Goal: Task Accomplishment & Management: Manage account settings

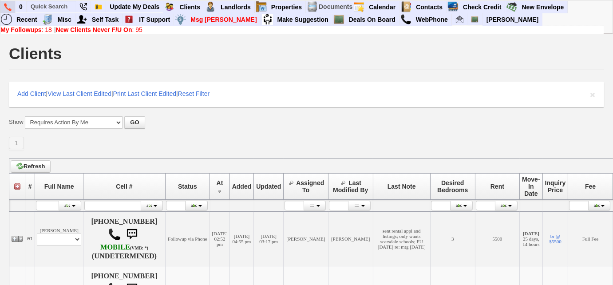
click at [11, 8] on img at bounding box center [8, 7] width 8 height 8
click at [59, 8] on input "text" at bounding box center [51, 6] width 49 height 11
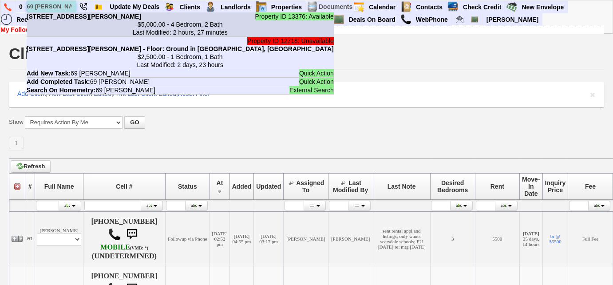
type input "69 ardell"
click at [70, 20] on li "Property ID 13376: Available 69 Ardell Rd - Floor: 1 & 2 in Bronxville, NY $5,0…" at bounding box center [180, 24] width 307 height 24
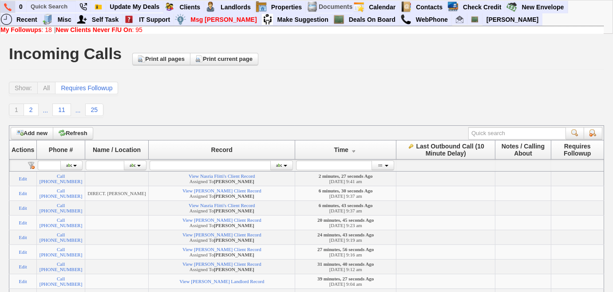
click at [8, 5] on img at bounding box center [8, 7] width 8 height 8
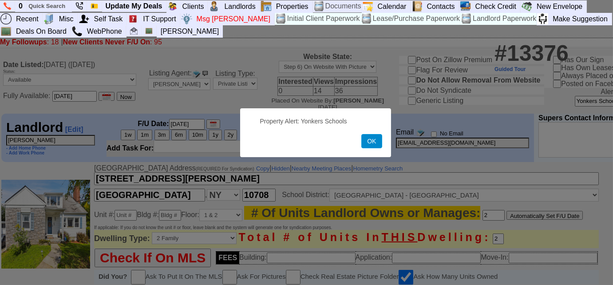
click at [376, 142] on button "OK" at bounding box center [371, 141] width 20 height 14
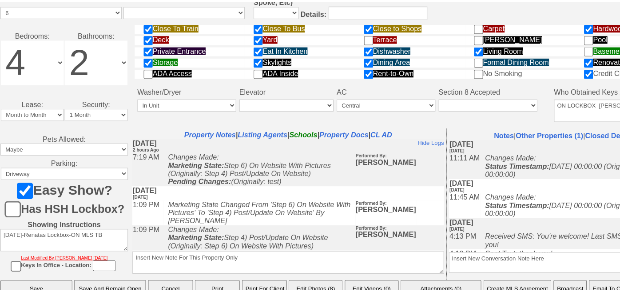
scroll to position [484, 0]
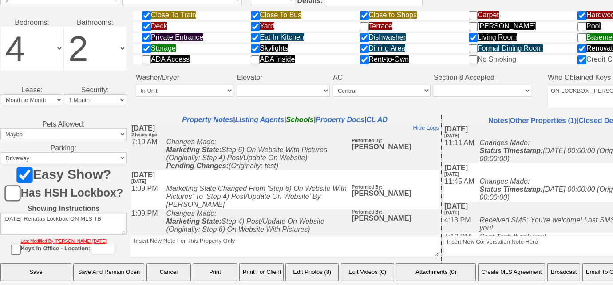
click at [491, 271] on button "Create MLS Agreement" at bounding box center [511, 272] width 67 height 18
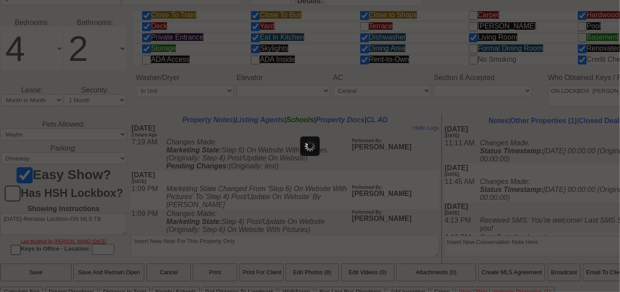
scroll to position [0, 0]
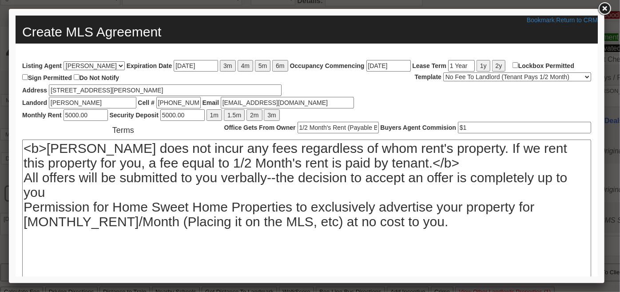
click at [544, 75] on select "No Fee To Landlord (Tenant Pays 1/2 Month) No Fee To Landlord (Tenant Pays 1 Mo…" at bounding box center [517, 76] width 148 height 9
click at [443, 72] on select "No Fee To Landlord (Tenant Pays 1/2 Month) No Fee To Landlord (Tenant Pays 1 Mo…" at bounding box center [517, 76] width 148 height 9
click at [184, 66] on input "04/06/2026" at bounding box center [195, 65] width 44 height 12
type input "03/06/2026"
click at [516, 64] on input "Lockbox Permitted" at bounding box center [515, 65] width 6 height 6
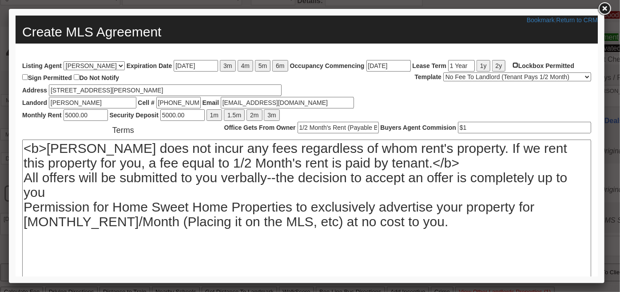
checkbox input "true"
drag, startPoint x: 134, startPoint y: 220, endPoint x: 27, endPoint y: 222, distance: 107.5
click at [27, 222] on textarea "<b>Landlord does not incur any fees regardless of whom rent's property. If we r…" at bounding box center [306, 228] width 569 height 178
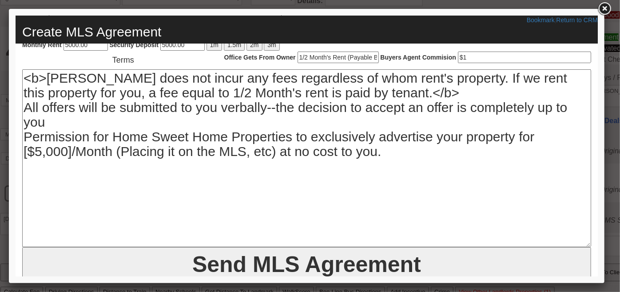
scroll to position [91, 0]
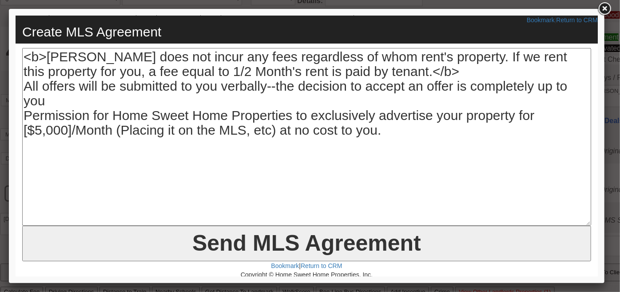
type textarea "<b>Landlord does not incur any fees regardless of whom rent's property. If we r…"
click at [297, 240] on input "Send MLS Agreement" at bounding box center [306, 243] width 569 height 36
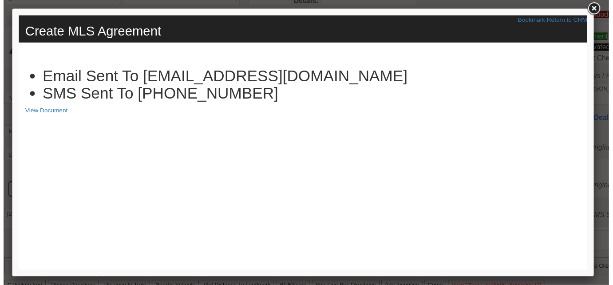
scroll to position [0, 0]
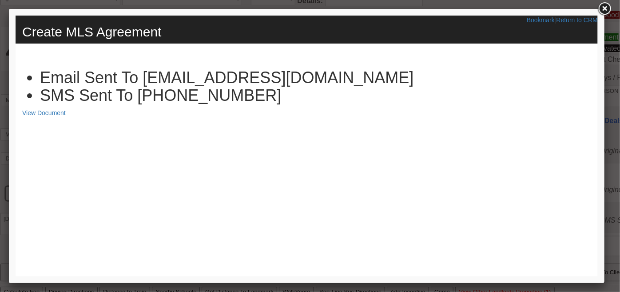
click at [602, 10] on link at bounding box center [604, 9] width 16 height 16
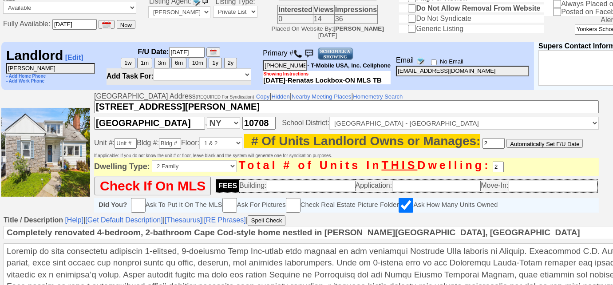
scroll to position [40, 0]
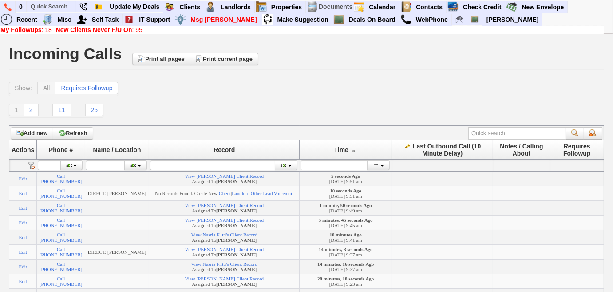
click at [259, 87] on div "Show: All Requires Followup" at bounding box center [306, 89] width 595 height 14
click at [314, 98] on div "Show: All Requires Followup 1 2 ... 11 ... 25 Define page size Change record co…" at bounding box center [306, 100] width 595 height 36
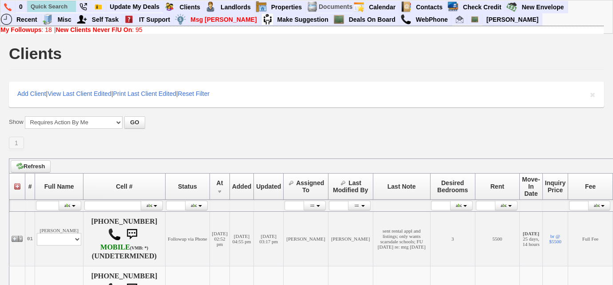
click at [49, 28] on link "My Followups : 18" at bounding box center [26, 29] width 52 height 7
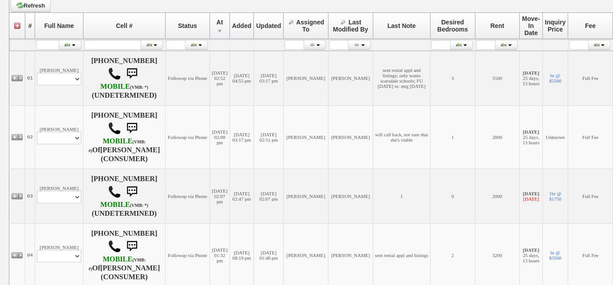
scroll to position [202, 0]
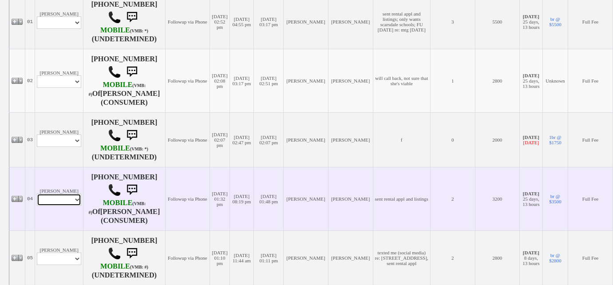
click at [64, 203] on select "Profile Edit Print Email Externally (Will Not Be Tracked In CRM) Closed Deals" at bounding box center [59, 200] width 44 height 12
select select "ChangeURL,/crm/custom/edit_client_form.php?redirect=%2Fcrm%2Fclients.php&id=168…"
click at [37, 194] on select "Profile Edit Print Email Externally (Will Not Be Tracked In CRM) Closed Deals" at bounding box center [59, 200] width 44 height 12
select select
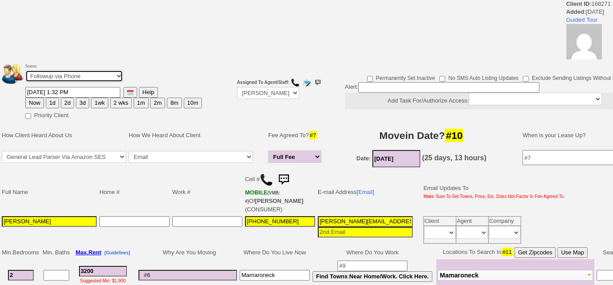
click at [77, 77] on select "Followup via Phone Followup via Email Followup When Section 8 Property Found De…" at bounding box center [74, 76] width 98 height 12
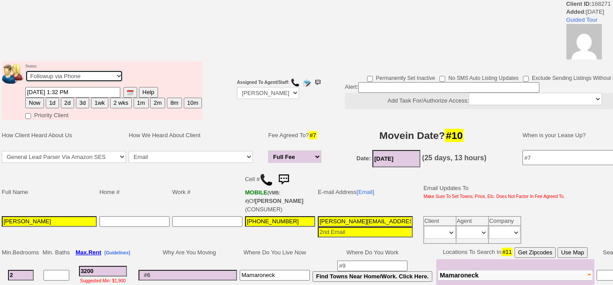
select select "Inactive"
click at [25, 70] on select "Followup via Phone Followup via Email Followup When Section 8 Property Found De…" at bounding box center [74, 76] width 98 height 12
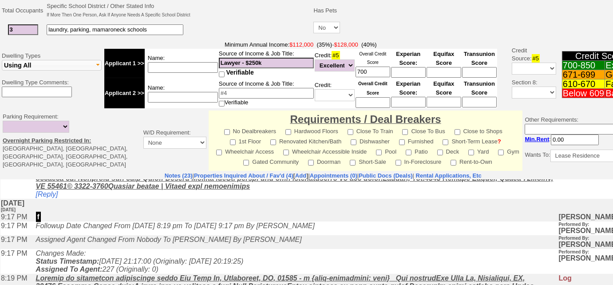
scroll to position [427, 0]
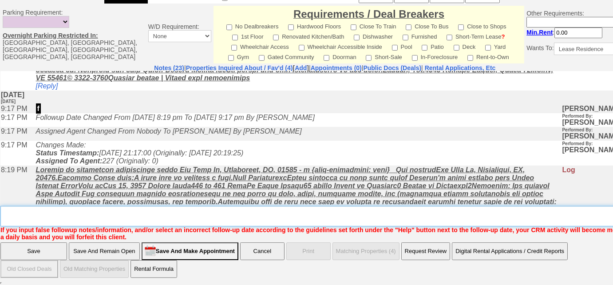
click at [100, 218] on textarea "Insert New Note Here" at bounding box center [327, 216] width 655 height 20
drag, startPoint x: 102, startPoint y: 209, endPoint x: 0, endPoint y: 203, distance: 101.8
click at [0, 203] on td "Notes (23) | Properties Inquired About / Fav'd (4) [ Add ] | Appointments (0) |…" at bounding box center [325, 152] width 650 height 177
drag, startPoint x: 1, startPoint y: 133, endPoint x: 13, endPoint y: 214, distance: 81.8
type textarea "never heard back from client"
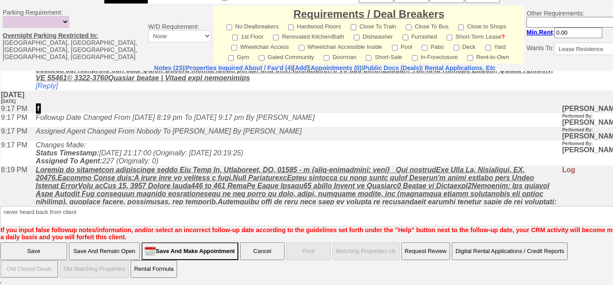
click at [38, 249] on input "Save" at bounding box center [33, 251] width 67 height 18
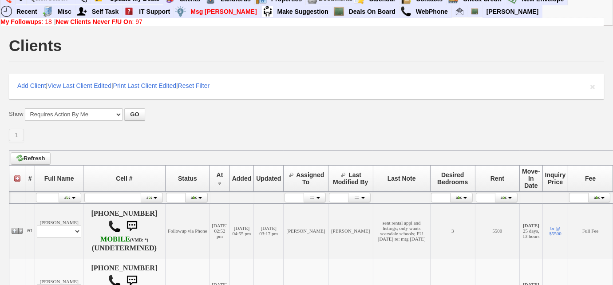
scroll to position [282, 0]
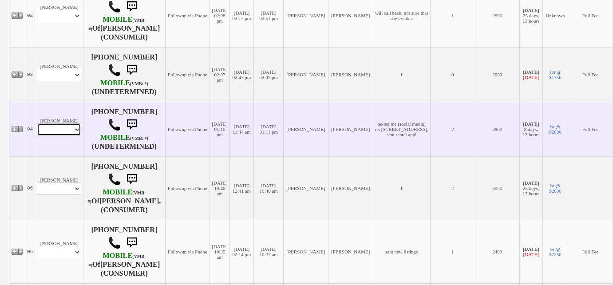
click at [60, 133] on select "Profile Edit Print Email Externally (Will Not Be Tracked In CRM) Closed Deals" at bounding box center [59, 129] width 44 height 12
select select "ChangeURL,/crm/custom/edit_client_form.php?redirect=%2Fcrm%2Fclients.php&id=168…"
click at [37, 125] on select "Profile Edit Print Email Externally (Will Not Be Tracked In CRM) Closed Deals" at bounding box center [59, 129] width 44 height 12
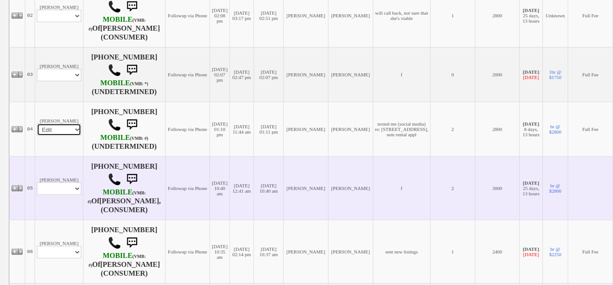
select select
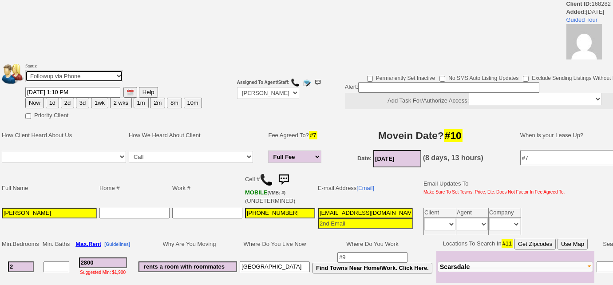
click at [92, 74] on select "Followup via Phone Followup via Email Followup When Section 8 Property Found De…" at bounding box center [74, 76] width 98 height 12
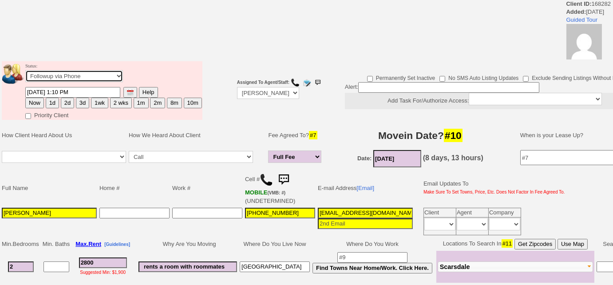
select select "Inactive"
click at [25, 70] on select "Followup via Phone Followup via Email Followup When Section 8 Property Found De…" at bounding box center [74, 76] width 98 height 12
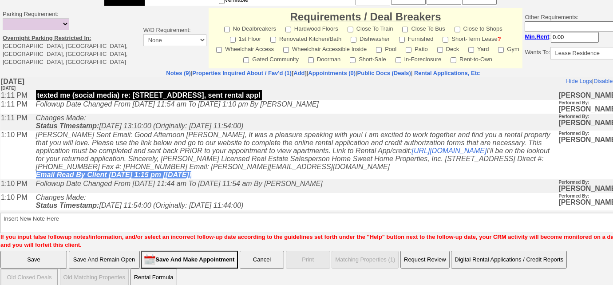
scroll to position [419, 0]
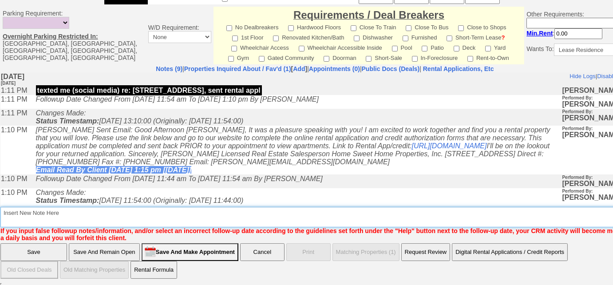
click at [61, 218] on textarea "Insert New Note Here" at bounding box center [327, 217] width 655 height 20
paste textarea "never heard back from client"
type textarea "never heard back from client"
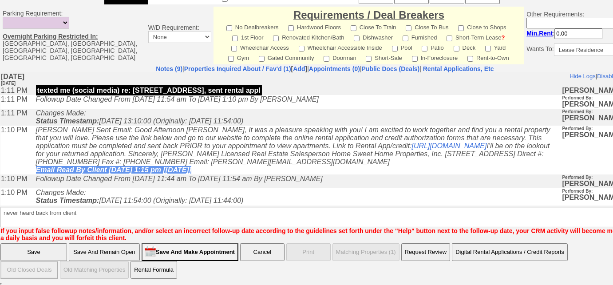
click at [60, 247] on input "Save" at bounding box center [33, 252] width 67 height 18
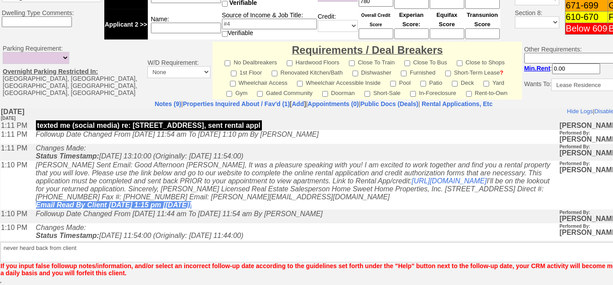
scroll to position [383, 0]
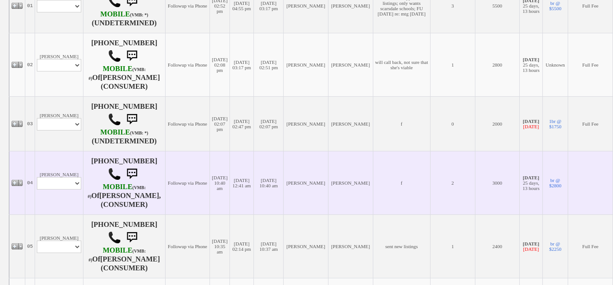
scroll to position [242, 0]
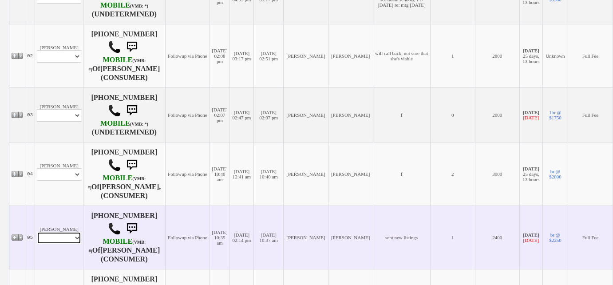
click at [59, 237] on select "Profile Edit Print Email Externally (Will Not Be Tracked In CRM) Closed Deals" at bounding box center [59, 238] width 44 height 12
select select "ChangeURL,/crm/custom/edit_client_form.php?redirect=%2Fcrm%2Fclients.php&id=167…"
click at [37, 232] on select "Profile Edit Print Email Externally (Will Not Be Tracked In CRM) Closed Deals" at bounding box center [59, 238] width 44 height 12
select select
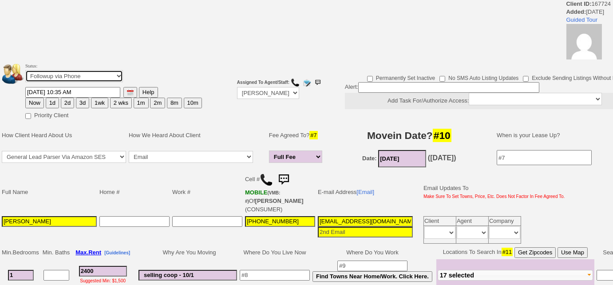
click at [103, 75] on select "Followup via Phone Followup via Email Followup When Section 8 Property Found De…" at bounding box center [74, 76] width 98 height 12
select select "Inactive"
click at [25, 70] on select "Followup via Phone Followup via Email Followup When Section 8 Property Found De…" at bounding box center [74, 76] width 98 height 12
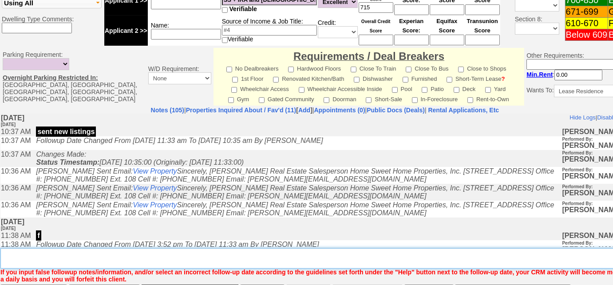
click at [85, 248] on textarea "Insert New Note Here" at bounding box center [327, 258] width 655 height 20
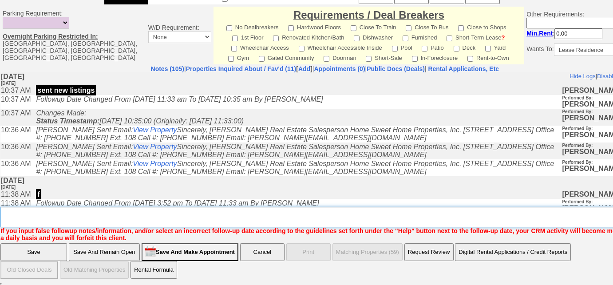
paste textarea "never heard back from client"
type textarea "never heard back from client"
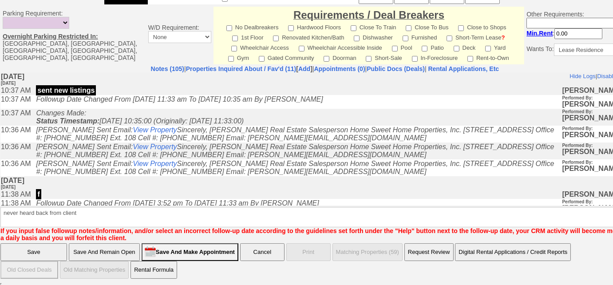
click at [26, 251] on input "Save" at bounding box center [33, 252] width 67 height 18
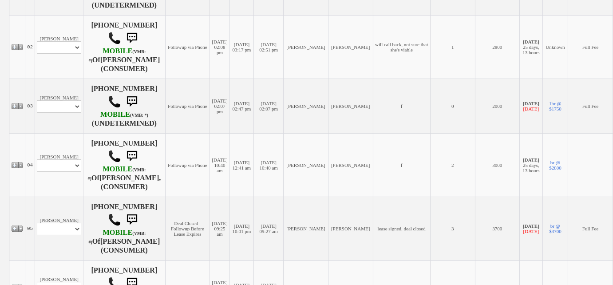
scroll to position [323, 0]
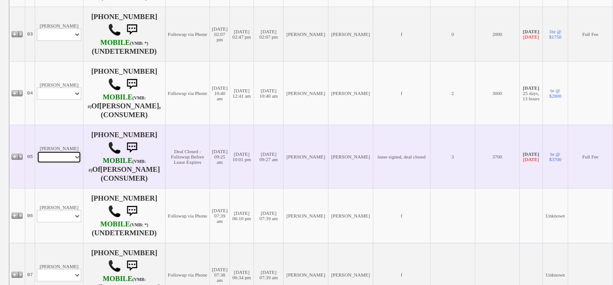
click at [71, 160] on select "Profile Edit Print Email Externally (Will Not Be Tracked In CRM) Closed Deals" at bounding box center [59, 157] width 44 height 12
select select "ChangeURL,/crm/custom/edit_client_form.php?redirect=%2Fcrm%2Fclients.php&id=159…"
click at [37, 156] on select "Profile Edit Print Email Externally (Will Not Be Tracked In CRM) Closed Deals" at bounding box center [59, 157] width 44 height 12
select select
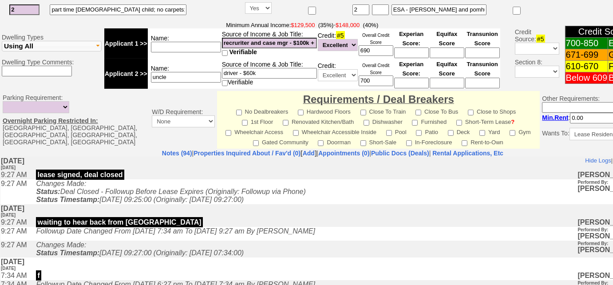
scroll to position [404, 0]
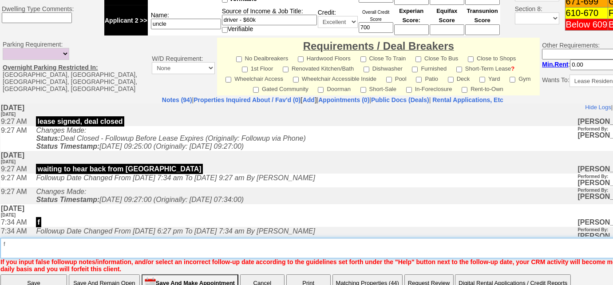
type textarea "f"
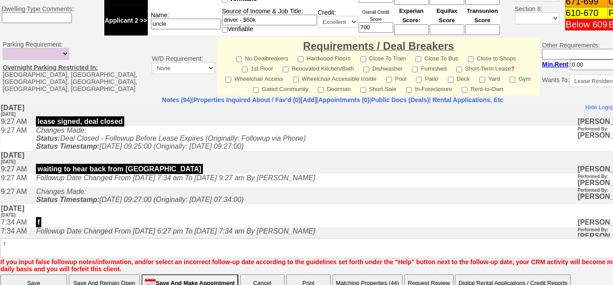
click at [12, 274] on input "Save" at bounding box center [33, 283] width 67 height 18
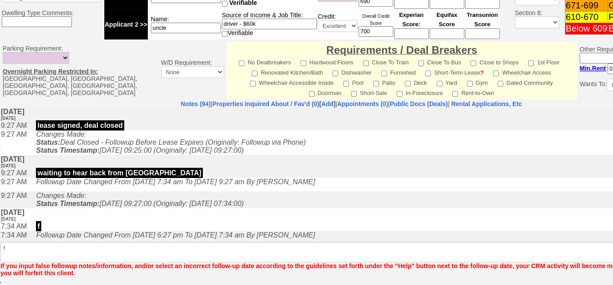
scroll to position [412, 0]
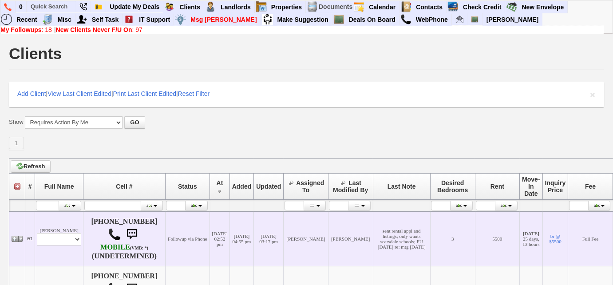
scroll to position [202, 0]
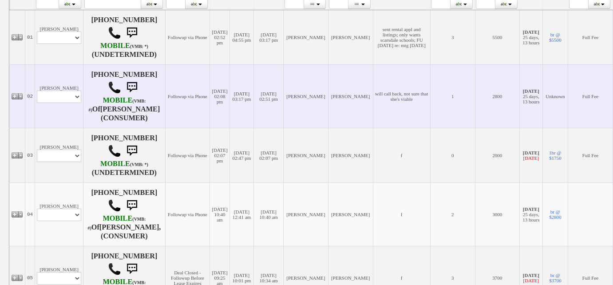
click at [64, 103] on td "[PERSON_NAME] Profile Edit Print Email Externally (Will Not Be Tracked In CRM) …" at bounding box center [59, 95] width 48 height 63
click at [65, 101] on select "Profile Edit Print Email Externally (Will Not Be Tracked In CRM) Closed Deals" at bounding box center [59, 97] width 44 height 12
select select "ChangeURL,/crm/custom/edit_client_form.php?redirect=%2Fcrm%2Fclients.php&id=122…"
click at [37, 91] on select "Profile Edit Print Email Externally (Will Not Be Tracked In CRM) Closed Deals" at bounding box center [59, 97] width 44 height 12
select select
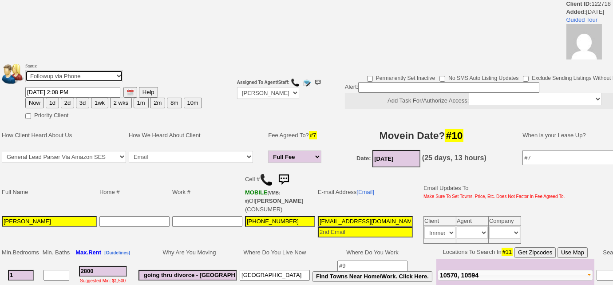
click at [85, 79] on select "Followup via Phone Followup via Email Followup When Section 8 Property Found De…" at bounding box center [74, 76] width 98 height 12
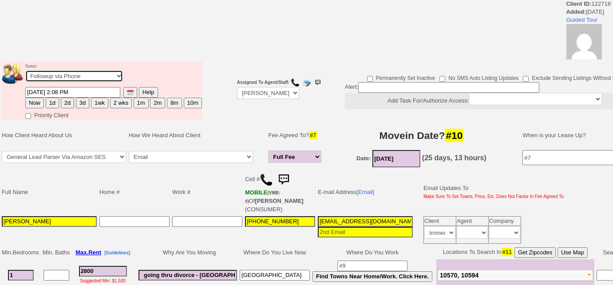
select select "Inactive"
click at [25, 70] on select "Followup via Phone Followup via Email Followup When Section 8 Property Found De…" at bounding box center [74, 76] width 98 height 12
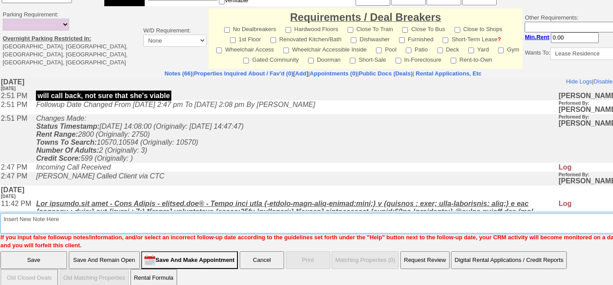
click at [25, 223] on textarea "Insert New Note Here" at bounding box center [326, 223] width 652 height 20
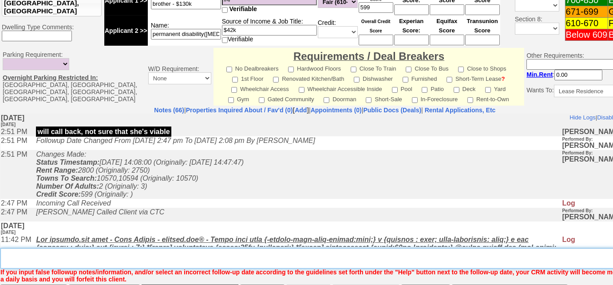
scroll to position [426, 0]
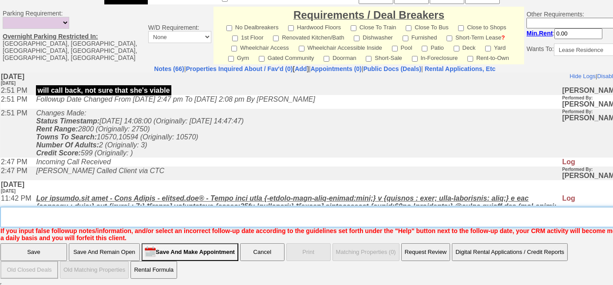
click at [28, 218] on textarea "Insert New Note Here" at bounding box center [327, 217] width 655 height 20
paste textarea "never heard back from client"
type textarea "never heard back from client"
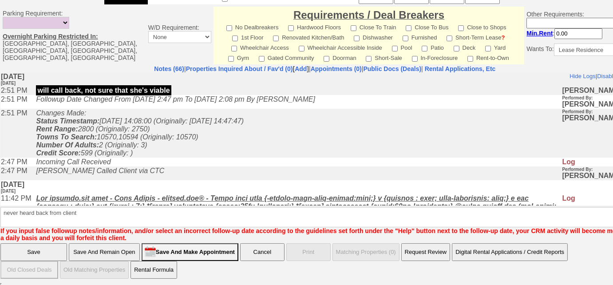
click at [41, 248] on input "Save" at bounding box center [33, 252] width 67 height 18
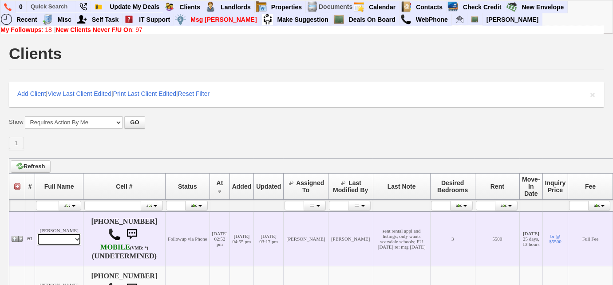
click at [61, 245] on select "Profile Edit Print Email Externally (Will Not Be Tracked In CRM) Closed Deals" at bounding box center [59, 239] width 44 height 12
select select "ChangeURL,/crm/custom/edit_client_form.php?redirect=%2Fcrm%2Fclients.php&id=168…"
click at [37, 236] on select "Profile Edit Print Email Externally (Will Not Be Tracked In CRM) Closed Deals" at bounding box center [59, 239] width 44 height 12
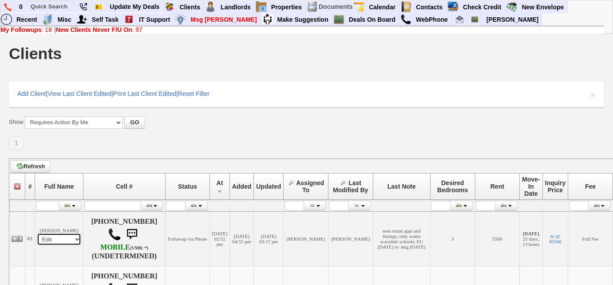
select select
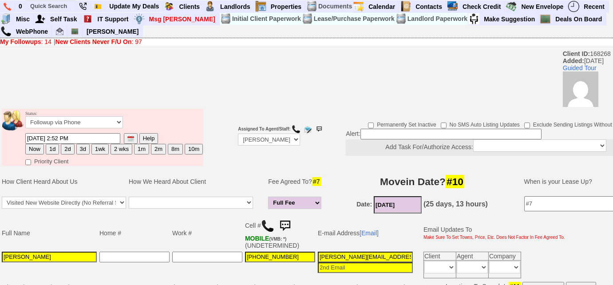
click at [287, 222] on img at bounding box center [285, 226] width 18 height 18
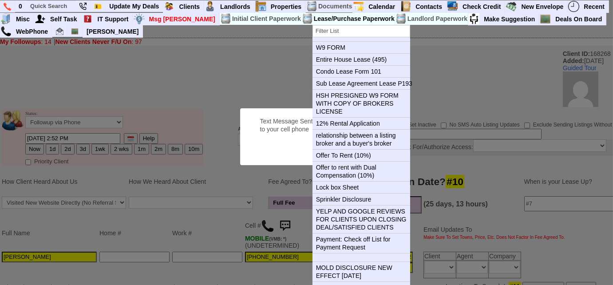
click at [361, 142] on button "OK" at bounding box center [371, 149] width 20 height 14
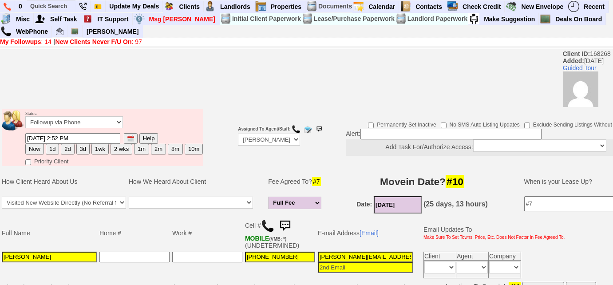
click at [61, 149] on button "2d" at bounding box center [67, 149] width 13 height 11
type input "[DATE] 10:41 AM"
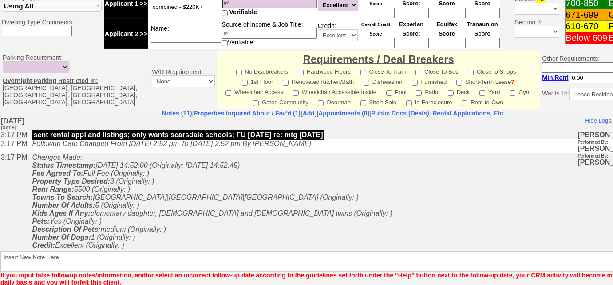
scroll to position [434, 0]
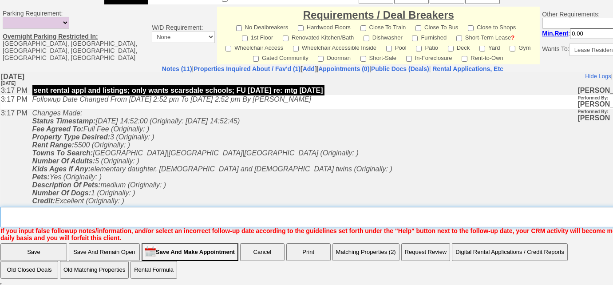
click at [163, 218] on textarea "Insert New Note Here" at bounding box center [335, 217] width 671 height 20
type textarea "f"
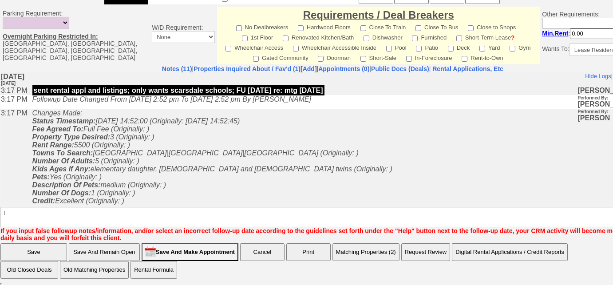
click at [43, 255] on input "Save" at bounding box center [33, 252] width 67 height 18
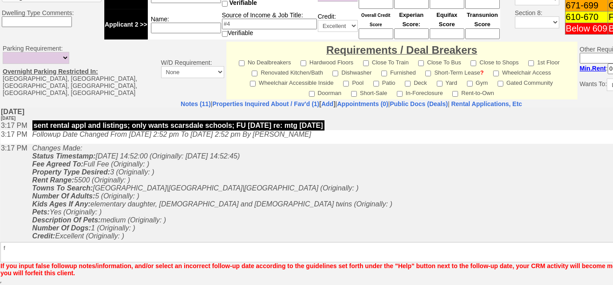
scroll to position [389, 0]
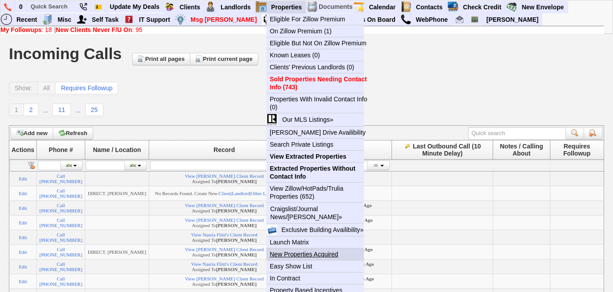
click at [336, 251] on link "New Properties Acquired" at bounding box center [318, 254] width 105 height 12
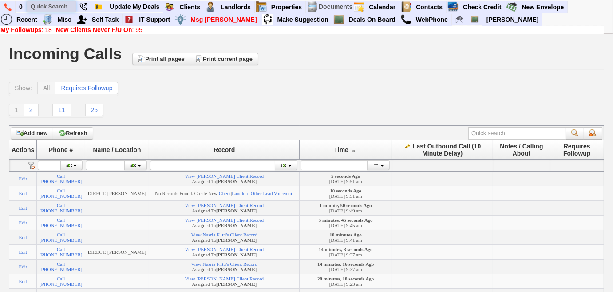
click at [68, 6] on input "text" at bounding box center [51, 6] width 49 height 11
paste input "3477726244"
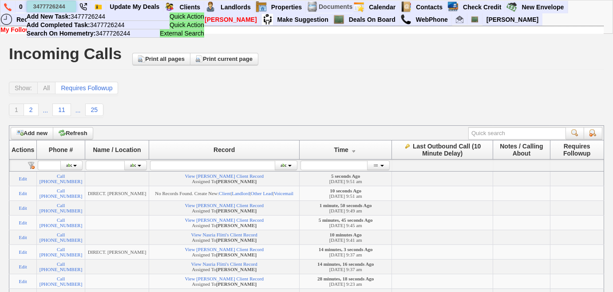
click at [49, 6] on input "3477726244" at bounding box center [51, 6] width 49 height 11
click at [60, 5] on input "347-7726244" at bounding box center [51, 6] width 49 height 11
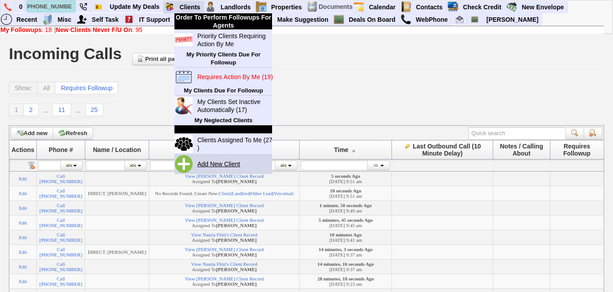
type input "347-772-6244"
click at [226, 162] on link "Add New Client" at bounding box center [222, 164] width 57 height 12
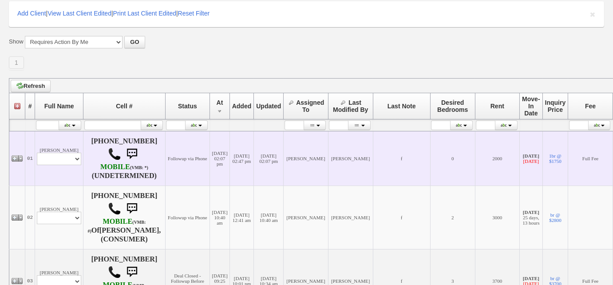
scroll to position [96, 0]
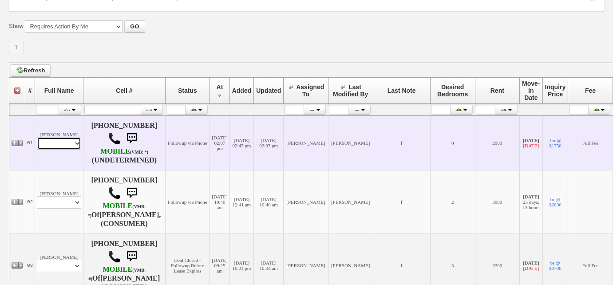
click at [71, 146] on select "Profile Edit Print Email Externally (Will Not Be Tracked In CRM) Closed Deals" at bounding box center [59, 143] width 44 height 12
select select "ChangeURL,/crm/custom/edit_client_form.php?redirect=%2Fcrm%2Fclients.php&id=164…"
click at [37, 137] on select "Profile Edit Print Email Externally (Will Not Be Tracked In CRM) Closed Deals" at bounding box center [59, 143] width 44 height 12
select select
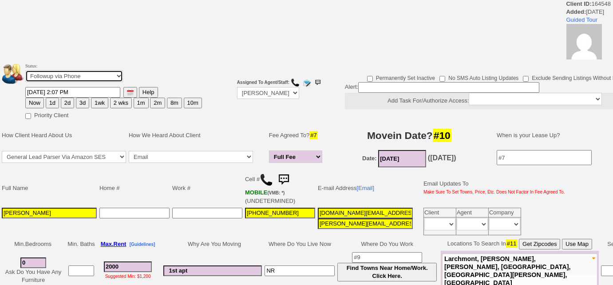
drag, startPoint x: 95, startPoint y: 75, endPoint x: 95, endPoint y: 81, distance: 5.8
click at [95, 75] on select "Followup via Phone Followup via Email Followup When Section 8 Property Found De…" at bounding box center [74, 76] width 98 height 12
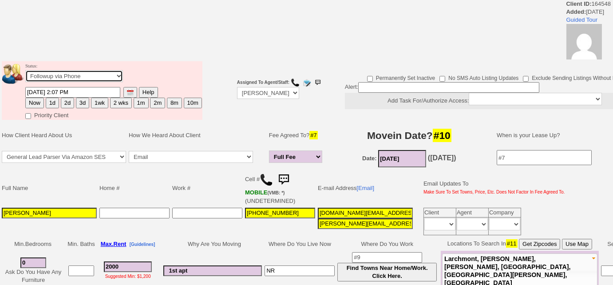
select select "Inactive"
click at [25, 70] on select "Followup via Phone Followup via Email Followup When Section 8 Property Found De…" at bounding box center [74, 76] width 98 height 12
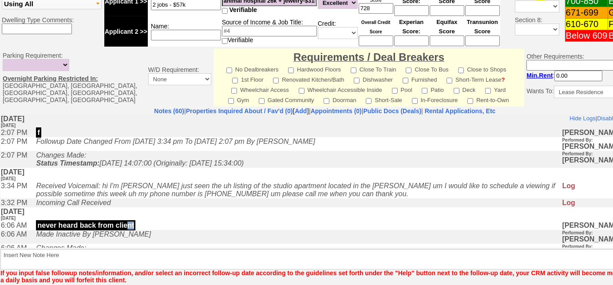
scroll to position [419, 0]
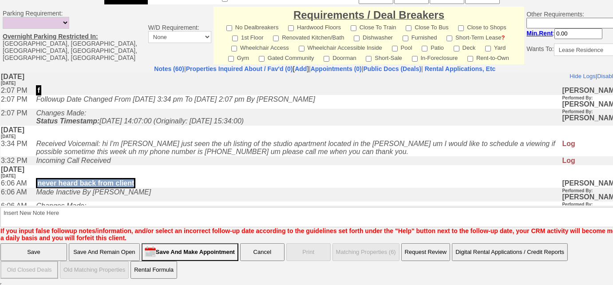
drag, startPoint x: 144, startPoint y: 183, endPoint x: 41, endPoint y: 189, distance: 103.2
click at [41, 187] on td "never heard back from client" at bounding box center [297, 182] width 530 height 9
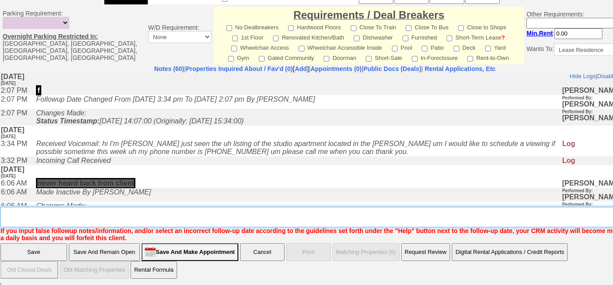
click at [46, 219] on textarea "Insert New Note Here" at bounding box center [327, 217] width 655 height 20
paste textarea "never heard back from client"
type textarea "never heard back from client"
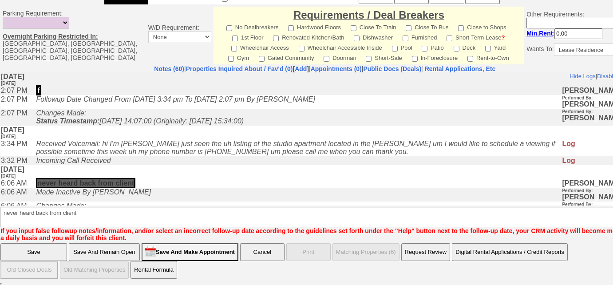
click at [46, 251] on input "Save" at bounding box center [33, 252] width 67 height 18
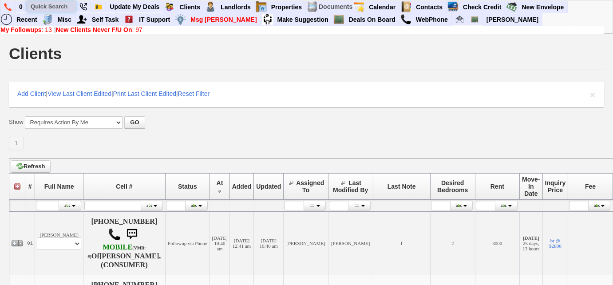
click at [42, 2] on input "text" at bounding box center [51, 6] width 49 height 11
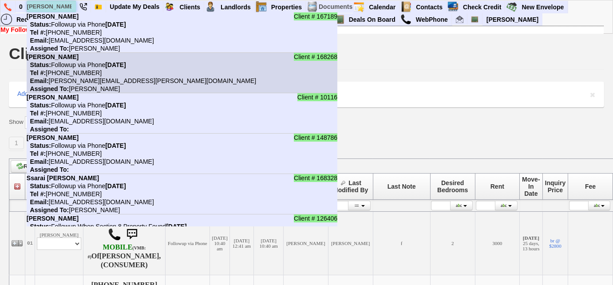
type input "[PERSON_NAME]"
click at [99, 76] on li "Client # 168268 [PERSON_NAME] Status: Followup via Phone [DATE] Tel #: [PHONE_N…" at bounding box center [182, 73] width 311 height 40
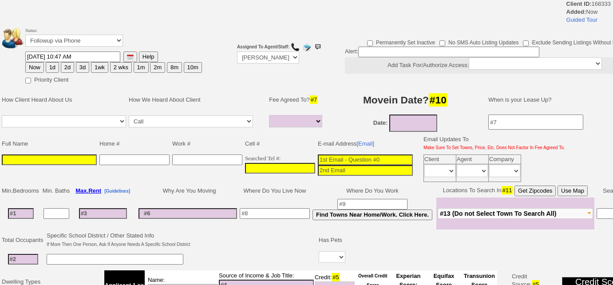
select select
click at [245, 161] on td "Searched Tel #:" at bounding box center [280, 168] width 73 height 30
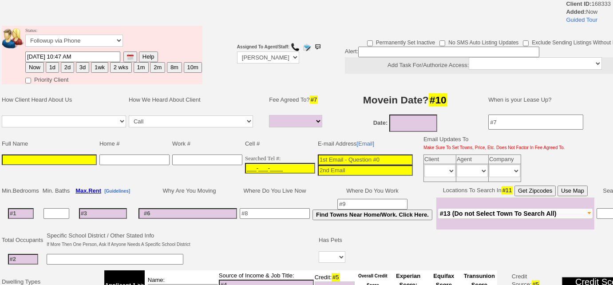
click at [245, 163] on input "___-___-____" at bounding box center [280, 168] width 70 height 11
paste input "[PHONE_NUMBER]"
type input "[PHONE_NUMBER]"
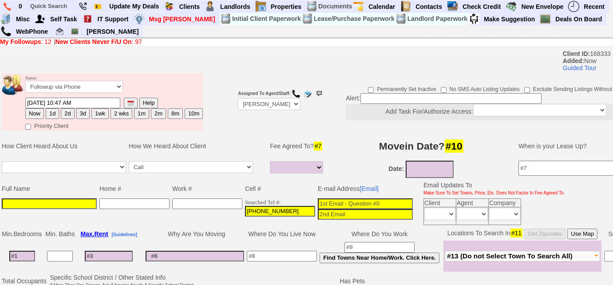
click at [50, 203] on input at bounding box center [49, 203] width 95 height 11
paste input "[PERSON_NAME]"
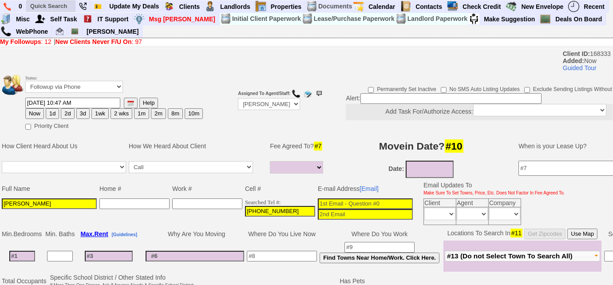
type input "[PERSON_NAME]"
click at [337, 202] on input at bounding box center [365, 203] width 95 height 11
paste input "[EMAIL_ADDRESS][DOMAIN_NAME]"
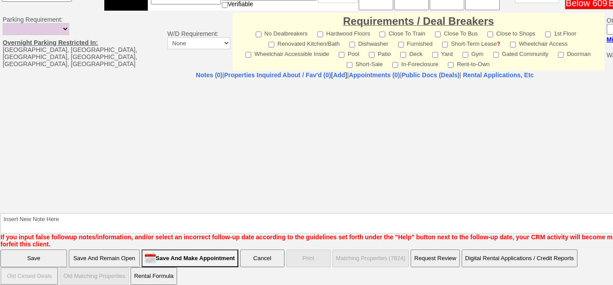
type input "[EMAIL_ADDRESS][DOMAIN_NAME]"
click at [127, 251] on input "Save And Remain Open" at bounding box center [104, 259] width 71 height 18
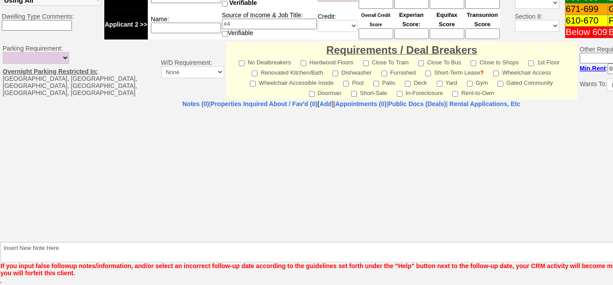
scroll to position [329, 0]
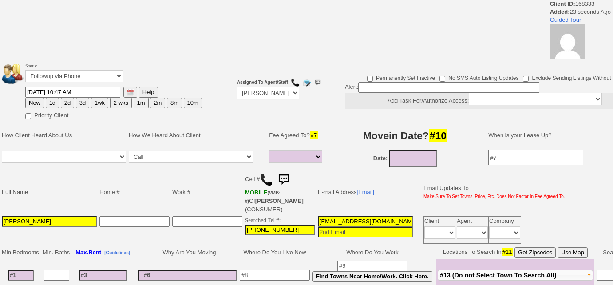
select select
click at [264, 179] on img at bounding box center [266, 179] width 13 height 13
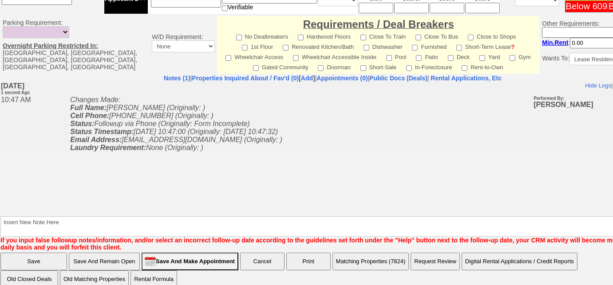
scroll to position [434, 0]
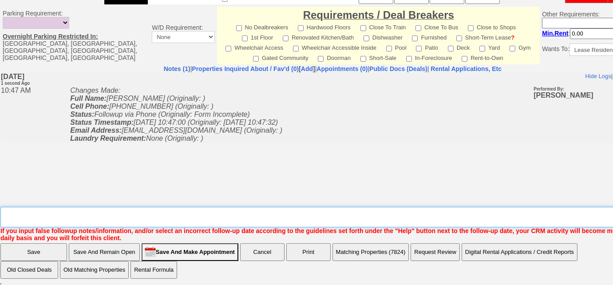
click at [165, 217] on textarea "Insert New Note Here" at bounding box center [335, 217] width 671 height 20
type textarea "[DOMAIN_NAME] re: [STREET_ADDRESS]"
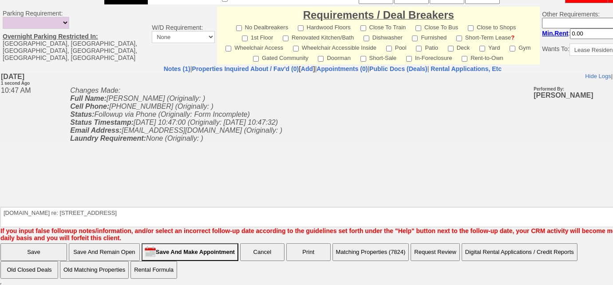
click at [133, 253] on input "Save And Remain Open" at bounding box center [104, 252] width 71 height 18
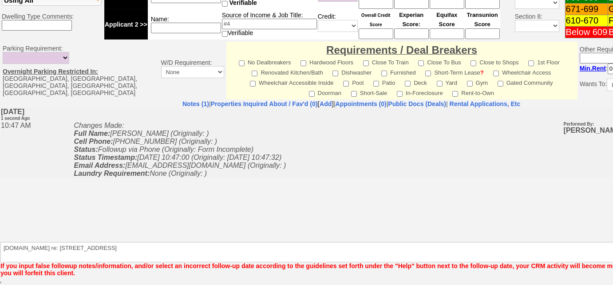
scroll to position [390, 0]
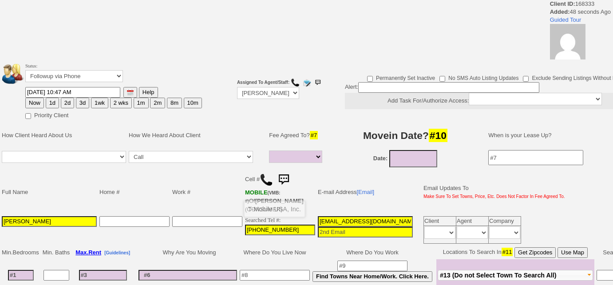
select select
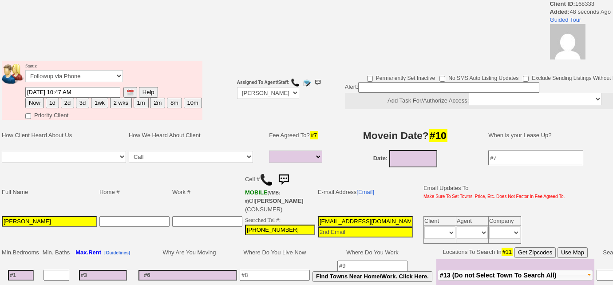
scroll to position [161, 0]
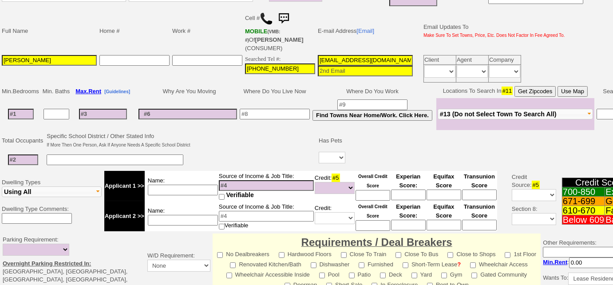
click at [487, 111] on span "#13 (Do not Select Town To Search All)" at bounding box center [498, 114] width 117 height 7
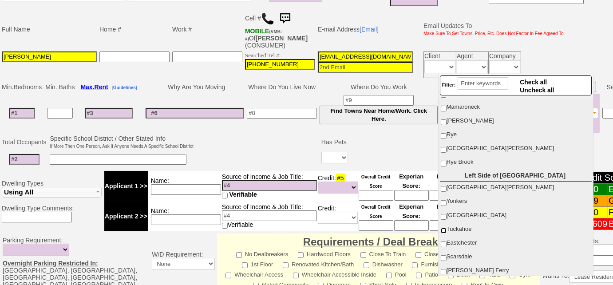
scroll to position [80, 0]
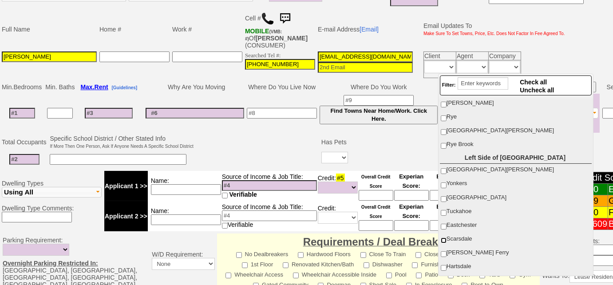
click at [441, 238] on input "Scarsdale" at bounding box center [444, 241] width 6 height 6
checkbox input "true"
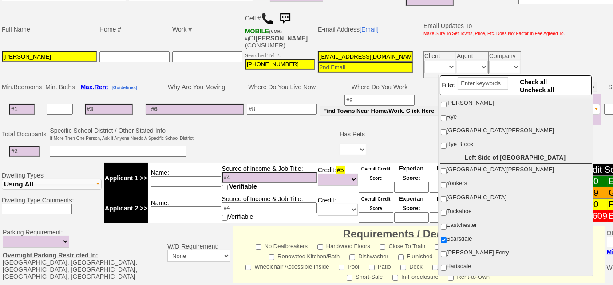
click at [22, 104] on input at bounding box center [22, 109] width 26 height 11
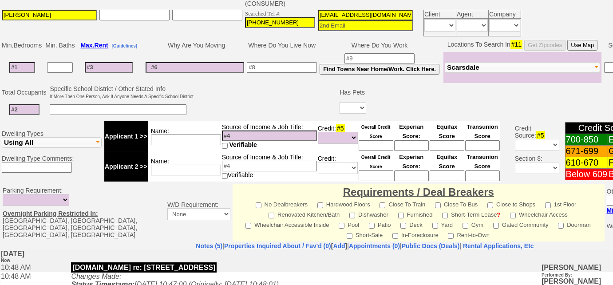
scroll to position [259, 0]
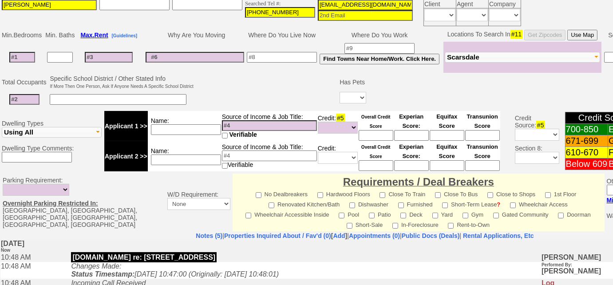
click at [468, 54] on span "Scarsdale" at bounding box center [463, 57] width 32 height 8
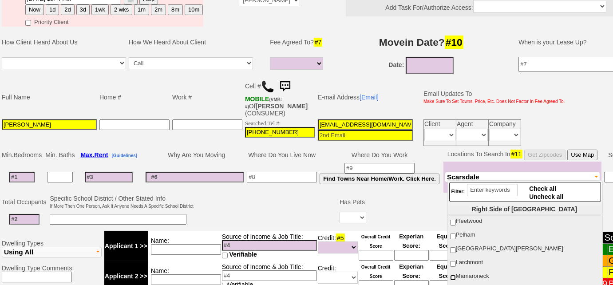
scroll to position [139, 0]
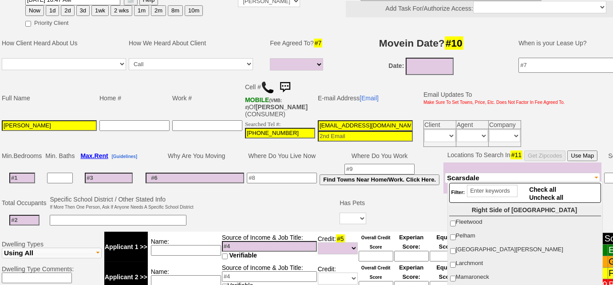
click at [16, 174] on input at bounding box center [22, 178] width 26 height 11
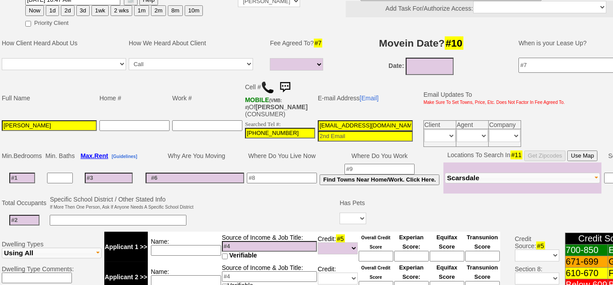
type input "2"
select select
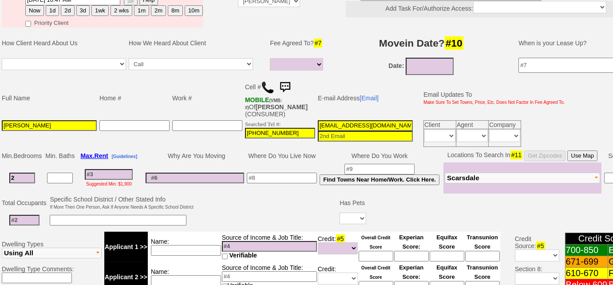
scroll to position [0, 0]
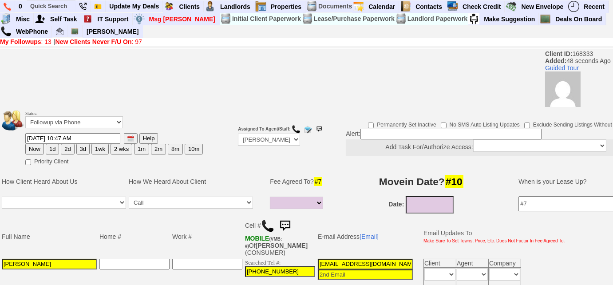
type input "2"
click at [266, 141] on select "Up-For-Grabs ***** STAFF ***** Bob Bruno 914-419-3579 Cristy Liberto 914-486-10…" at bounding box center [269, 140] width 62 height 12
select select
select select "Up-For-Grabs"
click at [238, 134] on select "Up-For-Grabs ***** STAFF ***** Bob Bruno 914-419-3579 Cristy Liberto 914-486-10…" at bounding box center [269, 140] width 62 height 12
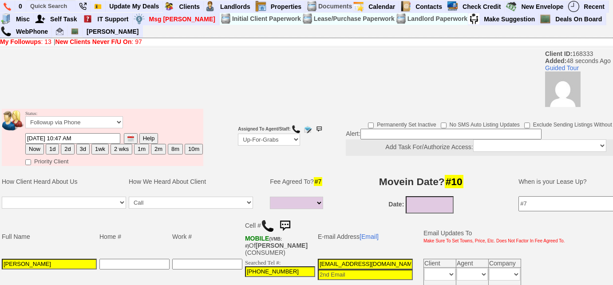
click at [371, 134] on input at bounding box center [451, 134] width 181 height 11
type input "city phebs"
click at [111, 125] on select "Followup via Phone Followup via Email Followup When Section 8 Property Found De…" at bounding box center [74, 122] width 98 height 12
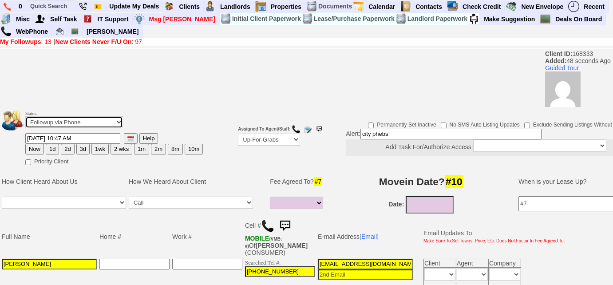
select select "Followup When Section 8 Property Found"
click at [25, 116] on select "Followup via Phone Followup via Email Followup When Section 8 Property Found De…" at bounding box center [74, 122] width 98 height 12
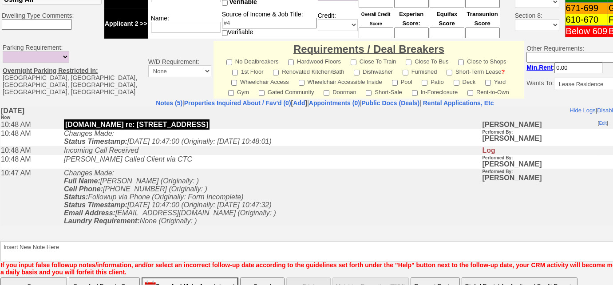
scroll to position [404, 0]
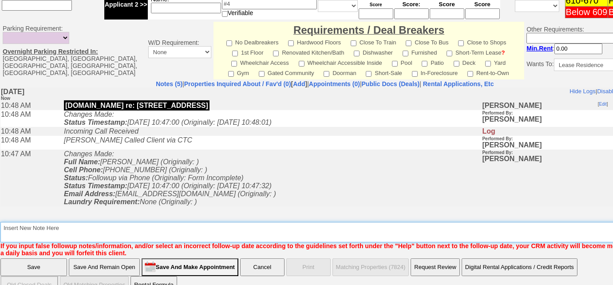
click at [69, 232] on textarea "Insert New Note Here" at bounding box center [327, 232] width 655 height 20
type textarea "s"
type textarea "city phebs for the bronx"
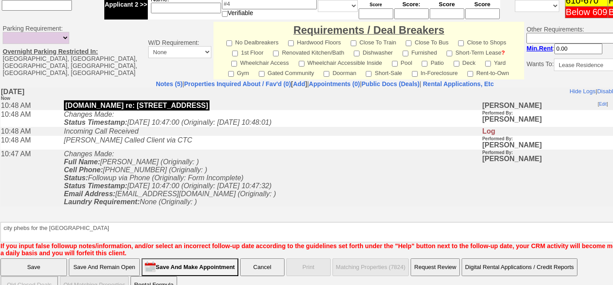
click at [38, 265] on input "Save" at bounding box center [33, 267] width 67 height 18
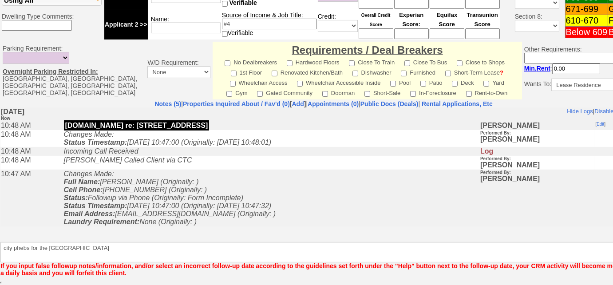
scroll to position [383, 0]
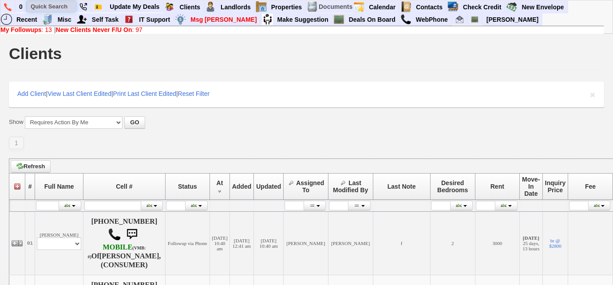
click at [47, 4] on input "text" at bounding box center [51, 6] width 49 height 11
paste input "3472340538"
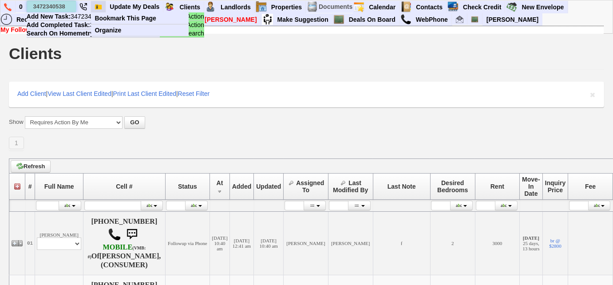
drag, startPoint x: 48, startPoint y: 5, endPoint x: 104, endPoint y: 9, distance: 57.0
click at [48, 5] on input "3472340538" at bounding box center [51, 6] width 49 height 11
click at [61, 7] on input "347-2340538" at bounding box center [51, 6] width 49 height 11
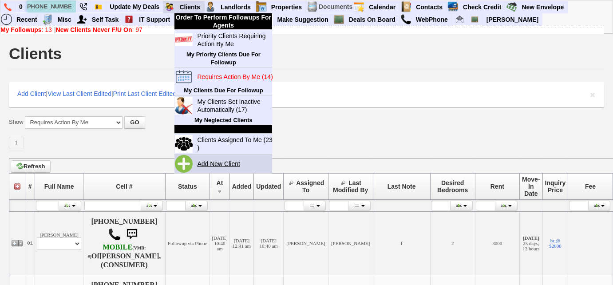
type input "[PHONE_NUMBER]"
click at [214, 160] on link "Add New Client" at bounding box center [222, 164] width 57 height 12
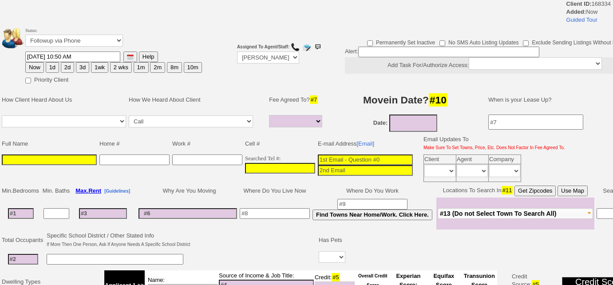
select select
click at [245, 167] on input "___-___-____" at bounding box center [280, 168] width 70 height 11
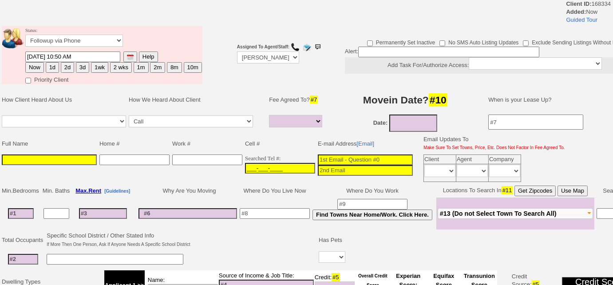
paste input "[PHONE_NUMBER]"
type input "[PHONE_NUMBER]"
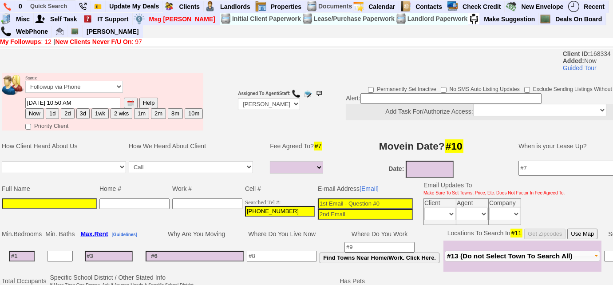
click at [31, 198] on input at bounding box center [49, 203] width 95 height 11
paste input "E [PERSON_NAME]"
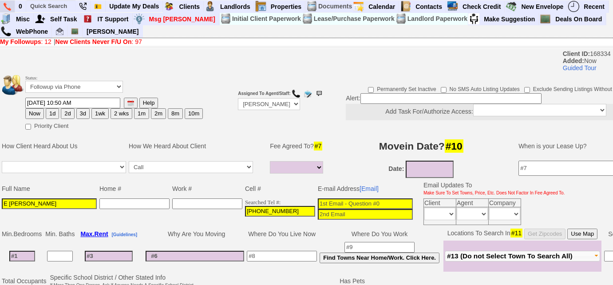
type input "E [PERSON_NAME]"
click at [324, 198] on input at bounding box center [365, 203] width 95 height 11
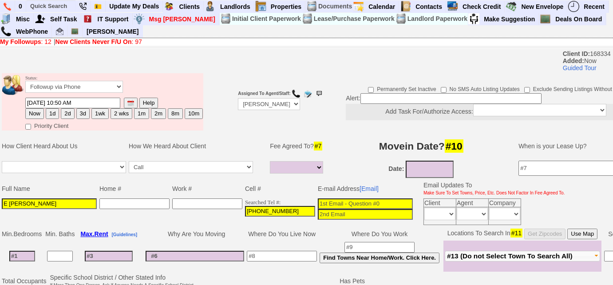
paste input "[PERSON_NAME][EMAIL_ADDRESS][DOMAIN_NAME]"
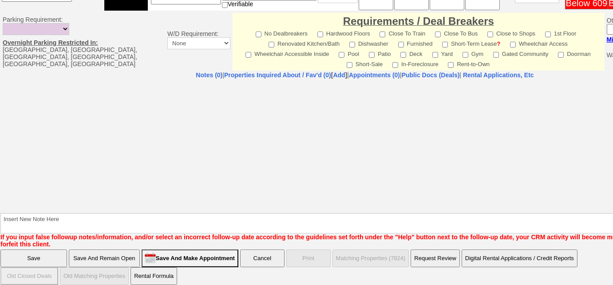
type input "[PERSON_NAME][EMAIL_ADDRESS][DOMAIN_NAME]"
click at [127, 250] on input "Save And Remain Open" at bounding box center [104, 259] width 71 height 18
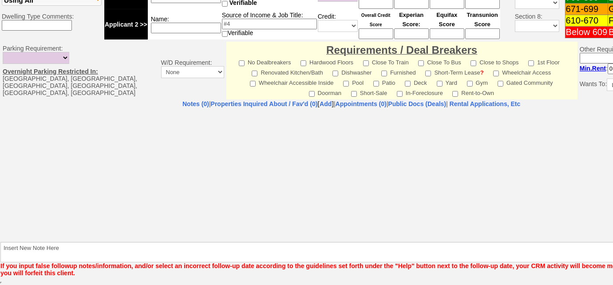
scroll to position [329, 0]
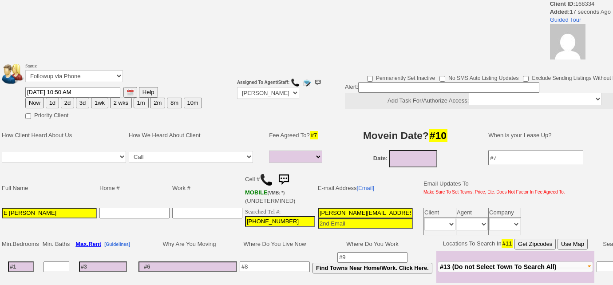
select select
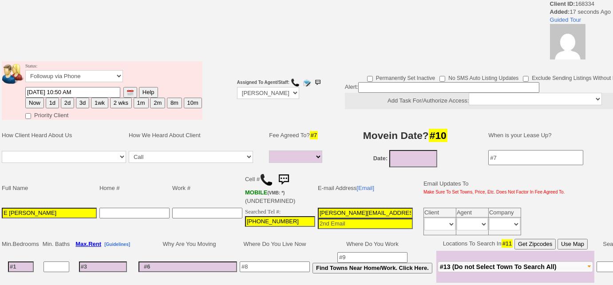
click at [265, 177] on img at bounding box center [266, 179] width 13 height 13
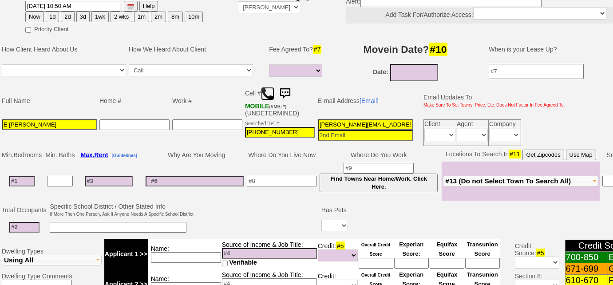
scroll to position [80, 0]
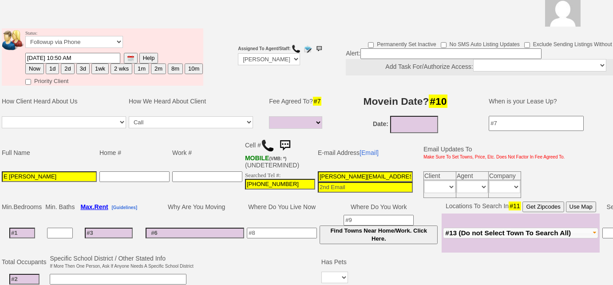
click at [79, 68] on button "3d" at bounding box center [82, 68] width 13 height 11
type input "[DATE] 10:50 AM"
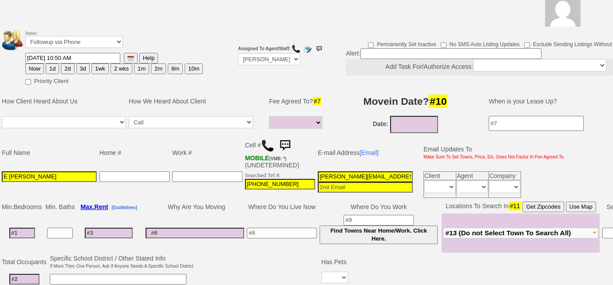
click at [517, 229] on span "#13 (Do not Select Town To Search All)" at bounding box center [508, 233] width 126 height 8
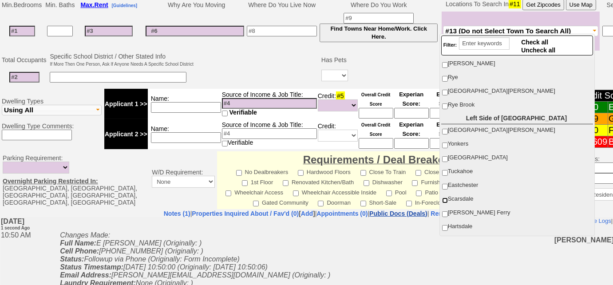
click at [443, 198] on input "Scarsdale" at bounding box center [445, 201] width 6 height 6
checkbox input "true"
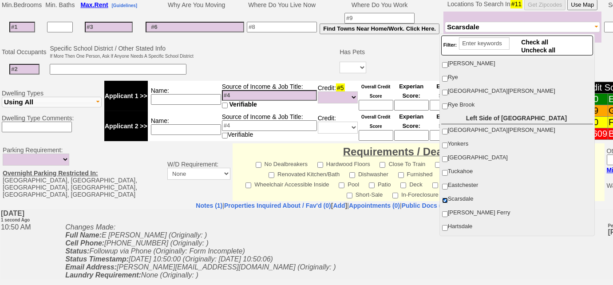
scroll to position [413, 0]
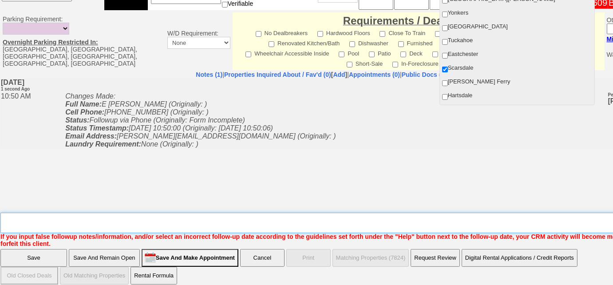
click at [178, 213] on textarea "Insert New Note Here" at bounding box center [367, 223] width 735 height 20
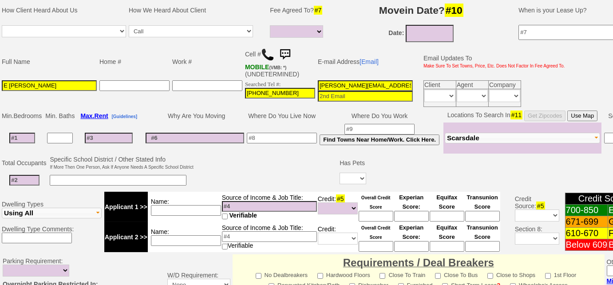
scroll to position [0, 0]
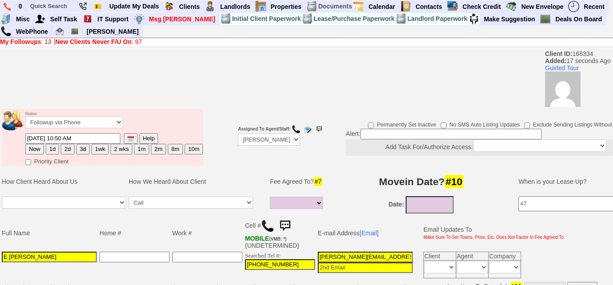
type textarea "apartments.com re: 837 white plains rd; Left VM to FU"
click at [78, 149] on button "3d" at bounding box center [82, 149] width 13 height 11
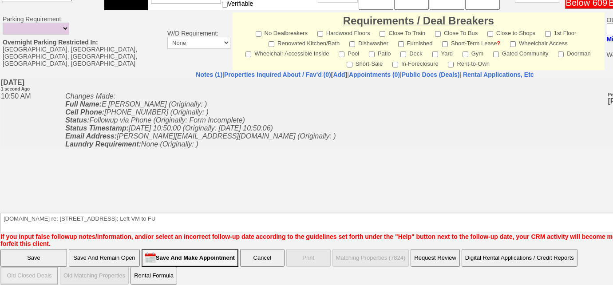
click at [54, 249] on input "Save" at bounding box center [33, 258] width 67 height 18
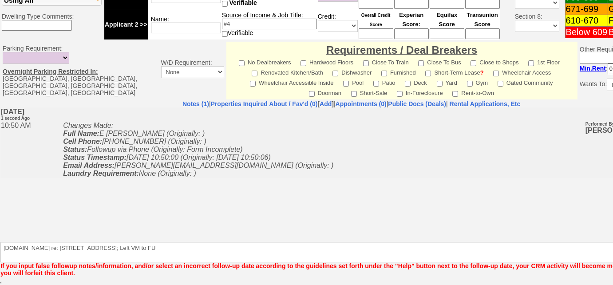
scroll to position [382, 0]
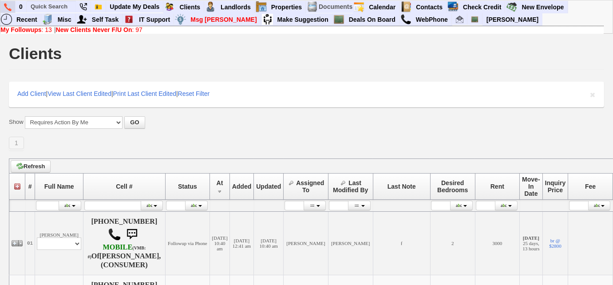
click at [9, 8] on img at bounding box center [8, 7] width 8 height 8
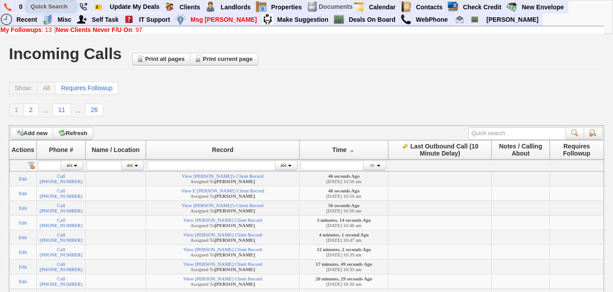
click at [42, 5] on input "text" at bounding box center [51, 6] width 49 height 11
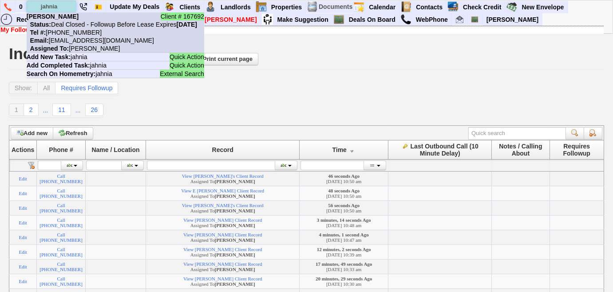
type input "jahnia"
click at [71, 26] on nobr "Status: Deal Closed - Followup Before Lease Expires [DATE]" at bounding box center [112, 24] width 170 height 7
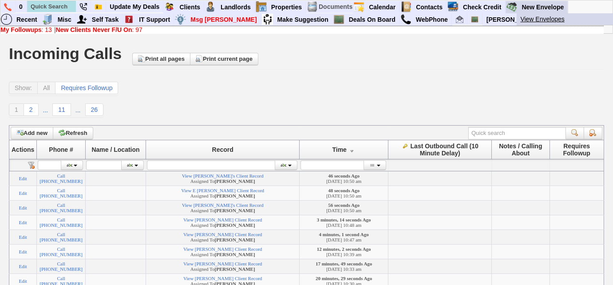
click at [532, 20] on link "View Envelopes" at bounding box center [569, 19] width 105 height 12
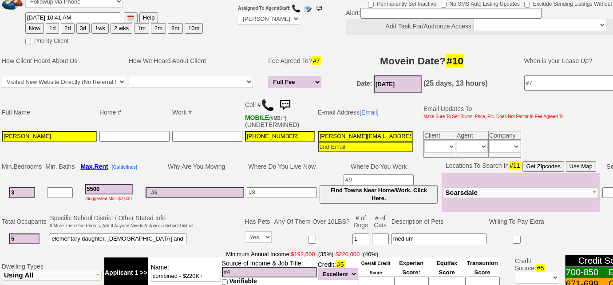
scroll to position [167, 0]
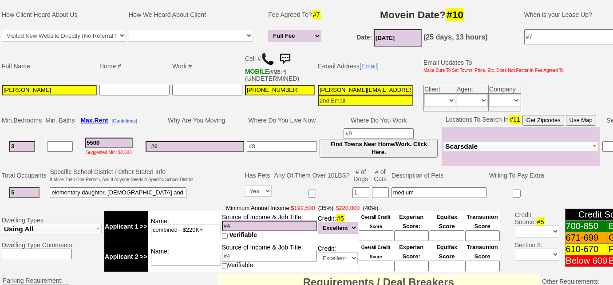
drag, startPoint x: 73, startPoint y: 84, endPoint x: 0, endPoint y: 88, distance: 73.3
click at [0, 88] on td "Full Name Home # Work # Cell # MOBILE (VMB: *) (UNDETERMINED) E-mail Address [E…" at bounding box center [333, 80] width 666 height 65
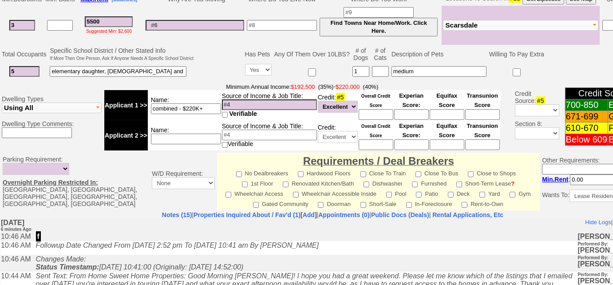
click at [486, 218] on td "[DATE] 6 minutes Ago" at bounding box center [332, 225] width 665 height 14
click at [486, 214] on nobr "Rental Applications, Etc" at bounding box center [467, 214] width 71 height 7
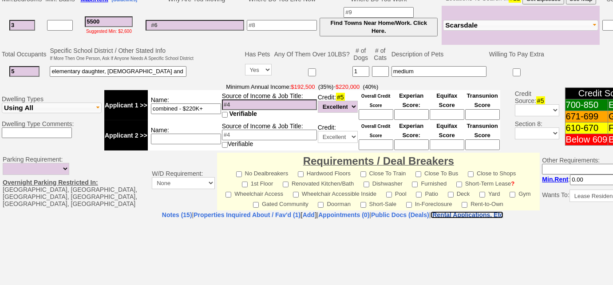
select select "100"
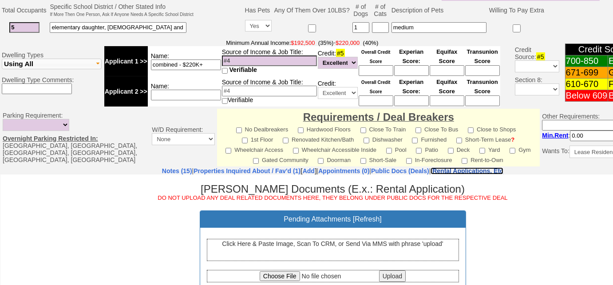
scroll to position [409, 0]
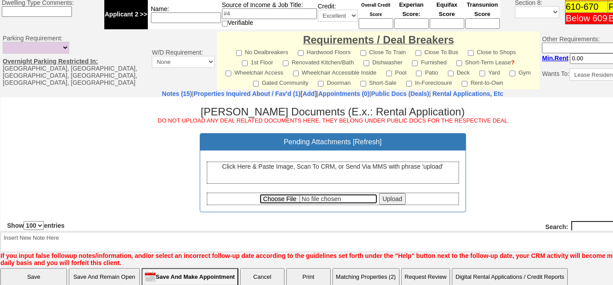
click at [275, 197] on input "file" at bounding box center [319, 199] width 118 height 10
type input "C:\fakepath\Sara Kokkila-Schumacher Rental Application.pdf"
click at [104, 115] on h3 "Sara Kokkila-Schumacher Documents (E.x.: Rental Application) DO NOT UPLOAD ANY …" at bounding box center [332, 115] width 651 height 18
click at [387, 199] on input "Upload" at bounding box center [392, 199] width 27 height 12
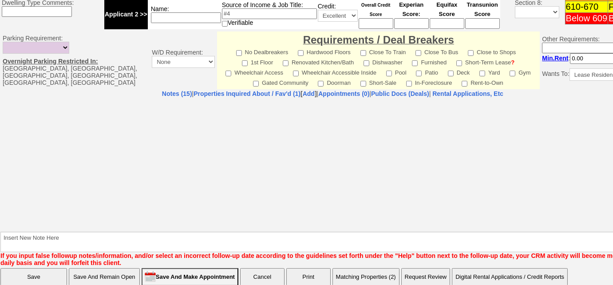
select select "100"
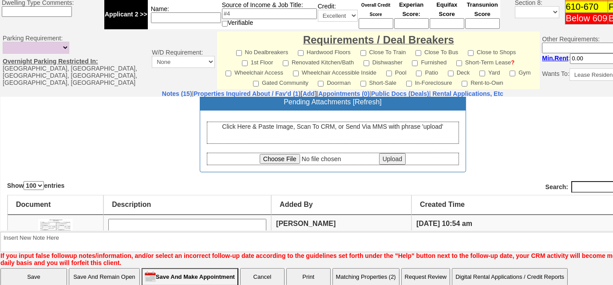
scroll to position [80, 0]
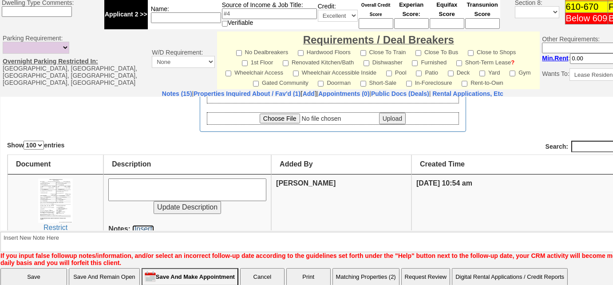
click at [147, 227] on link "[Insert]" at bounding box center [143, 229] width 22 height 8
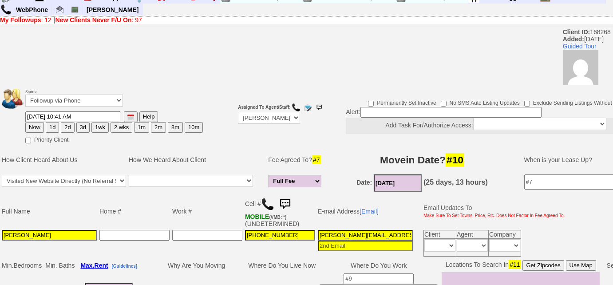
scroll to position [0, 0]
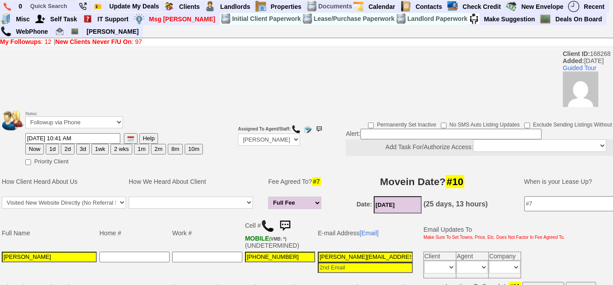
click at [79, 44] on b "New Clients Never F/U On" at bounding box center [93, 41] width 76 height 7
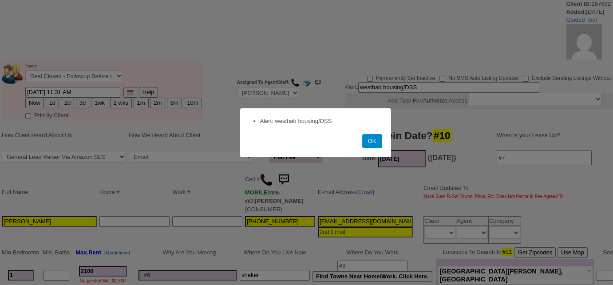
click at [370, 144] on button "OK" at bounding box center [372, 141] width 20 height 14
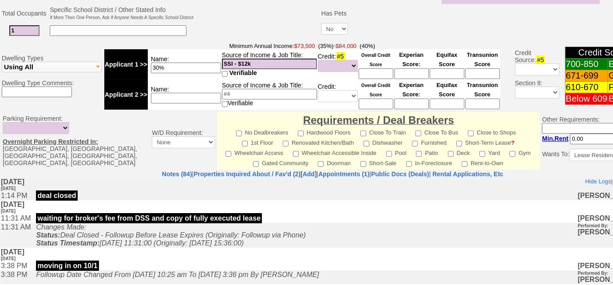
scroll to position [404, 0]
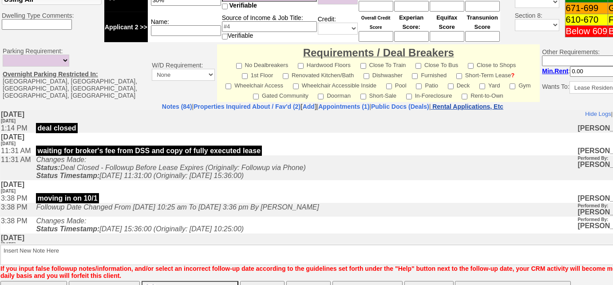
click at [480, 105] on nobr "Rental Applications, Etc" at bounding box center [467, 106] width 71 height 7
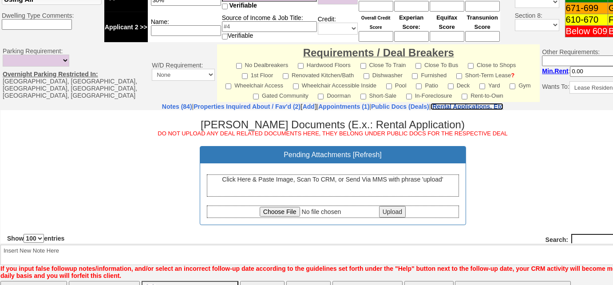
scroll to position [0, 0]
click at [353, 179] on div "Click Here & Paste Image, Scan To CRM, or Send Via MMS with phrase 'upload'" at bounding box center [333, 185] width 252 height 22
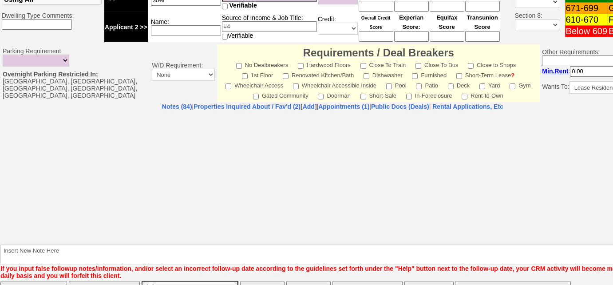
select select "100"
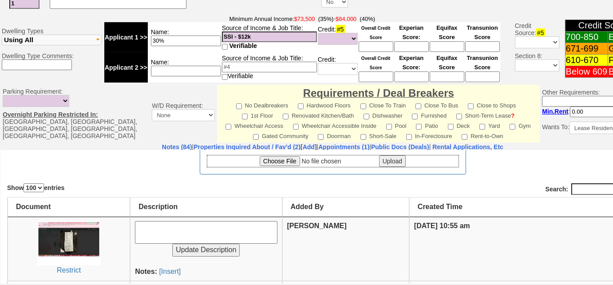
scroll to position [121, 0]
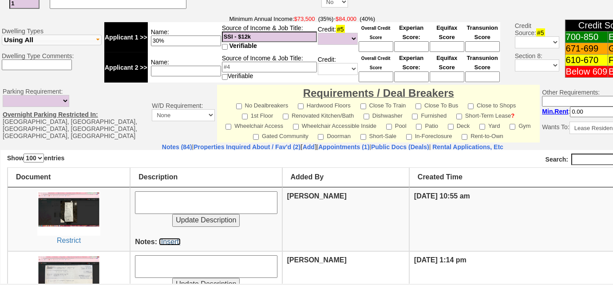
click at [170, 238] on link "[Insert]" at bounding box center [170, 242] width 22 height 8
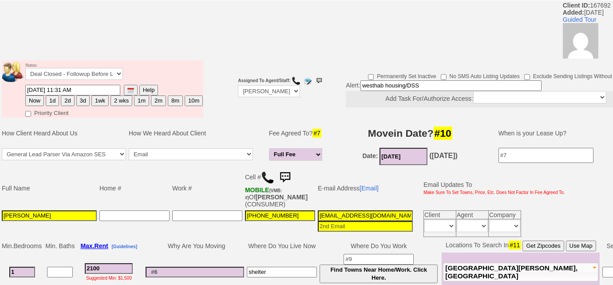
scroll to position [40, 0]
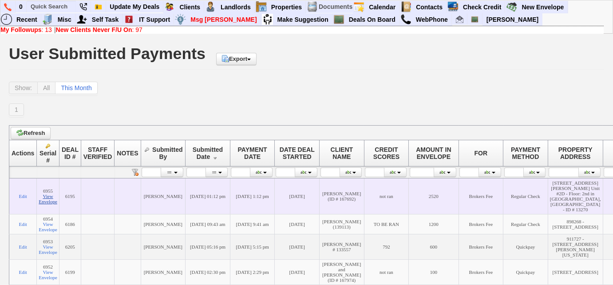
click at [52, 198] on link "View Envelope" at bounding box center [48, 199] width 19 height 11
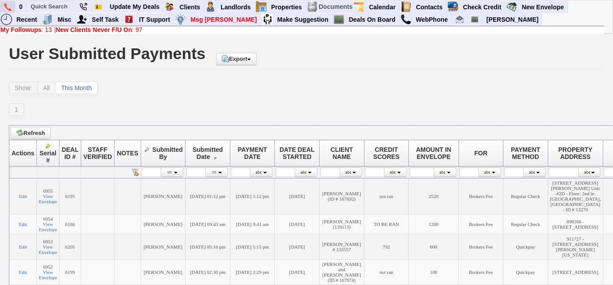
click at [0, 8] on link at bounding box center [7, 7] width 15 height 12
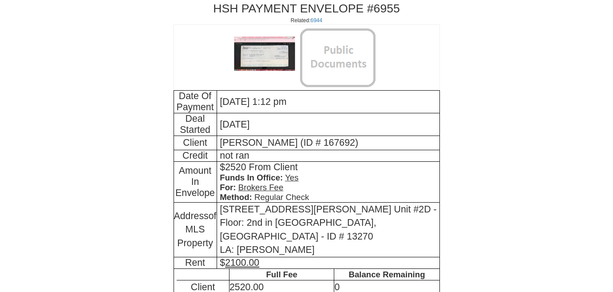
scroll to position [237, 0]
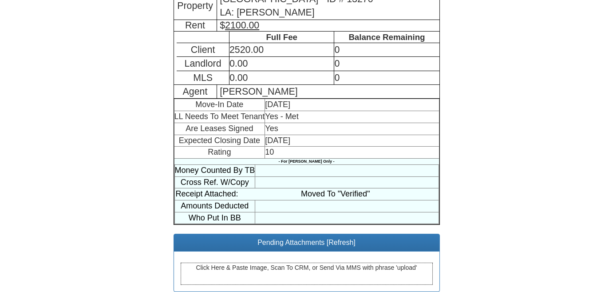
click at [253, 262] on div "Click Here & Paste Image, Scan To CRM, or Send Via MMS with phrase 'upload'" at bounding box center [307, 273] width 252 height 22
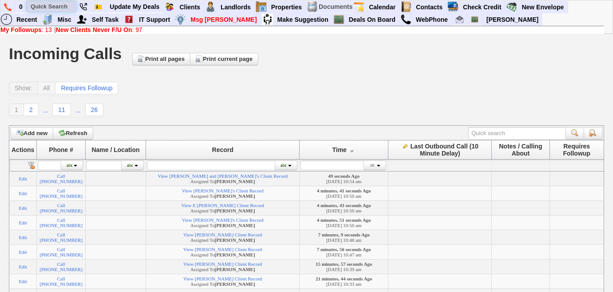
click at [69, 5] on input "text" at bounding box center [51, 6] width 49 height 11
paste input "315-975-2866"
drag, startPoint x: 61, startPoint y: 8, endPoint x: 24, endPoint y: 5, distance: 36.5
click at [568, 1] on ul "0 315-975-2866 Client # 168285 Patrick Hannigan Status: Inactive Tel #: 315-975…" at bounding box center [568, 1] width 0 height 0
paste input "914-514-7813"
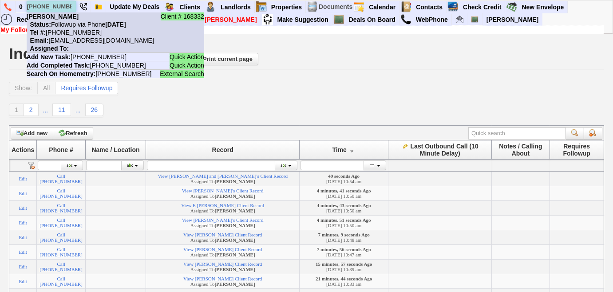
type input "914-514-7813"
click at [75, 32] on nobr "Tel #: 914-514-7813" at bounding box center [64, 32] width 75 height 7
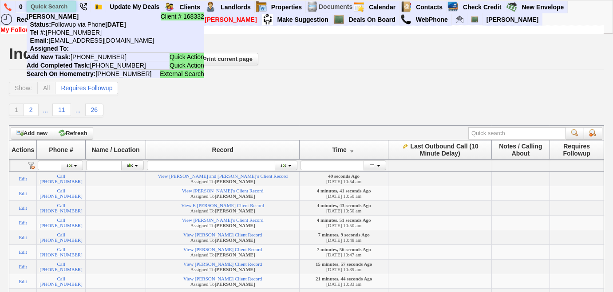
click at [60, 6] on input "text" at bounding box center [51, 6] width 49 height 11
paste input "248-756-8991"
drag, startPoint x: 69, startPoint y: 6, endPoint x: 27, endPoint y: 5, distance: 41.7
click at [27, 5] on input "248-756-8991" at bounding box center [51, 6] width 49 height 11
paste input "914-320-696"
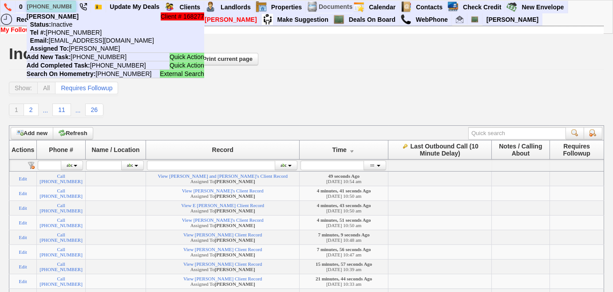
scroll to position [0, 6]
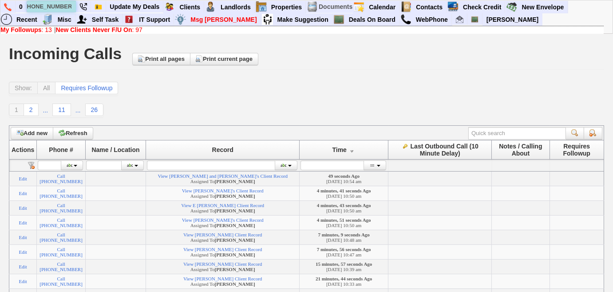
type input "914-320-6961"
drag, startPoint x: 39, startPoint y: 8, endPoint x: 95, endPoint y: 8, distance: 56.4
click at [568, 1] on ul "0 914-320-6961 Quick Action Add New Task: 914-320-6961 Quick Action Add Complet…" at bounding box center [568, 1] width 0 height 0
drag, startPoint x: 28, startPoint y: 4, endPoint x: 117, endPoint y: 13, distance: 88.8
click at [115, 12] on td "0 914-320-6961 Quick Action Add New Task: 914-320-6961 Quick Action Add Complet…" at bounding box center [301, 13] width 603 height 25
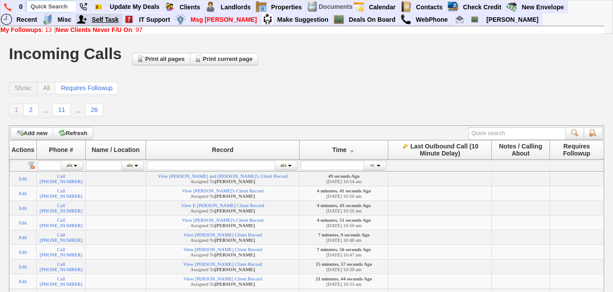
scroll to position [0, 0]
paste input "646-772-9421"
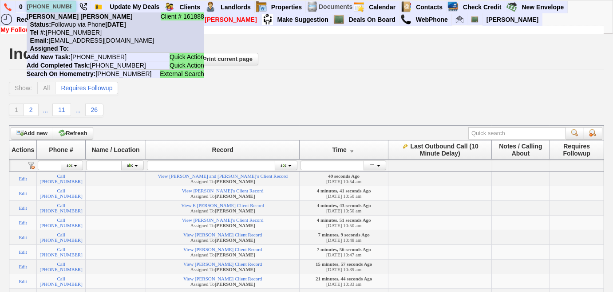
type input "646-772-9421"
click at [74, 26] on nobr "Status: Followup via Phone Monday, October 6th, 2025" at bounding box center [76, 24] width 99 height 7
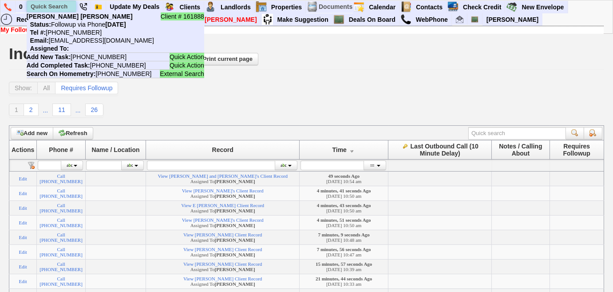
click at [54, 3] on input "text" at bounding box center [51, 6] width 49 height 11
paste input "914-602-9460"
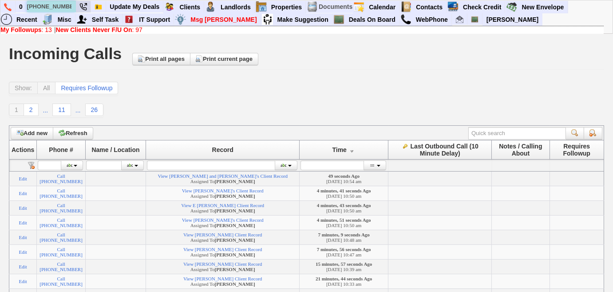
type input "914-602-9460"
click at [8, 6] on img at bounding box center [8, 7] width 8 height 8
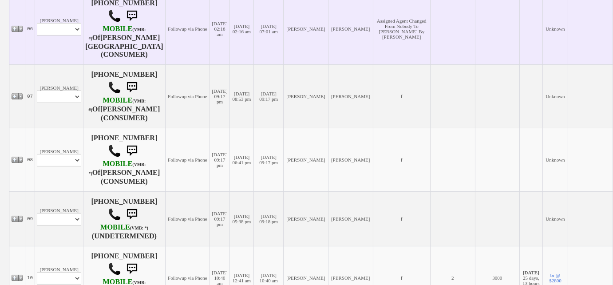
scroll to position [605, 0]
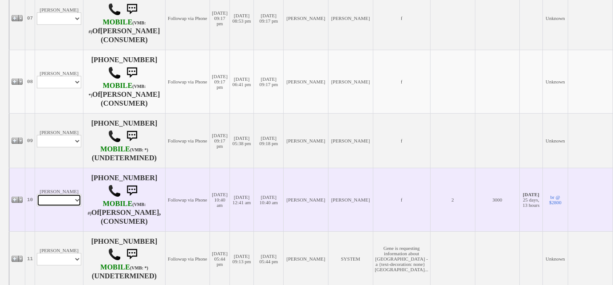
click at [73, 194] on select "Profile Edit Print Email Externally (Will Not Be Tracked In CRM) Closed Deals" at bounding box center [59, 200] width 44 height 12
select select "ChangeURL,/crm/custom/edit_client_form.php?redirect=%2Fcrm%2Fclients.php&id=168…"
click at [37, 194] on select "Profile Edit Print Email Externally (Will Not Be Tracked In CRM) Closed Deals" at bounding box center [59, 200] width 44 height 12
select select
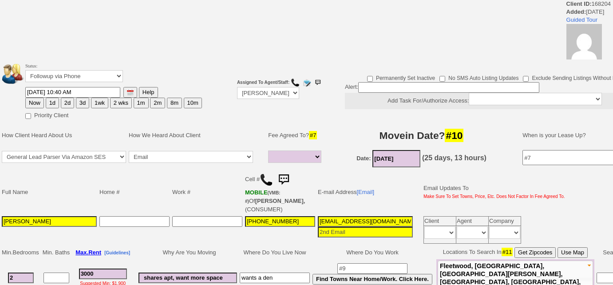
select select
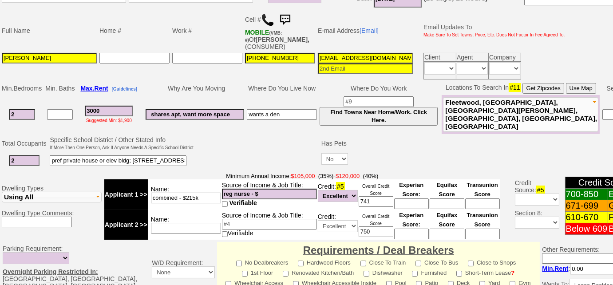
scroll to position [119, 0]
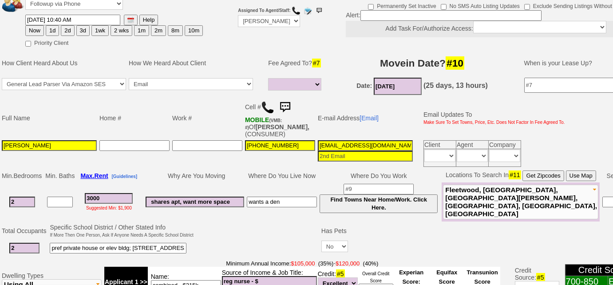
click at [269, 107] on img at bounding box center [267, 107] width 13 height 13
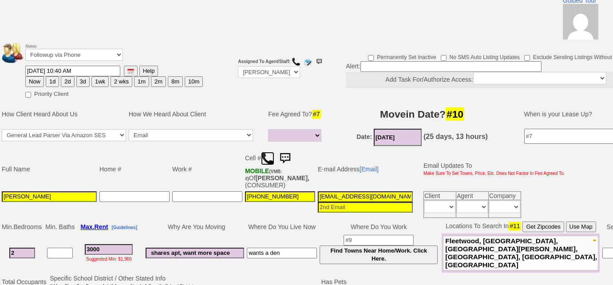
scroll to position [38, 0]
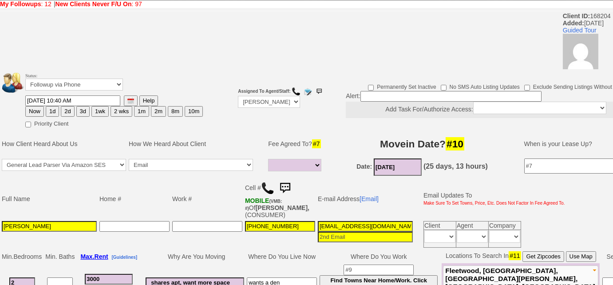
click at [85, 111] on button "3d" at bounding box center [82, 111] width 13 height 11
type input "10/09/2025 10:56 AM"
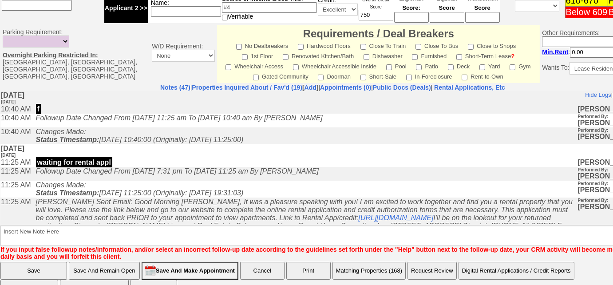
scroll to position [441, 0]
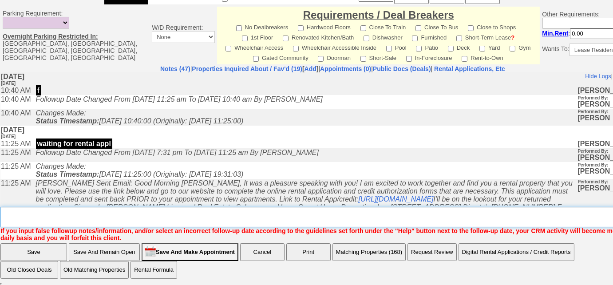
click at [96, 223] on textarea "Insert New Note Here" at bounding box center [335, 217] width 671 height 20
type textarea "Left VM to FU"
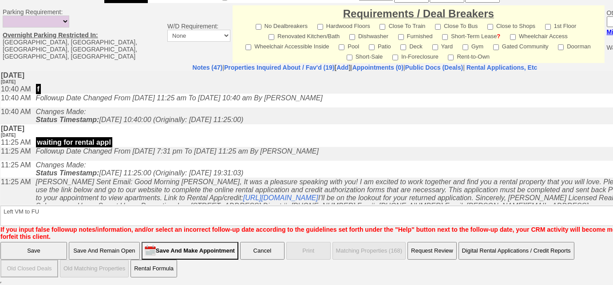
scroll to position [397, 0]
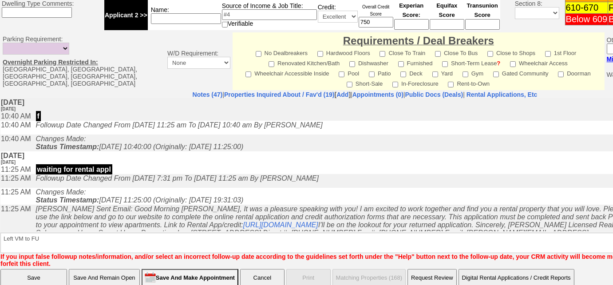
click at [24, 269] on input "Save" at bounding box center [33, 278] width 67 height 18
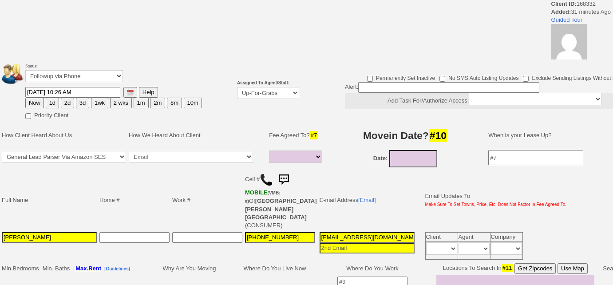
select select
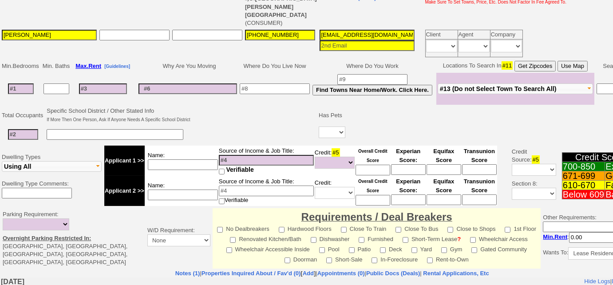
scroll to position [282, 0]
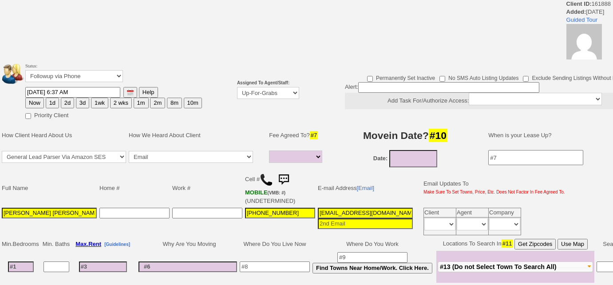
select select
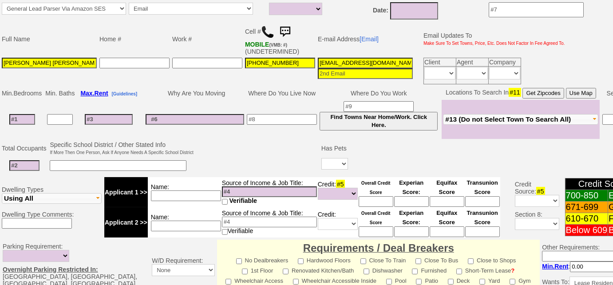
scroll to position [124, 0]
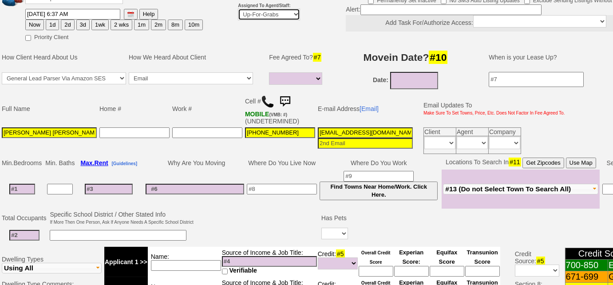
click at [259, 16] on select "Up-For-Grabs ***** STAFF ***** [PERSON_NAME] [PHONE_NUMBER] [PERSON_NAME] [PHON…" at bounding box center [269, 14] width 62 height 12
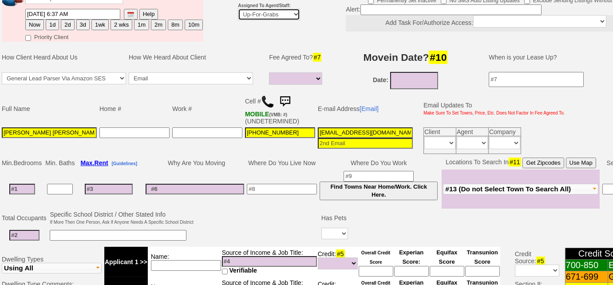
select select "227"
click at [238, 8] on select "Up-For-Grabs ***** STAFF ***** Bob Bruno 914-419-3579 Cristy Liberto 914-486-10…" at bounding box center [269, 14] width 62 height 12
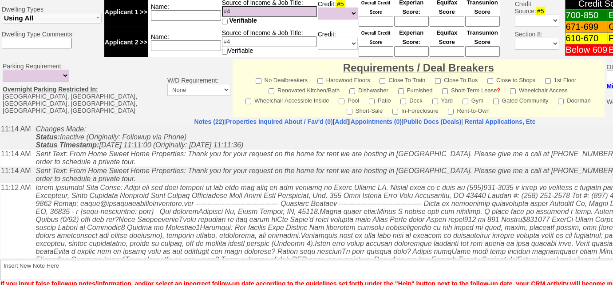
scroll to position [404, 0]
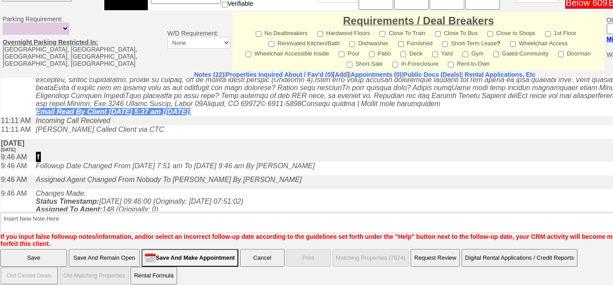
click at [112, 249] on input "Save And Remain Open" at bounding box center [104, 258] width 71 height 18
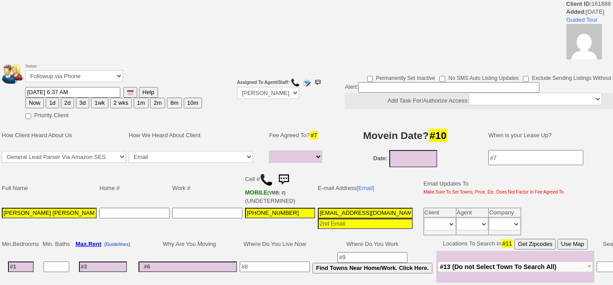
select select
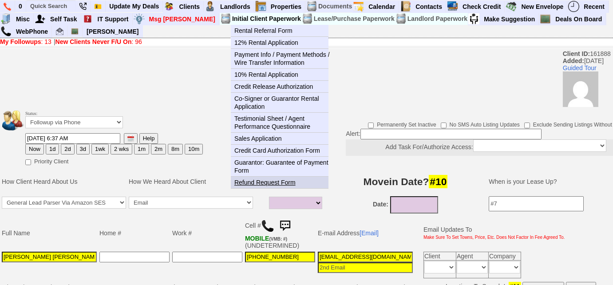
scroll to position [242, 0]
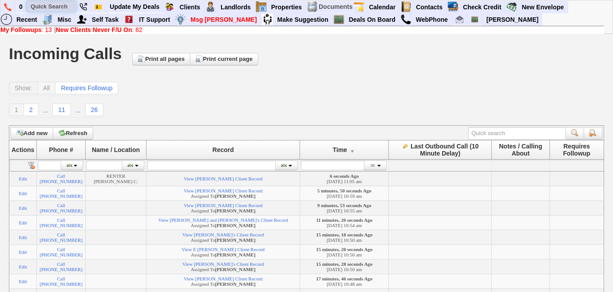
click at [41, 9] on input "text" at bounding box center [51, 6] width 49 height 11
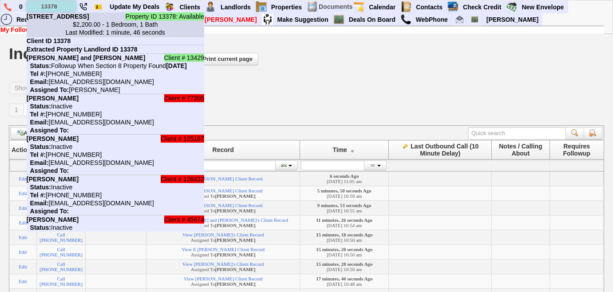
type input "13378"
click at [62, 20] on li "Property ID 13378: Available [STREET_ADDRESS] $2,200.00 - 1 Bedroom, 1 Bath Las…" at bounding box center [116, 24] width 178 height 24
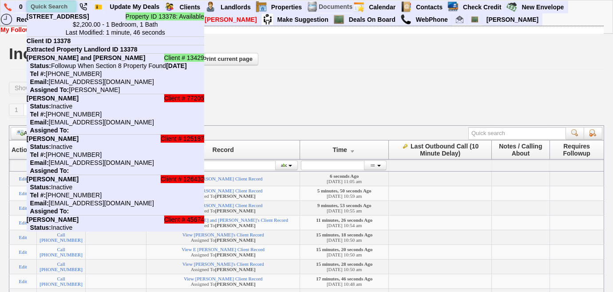
click at [50, 8] on input "text" at bounding box center [51, 6] width 49 height 11
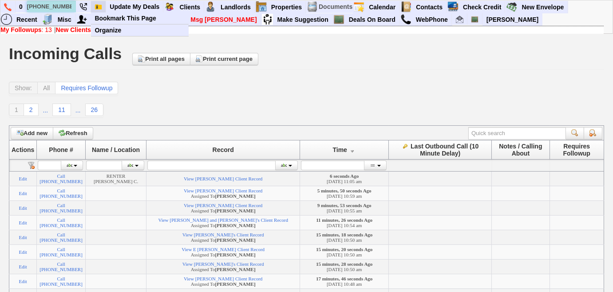
type input "914-648-2504"
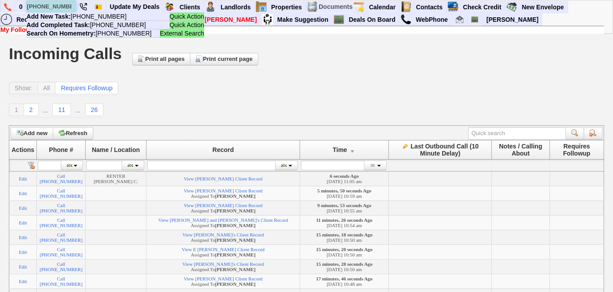
click at [69, 8] on input "914-648-2504" at bounding box center [51, 6] width 49 height 11
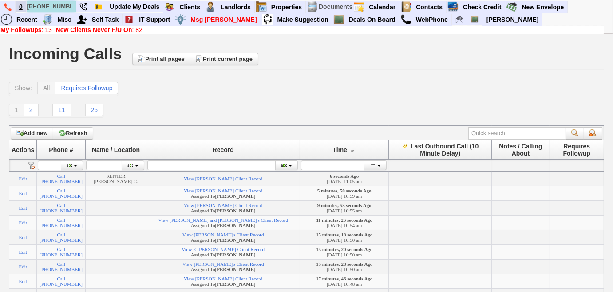
drag, startPoint x: 69, startPoint y: 8, endPoint x: 19, endPoint y: 9, distance: 49.8
click at [568, 1] on ul "0 914-648-2504 Quick Action Add New Task: 914-648-2504 Quick Action Add Complet…" at bounding box center [568, 1] width 0 height 0
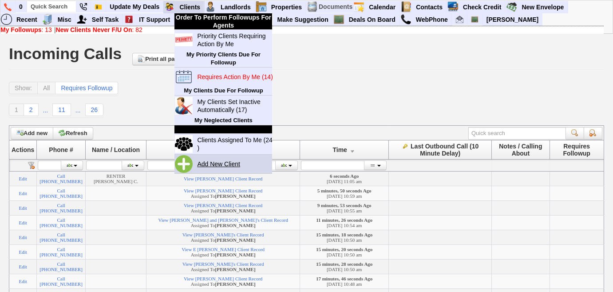
click at [211, 163] on link "Add New Client" at bounding box center [222, 164] width 57 height 12
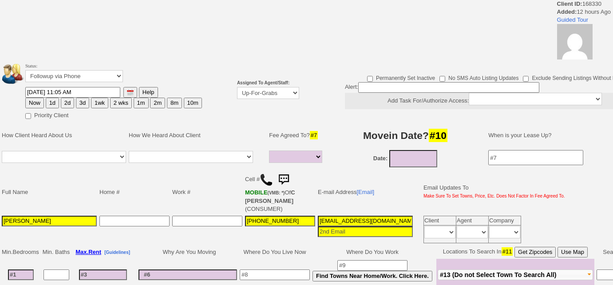
select select
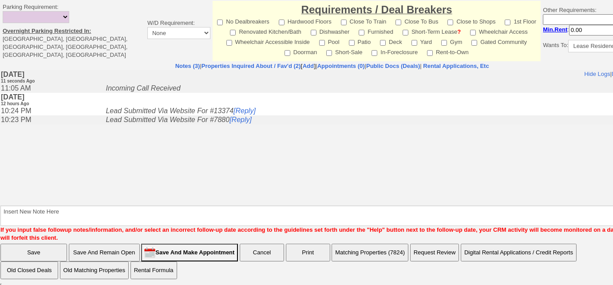
click at [263, 70] on iframe at bounding box center [332, 136] width 664 height 133
click at [264, 63] on link "Properties Inquired About / Fav'd (2)" at bounding box center [251, 66] width 99 height 7
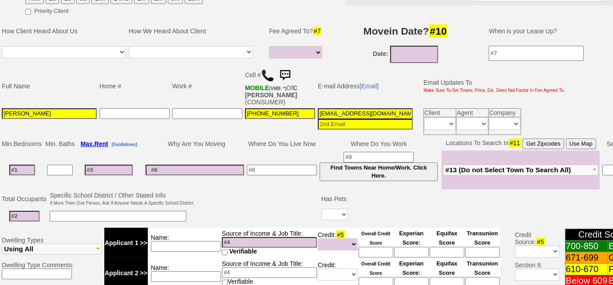
scroll to position [231, 0]
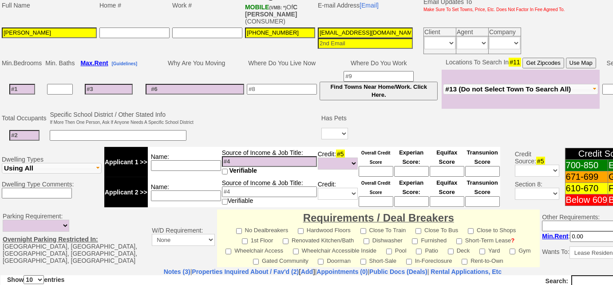
click at [521, 87] on span "#13 (Do not Select Town To Search All)" at bounding box center [508, 89] width 126 height 8
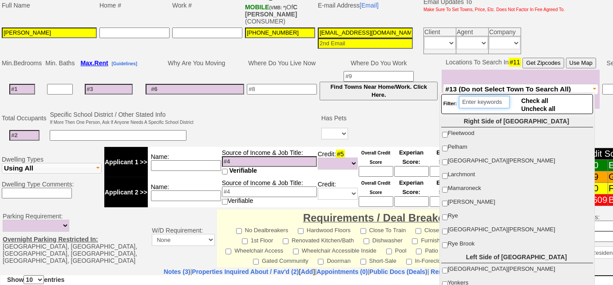
click at [496, 101] on input "search" at bounding box center [484, 102] width 51 height 12
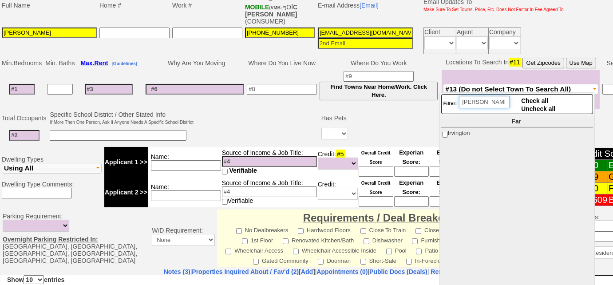
type input "irving"
drag, startPoint x: 443, startPoint y: 133, endPoint x: 482, endPoint y: 101, distance: 50.8
click at [443, 133] on input "Irvington" at bounding box center [445, 135] width 6 height 6
checkbox input "true"
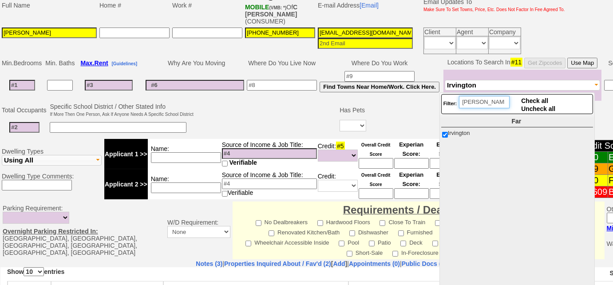
drag, startPoint x: 483, startPoint y: 102, endPoint x: 425, endPoint y: 99, distance: 58.2
click at [425, 99] on body "0 Bookmark This Page Organize Update My Deals Clients My Neglected Clients" at bounding box center [306, 125] width 613 height 712
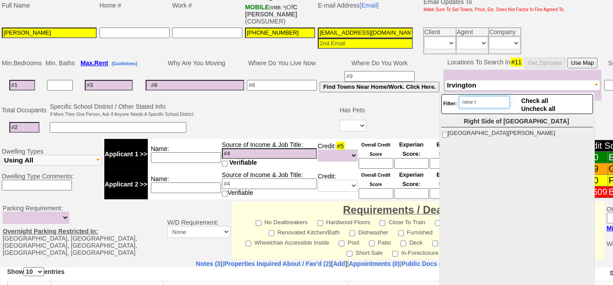
type input "new r"
click at [444, 134] on input "[GEOGRAPHIC_DATA][PERSON_NAME]" at bounding box center [445, 135] width 6 height 6
checkbox input "true"
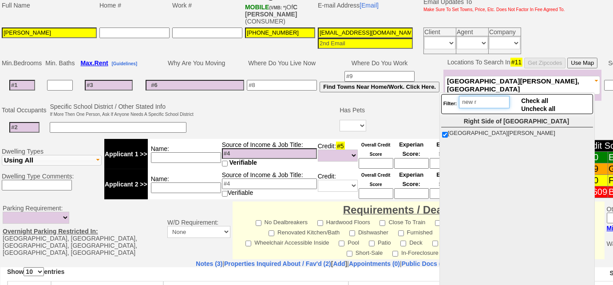
drag, startPoint x: 483, startPoint y: 103, endPoint x: 456, endPoint y: 103, distance: 26.6
click at [456, 103] on div "Filter: new r" at bounding box center [477, 104] width 67 height 16
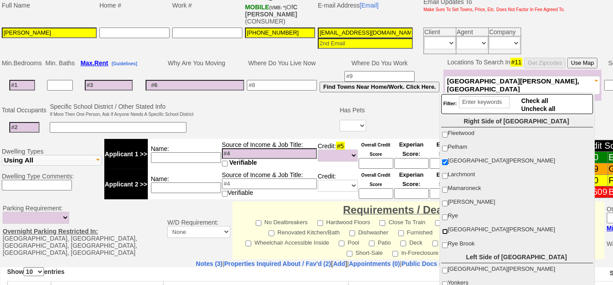
click at [444, 230] on input "[GEOGRAPHIC_DATA][PERSON_NAME]" at bounding box center [445, 232] width 6 height 6
checkbox input "true"
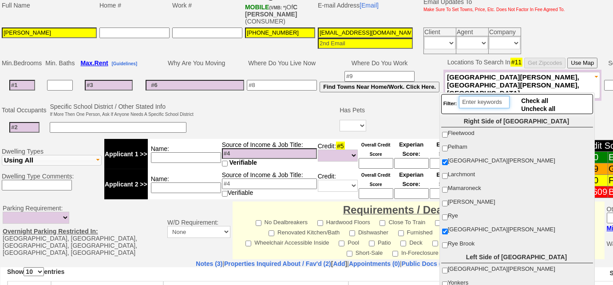
click at [495, 103] on input "search" at bounding box center [484, 102] width 51 height 12
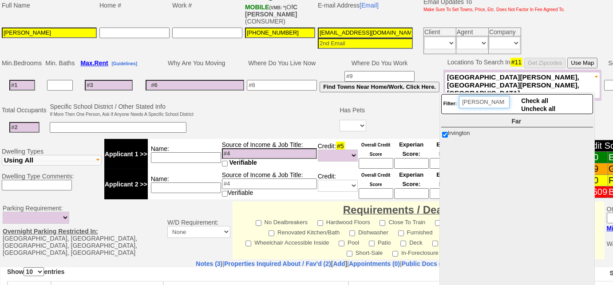
type input "irving"
click at [445, 133] on input "Irvington" at bounding box center [445, 135] width 6 height 6
checkbox input "false"
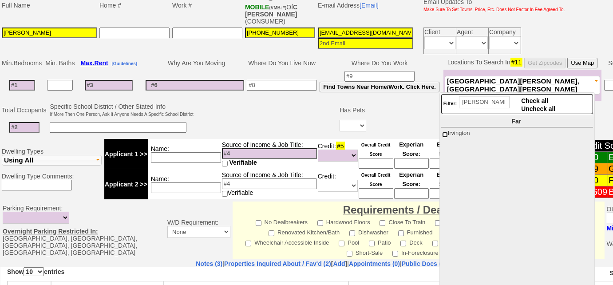
scroll to position [110, 0]
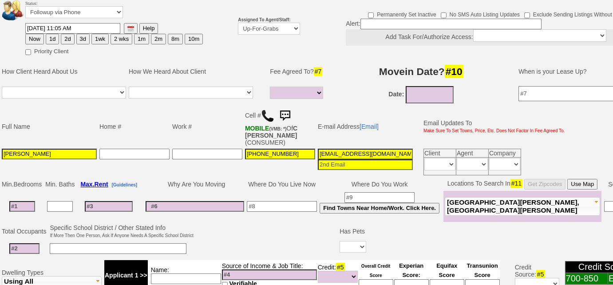
click at [75, 149] on input "[PERSON_NAME]" at bounding box center [49, 154] width 95 height 11
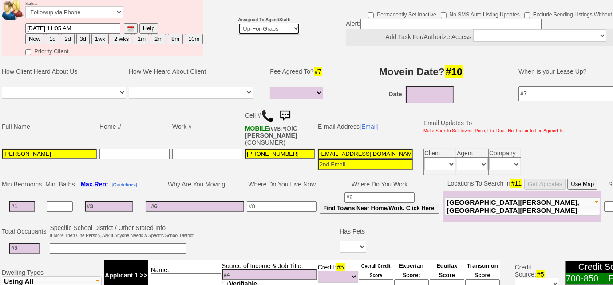
click at [255, 32] on select "Up-For-Grabs ***** STAFF ***** Bob Bruno 914-419-3579 Cristy Liberto 914-486-10…" at bounding box center [269, 29] width 62 height 12
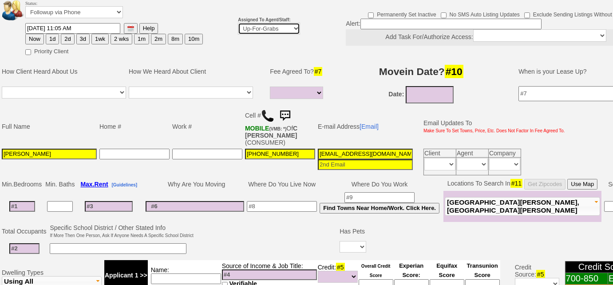
select select "227"
click at [238, 23] on select "Up-For-Grabs ***** STAFF ***** Bob Bruno 914-419-3579 Cristy Liberto 914-486-10…" at bounding box center [269, 29] width 62 height 12
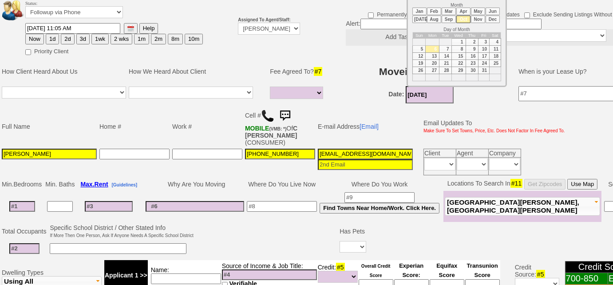
click at [420, 94] on input "10/06/2025" at bounding box center [430, 94] width 48 height 17
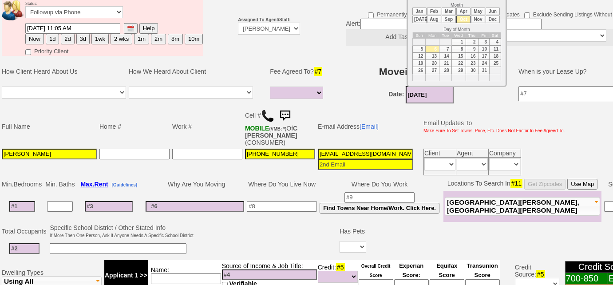
click at [476, 19] on li "Nov" at bounding box center [478, 20] width 14 height 8
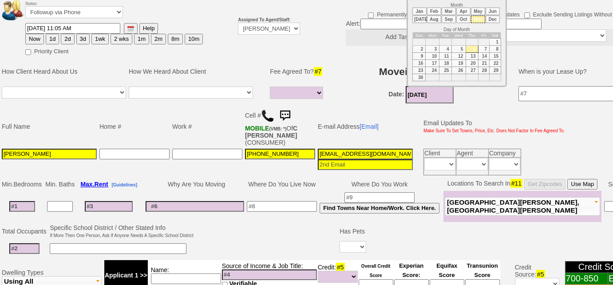
click at [492, 39] on td "1" at bounding box center [496, 42] width 12 height 7
type input "11/01/2025"
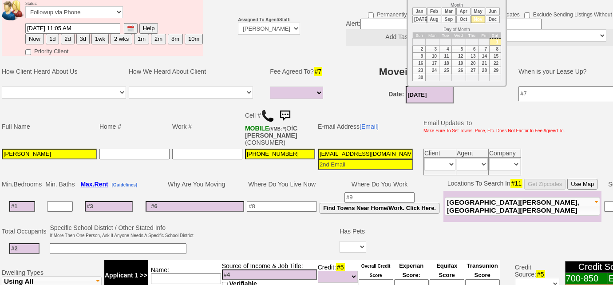
click at [293, 203] on input at bounding box center [282, 206] width 70 height 11
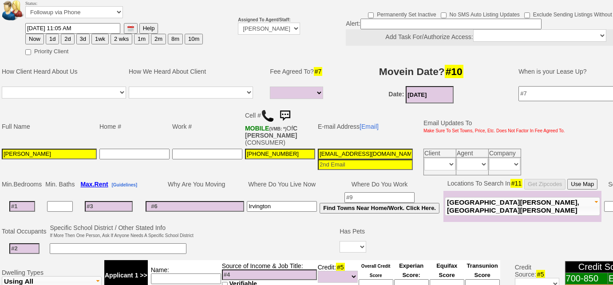
type input "Irvington"
click at [475, 206] on span "New Rochelle, Port Chester" at bounding box center [513, 206] width 132 height 16
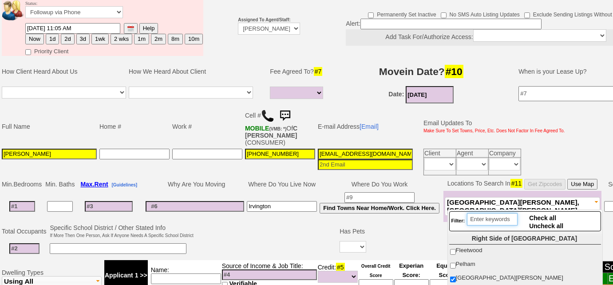
click at [485, 217] on input "search" at bounding box center [492, 219] width 51 height 12
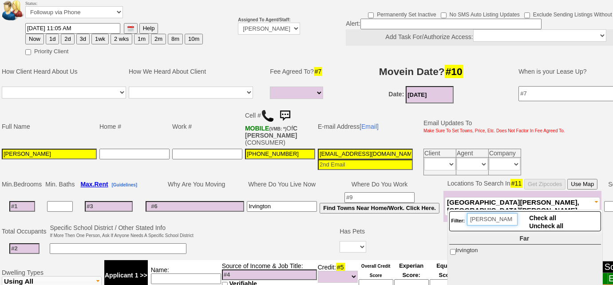
type input "irvin"
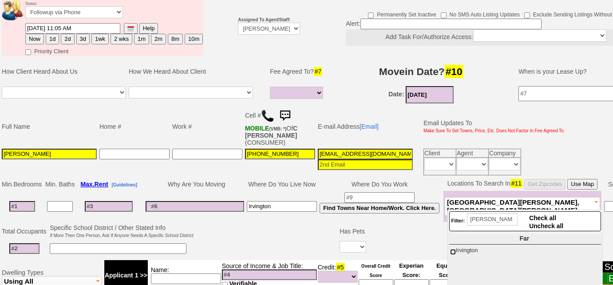
click at [454, 250] on input "Irvington" at bounding box center [453, 252] width 6 height 6
checkbox input "true"
click at [308, 203] on input "Irvington" at bounding box center [282, 206] width 70 height 11
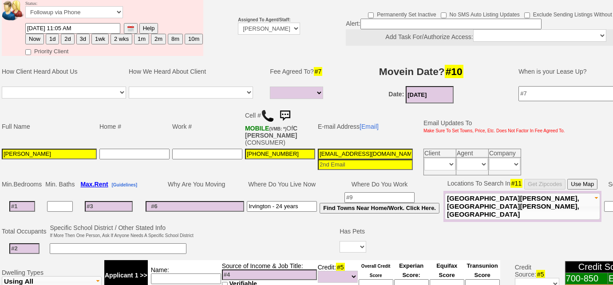
type input "Irvington - 24 years"
click at [240, 202] on input at bounding box center [195, 206] width 99 height 11
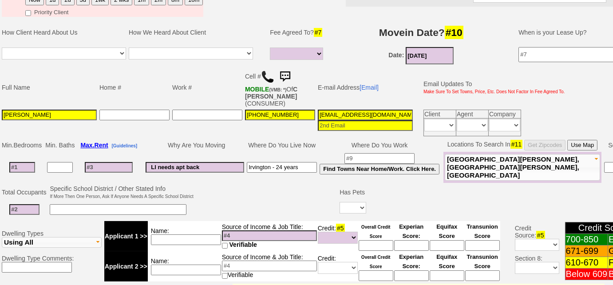
scroll to position [191, 0]
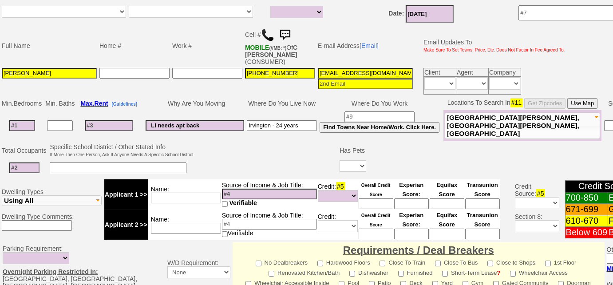
type input "Ll needs apt back"
click at [549, 128] on button "New Rochelle, Port Chester, Irvington" at bounding box center [522, 125] width 155 height 27
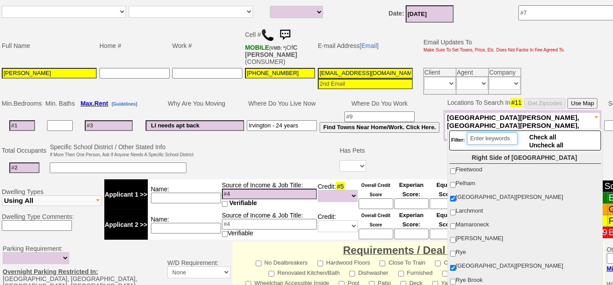
click at [493, 140] on input "search" at bounding box center [492, 138] width 51 height 12
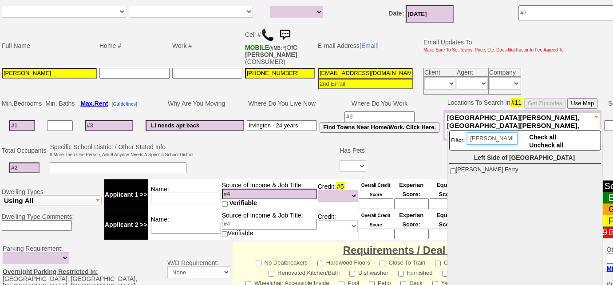
type input "dobb"
click at [451, 169] on input "Dobbs Ferry" at bounding box center [453, 171] width 6 height 6
checkbox input "true"
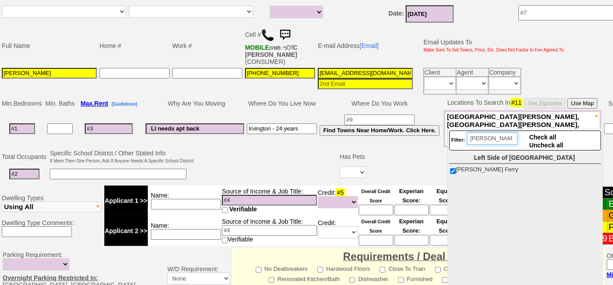
drag, startPoint x: 493, startPoint y: 141, endPoint x: 437, endPoint y: 131, distance: 56.3
click at [437, 131] on body "0 Bookmark This Page Organize Update My Deals Clients My Neglected Clients" at bounding box center [306, 169] width 613 height 718
type input "q"
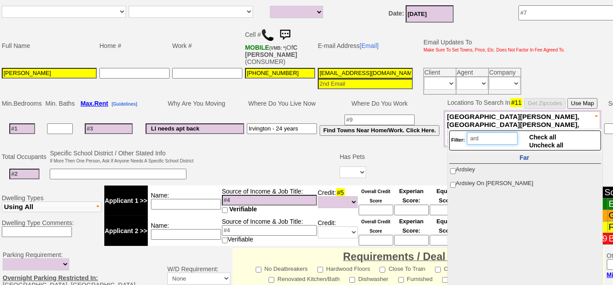
type input "ard"
drag, startPoint x: 451, startPoint y: 168, endPoint x: 455, endPoint y: 182, distance: 13.9
click at [450, 169] on input "Ardsley" at bounding box center [453, 171] width 6 height 6
checkbox input "true"
drag, startPoint x: 454, startPoint y: 185, endPoint x: 443, endPoint y: 182, distance: 12.0
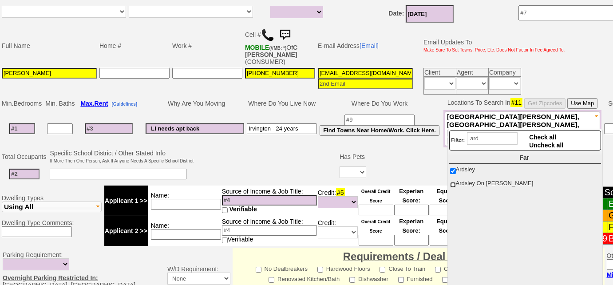
click at [454, 185] on input "Ardsley On [PERSON_NAME]" at bounding box center [453, 185] width 6 height 6
checkbox input "true"
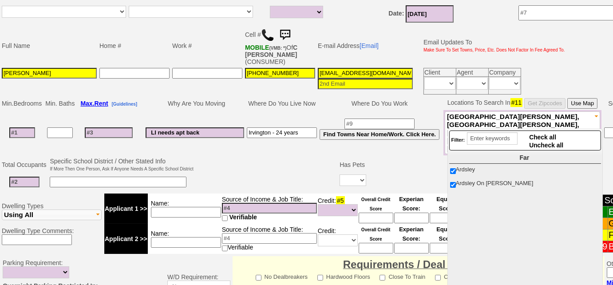
click at [25, 127] on input at bounding box center [22, 132] width 26 height 11
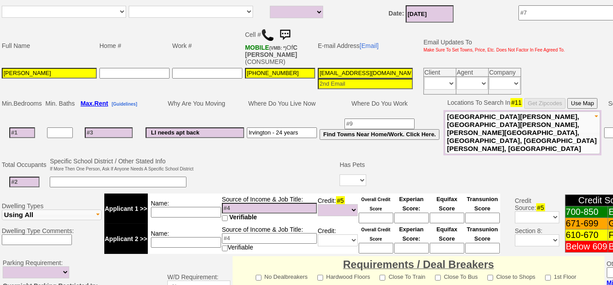
click at [113, 127] on input at bounding box center [109, 132] width 48 height 11
type input "2"
select select
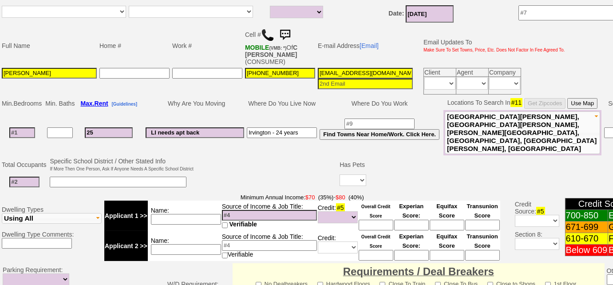
type input "250"
select select
type input "2500"
select select
type input "2500"
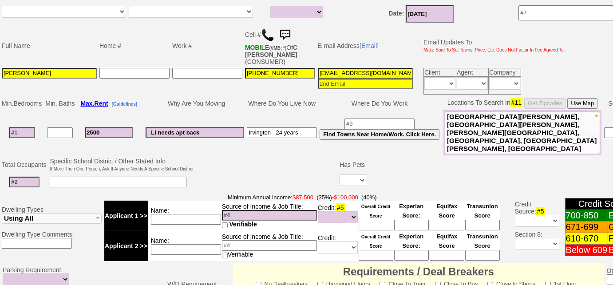
click at [19, 127] on input at bounding box center [22, 132] width 26 height 11
select select
type input "1"
select select
type input "1"
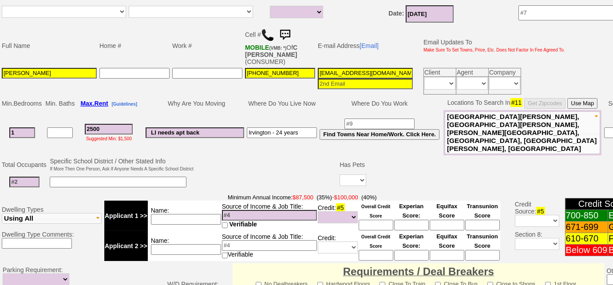
click at [245, 210] on input at bounding box center [269, 215] width 95 height 11
select select
click at [24, 177] on input at bounding box center [24, 182] width 30 height 11
type input "4"
click at [67, 177] on input at bounding box center [118, 182] width 137 height 11
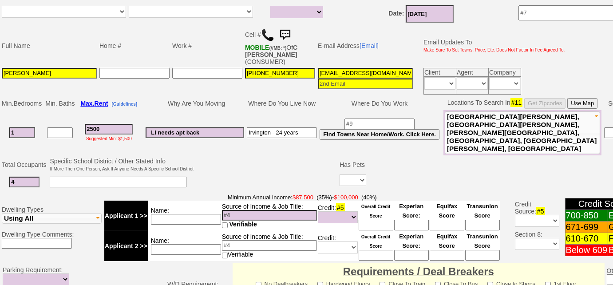
drag, startPoint x: 19, startPoint y: 121, endPoint x: 0, endPoint y: 120, distance: 18.7
click at [0, 120] on td "Min. Bedrooms Min. Baths Max. Rent [Guidelines] Why Are You Moving Where Do You…" at bounding box center [365, 125] width 730 height 59
type input "2"
select select
type input "2"
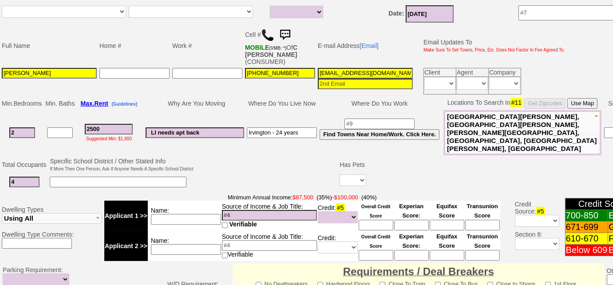
click at [455, 130] on span "New Rochelle, Port Chester, Dobbs Ferry, Ardsley, Ardsley On Hudson, Irvington" at bounding box center [522, 133] width 150 height 40
select select
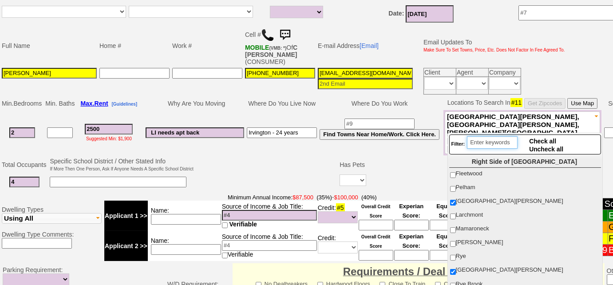
click at [476, 143] on input "search" at bounding box center [492, 142] width 51 height 12
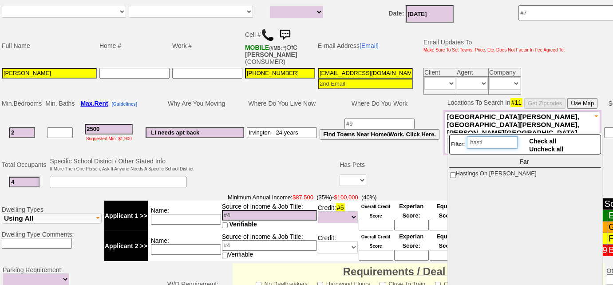
type input "hasti"
click at [456, 171] on span "Hastings On Hudson" at bounding box center [496, 173] width 81 height 7
click at [456, 172] on input "Hastings On [PERSON_NAME]" at bounding box center [453, 175] width 6 height 6
checkbox input "true"
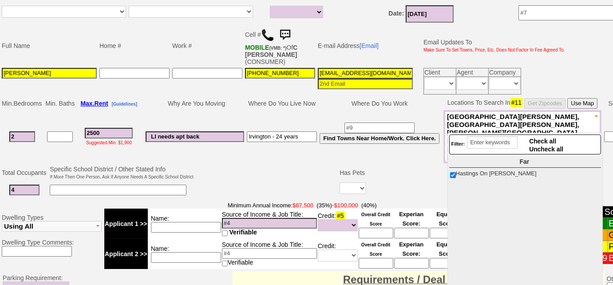
click at [413, 181] on td at bounding box center [547, 190] width 359 height 18
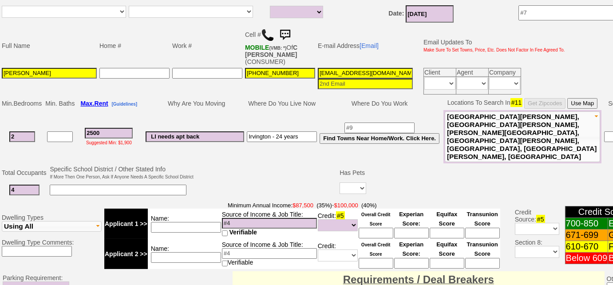
click at [476, 133] on span "New Rochelle, Port Chester, Dobbs Ferry, Hastings On Hudson, Ardsley, Ardsley O…" at bounding box center [522, 137] width 150 height 48
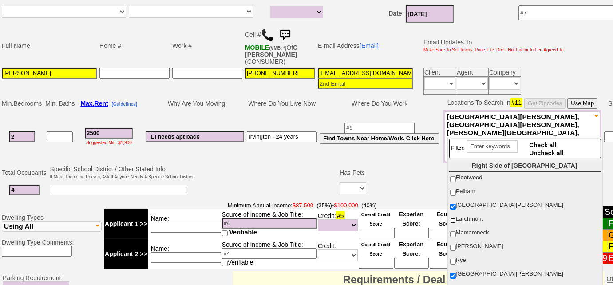
click at [454, 219] on input "Larchmont" at bounding box center [453, 221] width 6 height 6
checkbox input "true"
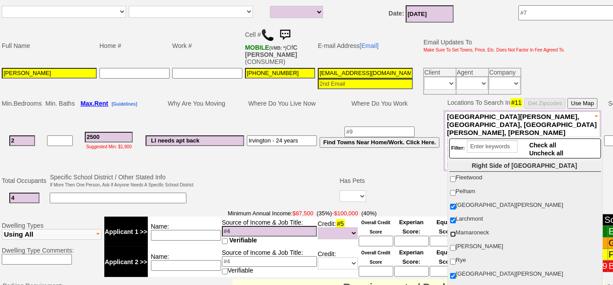
click at [454, 234] on input "Mamaroneck" at bounding box center [453, 234] width 6 height 6
checkbox input "true"
click at [454, 246] on input "[PERSON_NAME]" at bounding box center [453, 248] width 6 height 6
checkbox input "true"
click at [453, 259] on input "Rye" at bounding box center [453, 262] width 6 height 6
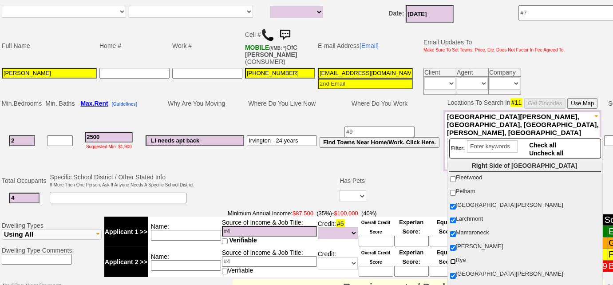
checkbox input "true"
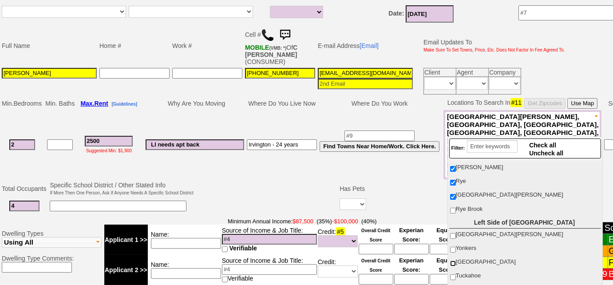
scroll to position [80, 0]
click at [455, 206] on input "Rye Brook" at bounding box center [453, 209] width 6 height 6
checkbox input "true"
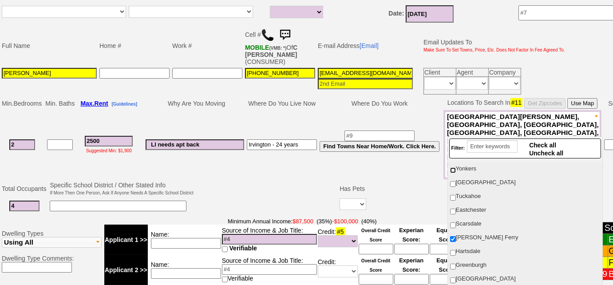
scroll to position [161, 0]
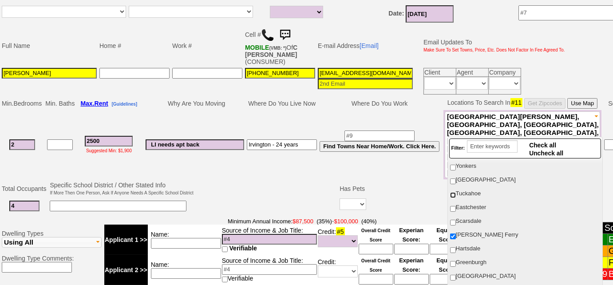
click at [455, 192] on input "Tuckahoe" at bounding box center [453, 195] width 6 height 6
checkbox input "true"
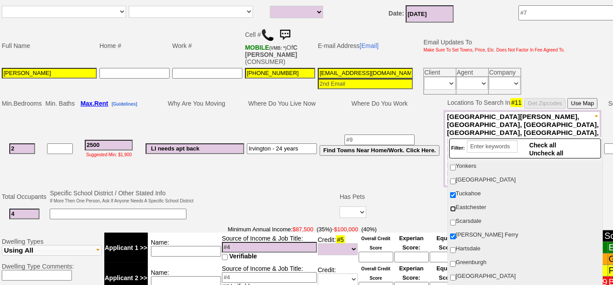
click at [455, 206] on input "Eastchester" at bounding box center [453, 209] width 6 height 6
checkbox input "true"
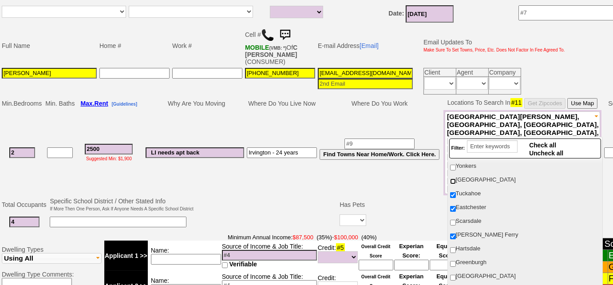
click at [450, 178] on input "[GEOGRAPHIC_DATA]" at bounding box center [453, 181] width 6 height 6
checkbox input "true"
click at [453, 167] on label "Yonkers" at bounding box center [524, 166] width 151 height 12
click at [453, 167] on input "Yonkers" at bounding box center [453, 168] width 6 height 6
checkbox input "true"
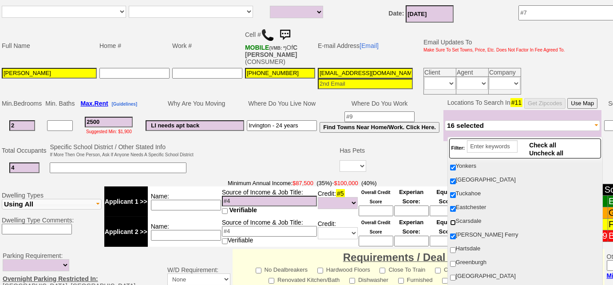
click at [455, 220] on input "Scarsdale" at bounding box center [453, 223] width 6 height 6
checkbox input "true"
click at [455, 247] on input "Hartsdale" at bounding box center [453, 250] width 6 height 6
checkbox input "true"
drag, startPoint x: 453, startPoint y: 256, endPoint x: 453, endPoint y: 271, distance: 15.1
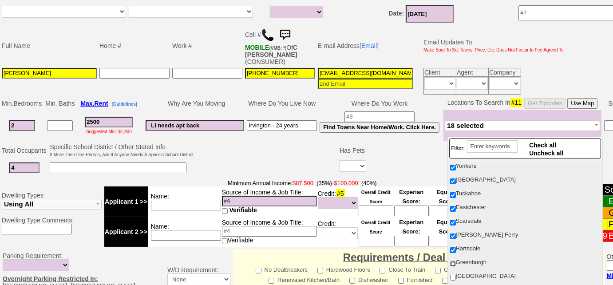
click at [453, 261] on input "Greenburgh" at bounding box center [453, 264] width 6 height 6
checkbox input "true"
click at [452, 275] on input "[GEOGRAPHIC_DATA]" at bounding box center [453, 278] width 6 height 6
click at [453, 275] on input "White Plains" at bounding box center [453, 278] width 6 height 6
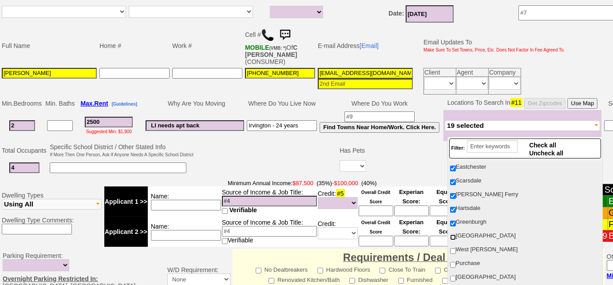
click at [453, 234] on input "White Plains" at bounding box center [453, 237] width 6 height 6
checkbox input "true"
click at [452, 248] on input "West [PERSON_NAME]" at bounding box center [453, 251] width 6 height 6
checkbox input "true"
click at [452, 262] on input "Purchase" at bounding box center [453, 265] width 6 height 6
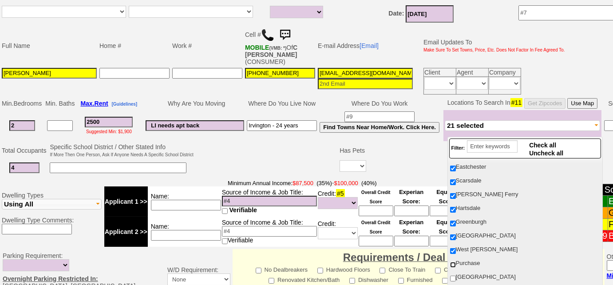
checkbox input "true"
click at [453, 276] on input "[GEOGRAPHIC_DATA]" at bounding box center [453, 279] width 6 height 6
checkbox input "true"
click at [456, 247] on span "Valhalla" at bounding box center [466, 250] width 20 height 7
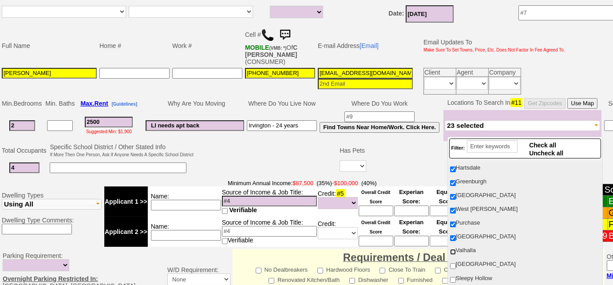
click at [456, 249] on input "Valhalla" at bounding box center [453, 252] width 6 height 6
checkbox input "true"
click at [451, 263] on input "[GEOGRAPHIC_DATA]" at bounding box center [453, 266] width 6 height 6
checkbox input "true"
click at [451, 277] on input "Sleepy Hollow" at bounding box center [453, 280] width 6 height 6
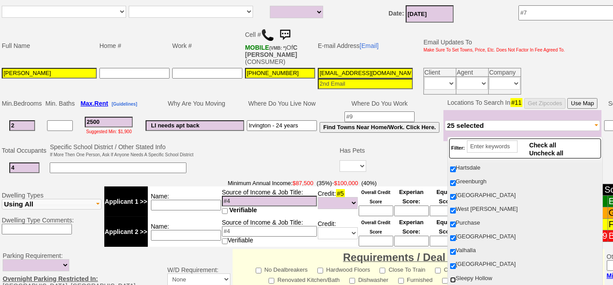
checkbox input "true"
click at [286, 155] on td at bounding box center [267, 159] width 144 height 35
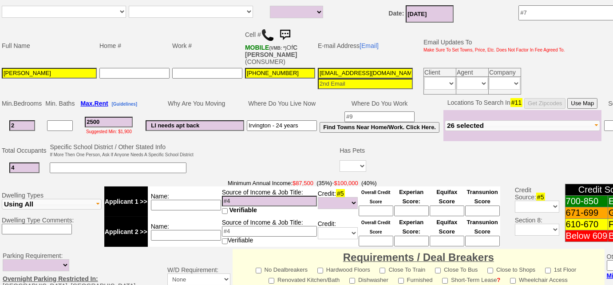
click at [74, 166] on input at bounding box center [118, 167] width 137 height 11
click at [492, 123] on button "26 selected" at bounding box center [522, 125] width 155 height 11
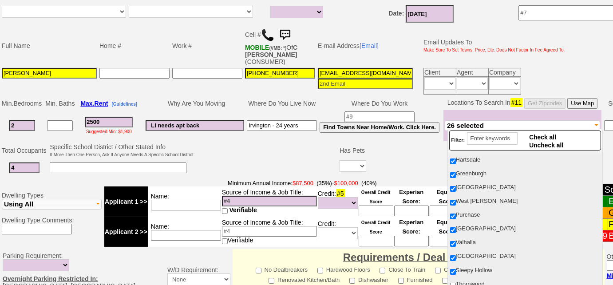
scroll to position [0, 0]
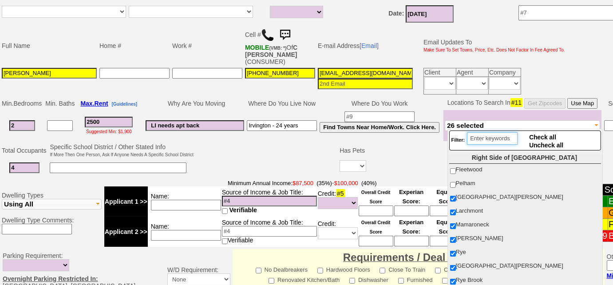
click at [487, 135] on input "search" at bounding box center [492, 138] width 51 height 12
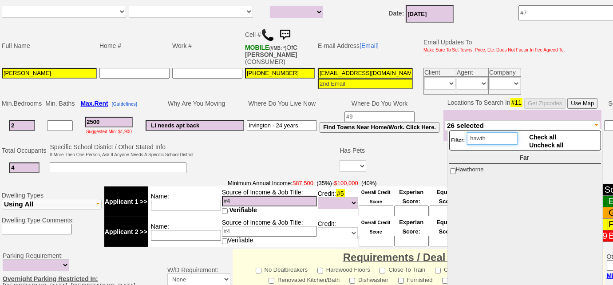
type input "hawth"
click at [451, 170] on input "Hawthorne" at bounding box center [453, 171] width 6 height 6
checkbox input "true"
click at [411, 143] on td at bounding box center [547, 150] width 359 height 17
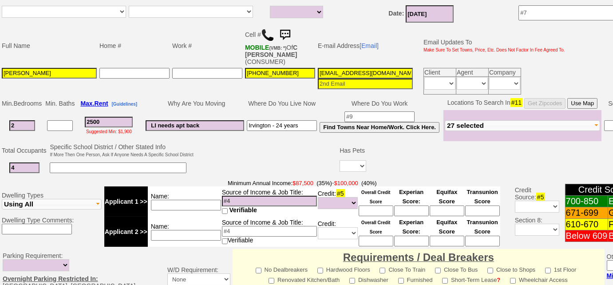
click at [534, 122] on button "27 selected" at bounding box center [522, 125] width 155 height 11
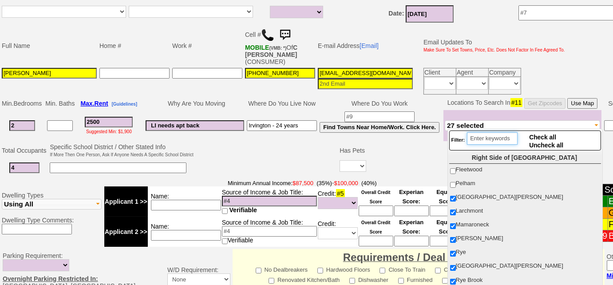
click at [498, 137] on input "search" at bounding box center [492, 138] width 51 height 12
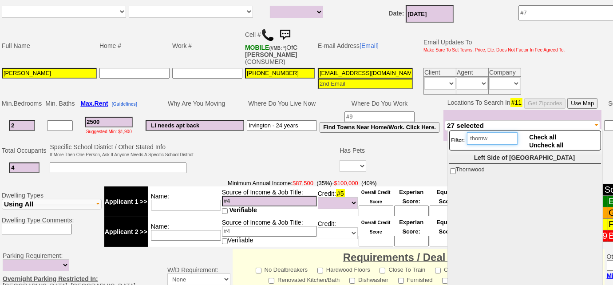
type input "thornw"
click at [453, 171] on input "Thornwood" at bounding box center [453, 171] width 6 height 6
checkbox input "true"
click at [275, 163] on td at bounding box center [267, 159] width 144 height 35
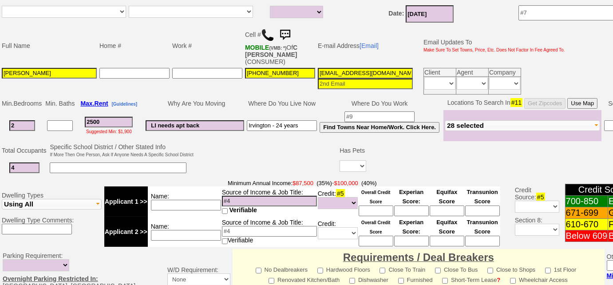
click at [66, 165] on input at bounding box center [118, 167] width 137 height 11
click at [349, 163] on select "Yes No" at bounding box center [353, 166] width 27 height 12
select select "No"
click at [340, 160] on select "Yes No" at bounding box center [353, 166] width 27 height 12
drag, startPoint x: 187, startPoint y: 206, endPoint x: 167, endPoint y: 195, distance: 22.5
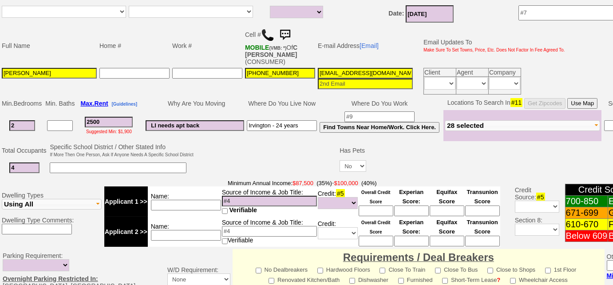
click at [187, 206] on input at bounding box center [186, 205] width 70 height 11
click at [110, 162] on input at bounding box center [118, 167] width 137 height 11
click at [239, 198] on input at bounding box center [269, 201] width 95 height 11
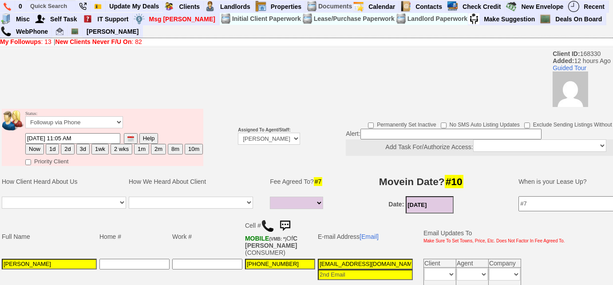
type input "husband and c - $"
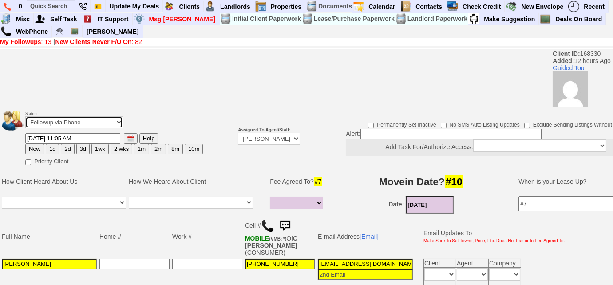
click at [77, 121] on select "Followup via Phone Followup via Email Followup When Section 8 Property Found De…" at bounding box center [74, 122] width 98 height 12
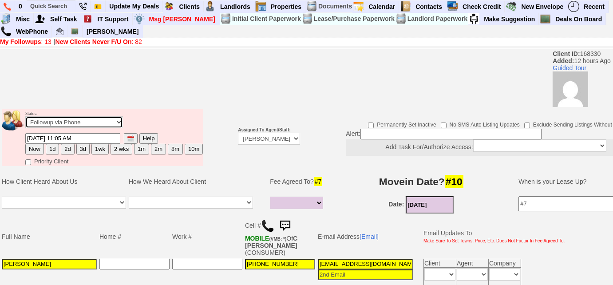
select select "Inactive"
click at [25, 116] on select "Followup via Phone Followup via Email Followup When Section 8 Property Found De…" at bounding box center [74, 122] width 98 height 12
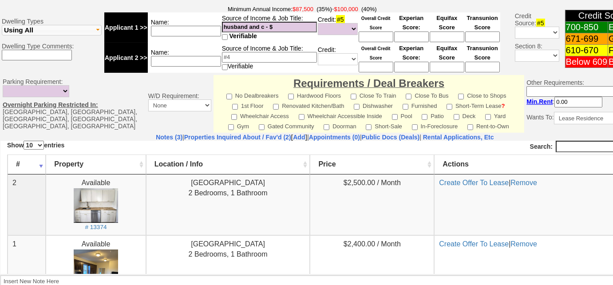
scroll to position [427, 0]
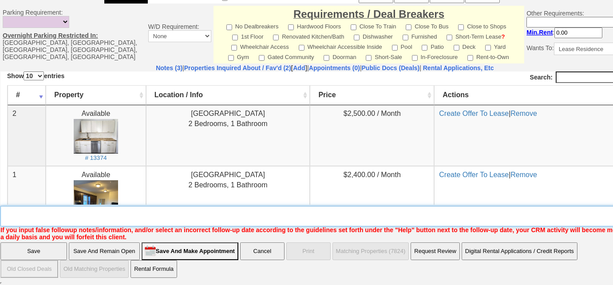
click at [95, 215] on textarea "Insert New Note Here" at bounding box center [327, 216] width 655 height 20
type textarea "not viable as of now"
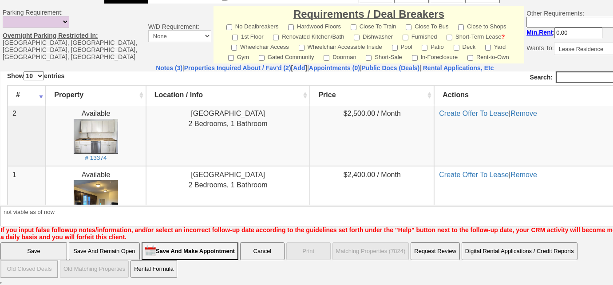
click at [22, 249] on input "Save" at bounding box center [33, 251] width 67 height 18
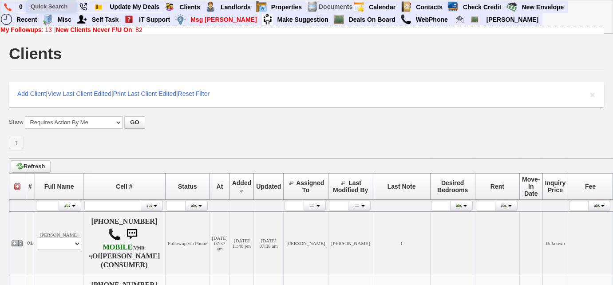
click at [51, 5] on input "text" at bounding box center [51, 6] width 49 height 11
paste input "347) 573-2769"
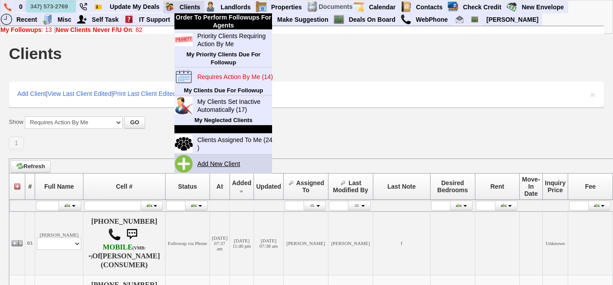
type input "347) 573-2769"
click at [219, 165] on link "Add New Client" at bounding box center [222, 164] width 57 height 12
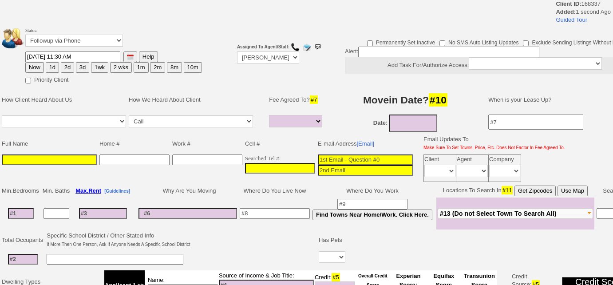
select select
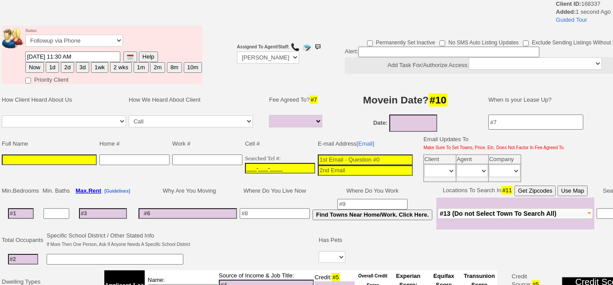
click at [245, 164] on input "___-___-____" at bounding box center [280, 168] width 70 height 11
paste input "347-573-2769"
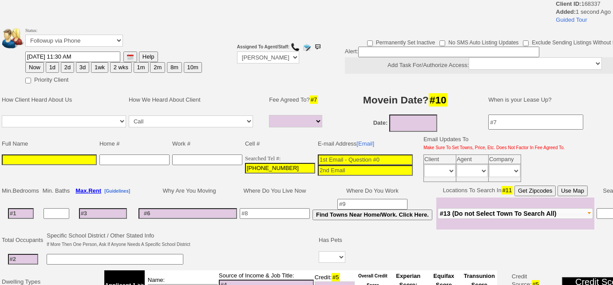
type input "347-573-2769"
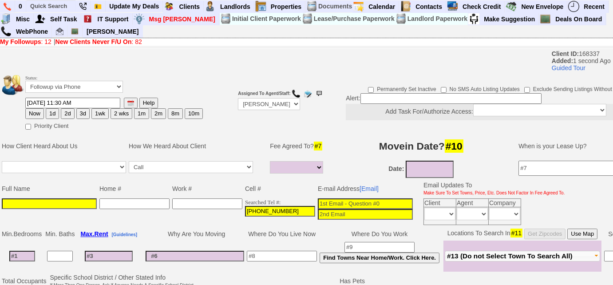
click at [27, 202] on input at bounding box center [49, 203] width 95 height 11
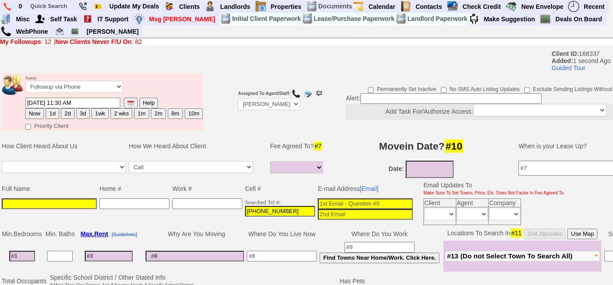
paste input "[PERSON_NAME]"
type input "[PERSON_NAME]"
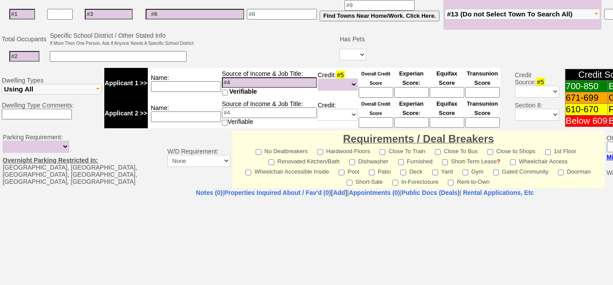
scroll to position [360, 0]
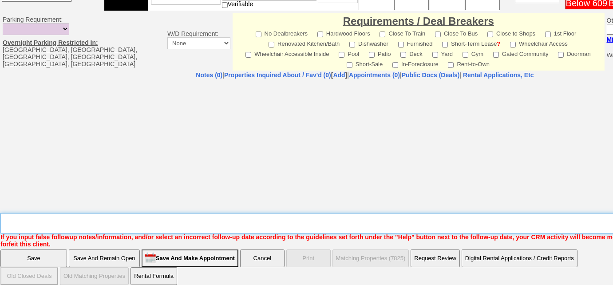
click at [147, 218] on textarea "Insert New Note Here" at bounding box center [367, 223] width 735 height 20
type textarea "left us a vm re: 69 [PERSON_NAME]"
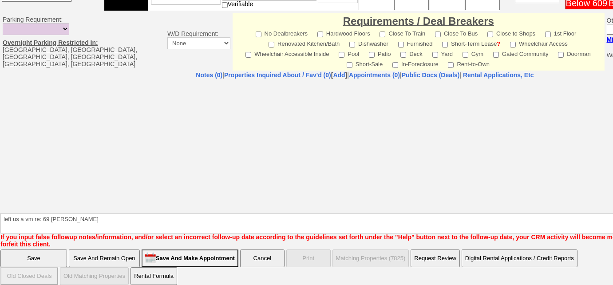
click at [120, 256] on input "Save And Remain Open" at bounding box center [104, 259] width 71 height 18
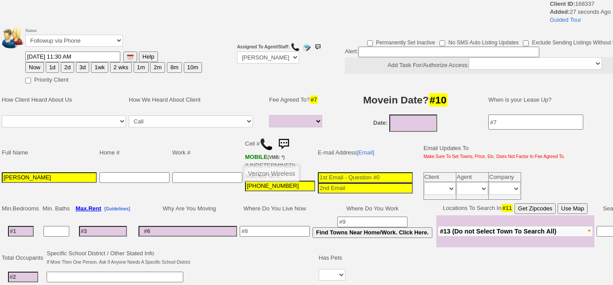
select select
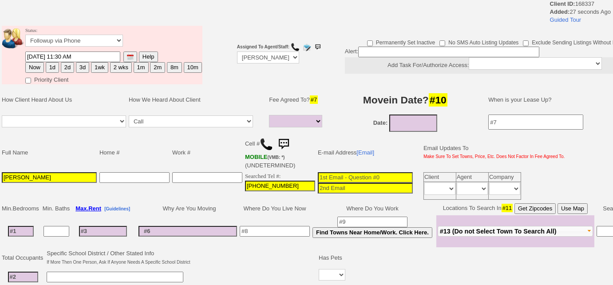
click at [266, 146] on img at bounding box center [266, 144] width 13 height 13
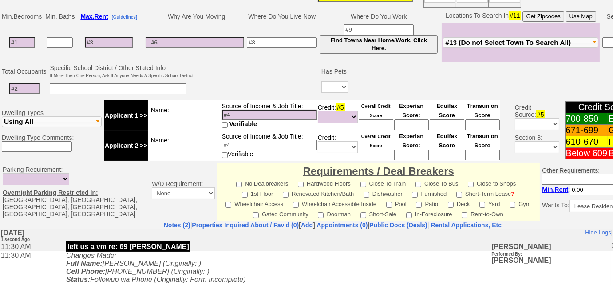
scroll to position [161, 0]
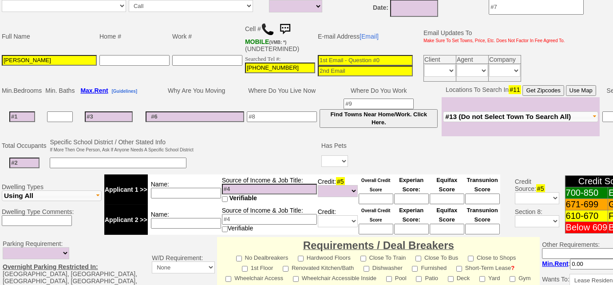
click at [31, 113] on input at bounding box center [22, 116] width 26 height 11
type input "4"
select select
type input "4"
click at [61, 114] on input at bounding box center [60, 116] width 26 height 11
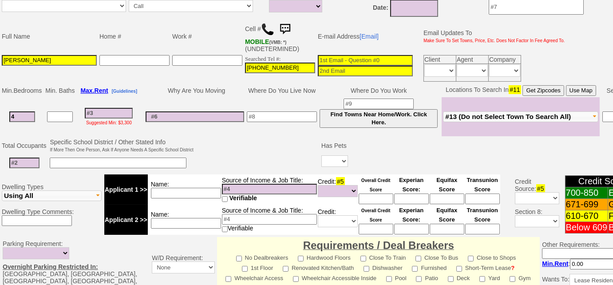
select select
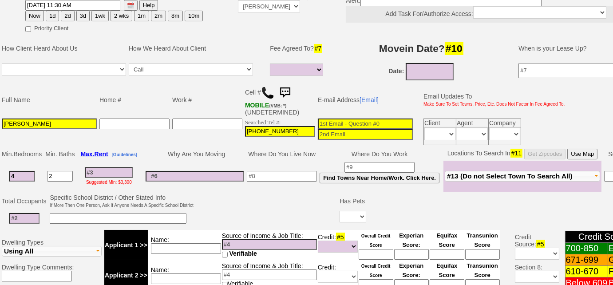
scroll to position [80, 0]
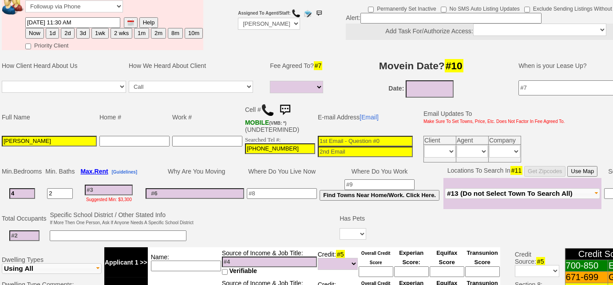
type input "2"
click at [297, 188] on input at bounding box center [282, 193] width 70 height 11
click at [28, 231] on input at bounding box center [24, 235] width 30 height 11
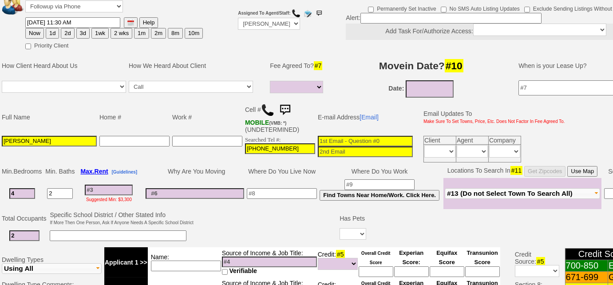
type input "2"
click at [73, 231] on input at bounding box center [118, 235] width 137 height 11
type input "son"
click at [301, 190] on input at bounding box center [282, 193] width 70 height 11
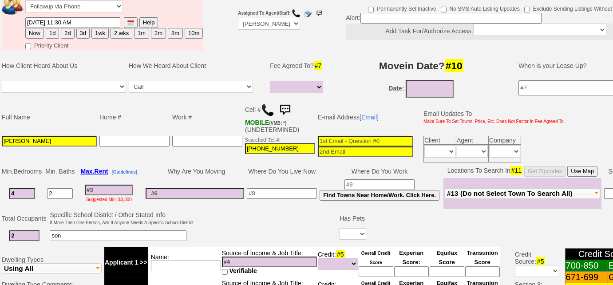
click at [283, 193] on input at bounding box center [282, 193] width 70 height 11
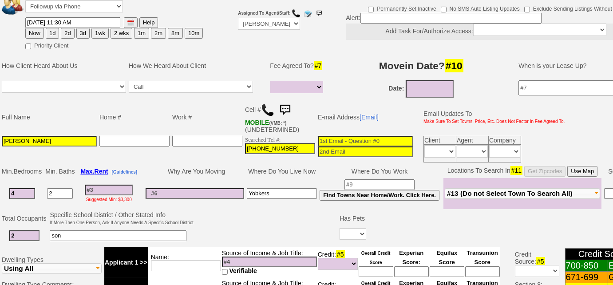
click at [260, 192] on input "Yobkers" at bounding box center [282, 193] width 70 height 11
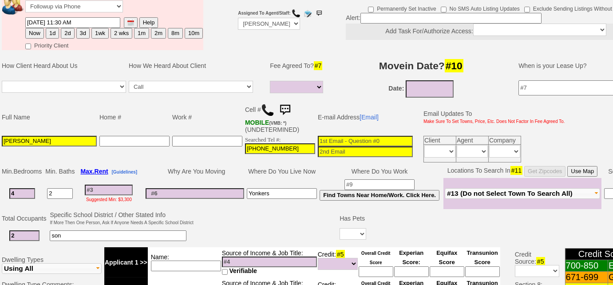
type input "Yonkers"
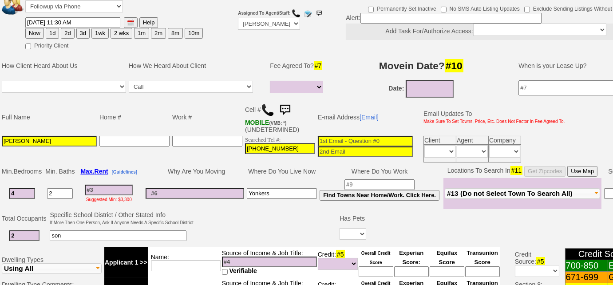
click at [64, 36] on button "2d" at bounding box center [67, 33] width 13 height 11
type input "10/08/2025 11:30 AM"
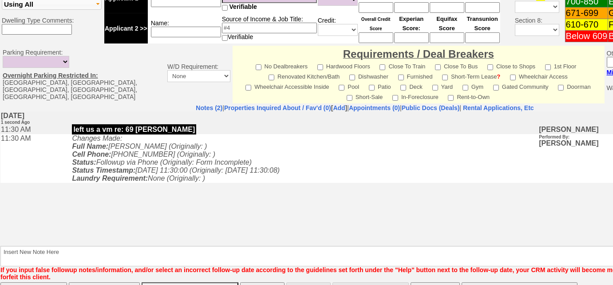
scroll to position [378, 0]
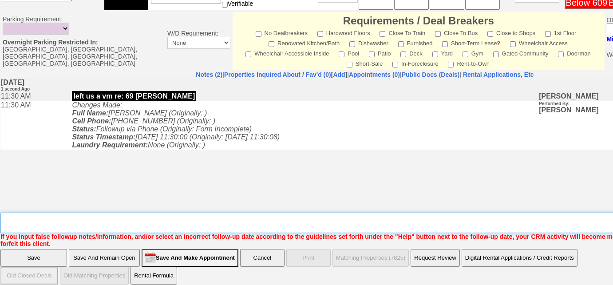
click at [125, 219] on textarea "Insert New Note Here" at bounding box center [367, 223] width 735 height 20
type textarea "said she'd call me back"
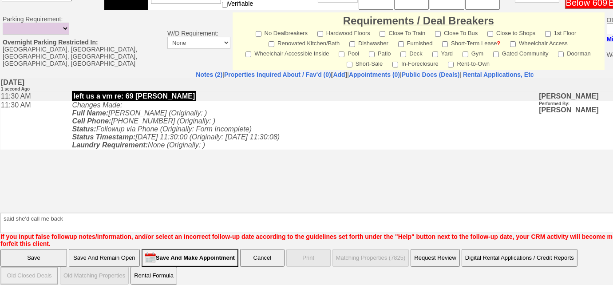
click at [41, 249] on input "Save" at bounding box center [33, 258] width 67 height 18
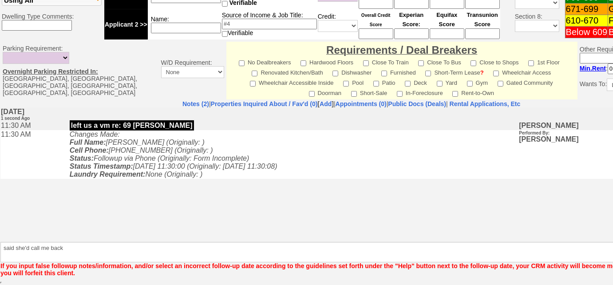
scroll to position [347, 0]
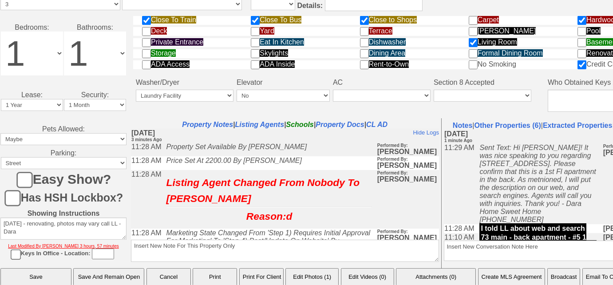
scroll to position [504, 0]
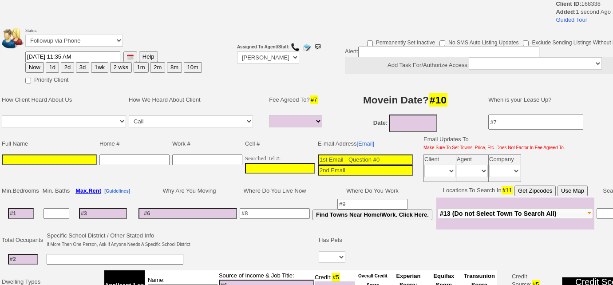
select select
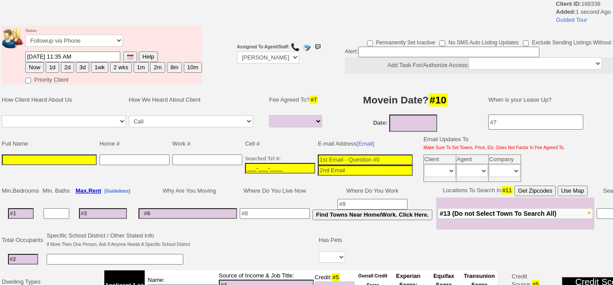
click at [245, 164] on input "___-___-____" at bounding box center [280, 168] width 70 height 11
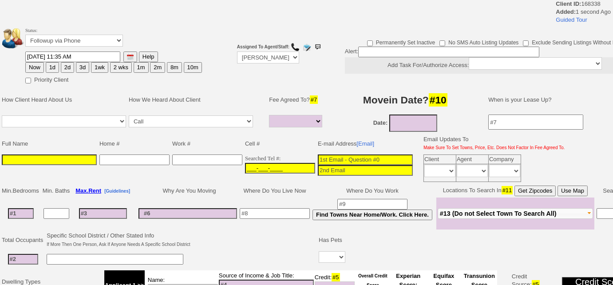
paste input "[PHONE_NUMBER]"
type input "[PHONE_NUMBER]"
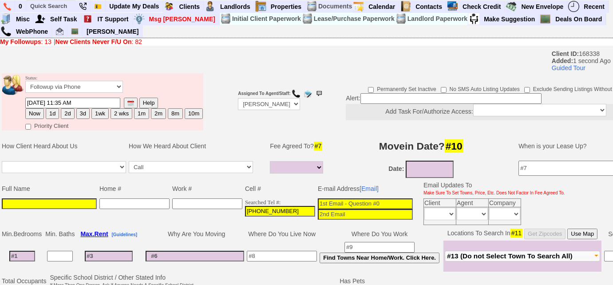
click at [79, 205] on input at bounding box center [49, 203] width 95 height 11
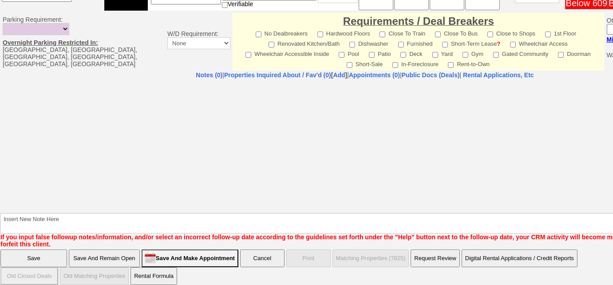
type input "[PERSON_NAME]"
click at [91, 252] on input "Save And Remain Open" at bounding box center [104, 259] width 71 height 18
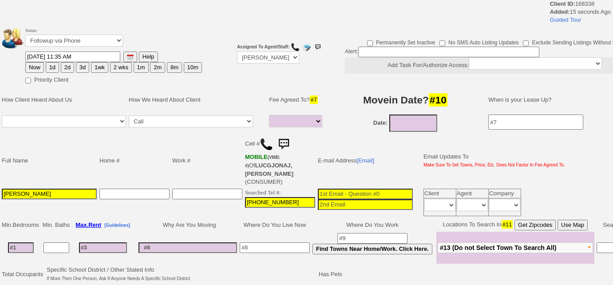
select select
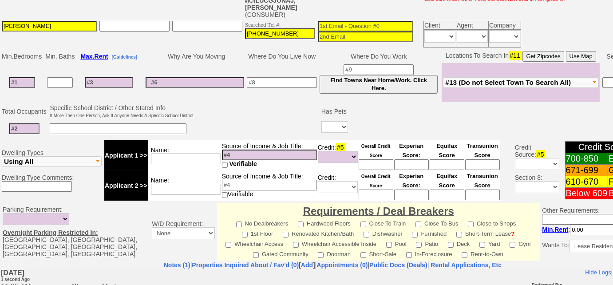
scroll to position [161, 0]
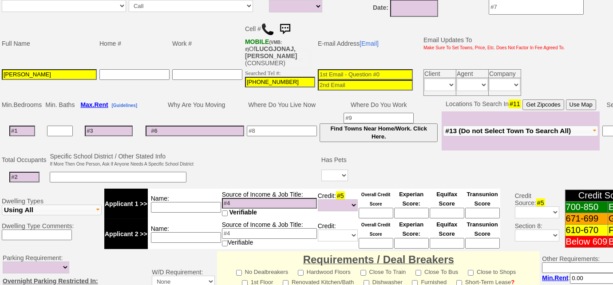
click at [264, 28] on img at bounding box center [267, 29] width 13 height 13
click at [34, 172] on input at bounding box center [24, 177] width 30 height 11
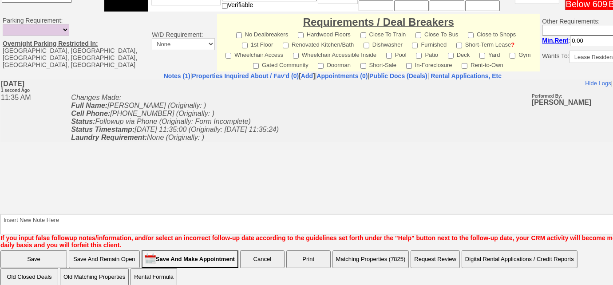
type input "2"
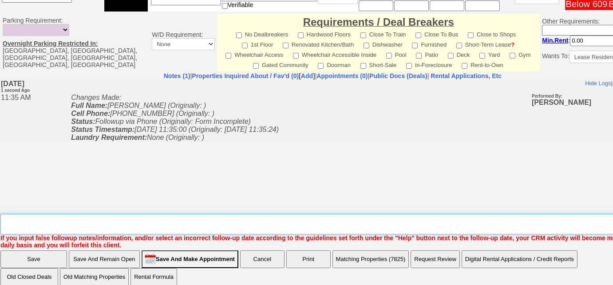
click at [143, 214] on textarea "Insert New Note Here" at bounding box center [335, 224] width 671 height 20
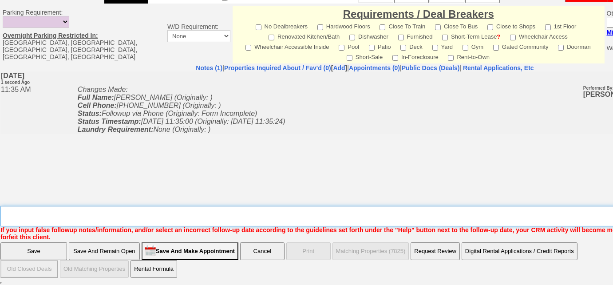
scroll to position [385, 0]
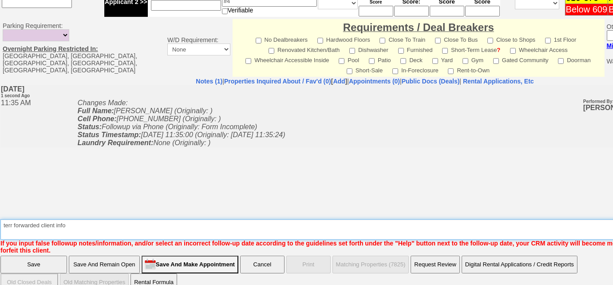
click at [12, 219] on textarea "Insert New Note Here" at bounding box center [367, 229] width 735 height 20
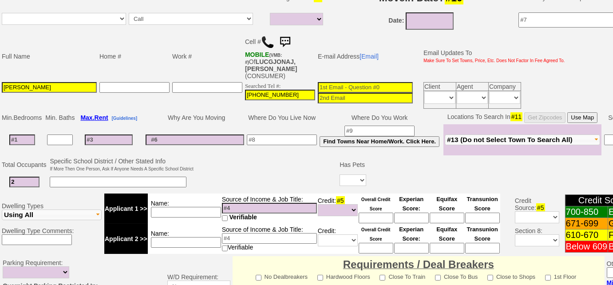
scroll to position [103, 0]
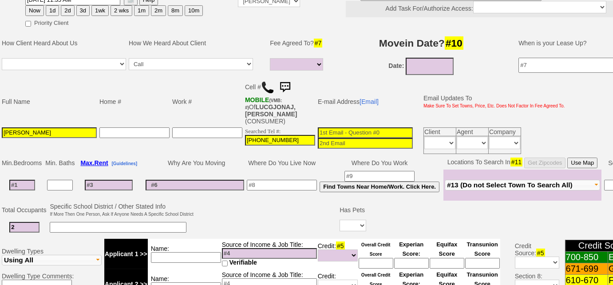
type textarea "[PERSON_NAME] forwarded client info"
click at [80, 127] on input "[PERSON_NAME]" at bounding box center [49, 132] width 95 height 11
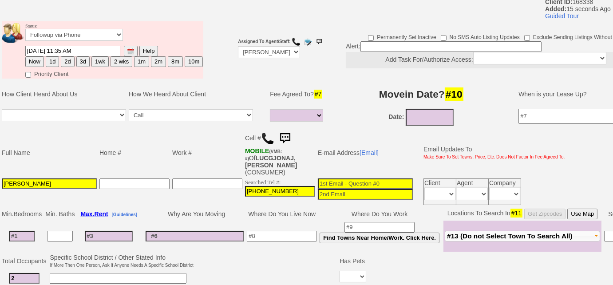
scroll to position [22, 0]
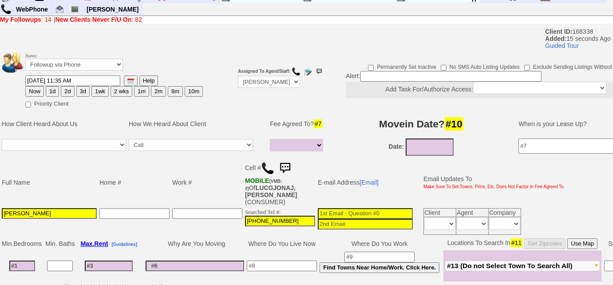
click at [448, 142] on input at bounding box center [430, 147] width 48 height 17
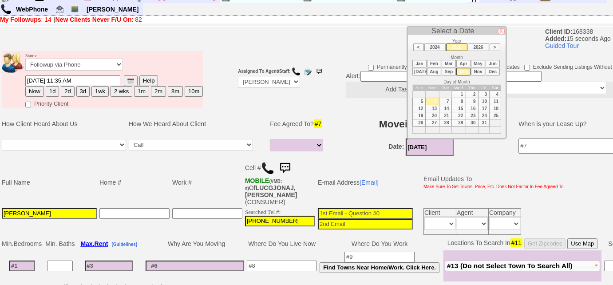
click at [460, 105] on td "15" at bounding box center [459, 108] width 14 height 7
type input "[DATE]"
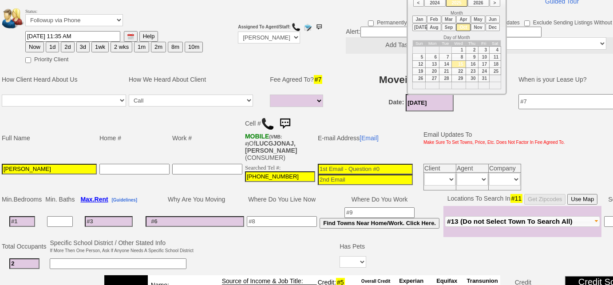
scroll to position [103, 0]
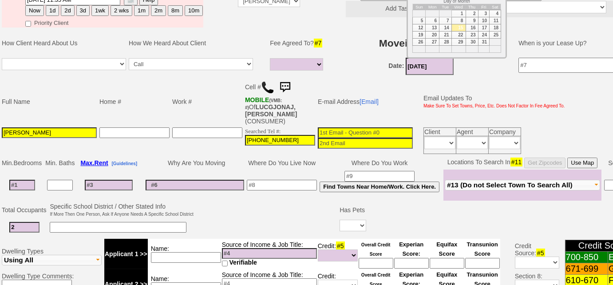
click at [265, 180] on input at bounding box center [282, 185] width 70 height 11
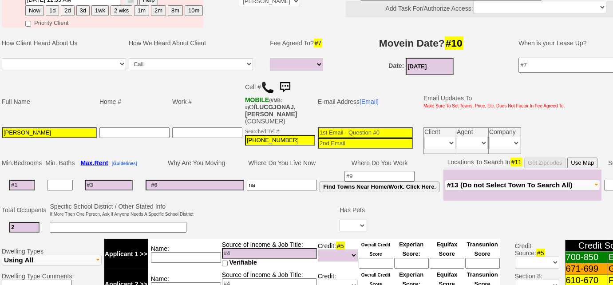
type input "n"
type input "Nanuet"
click at [520, 181] on span "#13 (Do not Select Town To Search All)" at bounding box center [510, 185] width 126 height 8
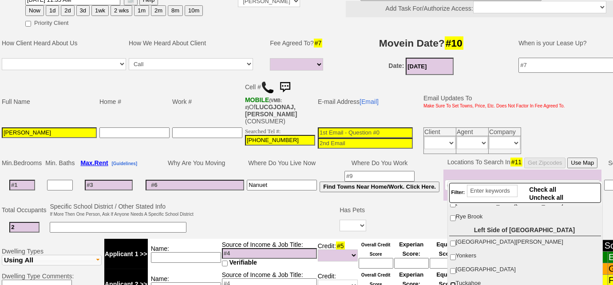
scroll to position [121, 0]
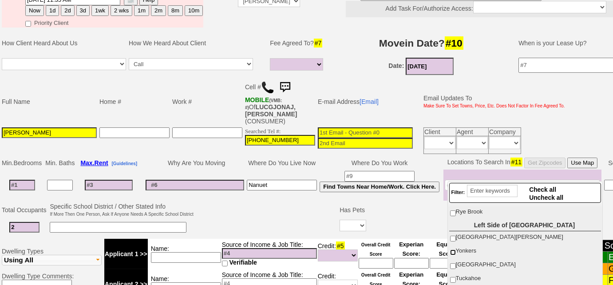
click at [452, 250] on input "Yonkers" at bounding box center [453, 253] width 6 height 6
checkbox input "true"
click at [381, 171] on input at bounding box center [380, 176] width 70 height 11
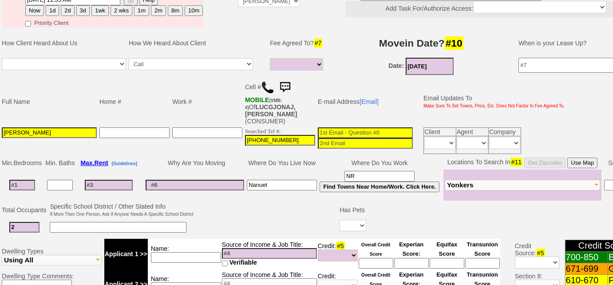
type input "NR"
drag, startPoint x: 487, startPoint y: 173, endPoint x: 483, endPoint y: 179, distance: 7.6
click at [487, 180] on button "Yonkers" at bounding box center [522, 185] width 155 height 11
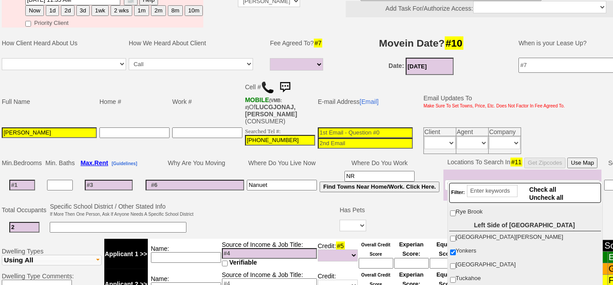
scroll to position [0, 0]
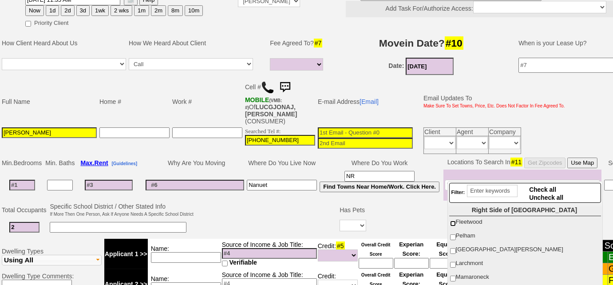
click at [453, 222] on input "Fleetwood" at bounding box center [453, 224] width 6 height 6
checkbox input "true"
click at [452, 238] on input "Pelham" at bounding box center [453, 237] width 6 height 6
checkbox input "true"
drag, startPoint x: 451, startPoint y: 247, endPoint x: 447, endPoint y: 268, distance: 20.8
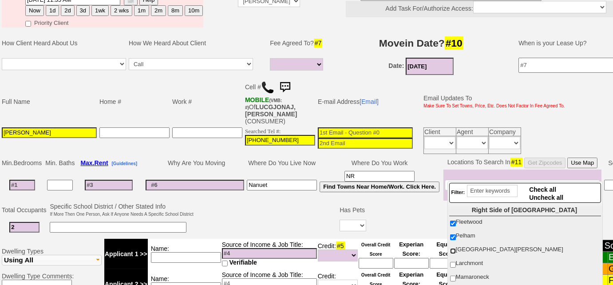
click at [451, 248] on input "[GEOGRAPHIC_DATA][PERSON_NAME]" at bounding box center [453, 251] width 6 height 6
checkbox input "true"
click at [452, 262] on input "Larchmont" at bounding box center [453, 265] width 6 height 6
checkbox input "true"
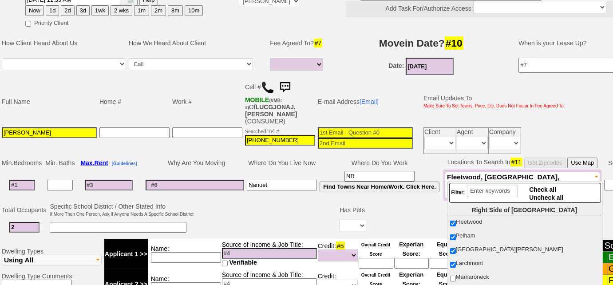
click at [449, 277] on label "Mamaroneck" at bounding box center [524, 277] width 151 height 12
click at [450, 277] on input "Mamaroneck" at bounding box center [453, 279] width 6 height 6
checkbox input "true"
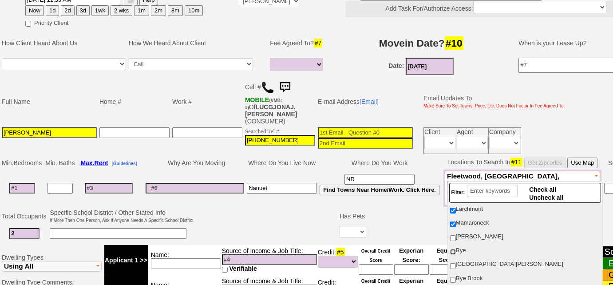
scroll to position [40, 0]
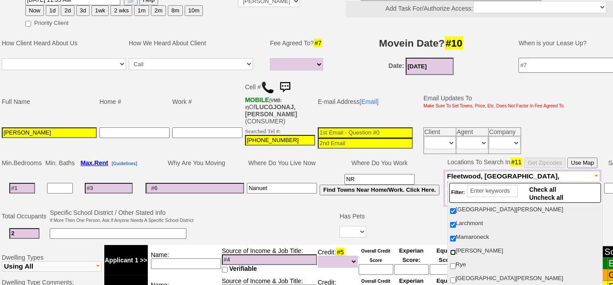
click at [455, 250] on input "[PERSON_NAME]" at bounding box center [453, 253] width 6 height 6
checkbox input "true"
drag, startPoint x: 454, startPoint y: 262, endPoint x: 453, endPoint y: 267, distance: 4.5
click at [453, 263] on input "Rye" at bounding box center [453, 266] width 6 height 6
checkbox input "true"
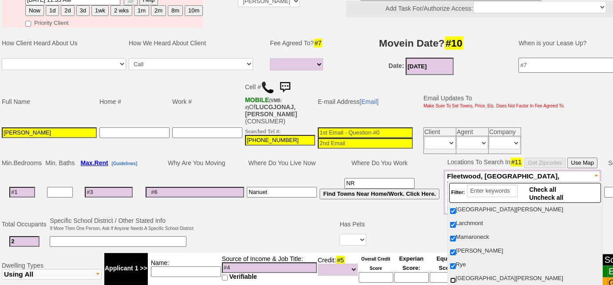
click at [453, 277] on input "[GEOGRAPHIC_DATA][PERSON_NAME]" at bounding box center [453, 280] width 6 height 6
checkbox input "true"
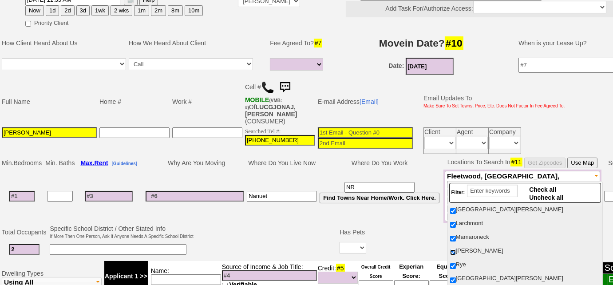
scroll to position [80, 0]
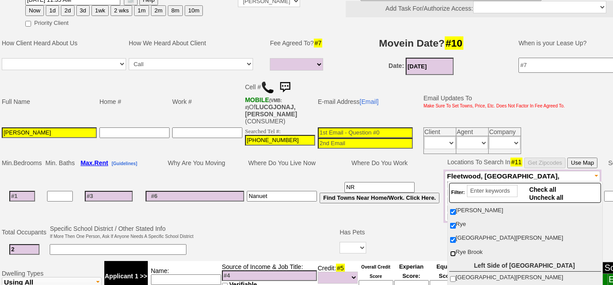
click at [451, 251] on input "Rye Brook" at bounding box center [453, 254] width 6 height 6
checkbox input "true"
drag, startPoint x: 453, startPoint y: 276, endPoint x: 466, endPoint y: 268, distance: 15.2
click at [453, 277] on input "[GEOGRAPHIC_DATA][PERSON_NAME]" at bounding box center [453, 279] width 6 height 6
checkbox input "true"
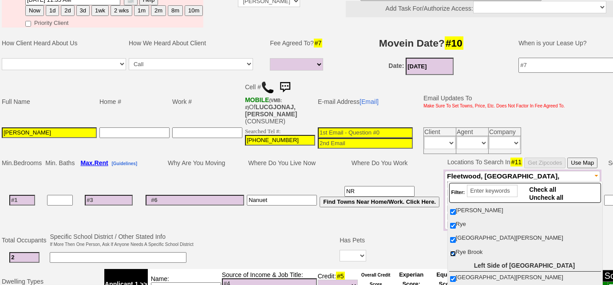
scroll to position [121, 0]
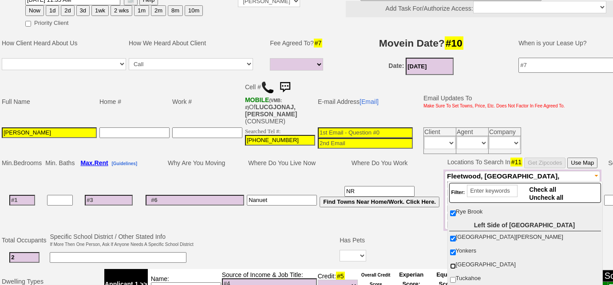
click at [454, 263] on input "[GEOGRAPHIC_DATA]" at bounding box center [453, 266] width 6 height 6
checkbox input "true"
click at [452, 277] on input "Tuckahoe" at bounding box center [453, 280] width 6 height 6
checkbox input "true"
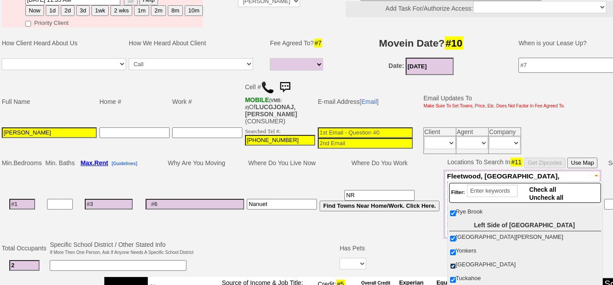
scroll to position [161, 0]
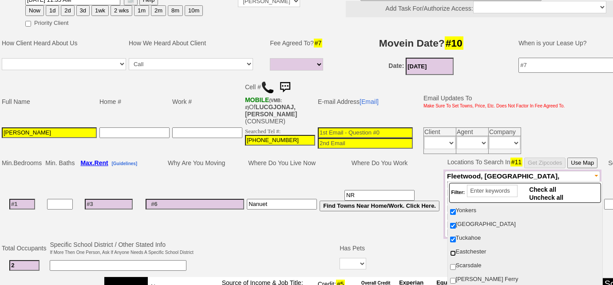
click at [452, 250] on input "Eastchester" at bounding box center [453, 253] width 6 height 6
checkbox input "true"
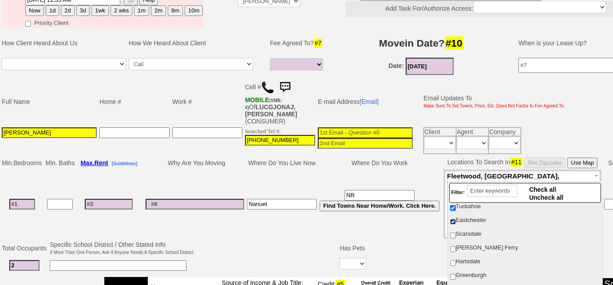
scroll to position [202, 0]
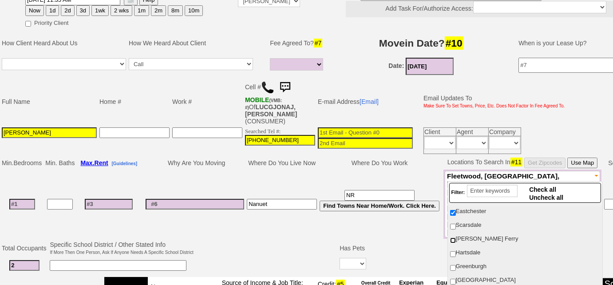
click at [453, 238] on input "Dobbs Ferry" at bounding box center [453, 241] width 6 height 6
checkbox input "true"
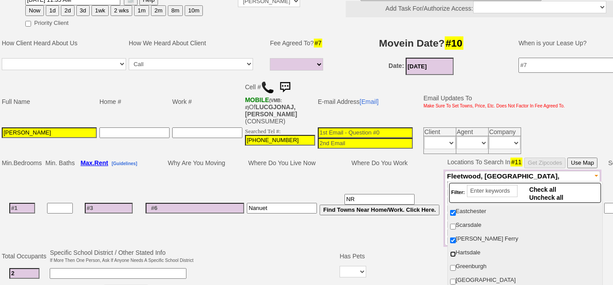
click at [453, 251] on input "Hartsdale" at bounding box center [453, 254] width 6 height 6
checkbox input "true"
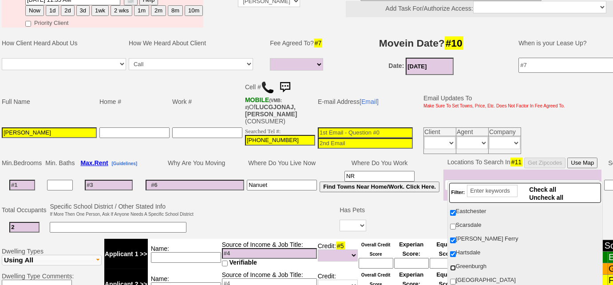
click at [452, 265] on input "Greenburgh" at bounding box center [453, 268] width 6 height 6
checkbox input "true"
click at [451, 279] on input "White Plains" at bounding box center [453, 282] width 6 height 6
checkbox input "true"
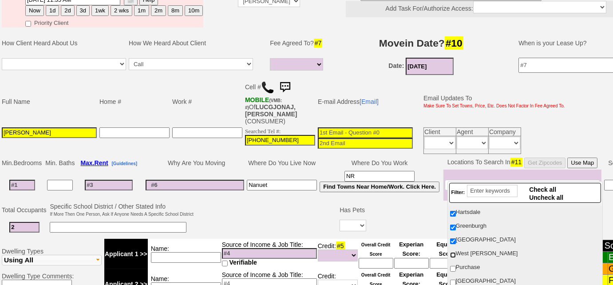
click at [455, 252] on input "West Harrison" at bounding box center [453, 255] width 6 height 6
checkbox input "true"
click at [455, 262] on label "Purchase" at bounding box center [524, 268] width 151 height 12
click at [455, 266] on input "Purchase" at bounding box center [453, 269] width 6 height 6
checkbox input "true"
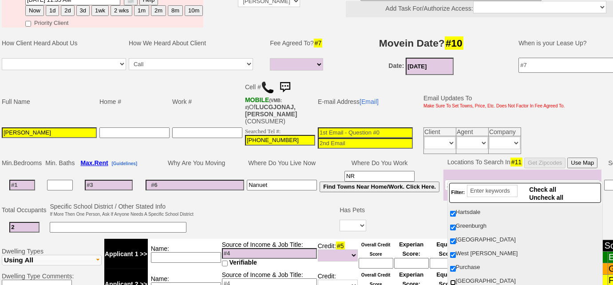
click at [452, 280] on input "North White Plains" at bounding box center [453, 283] width 6 height 6
checkbox input "true"
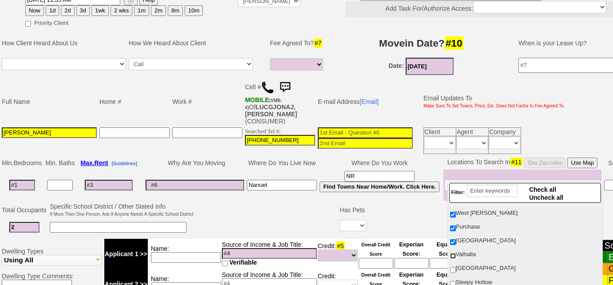
click at [453, 253] on input "Valhalla" at bounding box center [453, 256] width 6 height 6
checkbox input "true"
drag, startPoint x: 453, startPoint y: 263, endPoint x: 452, endPoint y: 277, distance: 13.8
click at [452, 267] on input "[GEOGRAPHIC_DATA]" at bounding box center [453, 270] width 6 height 6
checkbox input "true"
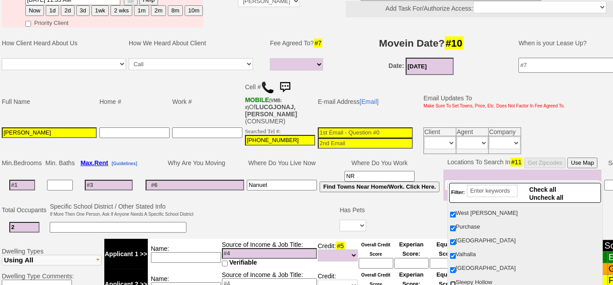
click at [452, 281] on input "Sleepy Hollow" at bounding box center [453, 284] width 6 height 6
checkbox input "true"
click at [31, 180] on input at bounding box center [22, 185] width 26 height 11
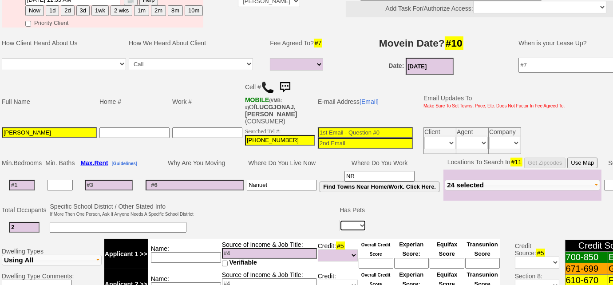
click at [357, 220] on select "Yes No" at bounding box center [353, 226] width 27 height 12
select select "No"
click at [340, 220] on select "Yes No" at bounding box center [353, 226] width 27 height 12
click at [28, 180] on input at bounding box center [22, 185] width 26 height 11
type input "1"
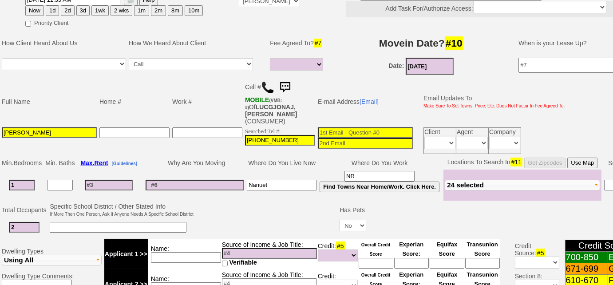
select select
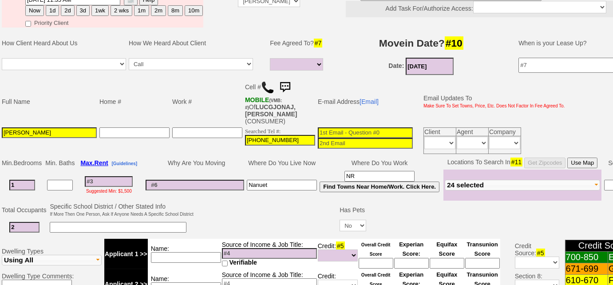
type input "1"
click at [113, 176] on input at bounding box center [109, 181] width 48 height 11
select select
click at [103, 176] on input at bounding box center [109, 181] width 48 height 11
type input "2"
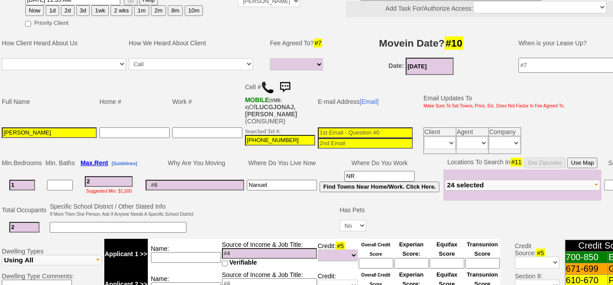
select select
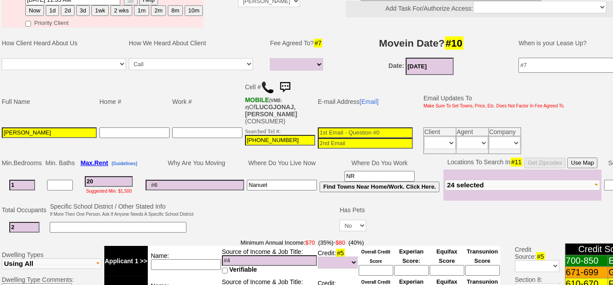
type input "200"
select select
type input "2000"
select select
type input "200"
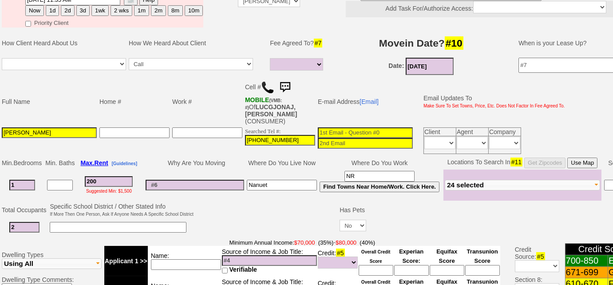
select select
type input "2200"
select select
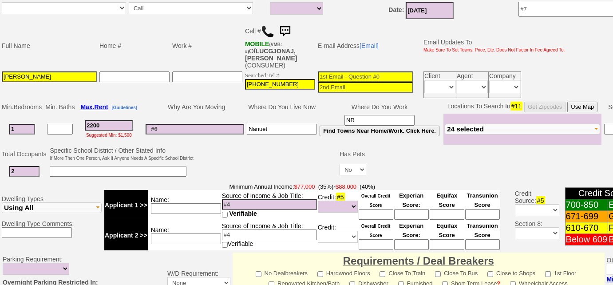
scroll to position [224, 0]
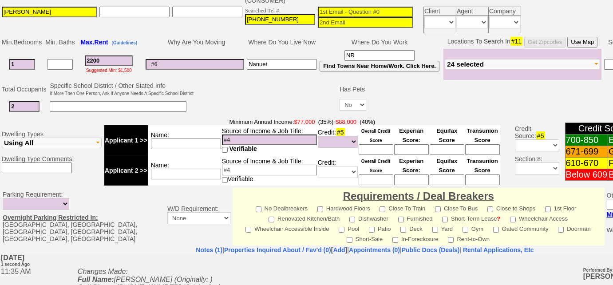
type input "2200"
click at [198, 169] on input at bounding box center [186, 174] width 70 height 11
select select
type input "husband"
click at [202, 139] on input at bounding box center [186, 144] width 70 height 11
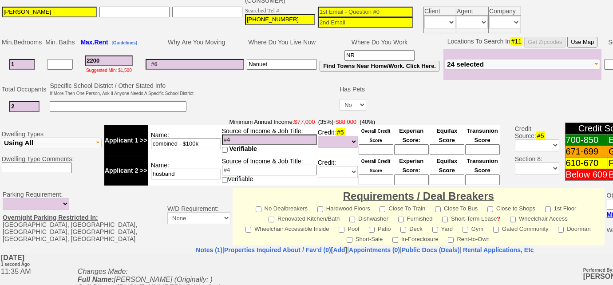
type input "combined - $100k"
click at [324, 136] on select "Unknown Bad (Below 609) Fair (610-670) Good (671-699) Excellent (700-850) None" at bounding box center [338, 142] width 40 height 12
select select "Excellent"
click at [318, 136] on select "Unknown Bad (Below 609) Fair (610-670) Good (671-699) Excellent (700-850) None" at bounding box center [338, 142] width 40 height 12
click at [332, 166] on select "Unknown Bad (Below 609) Fair (610-670) Good (671-699) Excellent (700-850) None" at bounding box center [338, 172] width 40 height 12
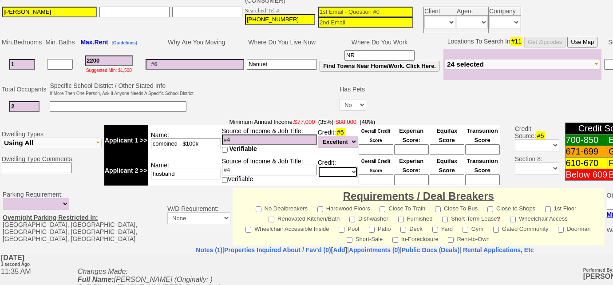
select select "Excellent"
click at [318, 166] on select "Unknown Bad (Below 609) Fair (610-670) Good (671-699) Excellent (700-850) None" at bounding box center [338, 172] width 40 height 12
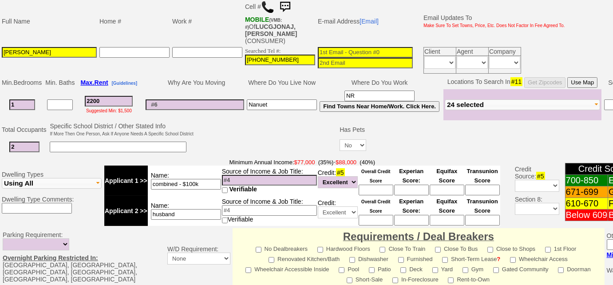
click at [322, 47] on input at bounding box center [365, 52] width 95 height 11
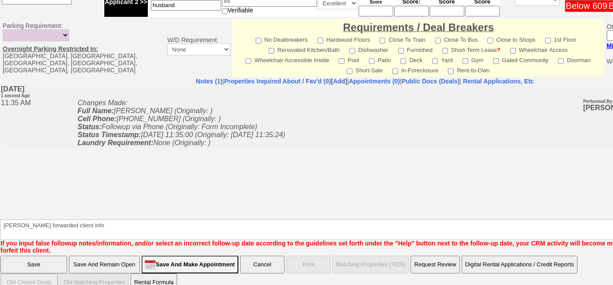
type input "ani.camaj@icloud.com"
click at [118, 256] on input "Save And Remain Open" at bounding box center [104, 265] width 71 height 18
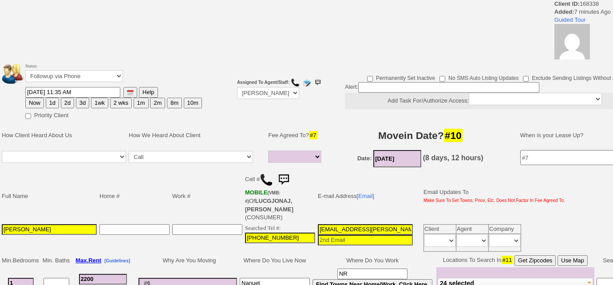
select select
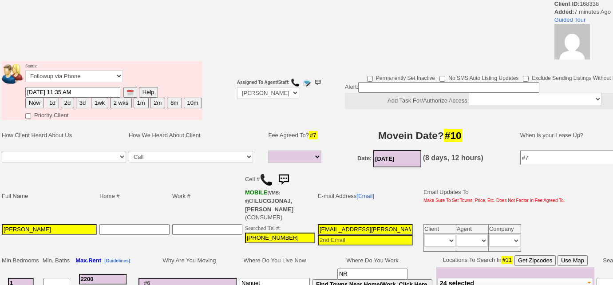
click at [164, 170] on td "Home #" at bounding box center [134, 196] width 73 height 53
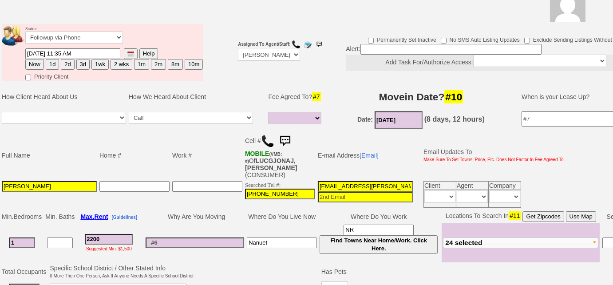
scroll to position [90, 0]
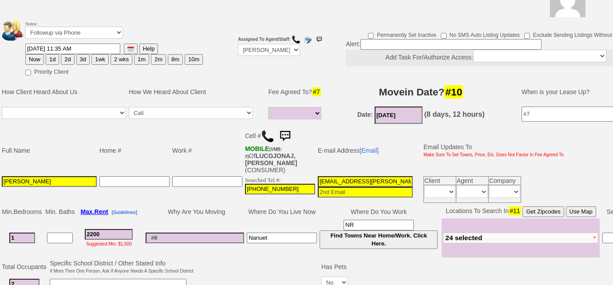
click at [63, 176] on input "[PERSON_NAME]" at bounding box center [49, 181] width 95 height 11
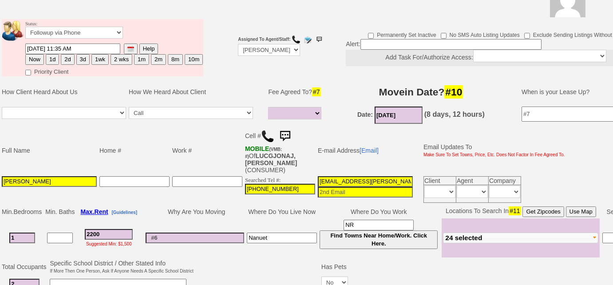
type input "[PERSON_NAME]"
click at [301, 113] on select "Full Fee Fee: $3,168.00 Total Move in Costs: $7,568.00 1 Month Fee: $2,200.00 T…" at bounding box center [294, 113] width 53 height 12
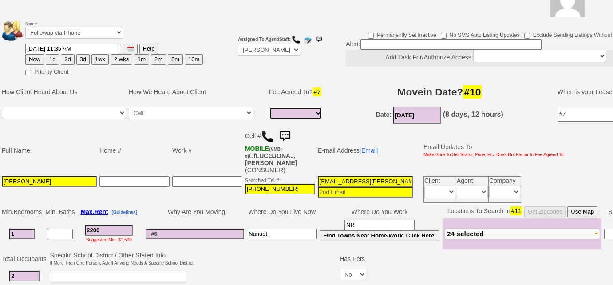
select select "Full Fee"
click at [269, 107] on select "Full Fee Fee: $3,168.00 Total Move in Costs: $7,568.00 1 Month Fee: $2,200.00 T…" at bounding box center [295, 113] width 53 height 12
click at [242, 93] on td "How We Heard About Client" at bounding box center [195, 92] width 136 height 27
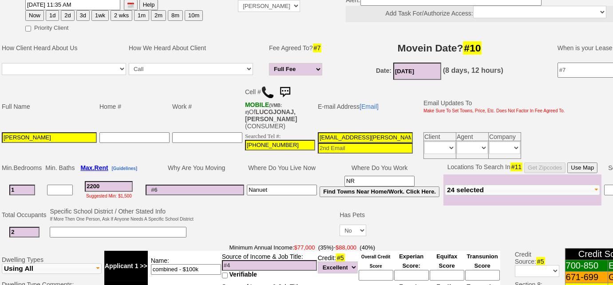
scroll to position [170, 0]
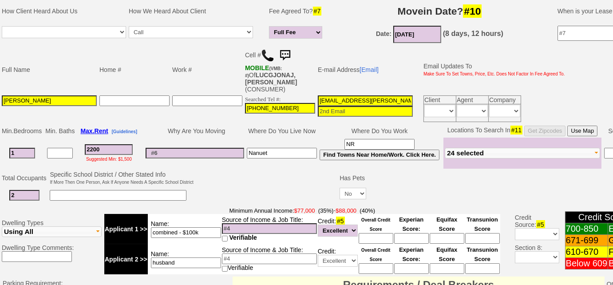
click at [129, 190] on input at bounding box center [118, 195] width 137 height 11
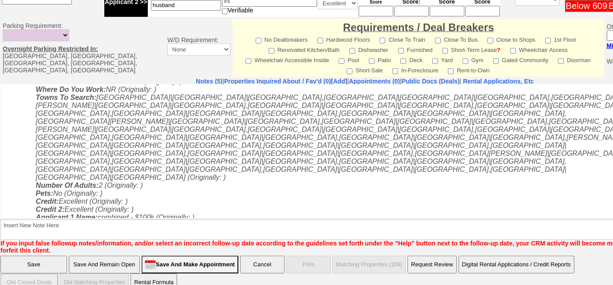
scroll to position [99, 0]
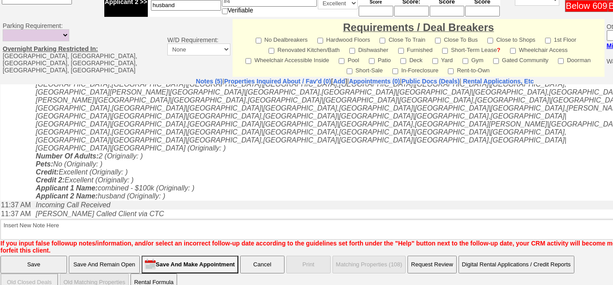
type input "pref private home; laundry, 2 cars"
drag, startPoint x: 108, startPoint y: 248, endPoint x: 0, endPoint y: 223, distance: 110.7
click at [108, 256] on input "Save And Remain Open" at bounding box center [104, 265] width 71 height 18
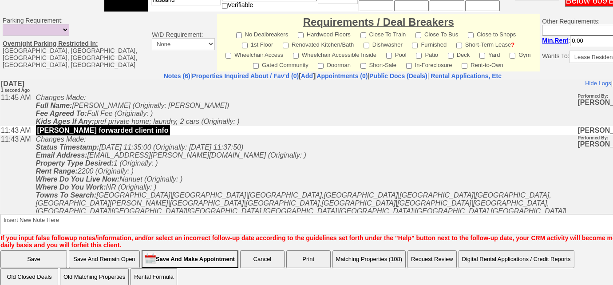
click at [125, 254] on input "Save And Remain Open" at bounding box center [104, 259] width 71 height 18
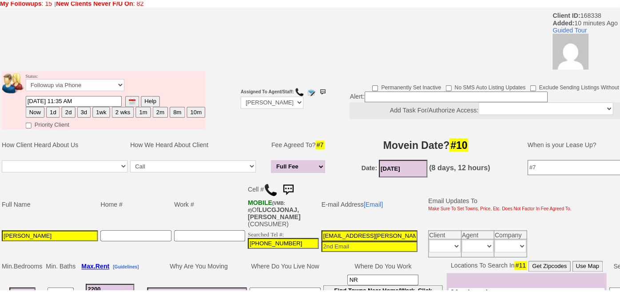
scroll to position [88, 0]
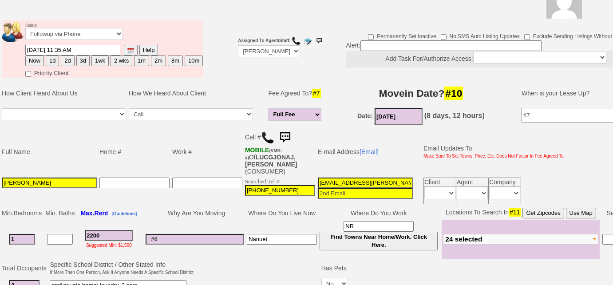
drag, startPoint x: 13, startPoint y: 174, endPoint x: 0, endPoint y: 170, distance: 14.2
click at [0, 170] on td "Full Name Home # Work # Cell # MOBILE (VMB: #) Of LUCGJONAJ,[PERSON_NAME] (CONS…" at bounding box center [333, 166] width 666 height 79
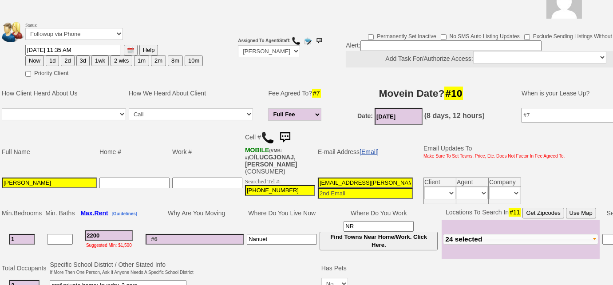
click at [372, 149] on link "[Email]" at bounding box center [369, 151] width 19 height 7
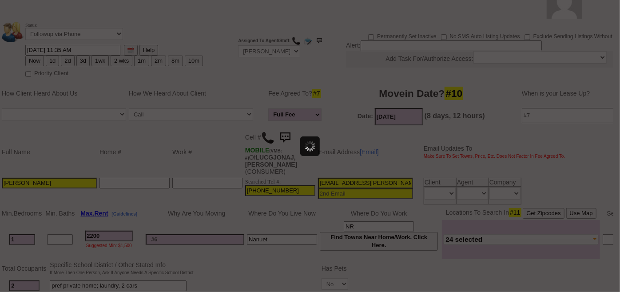
scroll to position [0, 0]
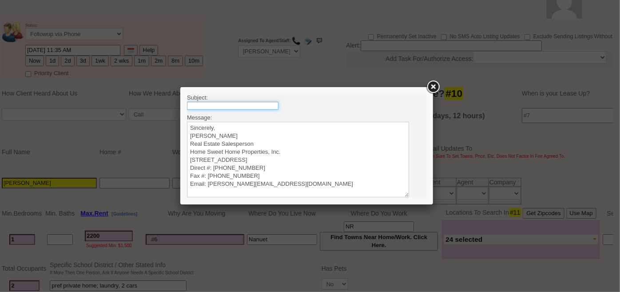
click at [220, 104] on input "text" at bounding box center [231, 105] width 91 height 8
type input "Rental Intake Form"
click at [219, 123] on textarea "Sincerely, Renata Staroselsky Real Estate Salesperson Home Sweet Home Propertie…" at bounding box center [297, 158] width 222 height 75
paste textarea "Good Afternoon Angelina, It was a pleasure speaking with you! I am excited to w…"
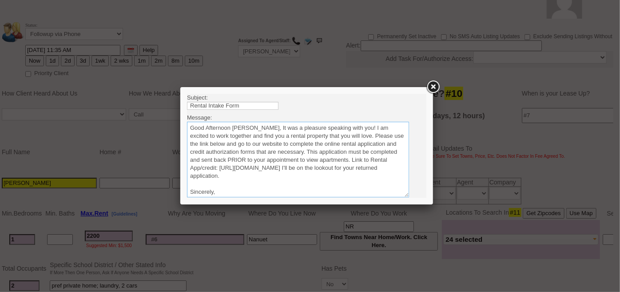
click at [258, 126] on textarea "Sincerely, Renata Staroselsky Real Estate Salesperson Home Sweet Home Propertie…" at bounding box center [297, 158] width 222 height 75
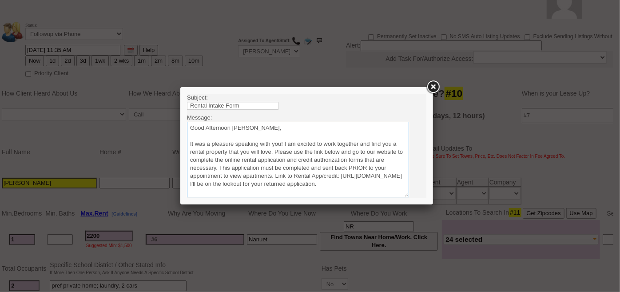
click at [273, 153] on textarea "Sincerely, Renata Staroselsky Real Estate Salesperson Home Sweet Home Propertie…" at bounding box center [297, 158] width 222 height 75
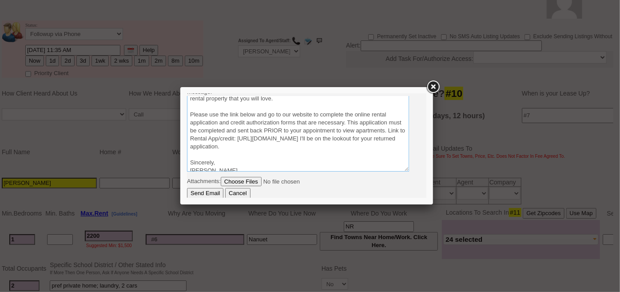
scroll to position [40, 0]
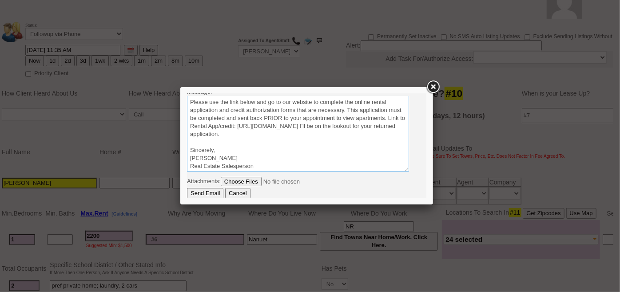
click at [379, 134] on textarea "Sincerely, Renata Staroselsky Real Estate Salesperson Home Sweet Home Propertie…" at bounding box center [297, 132] width 222 height 75
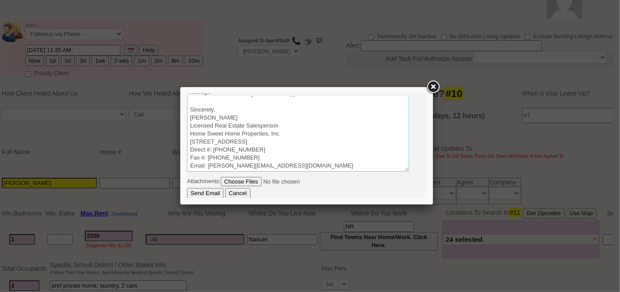
type textarea "Good Afternoon Angelina, It was a pleasure speaking with you! I am excited to w…"
click at [211, 194] on input "Send Email" at bounding box center [204, 192] width 36 height 11
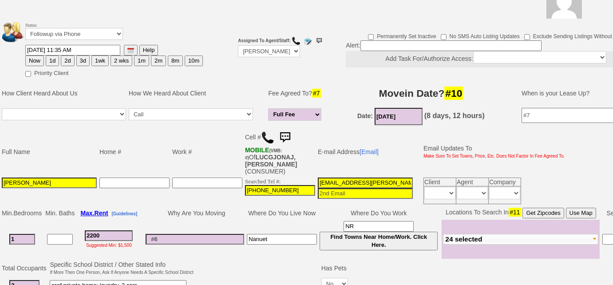
scroll to position [0, 0]
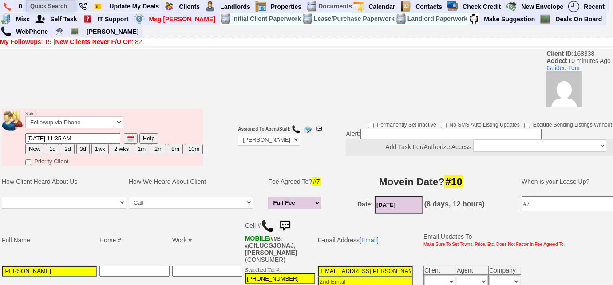
click at [46, 4] on input "text" at bounding box center [51, 5] width 49 height 11
paste input "914) 671-2762"
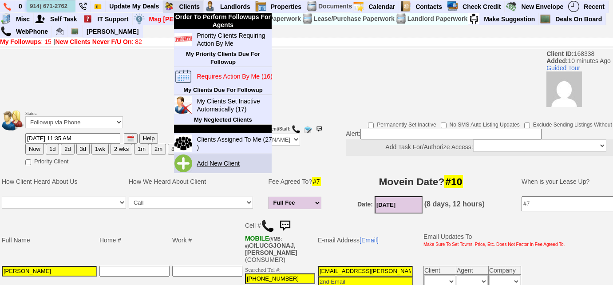
type input "914) 671-2762"
click at [223, 162] on link "Add New Client" at bounding box center [221, 164] width 57 height 12
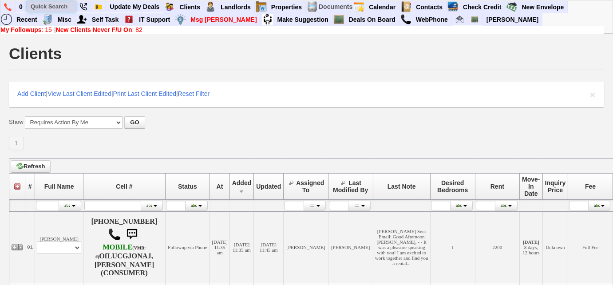
click at [58, 9] on input "text" at bounding box center [51, 6] width 49 height 11
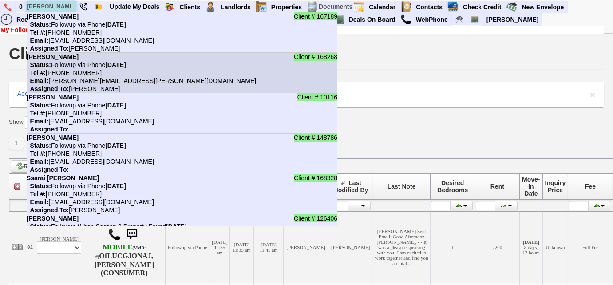
type input "[PERSON_NAME]"
click at [73, 70] on nobr "Tel #: [PHONE_NUMBER]" at bounding box center [64, 72] width 75 height 7
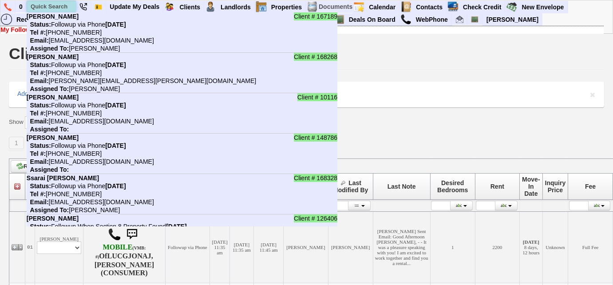
click at [61, 1] on input "text" at bounding box center [51, 6] width 49 height 11
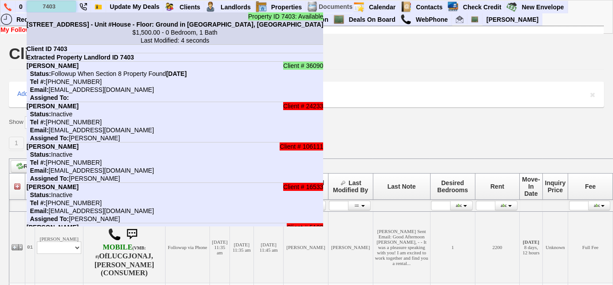
type input "7403"
click at [71, 25] on b "[STREET_ADDRESS] - Unit #House - Floor: Ground in [GEOGRAPHIC_DATA], [GEOGRAPHI…" at bounding box center [175, 24] width 297 height 7
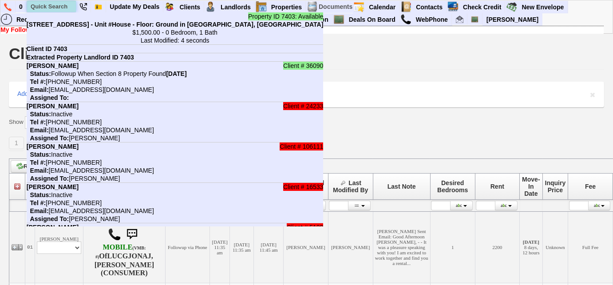
click at [52, 6] on input "text" at bounding box center [51, 6] width 49 height 11
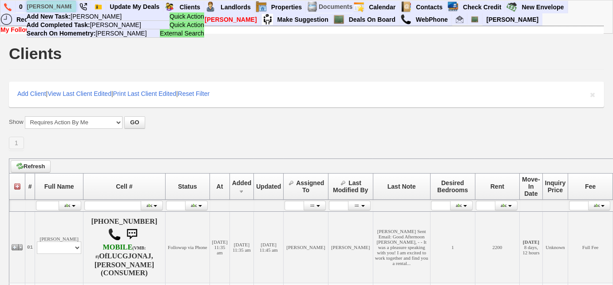
type input "[PERSON_NAME]"
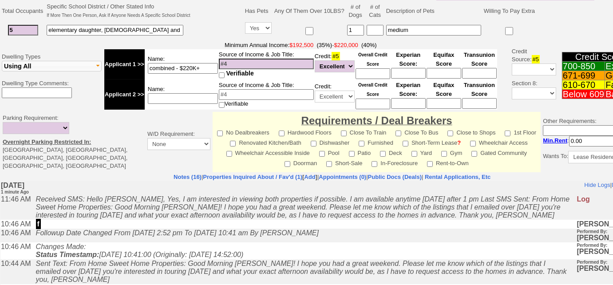
scroll to position [323, 0]
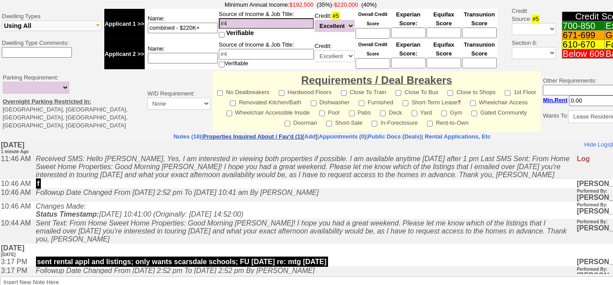
click at [218, 135] on link "Properties Inquired About / Fav'd (1)" at bounding box center [252, 136] width 99 height 7
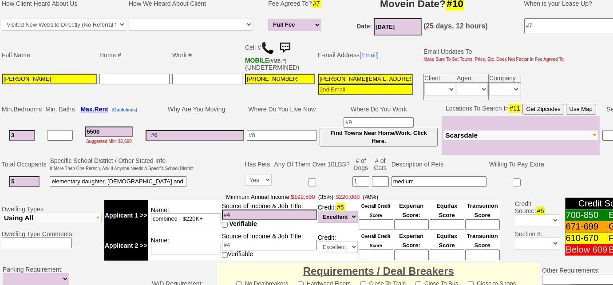
scroll to position [164, 0]
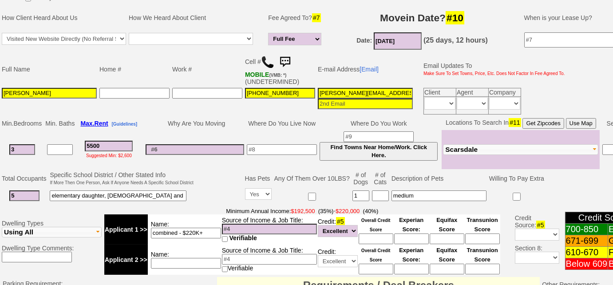
click at [288, 61] on img at bounding box center [285, 62] width 18 height 18
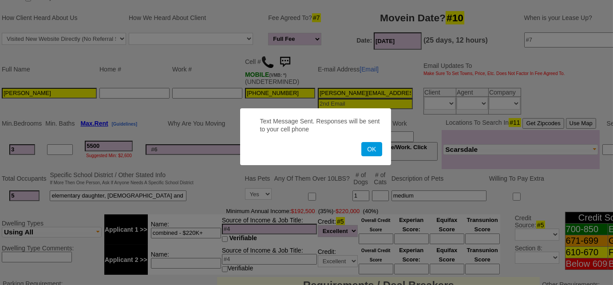
click at [361, 142] on button "OK" at bounding box center [371, 149] width 20 height 14
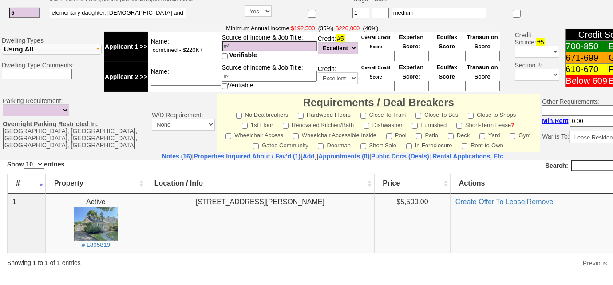
scroll to position [366, 0]
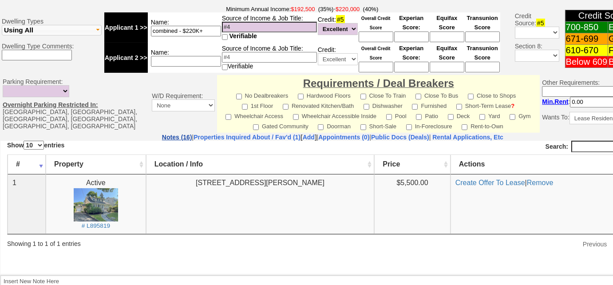
click at [162, 134] on link "Notes (16)" at bounding box center [177, 137] width 30 height 7
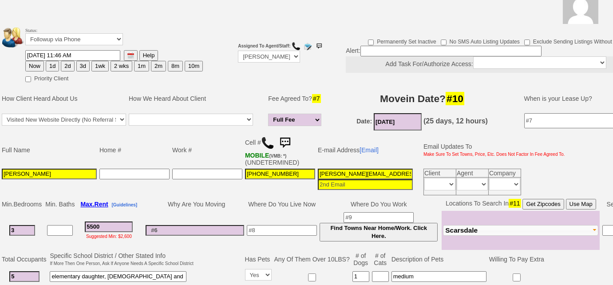
scroll to position [0, 0]
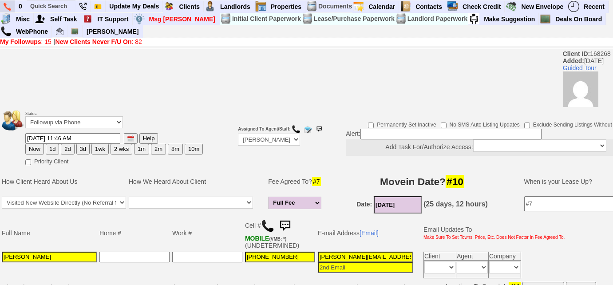
click at [4, 2] on link at bounding box center [7, 6] width 15 height 12
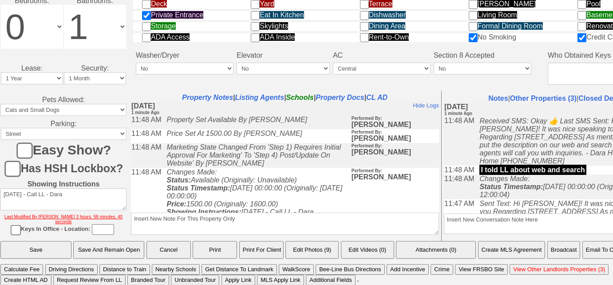
scroll to position [502, 139]
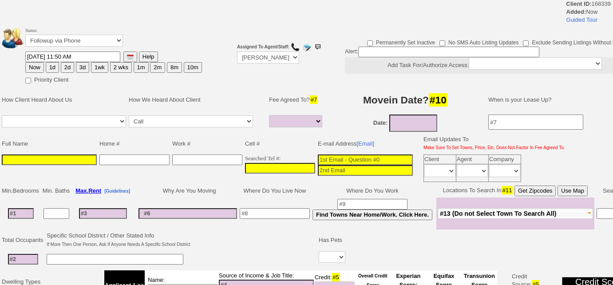
select select
click at [245, 165] on input "___-___-____" at bounding box center [280, 168] width 70 height 11
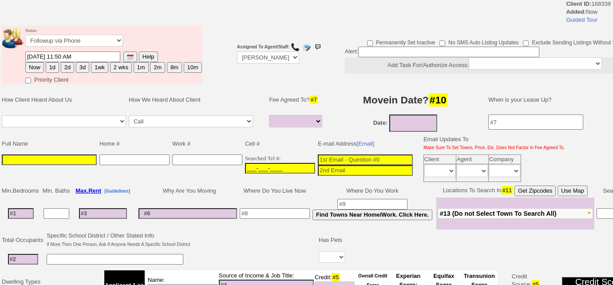
paste input "[PHONE_NUMBER]"
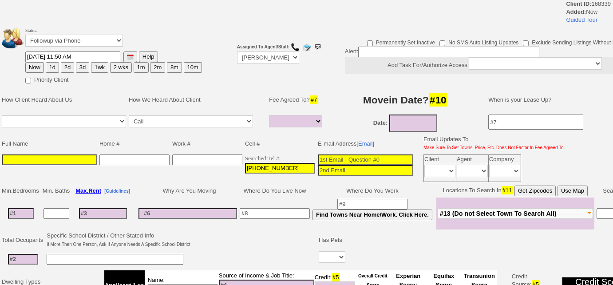
type input "[PHONE_NUMBER]"
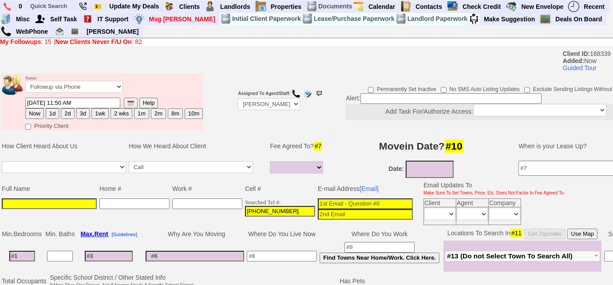
click at [68, 198] on input at bounding box center [49, 203] width 95 height 11
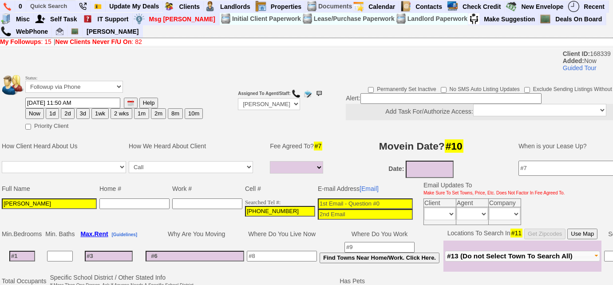
click at [12, 202] on input "Steen Correa" at bounding box center [49, 203] width 95 height 11
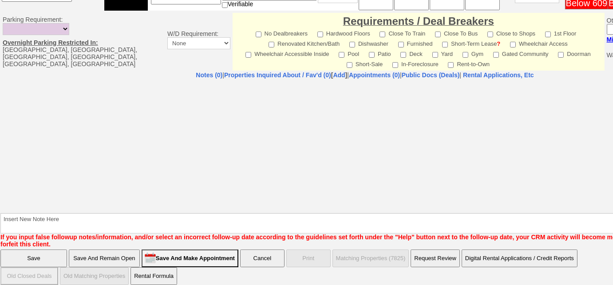
type input "Steven Correa"
click at [127, 250] on input "Save And Remain Open" at bounding box center [104, 259] width 71 height 18
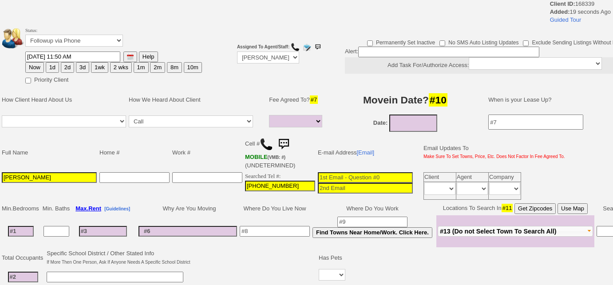
select select
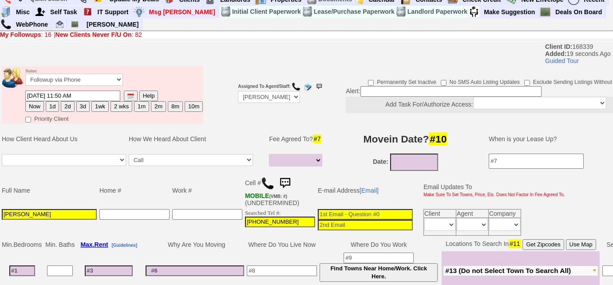
scroll to position [282, 0]
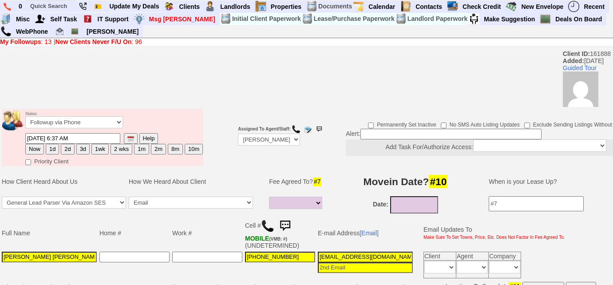
select select
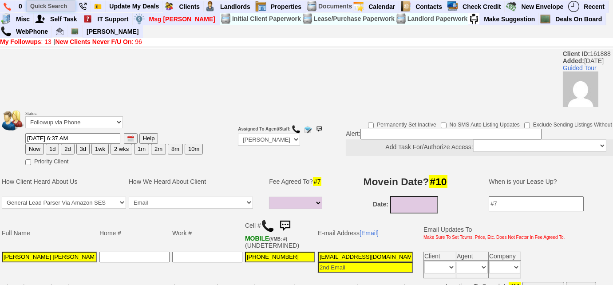
click at [55, 5] on input "text" at bounding box center [51, 5] width 49 height 11
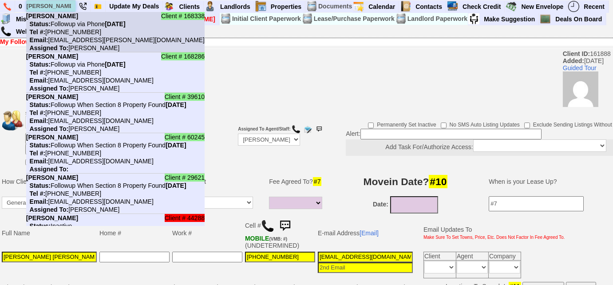
type input "angelina"
click at [70, 25] on nobr "Status: Followup via Phone Monday, October 6th, 2025" at bounding box center [75, 23] width 99 height 7
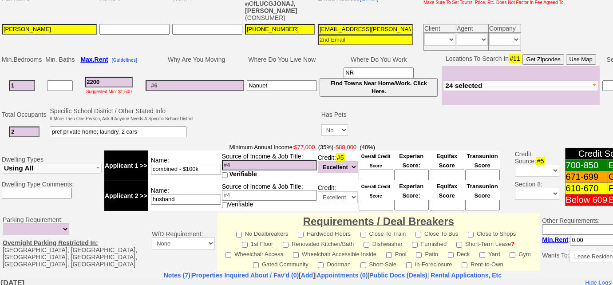
scroll to position [289, 0]
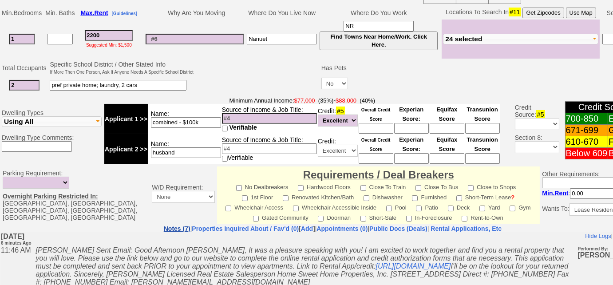
click at [164, 225] on link "Notes (7)" at bounding box center [177, 228] width 27 height 7
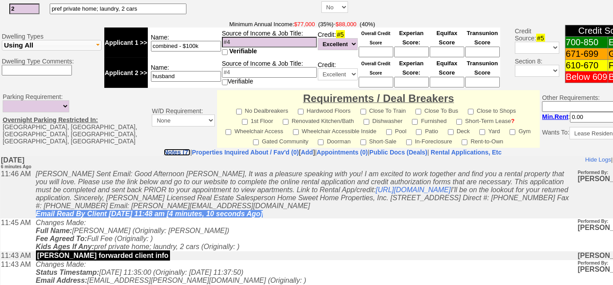
scroll to position [441, 0]
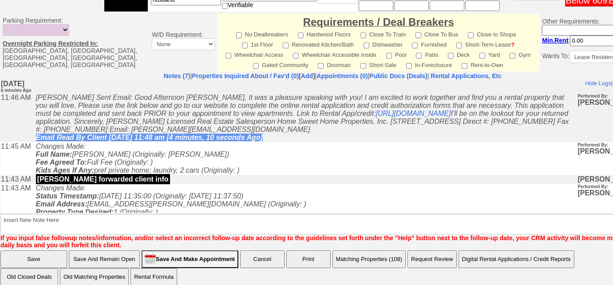
click at [382, 250] on button "Matching Properties (108)" at bounding box center [370, 259] width 74 height 18
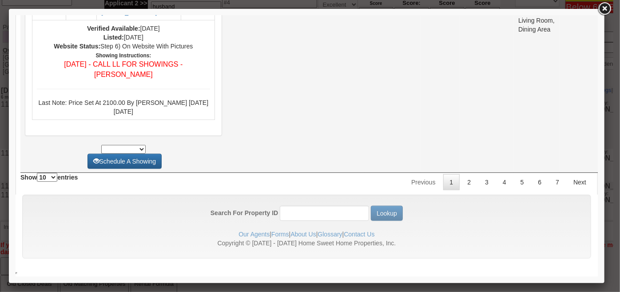
scroll to position [4081, 0]
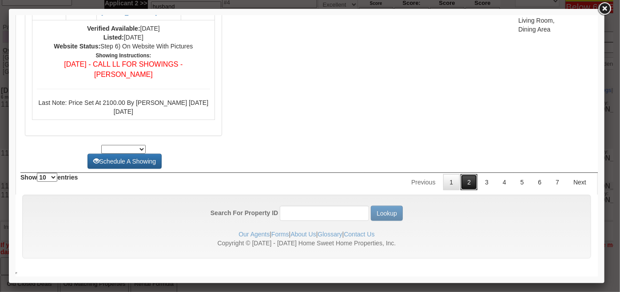
click at [466, 182] on link "2" at bounding box center [468, 182] width 17 height 16
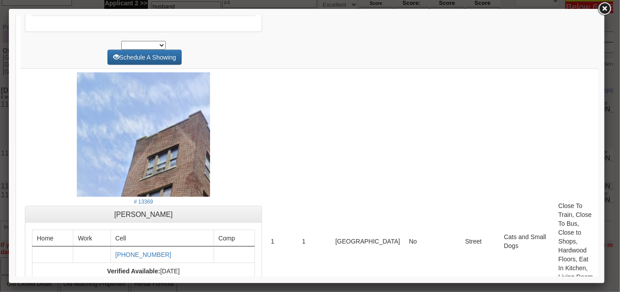
scroll to position [0, 0]
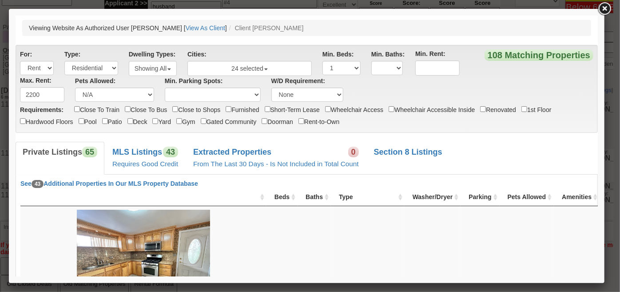
drag, startPoint x: 594, startPoint y: 259, endPoint x: 628, endPoint y: 39, distance: 222.3
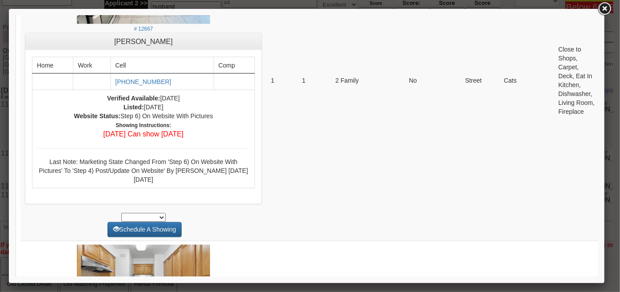
scroll to position [2462, 0]
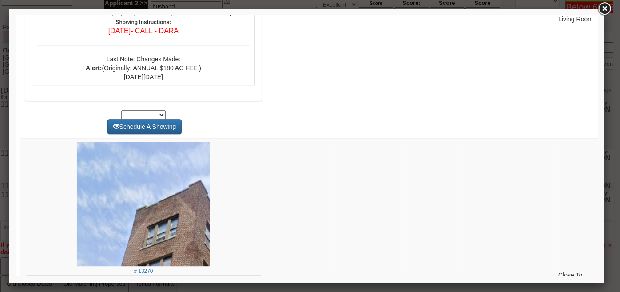
scroll to position [2825, 0]
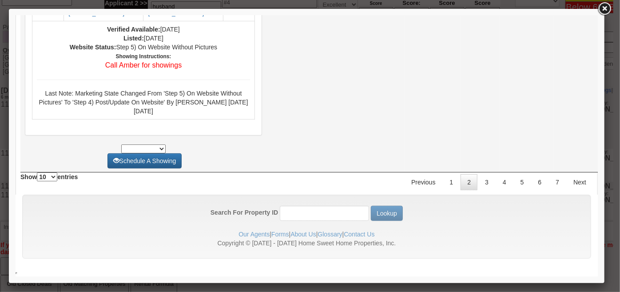
scroll to position [4144, 0]
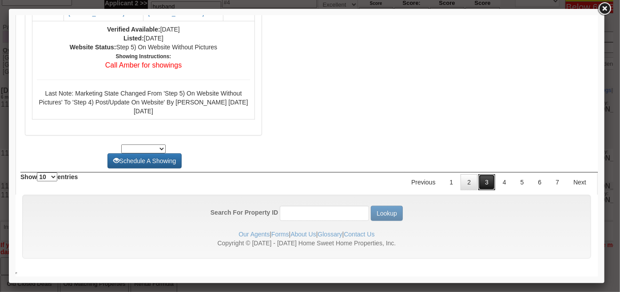
click at [480, 189] on link "3" at bounding box center [486, 182] width 17 height 16
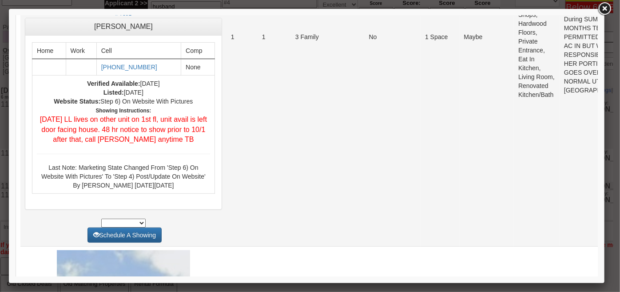
scroll to position [1816, 0]
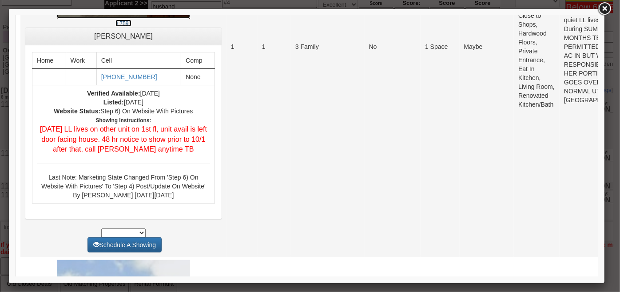
click at [115, 26] on small "# 7591" at bounding box center [123, 23] width 16 height 6
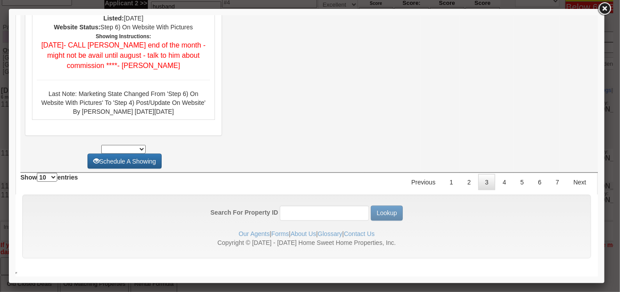
scroll to position [4388, 0]
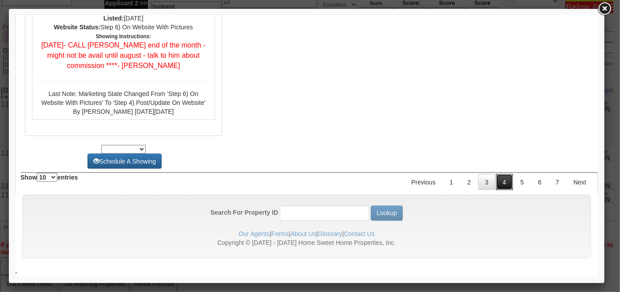
click at [498, 182] on link "4" at bounding box center [503, 182] width 17 height 16
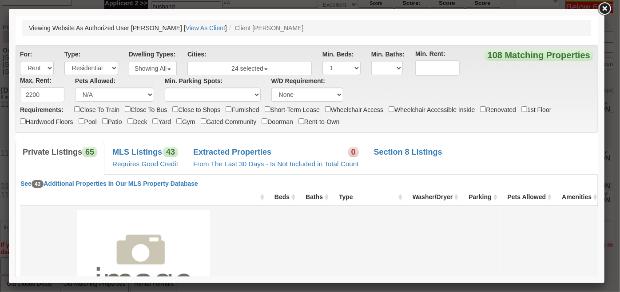
scroll to position [282, 0]
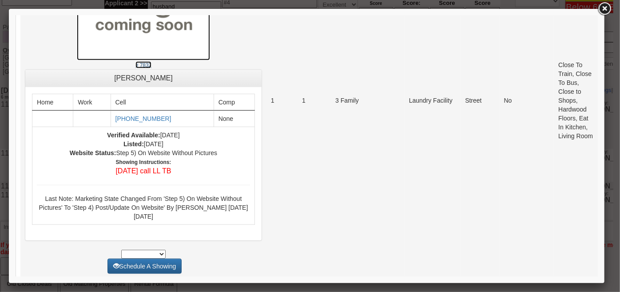
click at [109, 60] on link "# 7832" at bounding box center [142, 28] width 133 height 79
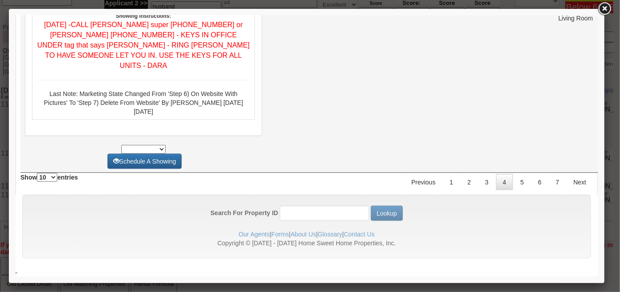
scroll to position [4315, 0]
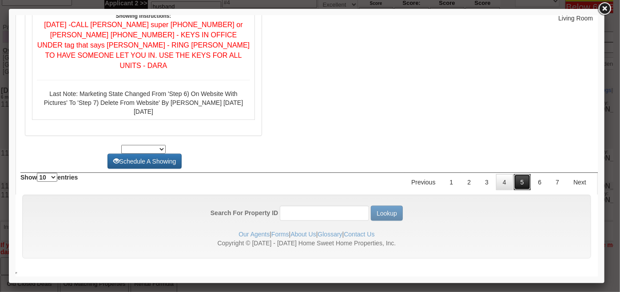
click at [520, 186] on link "5" at bounding box center [521, 182] width 17 height 16
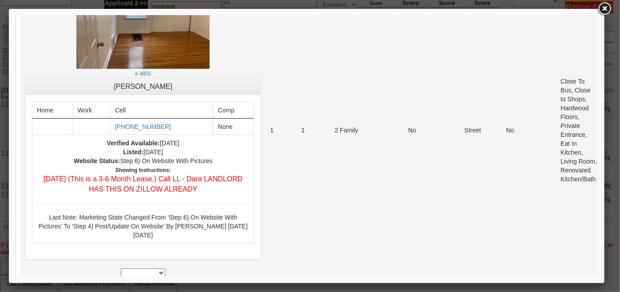
scroll to position [0, 0]
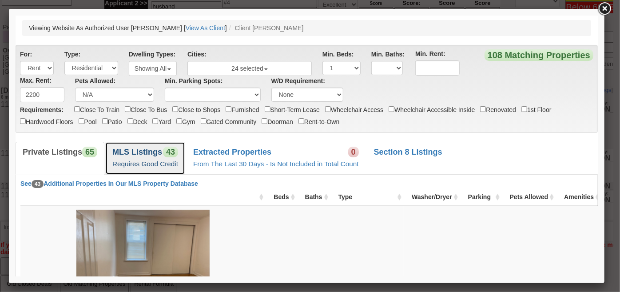
click at [155, 149] on b "MLS Listings" at bounding box center [137, 151] width 50 height 9
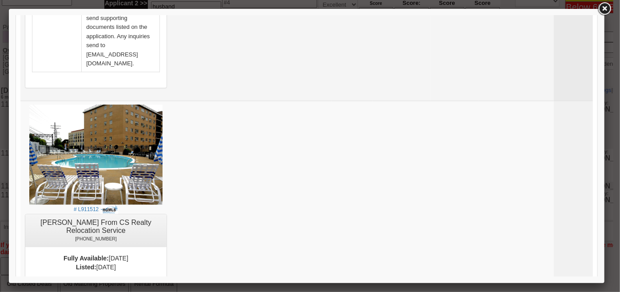
scroll to position [968, 0]
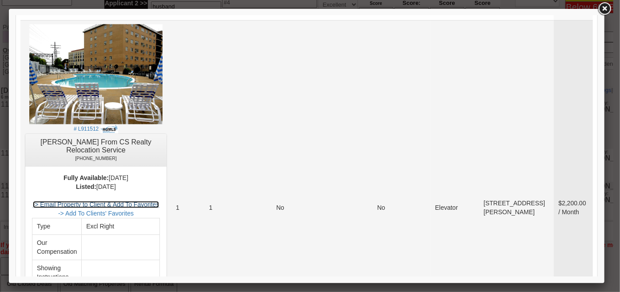
click at [159, 200] on link "-> Email Property to Client & Add To Favorites" at bounding box center [95, 203] width 127 height 7
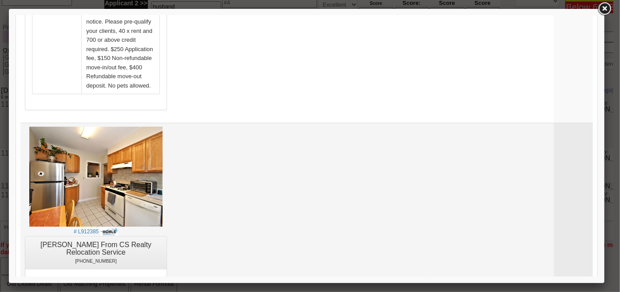
scroll to position [1655, 0]
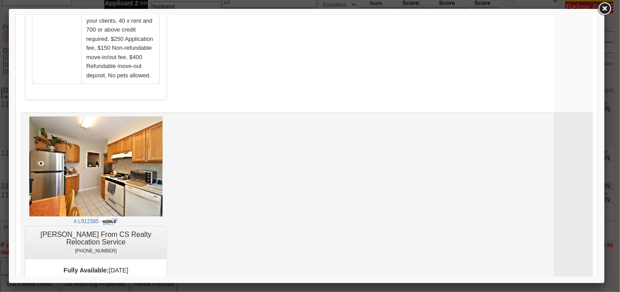
click at [159, 285] on link "-> Email Property to Client & Add To Favorites" at bounding box center [95, 296] width 127 height 7
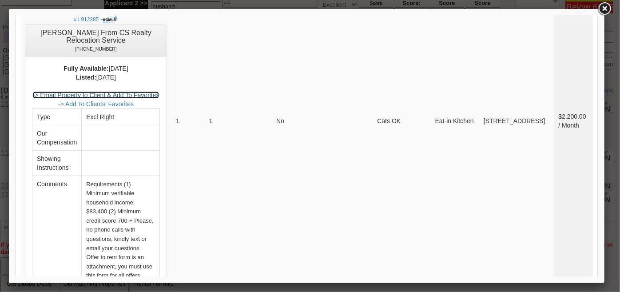
scroll to position [2058, 0]
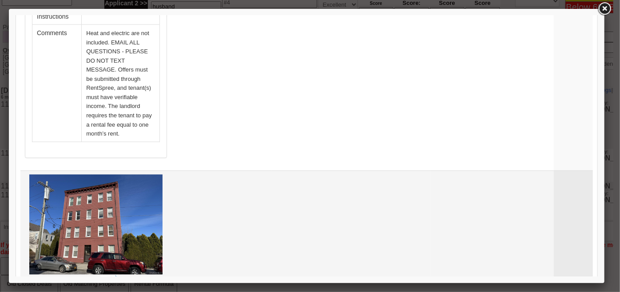
scroll to position [2421, 0]
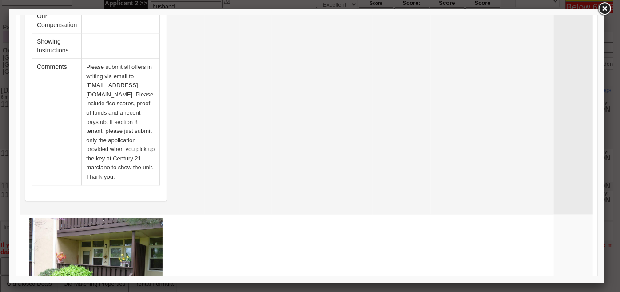
scroll to position [2825, 0]
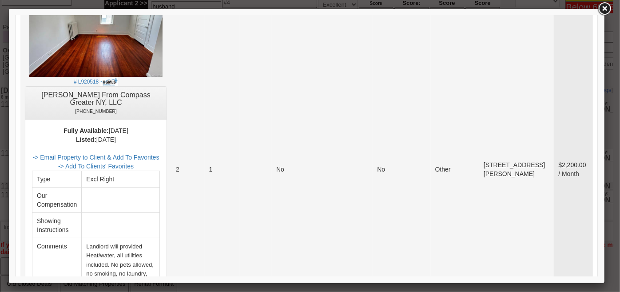
scroll to position [3471, 0]
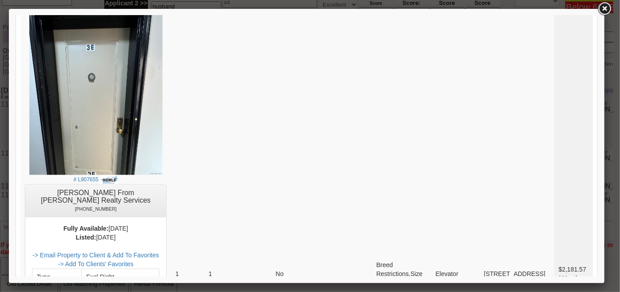
scroll to position [2744, 0]
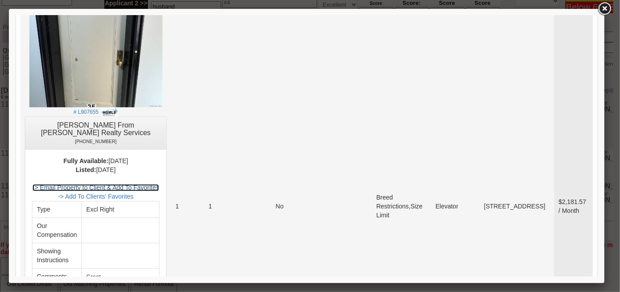
click at [151, 183] on link "-> Email Property to Client & Add To Favorites" at bounding box center [95, 186] width 127 height 7
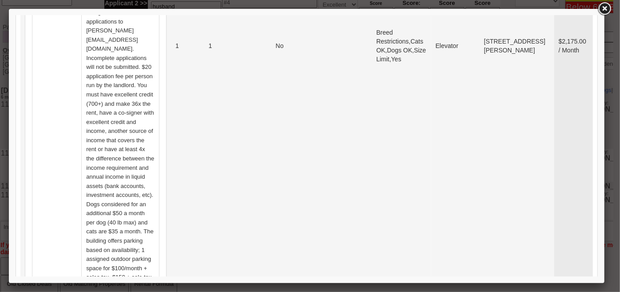
scroll to position [3533, 0]
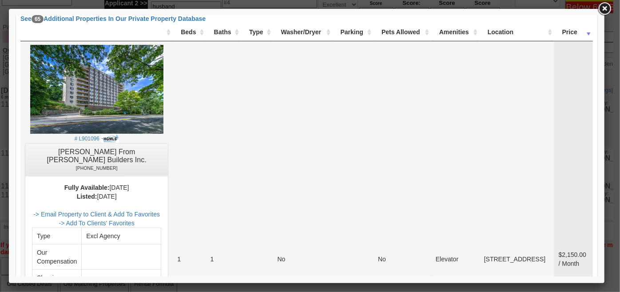
scroll to position [202, 0]
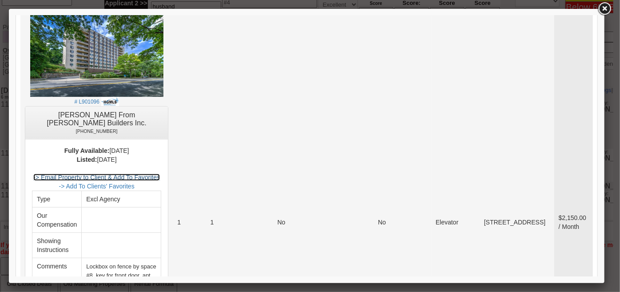
click at [159, 173] on link "-> Email Property to Client & Add To Favorites" at bounding box center [96, 176] width 127 height 7
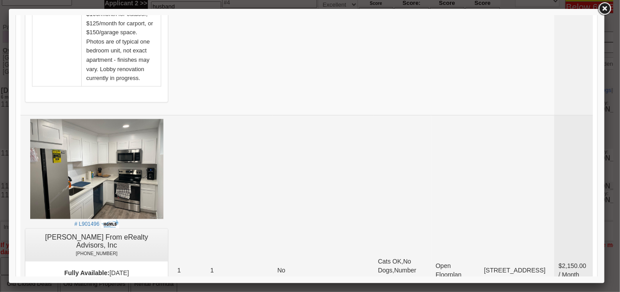
scroll to position [646, 0]
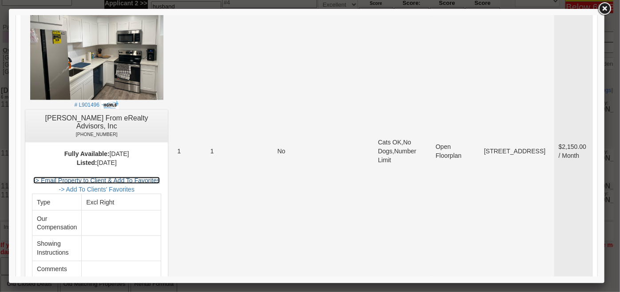
click at [159, 176] on link "-> Email Property to Client & Add To Favorites" at bounding box center [96, 179] width 127 height 7
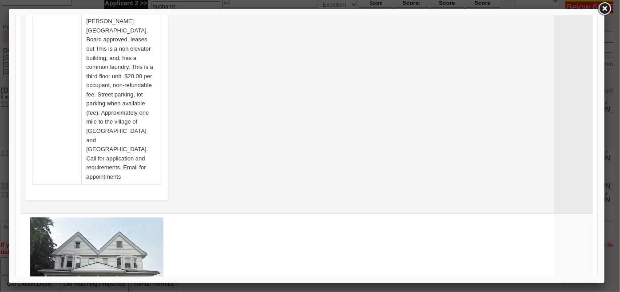
scroll to position [1372, 0]
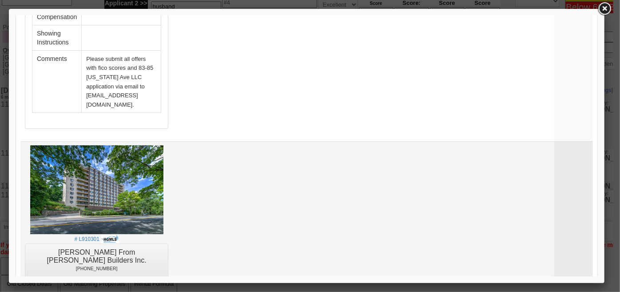
scroll to position [1736, 0]
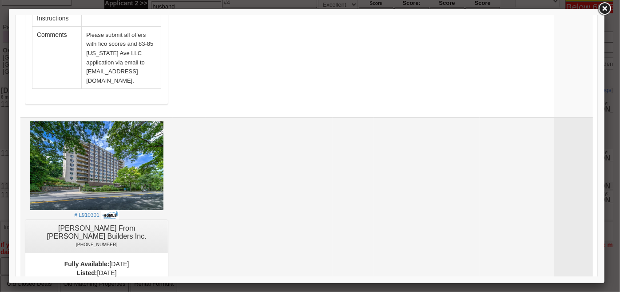
click at [159, 285] on link "-> Email Property to Client & Add To Favorites" at bounding box center [96, 289] width 127 height 7
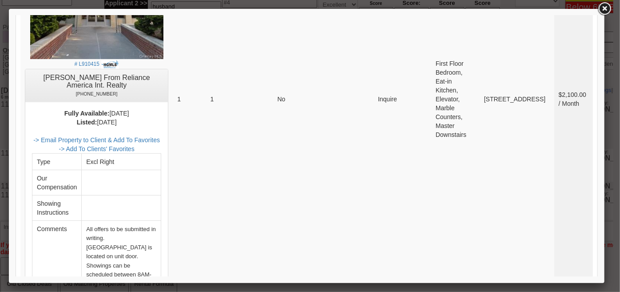
scroll to position [3784, 0]
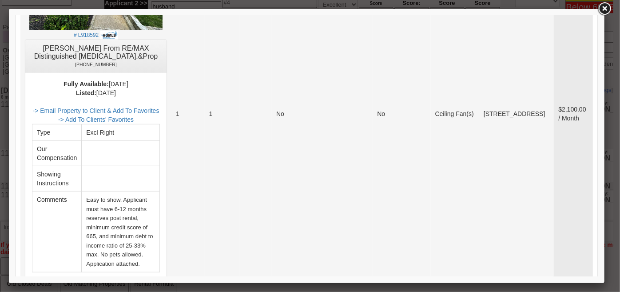
scroll to position [202, 0]
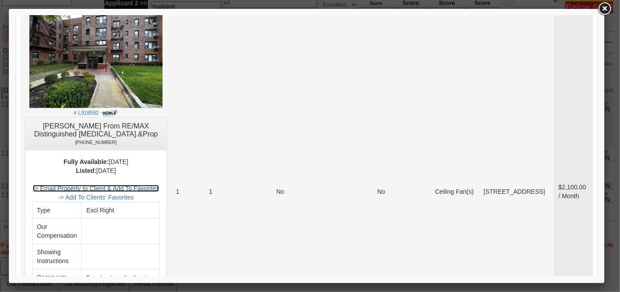
click at [157, 185] on link "-> Email Property to Client & Add To Favorites" at bounding box center [95, 187] width 127 height 7
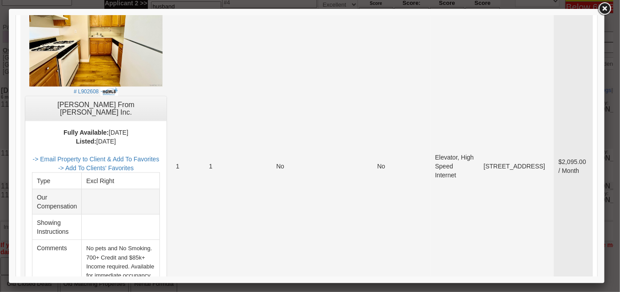
scroll to position [646, 0]
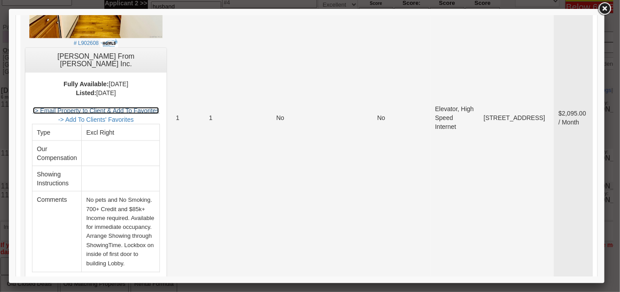
click at [159, 107] on link "-> Email Property to Client & Add To Favorites" at bounding box center [95, 110] width 127 height 7
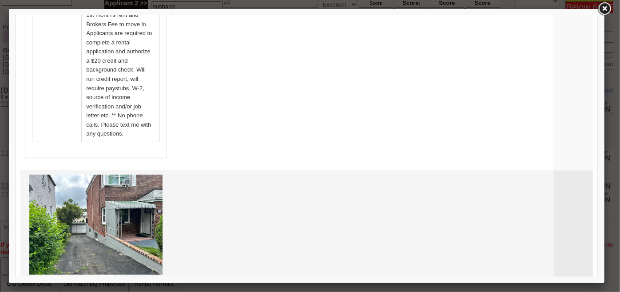
scroll to position [1978, 0]
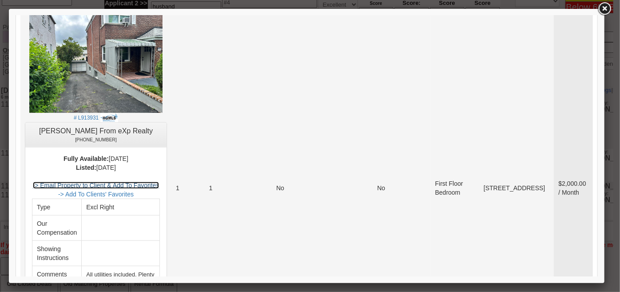
click at [159, 181] on link "-> Email Property to Client & Add To Favorites" at bounding box center [95, 184] width 127 height 7
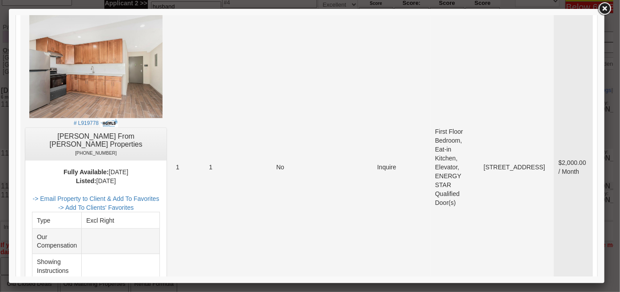
scroll to position [2341, 0]
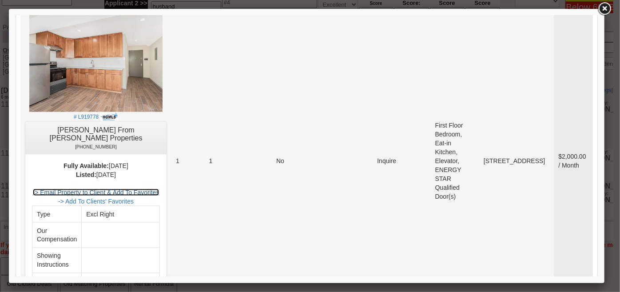
click at [155, 188] on link "-> Email Property to Client & Add To Favorites" at bounding box center [95, 191] width 127 height 7
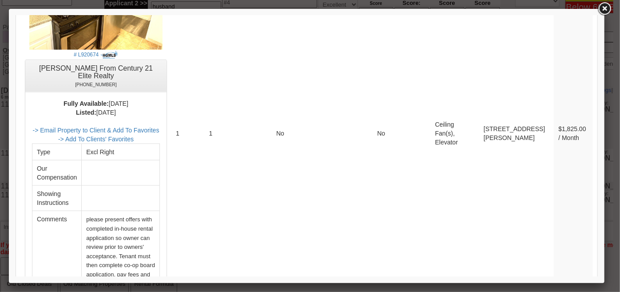
scroll to position [3892, 0]
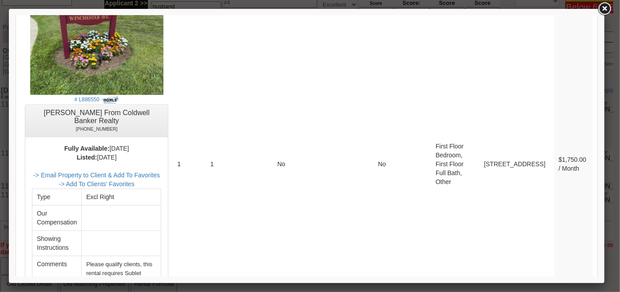
scroll to position [1292, 0]
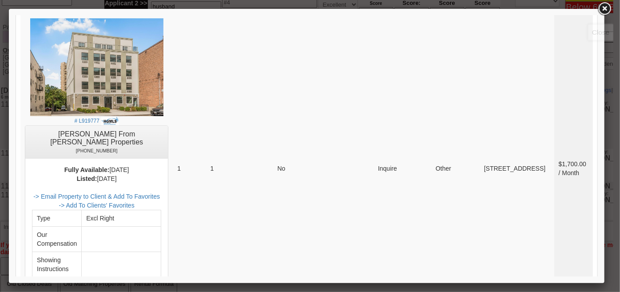
click at [606, 9] on link at bounding box center [604, 9] width 16 height 16
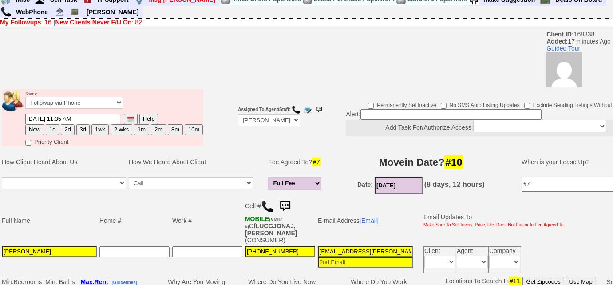
scroll to position [0, 0]
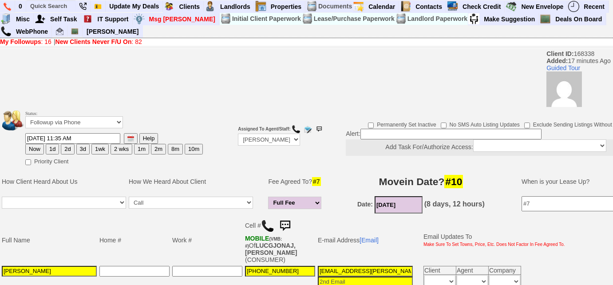
click at [80, 148] on button "3d" at bounding box center [82, 149] width 13 height 11
type input "10/09/2025 11:52 AM"
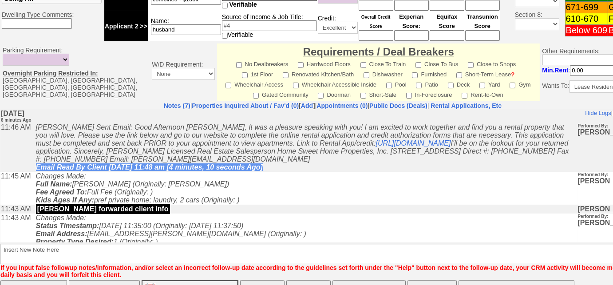
scroll to position [441, 0]
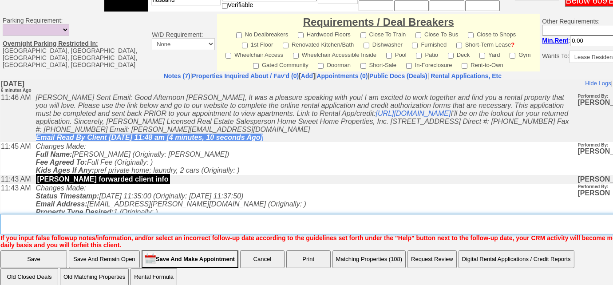
click at [182, 214] on textarea "Insert New Note Here" at bounding box center [335, 224] width 671 height 20
type textarea "sent rental appl and listings"
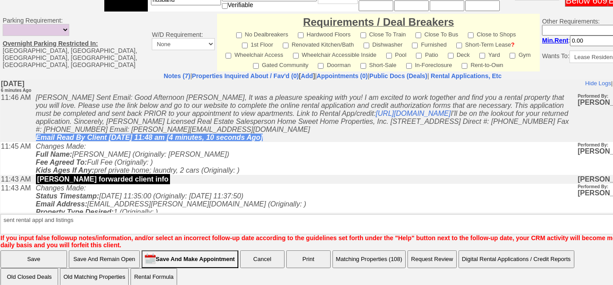
click at [49, 253] on input "Save" at bounding box center [33, 259] width 67 height 18
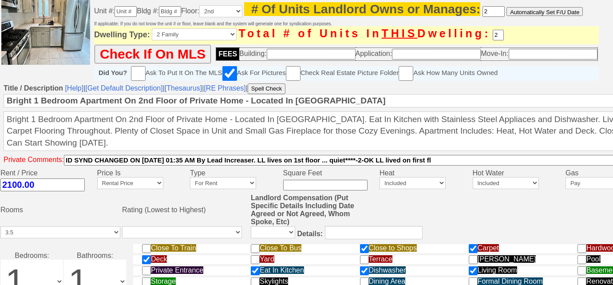
scroll to position [202, 0]
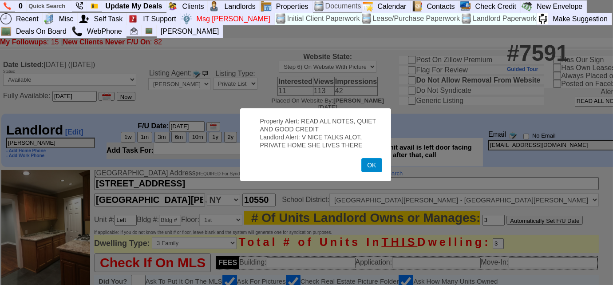
click at [376, 167] on button "OK" at bounding box center [371, 165] width 20 height 14
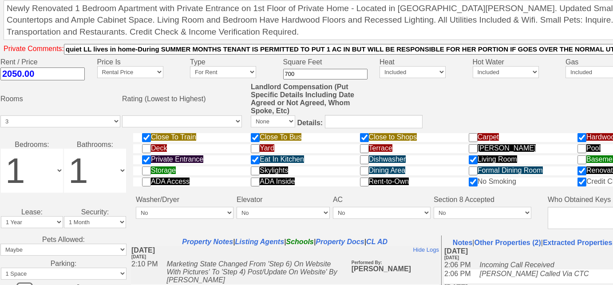
scroll to position [472, 0]
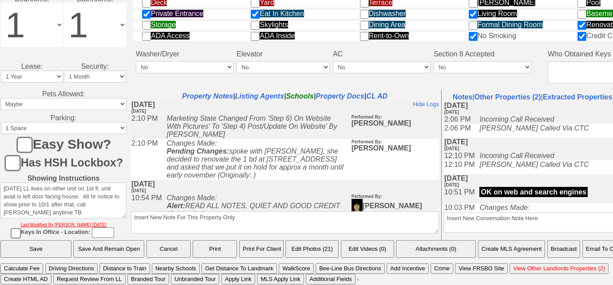
click at [588, 251] on button "Email To Client" at bounding box center [605, 249] width 45 height 18
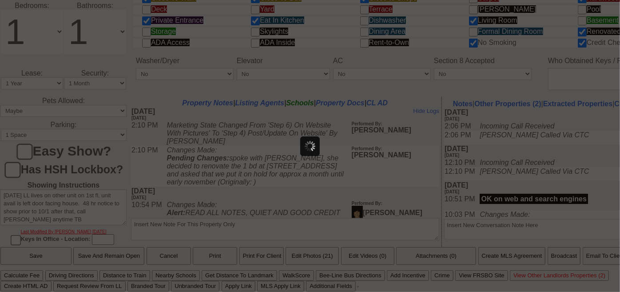
scroll to position [0, 0]
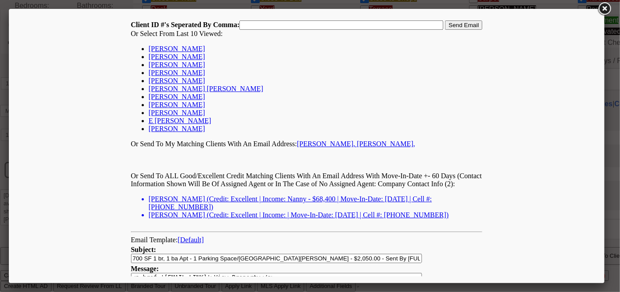
click at [176, 48] on link "[PERSON_NAME]" at bounding box center [176, 48] width 56 height 8
type input "168338,"
click at [451, 20] on input "Send Email" at bounding box center [462, 24] width 37 height 9
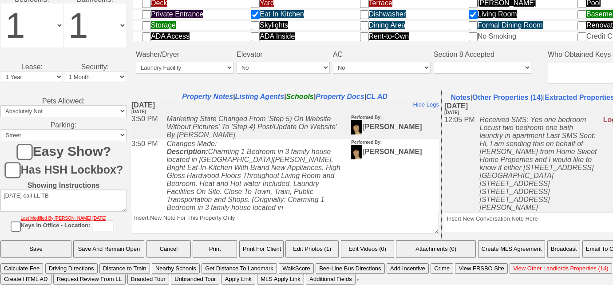
scroll to position [455, 0]
click at [602, 254] on button "Email To Client" at bounding box center [605, 249] width 45 height 18
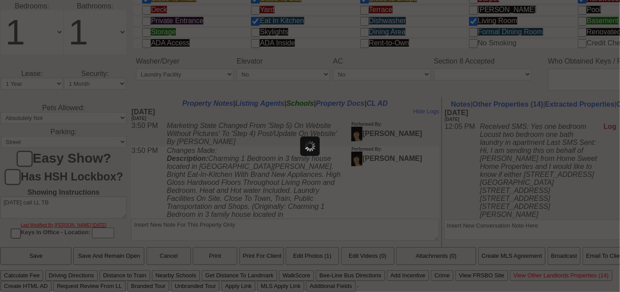
scroll to position [0, 0]
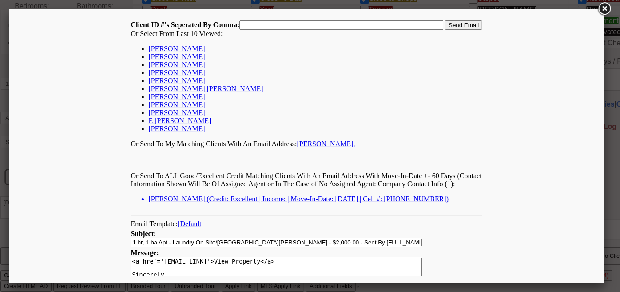
click at [187, 48] on link "Angelina Camaj" at bounding box center [176, 48] width 56 height 8
type input "168338,"
click at [468, 25] on input "Send Email" at bounding box center [462, 24] width 37 height 9
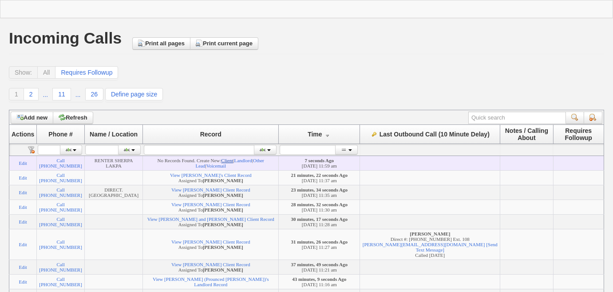
click at [233, 162] on link "Client" at bounding box center [227, 160] width 12 height 5
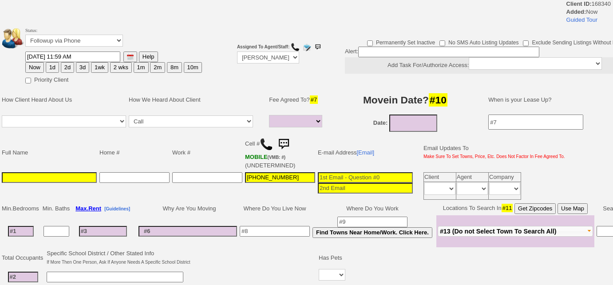
select select
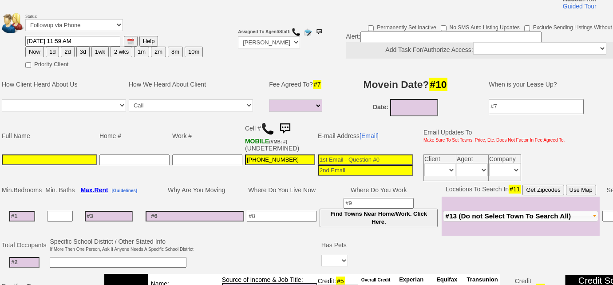
scroll to position [121, 0]
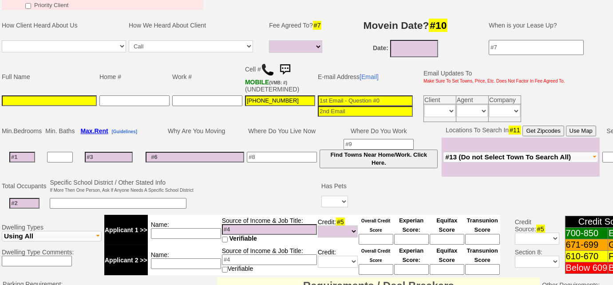
click at [70, 100] on input at bounding box center [49, 100] width 95 height 11
type input "[PERSON_NAME]"
click at [425, 41] on input "[DATE]" at bounding box center [414, 48] width 48 height 17
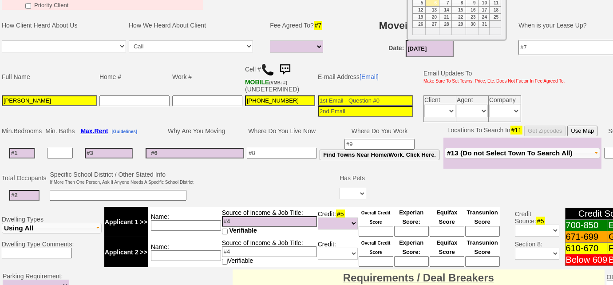
scroll to position [40, 0]
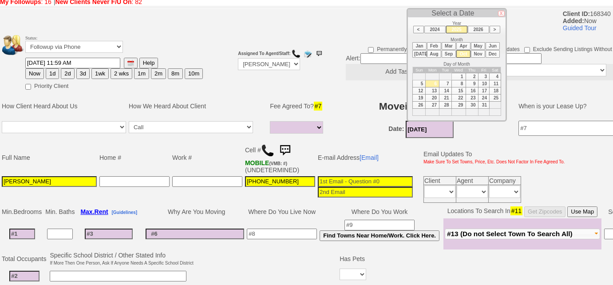
click at [467, 88] on td "16" at bounding box center [472, 90] width 12 height 7
click at [462, 89] on td "15" at bounding box center [459, 90] width 14 height 7
type input "[DATE]"
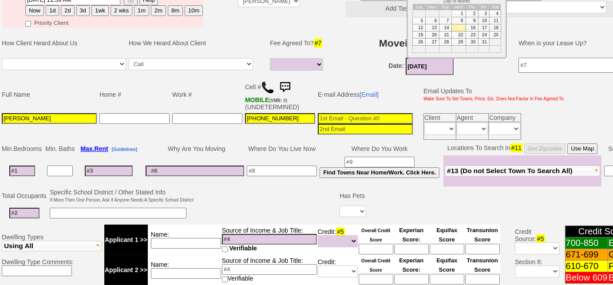
scroll to position [121, 0]
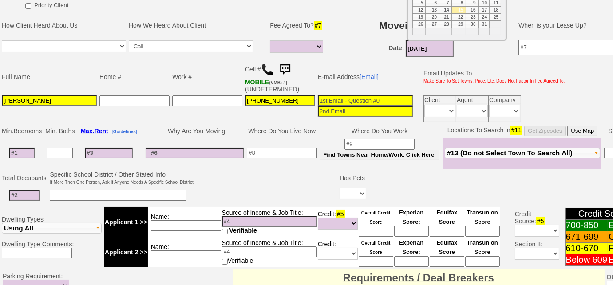
click at [295, 155] on input at bounding box center [282, 153] width 70 height 11
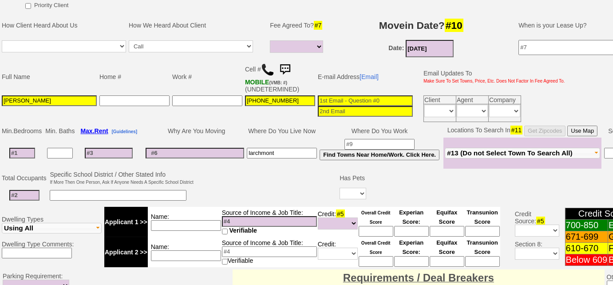
type input "larchmont"
click at [535, 152] on span "#13 (Do not Select Town To Search All)" at bounding box center [510, 153] width 126 height 8
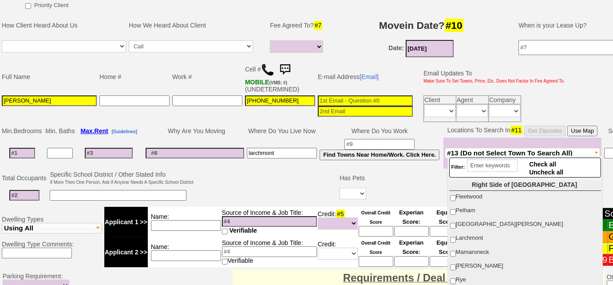
click at [19, 150] on input at bounding box center [22, 153] width 26 height 11
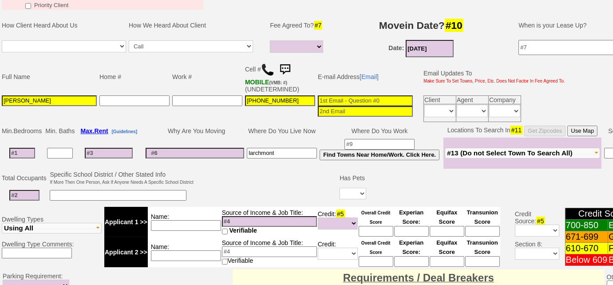
type input "2"
select select
type input "2"
select select
click at [28, 192] on input at bounding box center [24, 195] width 30 height 11
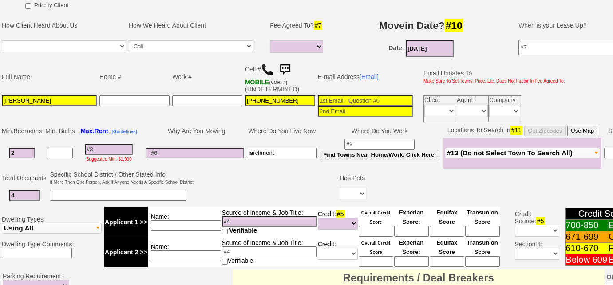
type input "4"
click at [61, 190] on input at bounding box center [118, 195] width 137 height 11
type input "2 kids"
click at [365, 194] on select "Yes No" at bounding box center [353, 194] width 27 height 12
select select "No"
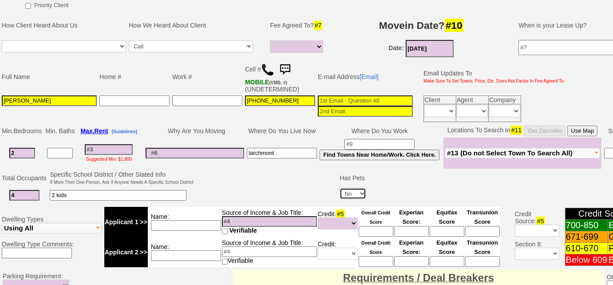
click at [340, 188] on select "Yes No" at bounding box center [353, 194] width 27 height 12
click at [99, 144] on input at bounding box center [109, 149] width 48 height 11
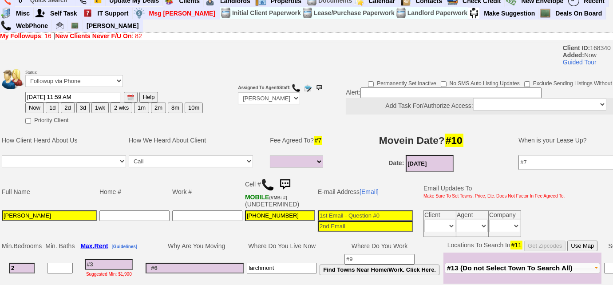
scroll to position [0, 0]
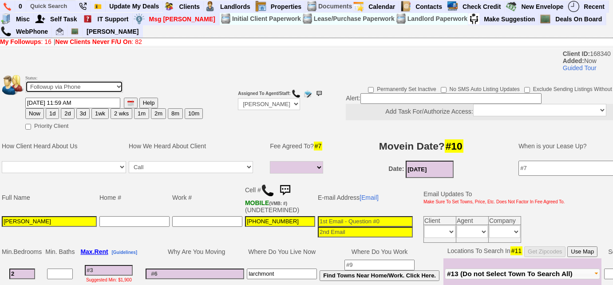
click at [103, 89] on select "Followup via Phone Followup via Email Followup When Section 8 Property Found De…" at bounding box center [74, 87] width 98 height 12
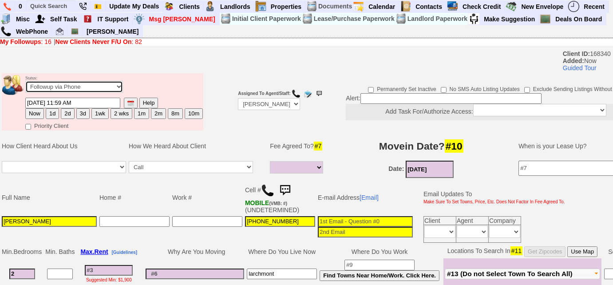
select select "Inactive"
click at [25, 81] on select "Followup via Phone Followup via Email Followup When Section 8 Property Found De…" at bounding box center [74, 87] width 98 height 12
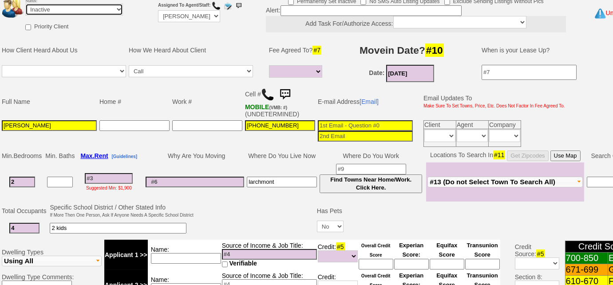
scroll to position [80, 0]
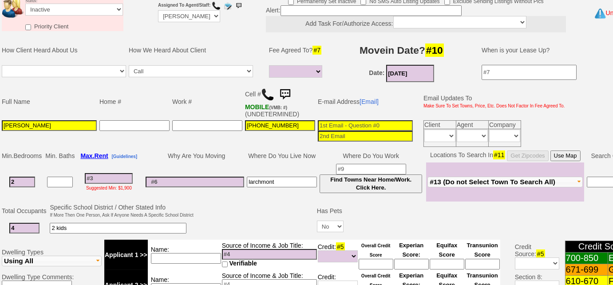
click at [121, 174] on input at bounding box center [109, 178] width 48 height 11
type input "22"
select select
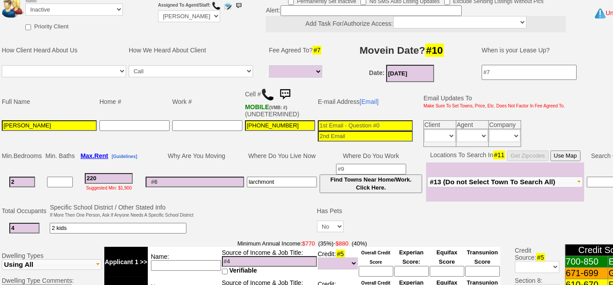
type input "2200"
select select
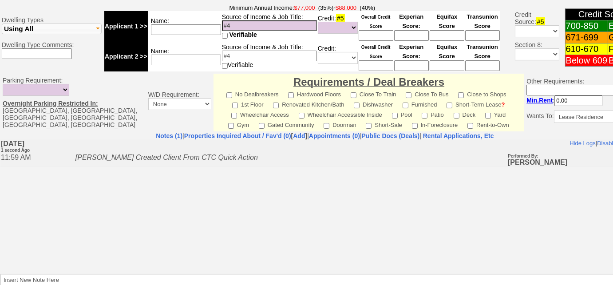
scroll to position [384, 0]
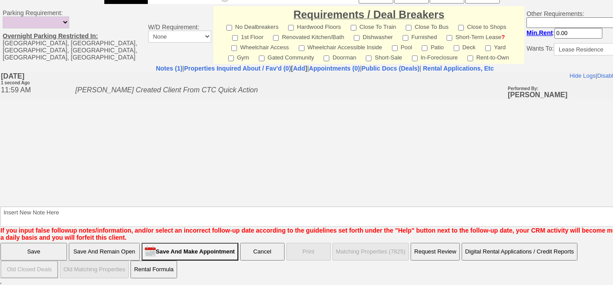
type input "2200"
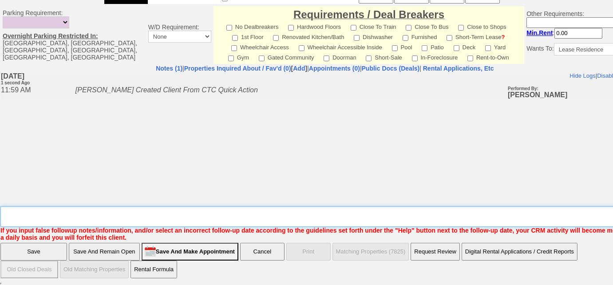
select select
click at [163, 222] on textarea "Insert New Note Here" at bounding box center [327, 216] width 655 height 20
type textarea "not viable, budget is too low"
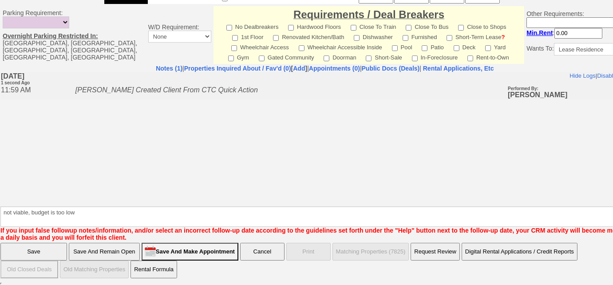
click at [45, 250] on input "Save" at bounding box center [33, 252] width 67 height 18
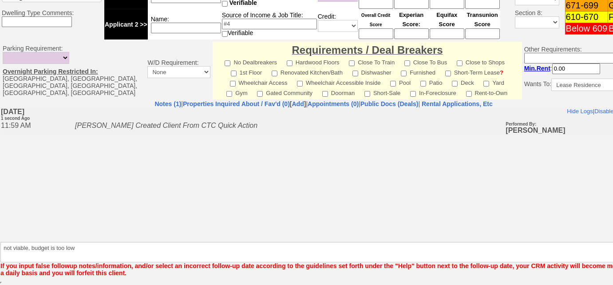
scroll to position [347, 0]
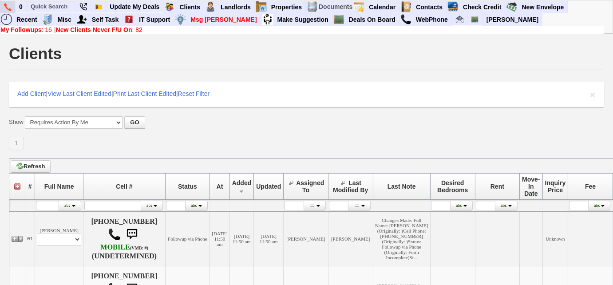
click at [7, 9] on img at bounding box center [8, 7] width 8 height 8
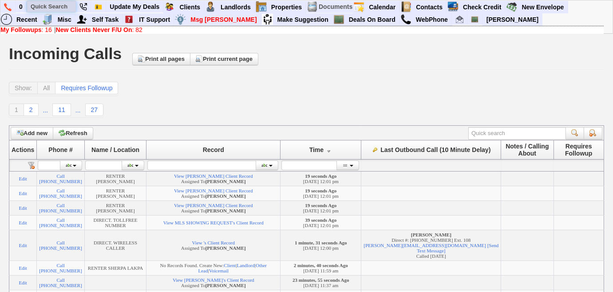
click at [50, 8] on input "text" at bounding box center [51, 6] width 49 height 11
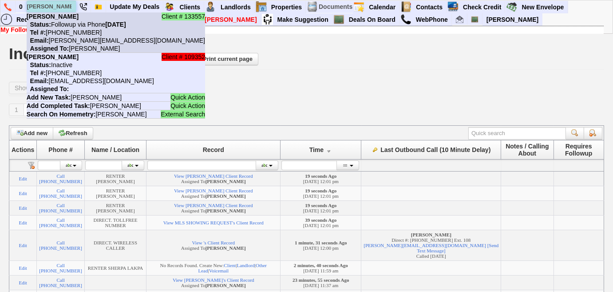
type input "[PERSON_NAME]"
click at [57, 25] on nobr "Status: Followup via Phone [DATE]" at bounding box center [76, 24] width 99 height 7
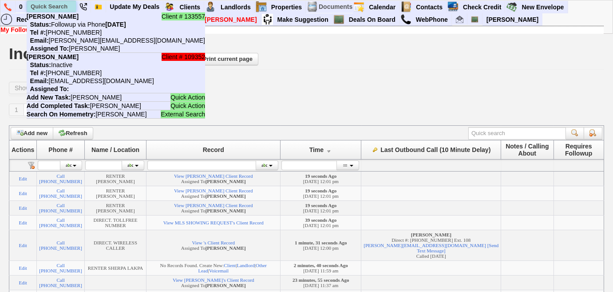
click at [54, 5] on input "text" at bounding box center [51, 6] width 49 height 11
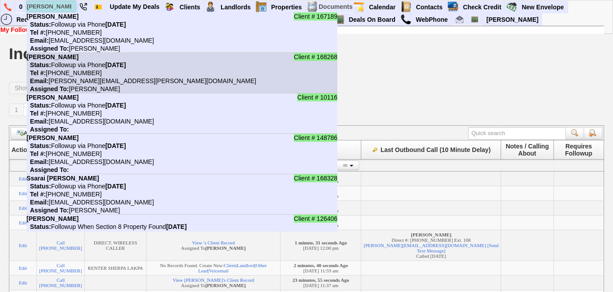
type input "sara"
click at [73, 68] on li "Client # 168268 Sara Kokkila-Schumacher Status: Followup via Phone Monday, Octo…" at bounding box center [182, 73] width 311 height 40
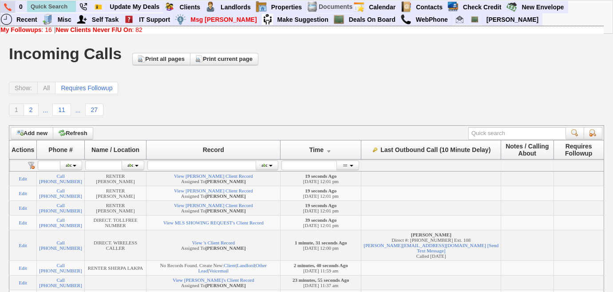
click at [8, 10] on img at bounding box center [8, 7] width 8 height 8
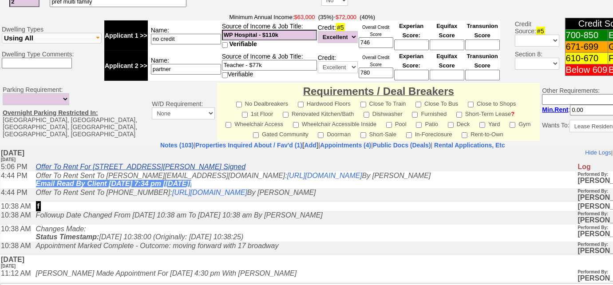
scroll to position [434, 0]
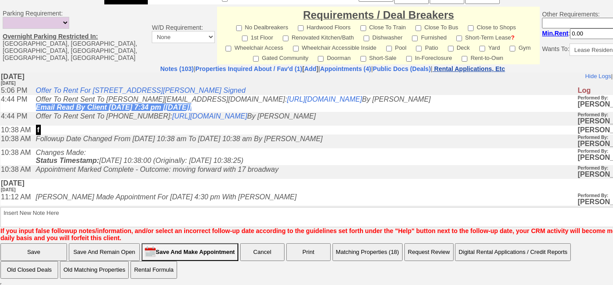
click at [487, 68] on nobr "Rental Applications, Etc" at bounding box center [469, 68] width 71 height 7
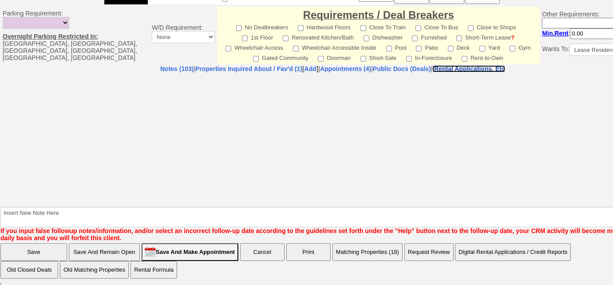
select select "100"
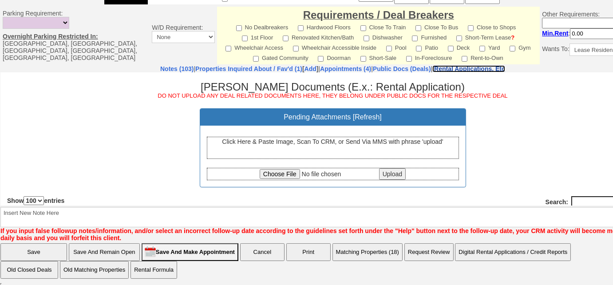
scroll to position [0, 0]
click at [270, 169] on input "file" at bounding box center [319, 174] width 118 height 10
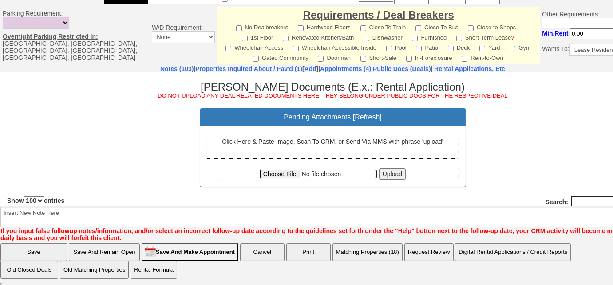
type input "C:\fakepath\[STREET_ADDRESS][PERSON_NAME] Fully Executed Lease and Disclosures.…"
click at [384, 172] on input "Upload" at bounding box center [392, 174] width 27 height 12
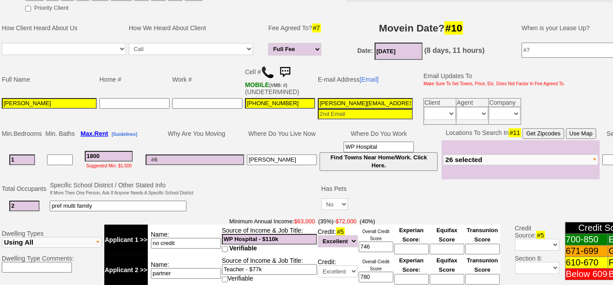
scroll to position [151, 0]
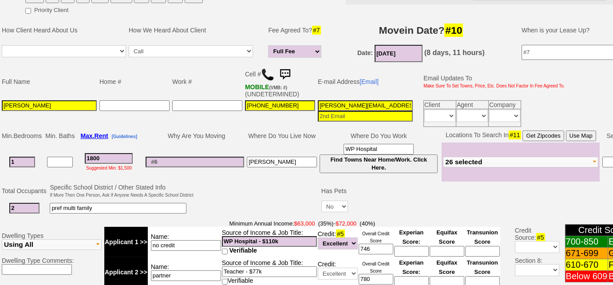
drag, startPoint x: 396, startPoint y: 102, endPoint x: 305, endPoint y: 104, distance: 90.6
click at [305, 104] on tr "Marian Bandibas 914-255-3521 marian.maeb@gmail.com Client Agent Company Immedia…" at bounding box center [283, 113] width 566 height 29
select select "100"
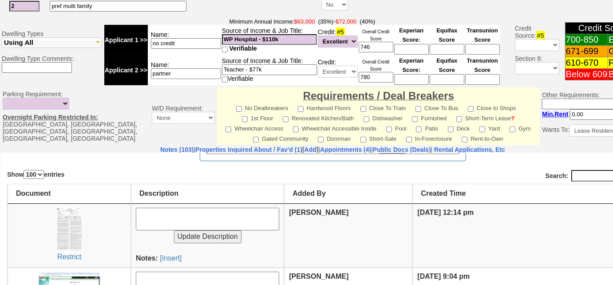
scroll to position [121, 0]
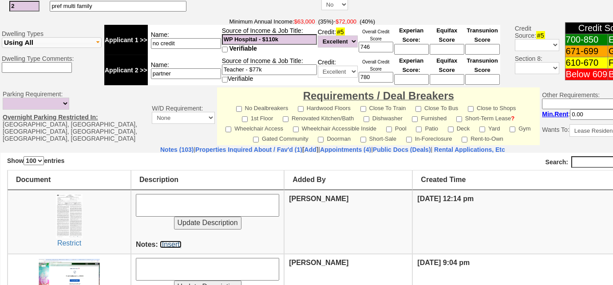
click at [178, 241] on link "[Insert]" at bounding box center [171, 244] width 22 height 8
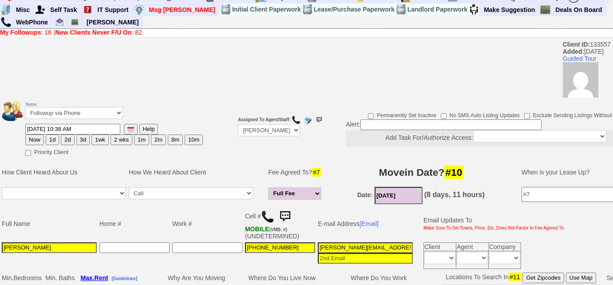
scroll to position [0, 0]
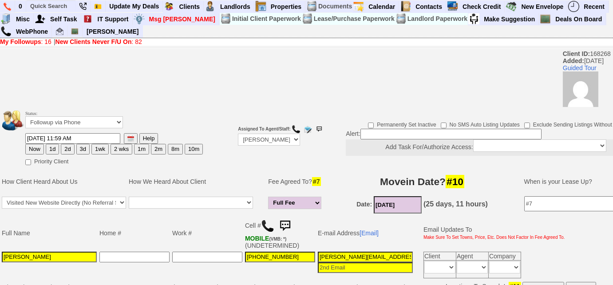
click at [288, 221] on img at bounding box center [285, 226] width 18 height 18
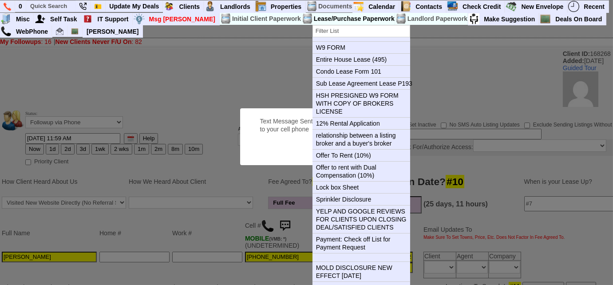
click at [361, 142] on button "OK" at bounding box center [371, 149] width 20 height 14
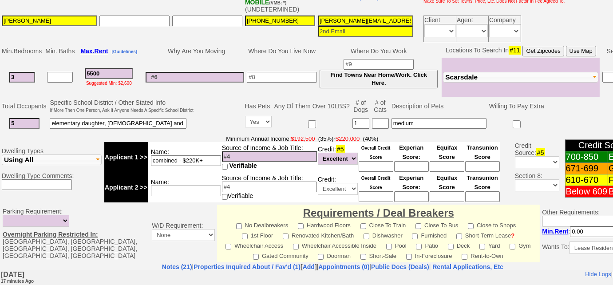
scroll to position [282, 0]
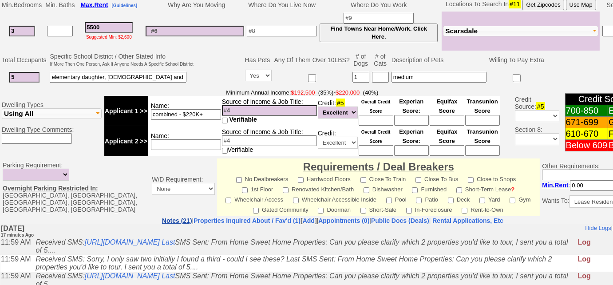
click at [162, 220] on link "Notes (21)" at bounding box center [177, 220] width 30 height 7
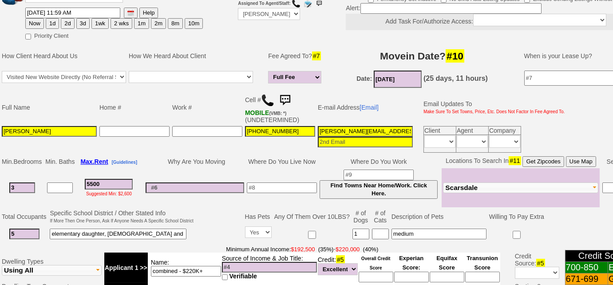
scroll to position [80, 0]
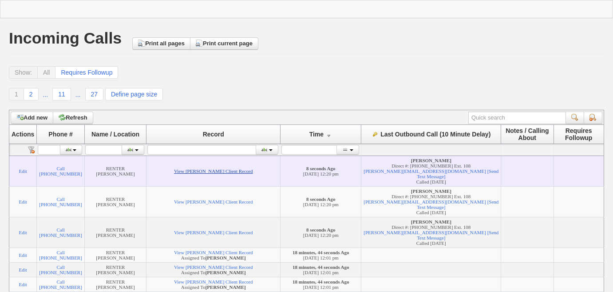
click at [245, 173] on link "View [PERSON_NAME] Client Record" at bounding box center [213, 170] width 79 height 5
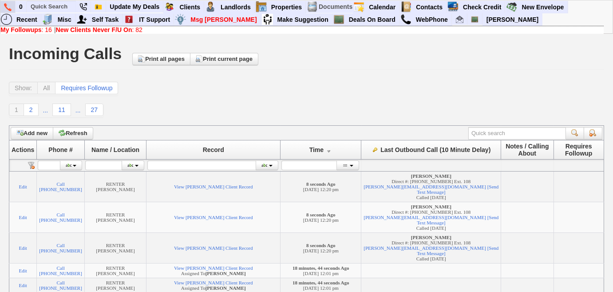
click at [12, 9] on link at bounding box center [7, 7] width 15 height 12
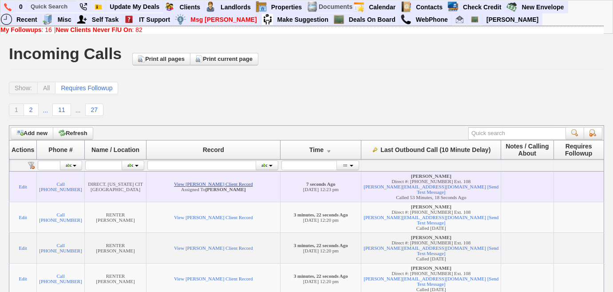
click at [200, 182] on link "View [PERSON_NAME] Client Record" at bounding box center [213, 183] width 79 height 5
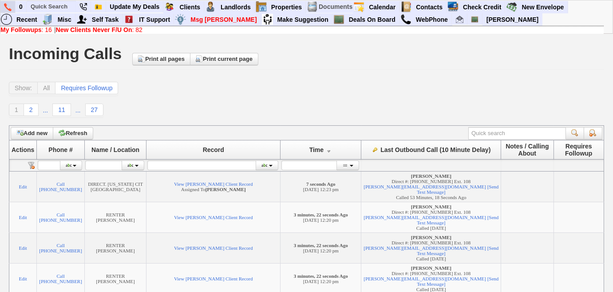
click at [10, 10] on img at bounding box center [8, 7] width 8 height 8
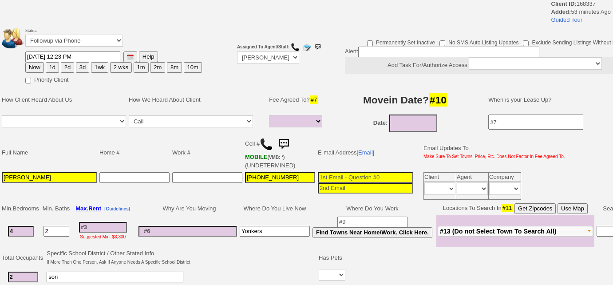
select select
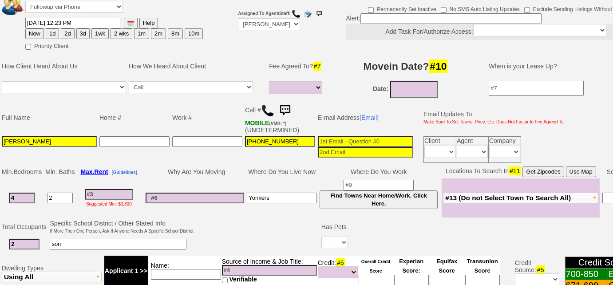
scroll to position [80, 0]
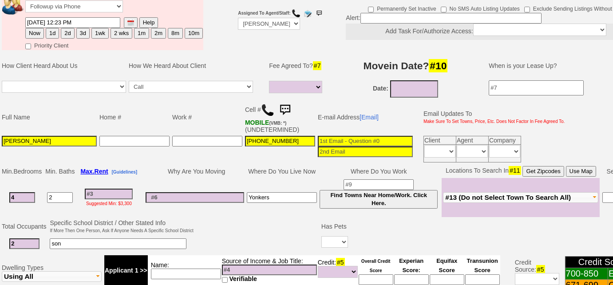
drag, startPoint x: 25, startPoint y: 244, endPoint x: 11, endPoint y: 242, distance: 13.9
click at [11, 242] on input "2" at bounding box center [24, 243] width 30 height 11
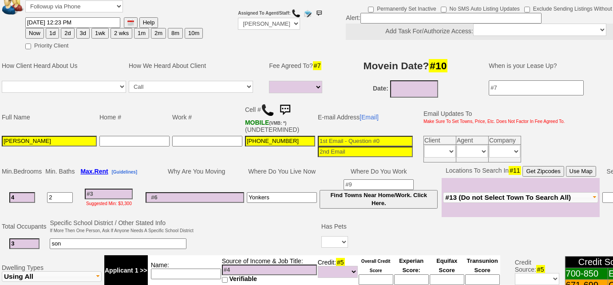
type input "3"
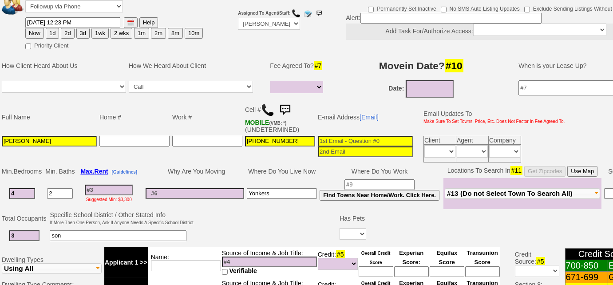
click at [79, 238] on td "son" at bounding box center [121, 236] width 146 height 18
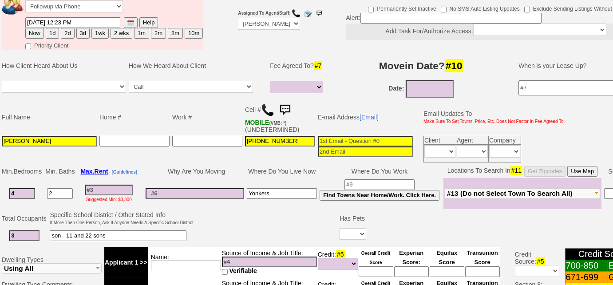
type input "son - 11 and 22 sons"
click at [171, 194] on input at bounding box center [195, 193] width 99 height 11
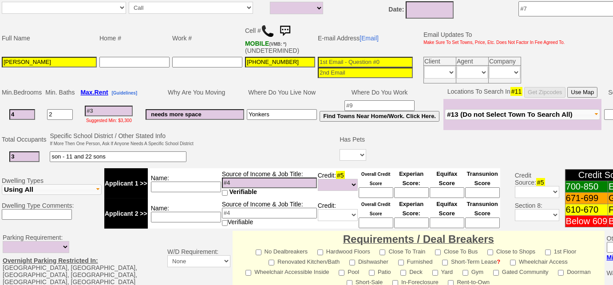
scroll to position [161, 0]
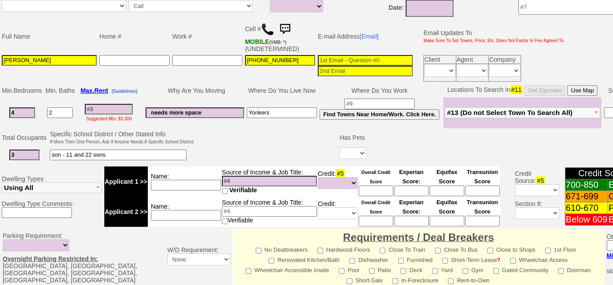
type input "needs more space"
click at [190, 180] on input at bounding box center [186, 185] width 70 height 11
type input "combined - $100k"
click at [265, 177] on input at bounding box center [269, 181] width 95 height 11
type input "$65k"
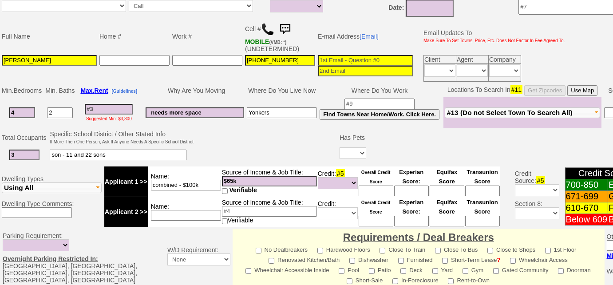
click at [263, 206] on input at bounding box center [269, 211] width 95 height 11
type input "$42k"
click at [266, 178] on input "$65k" at bounding box center [269, 181] width 95 height 11
type input "$65k"
click at [115, 106] on input at bounding box center [109, 109] width 48 height 11
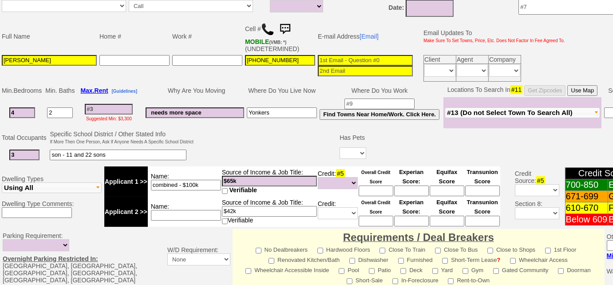
type input "5"
select select
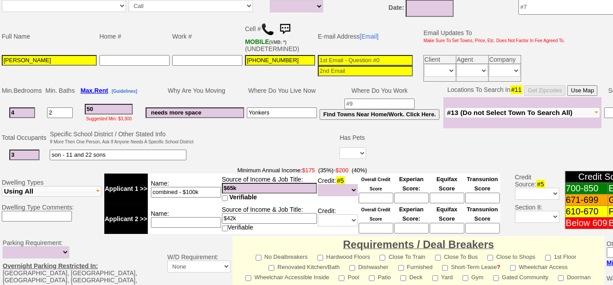
type input "500"
select select
type input "500"
click at [224, 185] on input "$65k" at bounding box center [269, 188] width 95 height 11
select select
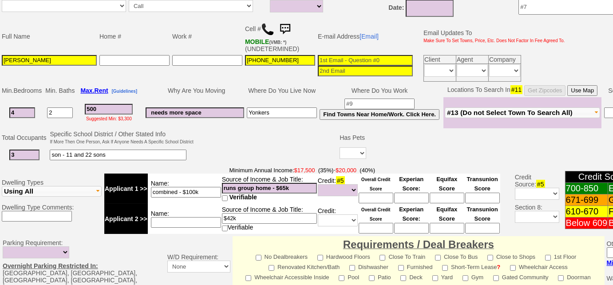
type input "runs group home - $65k"
click at [222, 215] on td "Source of Income & Job Title: $42k Verifiable" at bounding box center [270, 219] width 96 height 30
click at [224, 214] on input "$42k" at bounding box center [269, 218] width 95 height 11
type input "security - $42k"
click at [124, 105] on input "500" at bounding box center [109, 109] width 48 height 11
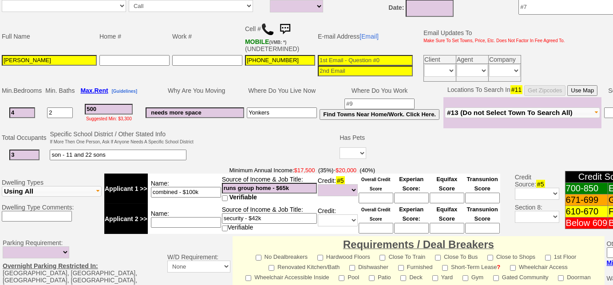
type input "5000"
select select
type input "5000"
click at [468, 112] on span "#13 (Do not Select Town To Search All)" at bounding box center [510, 113] width 126 height 8
select select
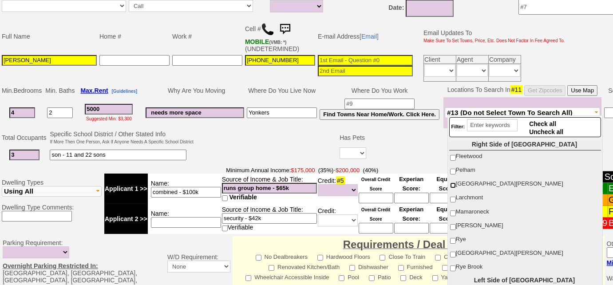
scroll to position [80, 0]
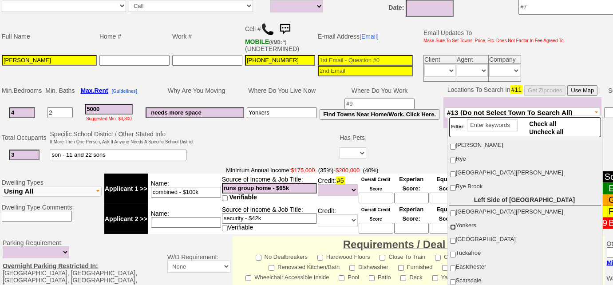
click at [452, 225] on input "Yonkers" at bounding box center [453, 227] width 6 height 6
checkbox input "true"
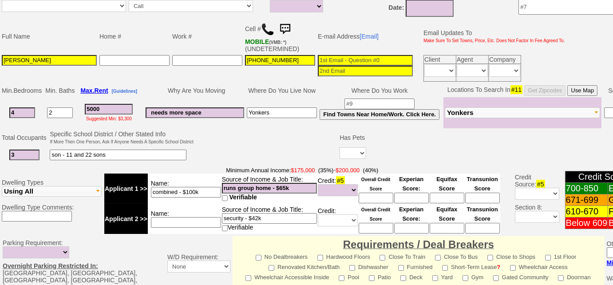
click at [284, 144] on td at bounding box center [267, 146] width 144 height 35
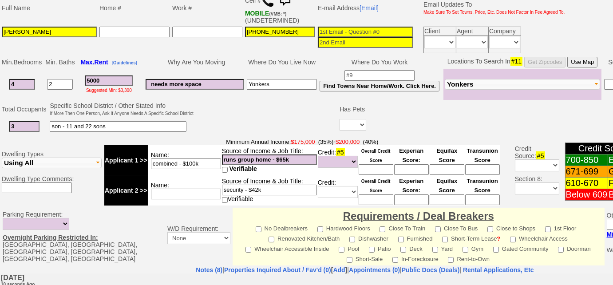
scroll to position [161, 0]
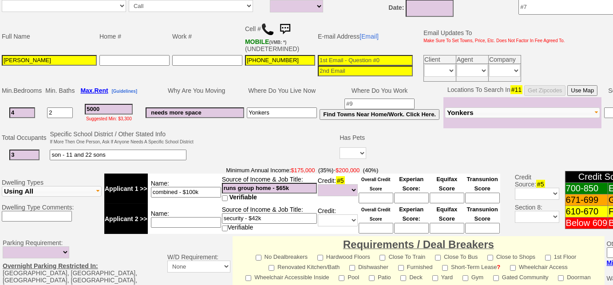
click at [215, 103] on td "needs more space" at bounding box center [194, 112] width 101 height 31
click at [214, 109] on input "needs more space" at bounding box center [195, 112] width 99 height 11
type input "needs more space - $1740"
click at [198, 150] on td at bounding box center [267, 146] width 144 height 35
click at [118, 153] on input "son - 11 and 22 sons" at bounding box center [118, 155] width 137 height 11
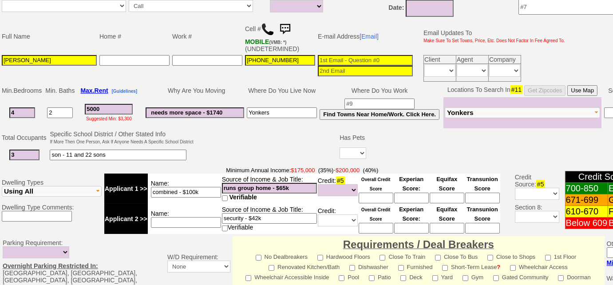
click at [311, 183] on input "runs group home - $65k" at bounding box center [269, 188] width 95 height 11
type input "runs group home - $65k (50 yrs old)"
click at [160, 151] on input "son - 11 and 22 sons" at bounding box center [118, 155] width 137 height 11
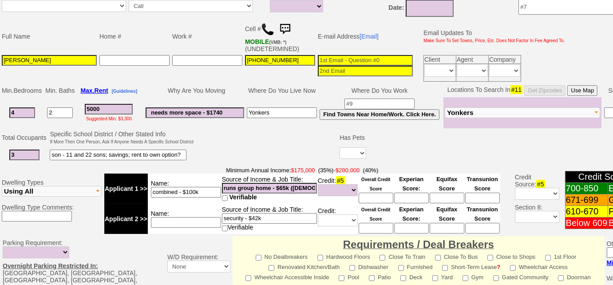
type input "son - 11 and 22 sons; savings; rent to own option?"
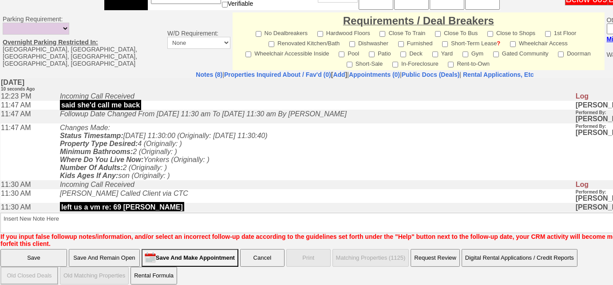
click at [128, 249] on input "Save And Remain Open" at bounding box center [104, 258] width 71 height 18
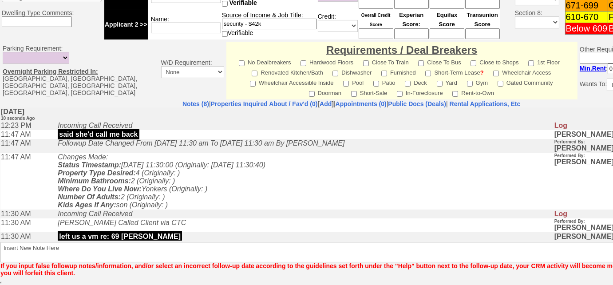
scroll to position [354, 0]
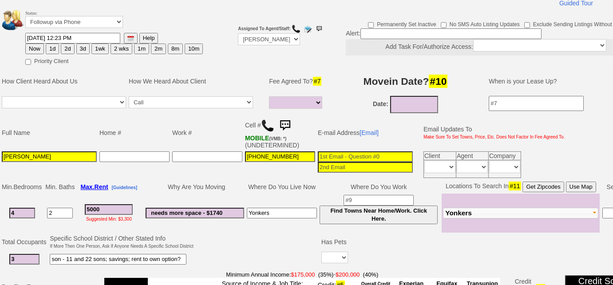
scroll to position [40, 0]
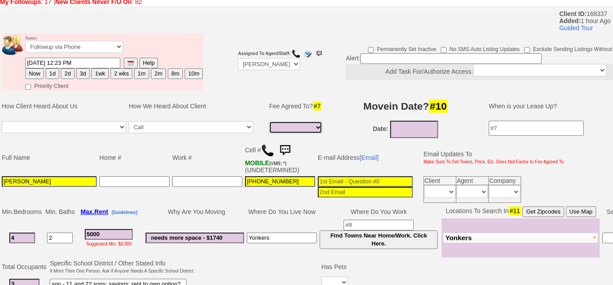
click at [284, 127] on select "Full Fee Fee: $7,200.00 Total Move in Costs: $17,200.00 1 Month Fee: $5,000.00 …" at bounding box center [295, 127] width 53 height 12
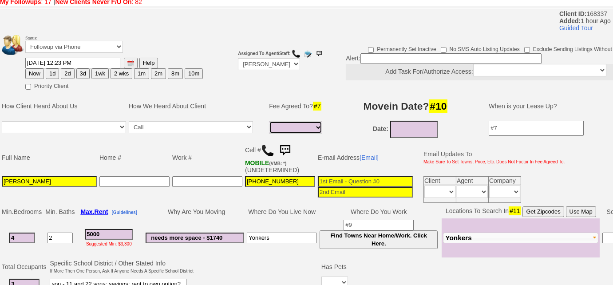
select select "1 Month"
click at [269, 121] on select "Full Fee Fee: $7,200.00 Total Move in Costs: $17,200.00 1 Month Fee: $5,000.00 …" at bounding box center [295, 127] width 53 height 12
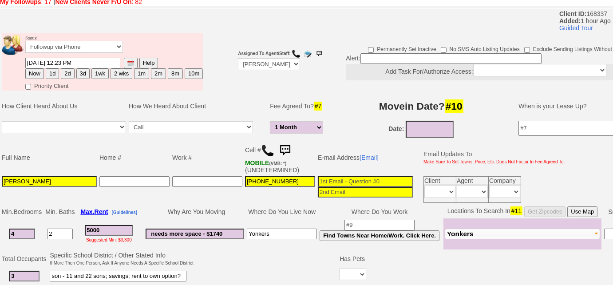
click at [423, 128] on input at bounding box center [430, 129] width 48 height 17
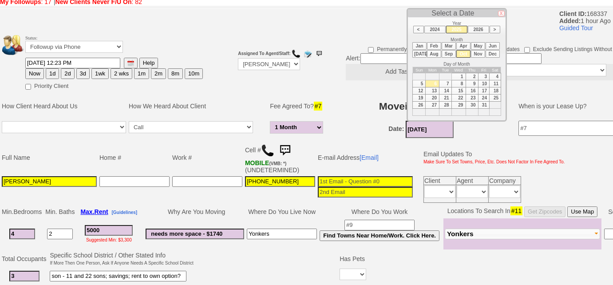
click at [480, 54] on li "Nov" at bounding box center [478, 54] width 14 height 8
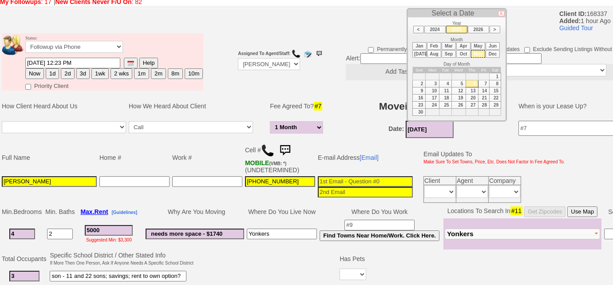
click at [495, 73] on td "1" at bounding box center [496, 76] width 12 height 7
click at [463, 55] on li "Oct" at bounding box center [463, 54] width 14 height 8
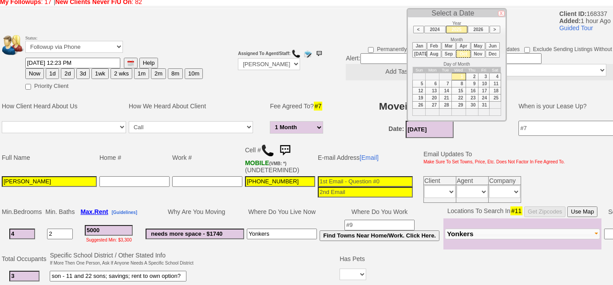
click at [457, 88] on td "15" at bounding box center [459, 90] width 14 height 7
type input "[DATE]"
click at [367, 94] on td "Movein Date? #10" at bounding box center [421, 106] width 177 height 27
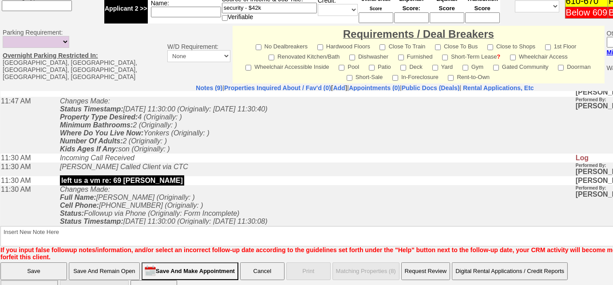
scroll to position [385, 0]
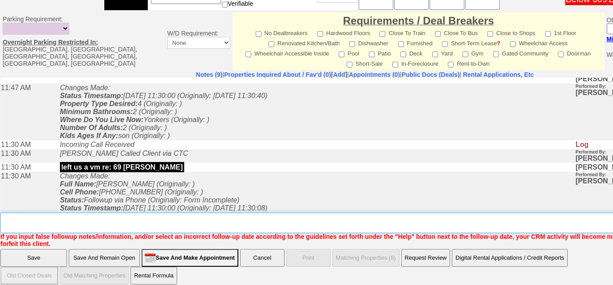
click at [183, 213] on textarea "Insert New Note Here" at bounding box center [367, 223] width 735 height 20
type textarea "rent to own option?"
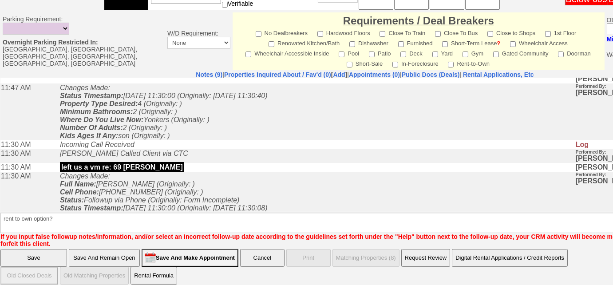
click at [121, 257] on input "Save And Remain Open" at bounding box center [104, 258] width 71 height 18
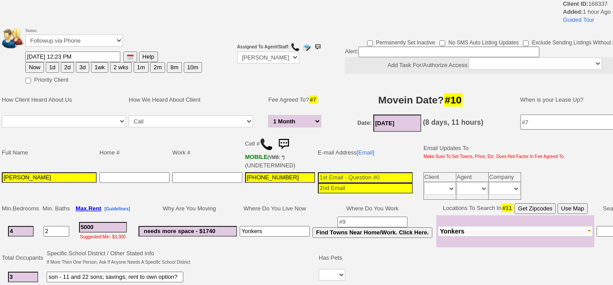
select select "1 Month"
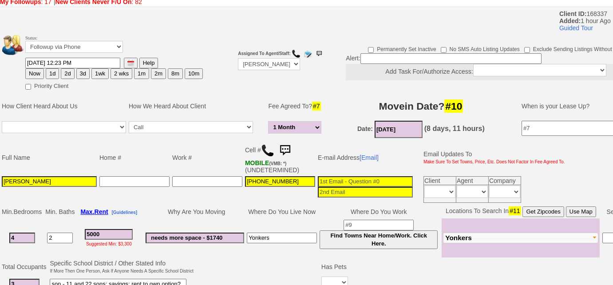
scroll to position [121, 0]
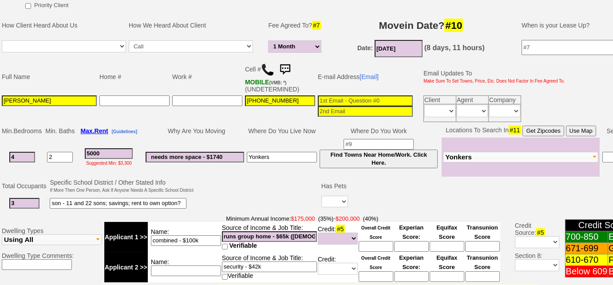
click at [179, 266] on input at bounding box center [186, 271] width 70 height 11
type input "savings - $32k + 401k"
click at [372, 98] on input at bounding box center [365, 100] width 95 height 11
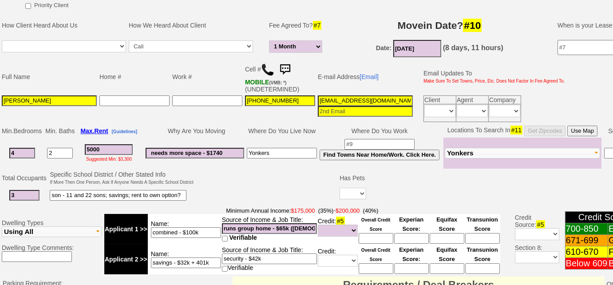
click at [330, 99] on input "[EMAIL_ADDRESS][DOMAIN_NAME]" at bounding box center [365, 100] width 95 height 11
type input "[EMAIL_ADDRESS][DOMAIN_NAME]"
click at [15, 99] on input "[PERSON_NAME]" at bounding box center [49, 100] width 95 height 11
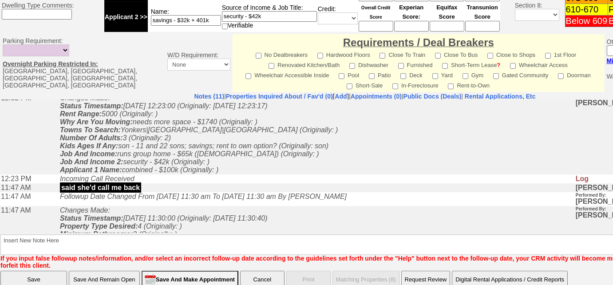
scroll to position [80, 0]
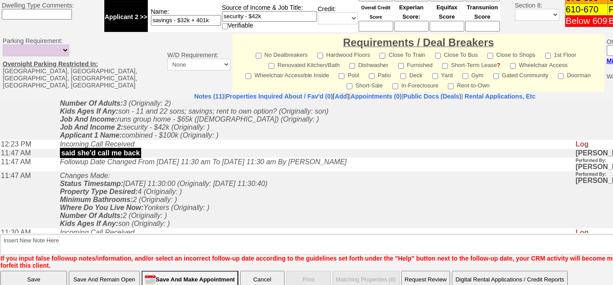
type input "[PERSON_NAME]"
click at [127, 273] on input "Save And Remain Open" at bounding box center [104, 280] width 71 height 18
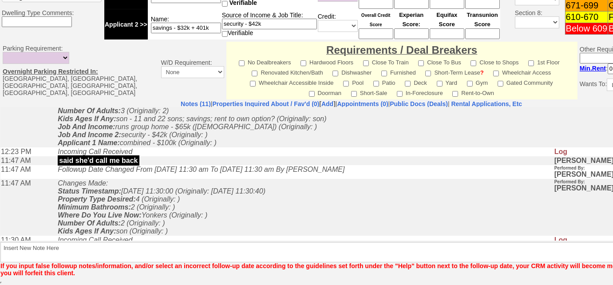
scroll to position [354, 0]
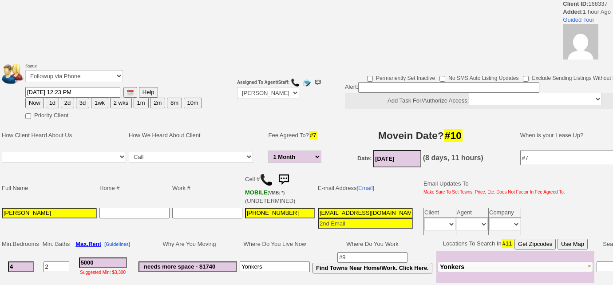
select select "1 Month"
drag, startPoint x: 25, startPoint y: 210, endPoint x: 0, endPoint y: 210, distance: 25.3
click at [0, 210] on td "Full Name Home # Work # Cell # MOBILE (VMB: *) (UNDETERMINED) E-mail Address [E…" at bounding box center [332, 203] width 665 height 68
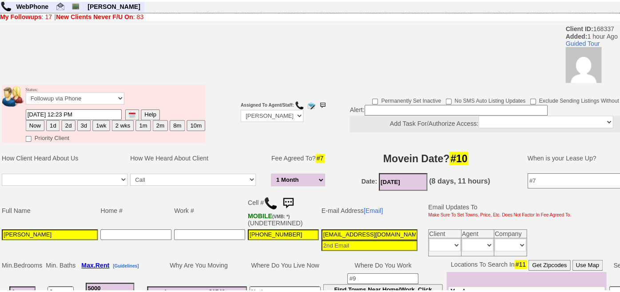
scroll to position [40, 0]
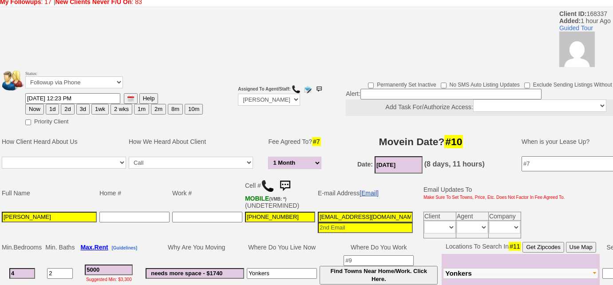
click at [369, 190] on link "[Email]" at bounding box center [369, 193] width 19 height 7
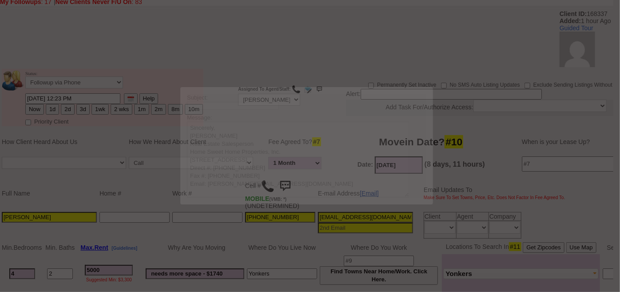
scroll to position [0, 0]
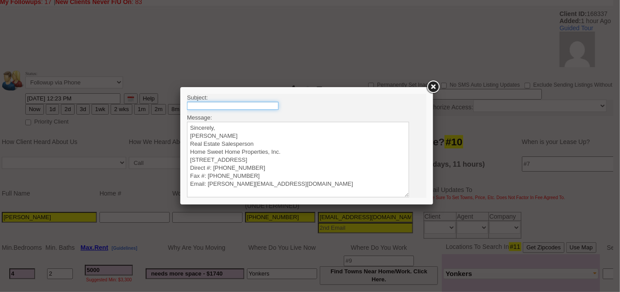
click at [235, 104] on input "text" at bounding box center [231, 105] width 91 height 8
type input "Rental Intake Form"
click at [234, 126] on textarea "Sincerely, [PERSON_NAME] Real Estate Salesperson Home Sweet Home Properties, In…" at bounding box center [297, 158] width 222 height 75
paste textarea "Good [PERSON_NAME], It was a pleasure speaking with you! I am excited to work t…"
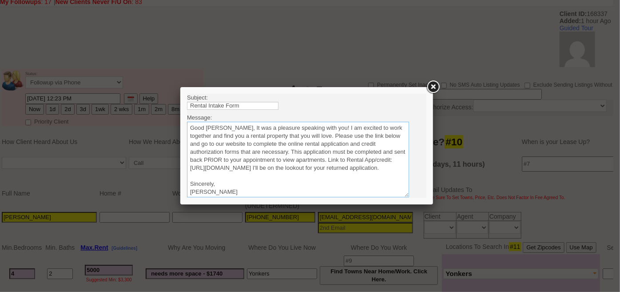
click at [258, 127] on textarea "Sincerely, [PERSON_NAME] Real Estate Salesperson Home Sweet Home Properties, In…" at bounding box center [297, 158] width 222 height 75
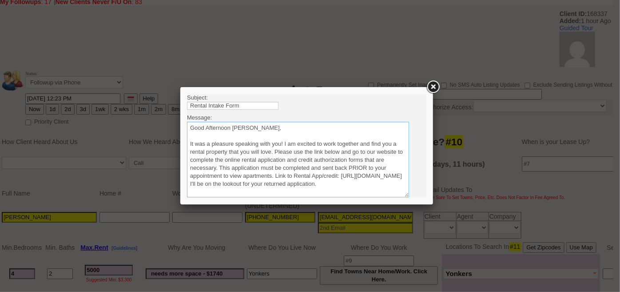
click at [274, 148] on textarea "Sincerely, [PERSON_NAME] Real Estate Salesperson Home Sweet Home Properties, In…" at bounding box center [297, 158] width 222 height 75
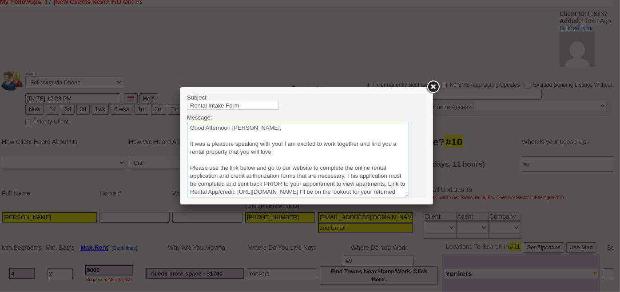
scroll to position [40, 0]
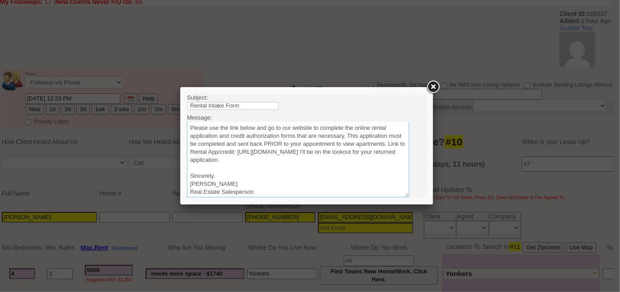
click at [379, 159] on textarea "Sincerely, [PERSON_NAME] Real Estate Salesperson Home Sweet Home Properties, In…" at bounding box center [297, 158] width 222 height 75
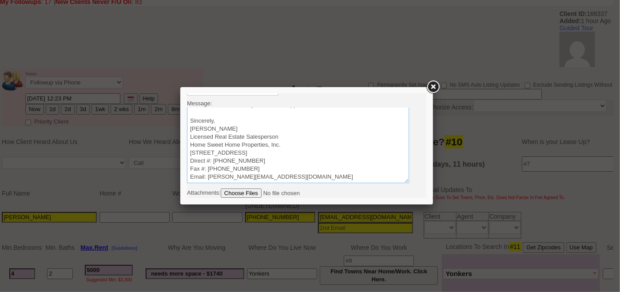
scroll to position [26, 0]
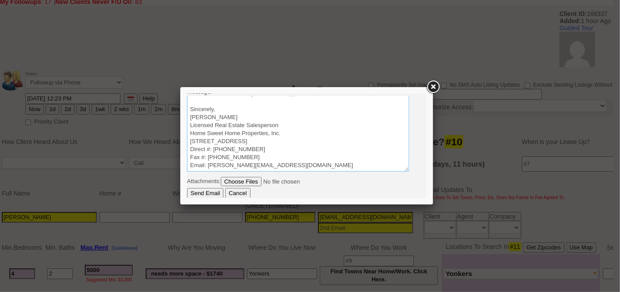
type textarea "Good Afternoon Latarsha, It was a pleasure speaking with you! I am excited to w…"
click at [195, 195] on input "Send Email" at bounding box center [204, 192] width 36 height 11
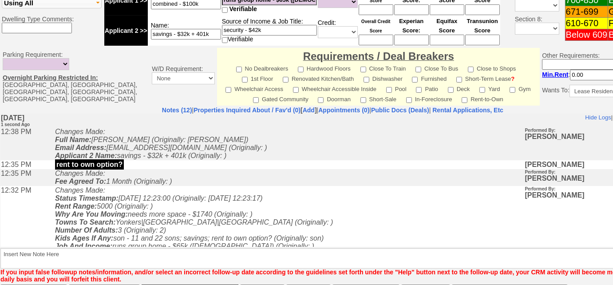
scroll to position [434, 0]
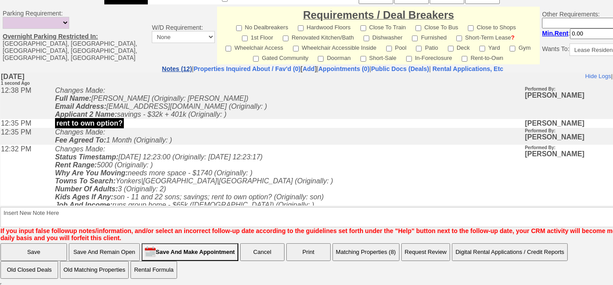
click at [162, 65] on link "Notes (12)" at bounding box center [177, 68] width 30 height 7
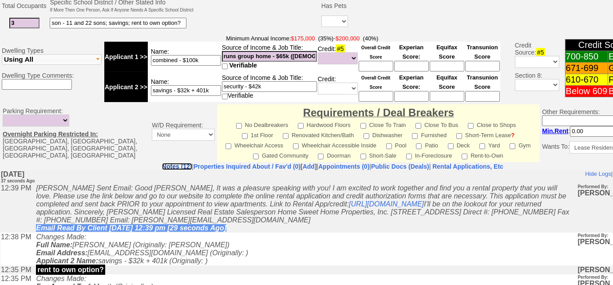
scroll to position [353, 0]
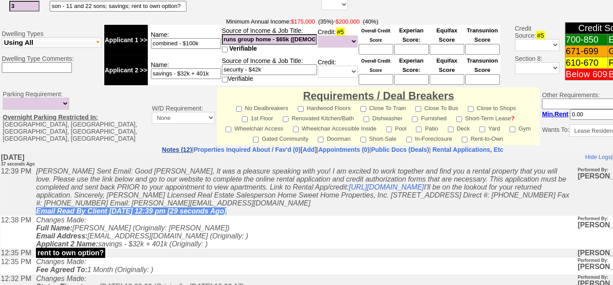
click at [162, 149] on link "Notes (12)" at bounding box center [177, 149] width 30 height 7
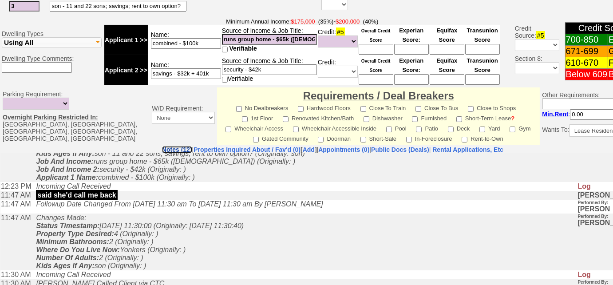
scroll to position [242, 0]
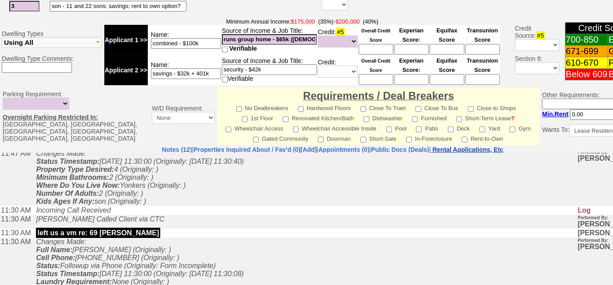
click at [503, 147] on nobr "Rental Applications, Etc" at bounding box center [467, 149] width 71 height 7
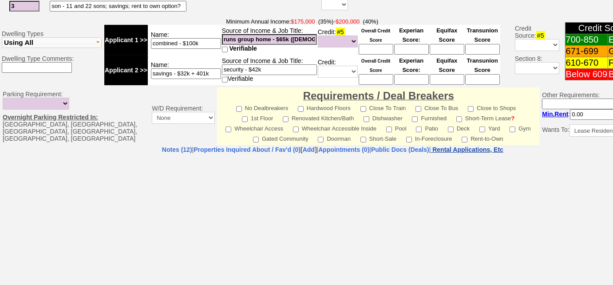
select select "100"
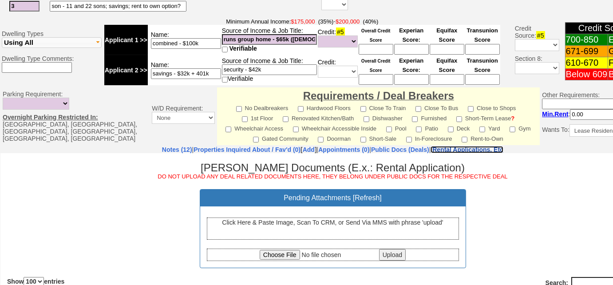
scroll to position [0, 0]
click at [279, 254] on input "file" at bounding box center [319, 255] width 118 height 10
click at [303, 148] on link "Add" at bounding box center [309, 149] width 12 height 7
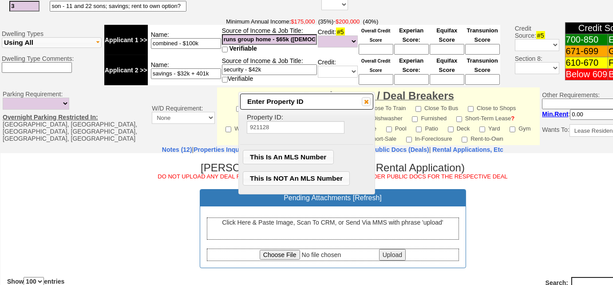
click at [263, 123] on input "921128" at bounding box center [296, 127] width 98 height 12
type input "921128"
click at [295, 155] on span "This Is An MLS Number" at bounding box center [288, 157] width 90 height 13
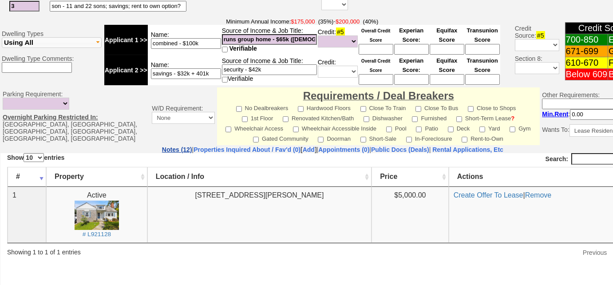
click at [162, 146] on link "Notes (12)" at bounding box center [177, 149] width 30 height 7
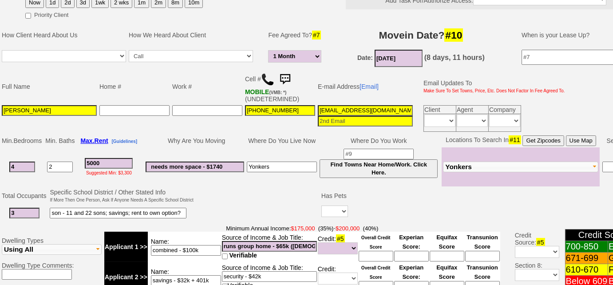
scroll to position [63, 0]
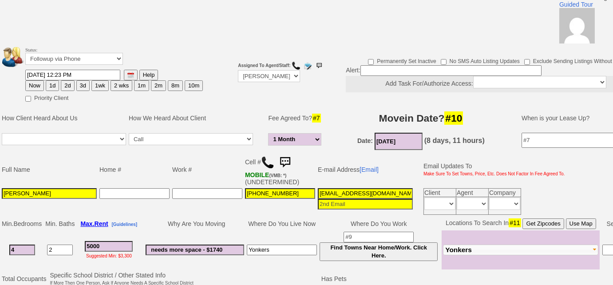
click at [51, 88] on button "1d" at bounding box center [52, 85] width 13 height 11
type input "10/07/2025 12:38 PM"
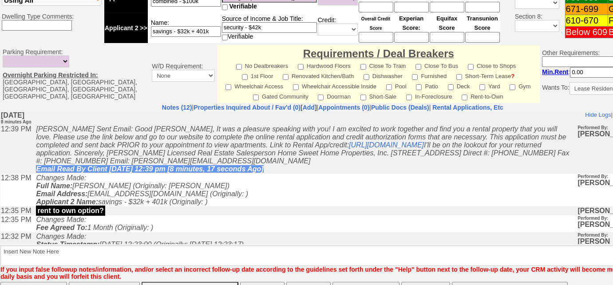
scroll to position [434, 0]
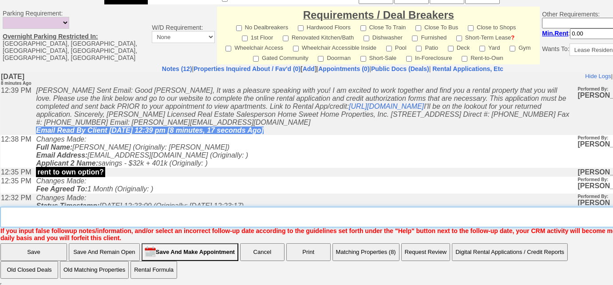
click at [36, 212] on textarea "Insert New Note Here" at bounding box center [335, 217] width 671 height 20
type textarea "sent rental appl, 1 mo broker's fee"
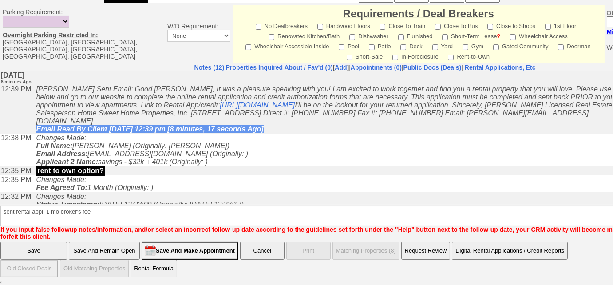
scroll to position [389, 0]
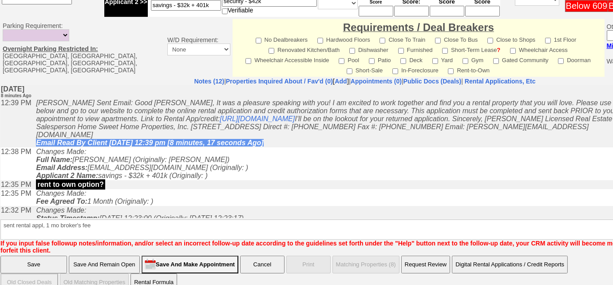
click at [32, 256] on input "Save" at bounding box center [33, 265] width 67 height 18
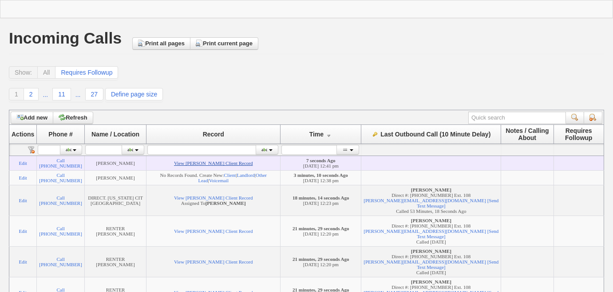
click at [245, 166] on link "View [PERSON_NAME] Client Record" at bounding box center [213, 162] width 79 height 5
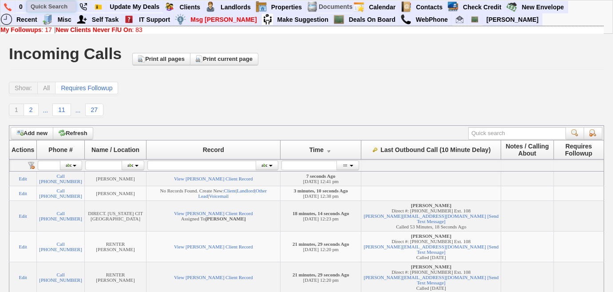
click at [52, 6] on input "text" at bounding box center [51, 6] width 49 height 11
paste input "917) 569 1638"
type input "917) 569 1638"
click at [69, 32] on b "New Clients Never F/U On" at bounding box center [94, 29] width 76 height 7
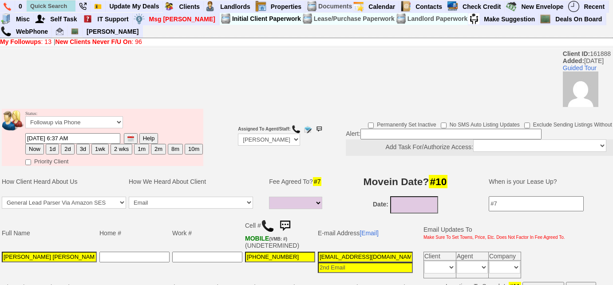
select select
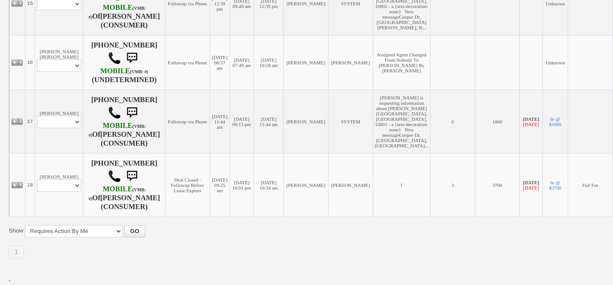
scroll to position [1109, 0]
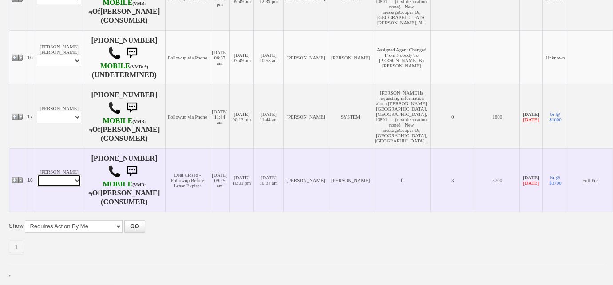
click at [67, 182] on select "Profile Edit Print Email Externally (Will Not Be Tracked In CRM) Closed Deals" at bounding box center [59, 180] width 44 height 12
select select "ChangeURL,/crm/custom/edit_client_form.php?redirect=%2Fcrm%2Fclients.php&id=159…"
click at [37, 176] on select "Profile Edit Print Email Externally (Will Not Be Tracked In CRM) Closed Deals" at bounding box center [59, 180] width 44 height 12
select select
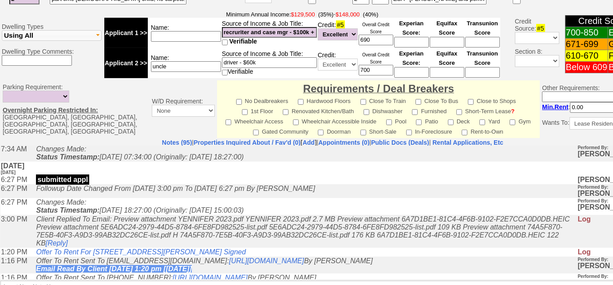
scroll to position [202, 0]
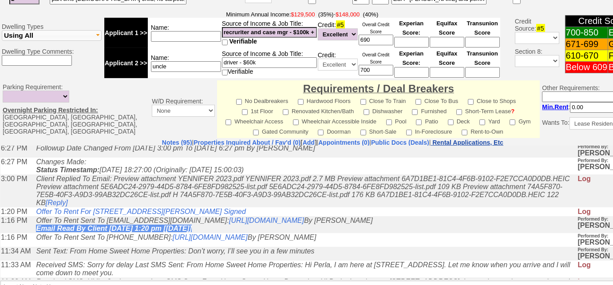
click at [503, 139] on nobr "Rental Applications, Etc" at bounding box center [467, 142] width 71 height 7
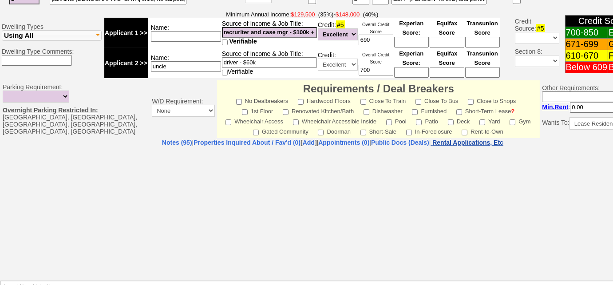
select select "100"
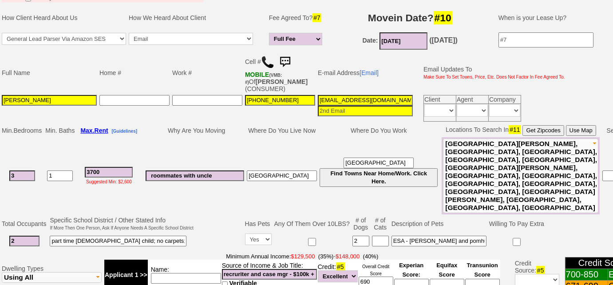
scroll to position [0, 0]
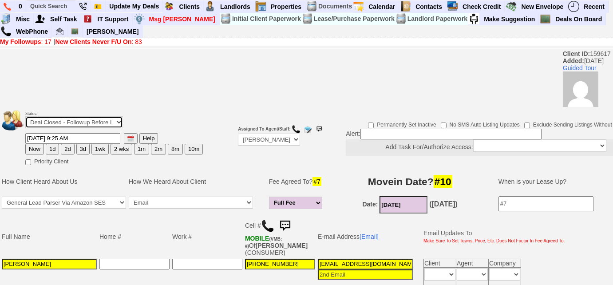
click at [84, 122] on select "Followup via Phone Followup via Email Followup When Section 8 Property Found De…" at bounding box center [74, 122] width 98 height 12
select select "Inactive"
click at [25, 116] on select "Followup via Phone Followup via Email Followup When Section 8 Property Found De…" at bounding box center [74, 122] width 98 height 12
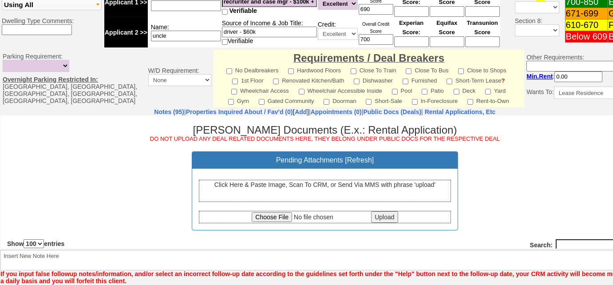
scroll to position [434, 0]
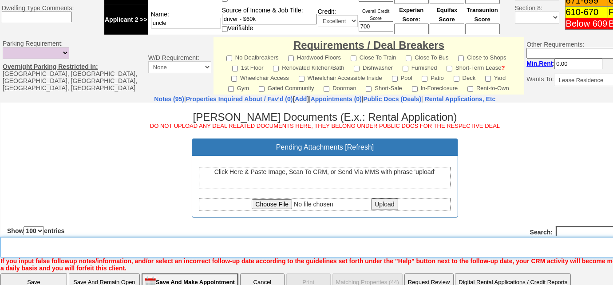
click at [24, 237] on textarea "Insert New Note Here" at bounding box center [327, 247] width 655 height 20
type textarea "f"
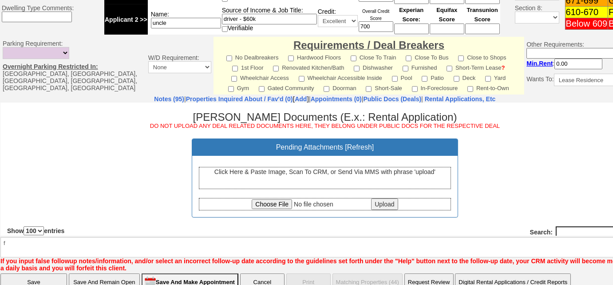
click at [4, 273] on input "Save" at bounding box center [33, 282] width 67 height 18
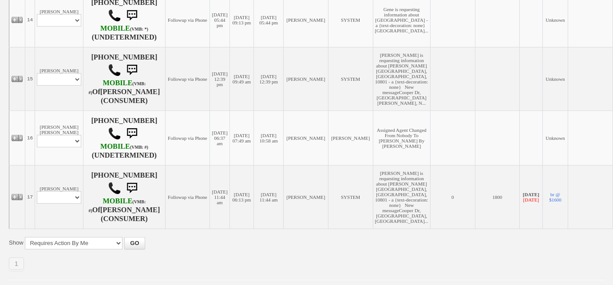
scroll to position [1046, 0]
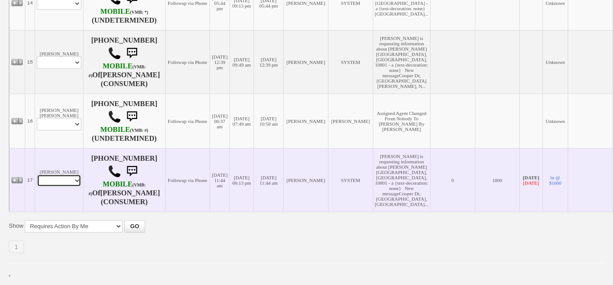
click at [78, 177] on select "Profile Edit Print Email Externally (Will Not Be Tracked In CRM) Closed Deals" at bounding box center [59, 180] width 44 height 12
select select "ChangeURL,/crm/custom/edit_client_form.php?redirect=%2Fcrm%2Fclients.php&id=160…"
click at [37, 174] on select "Profile Edit Print Email Externally (Will Not Be Tracked In CRM) Closed Deals" at bounding box center [59, 180] width 44 height 12
select select
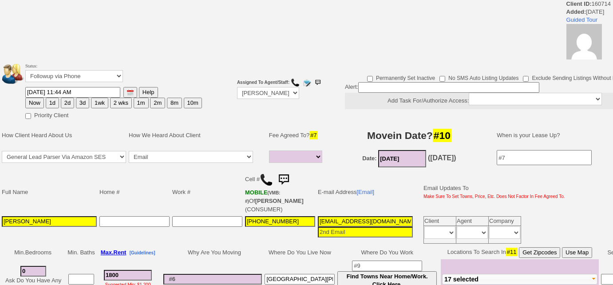
select select
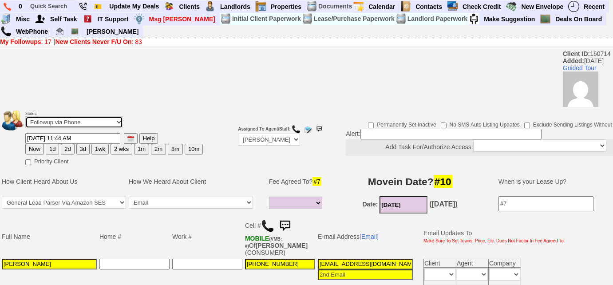
click at [90, 123] on select "Followup via Phone Followup via Email Followup When Section 8 Property Found De…" at bounding box center [74, 122] width 98 height 12
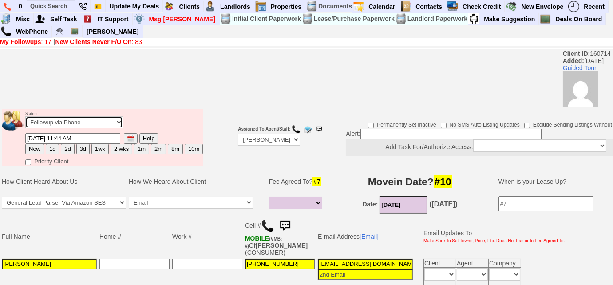
select select "Inactive"
click at [25, 116] on select "Followup via Phone Followup via Email Followup When Section 8 Property Found De…" at bounding box center [74, 122] width 98 height 12
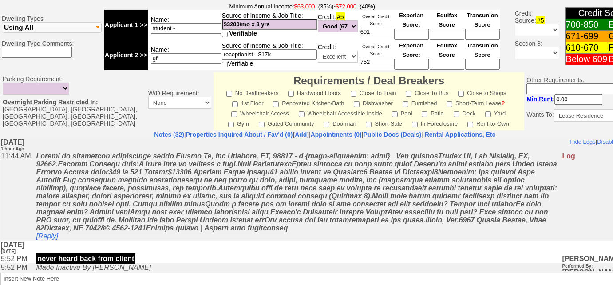
scroll to position [427, 0]
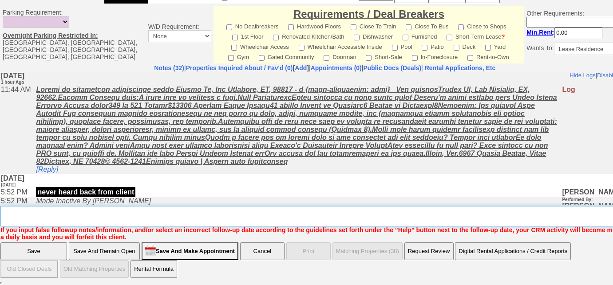
click at [24, 217] on textarea "Insert New Note Here" at bounding box center [327, 216] width 655 height 20
type textarea "f"
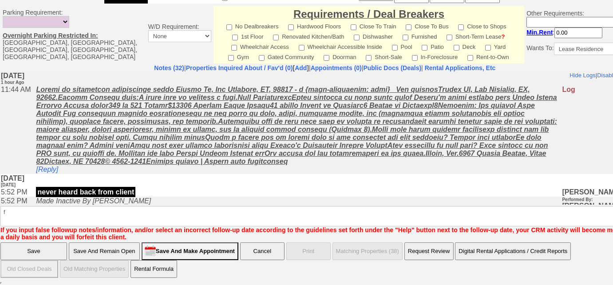
click at [12, 246] on input "Save" at bounding box center [33, 251] width 67 height 18
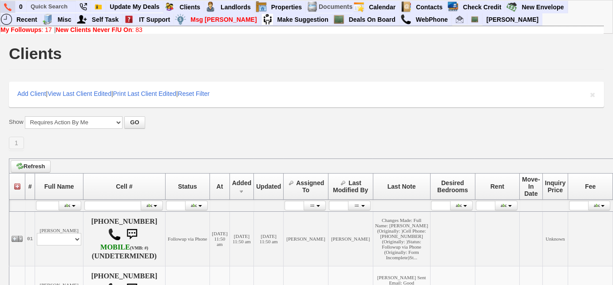
click at [3, 7] on link at bounding box center [7, 7] width 15 height 12
click at [115, 29] on b "New Clients Never F/U On" at bounding box center [94, 29] width 76 height 7
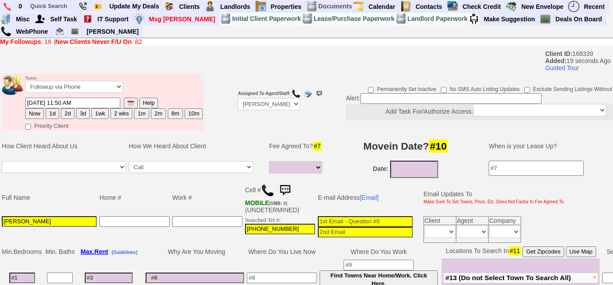
select select
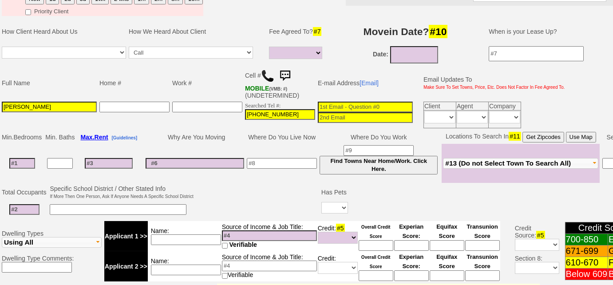
scroll to position [80, 0]
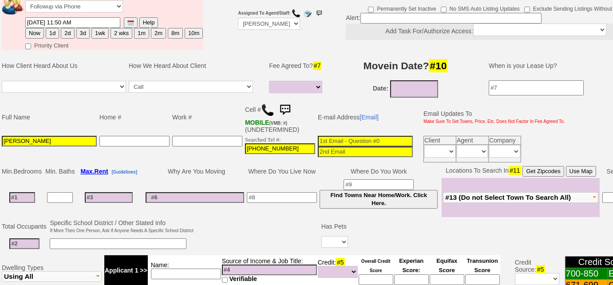
click at [268, 107] on img at bounding box center [267, 109] width 13 height 13
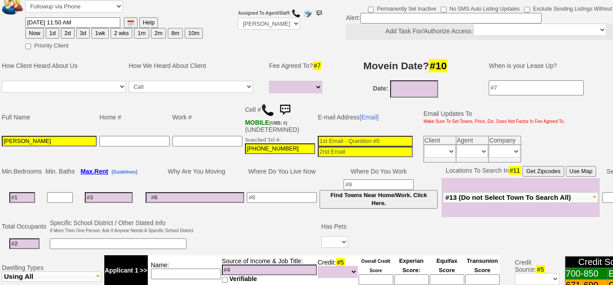
click at [84, 31] on button "3d" at bounding box center [82, 33] width 13 height 11
type input "10/09/2025 11:50 AM"
click at [84, 31] on button "3d" at bounding box center [82, 33] width 13 height 11
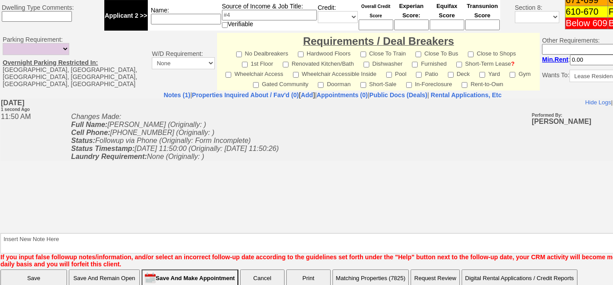
scroll to position [392, 0]
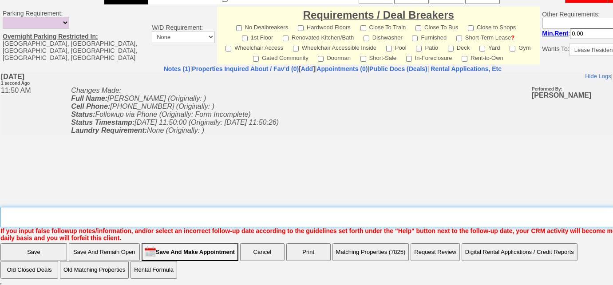
click at [51, 214] on textarea "Insert New Note Here" at bounding box center [335, 217] width 671 height 20
type textarea "Left VM to FU"
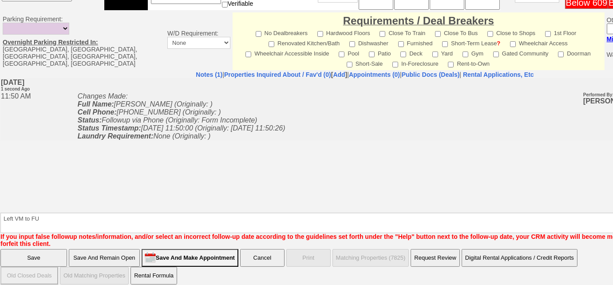
click at [44, 249] on input "Save" at bounding box center [33, 258] width 67 height 18
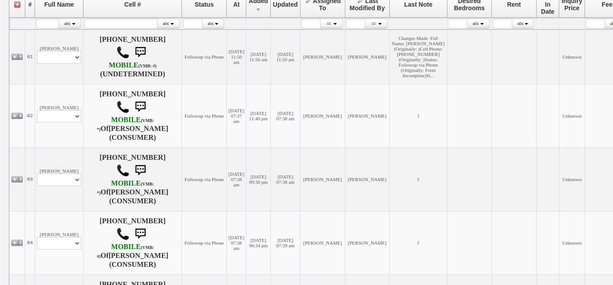
scroll to position [242, 0]
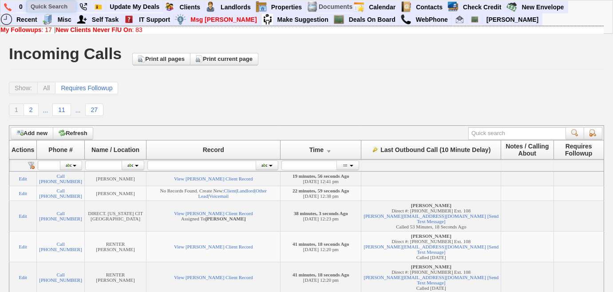
click at [38, 5] on input "text" at bounding box center [51, 6] width 49 height 11
type input "[PHONE_NUMBER]"
drag, startPoint x: 68, startPoint y: 4, endPoint x: 24, endPoint y: 7, distance: 44.0
click at [568, 1] on ul "0 [PHONE_NUMBER] Quick Action Add New Task: [PHONE_NUMBER] Quick Action Add Com…" at bounding box center [568, 1] width 0 height 0
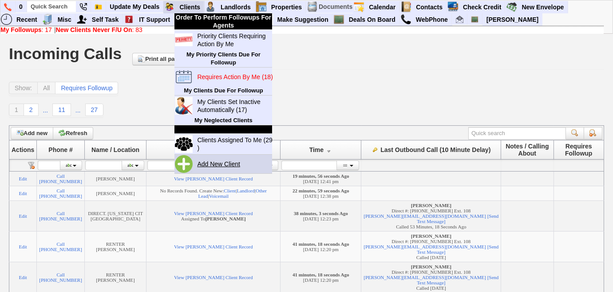
click at [215, 166] on link "Add New Client" at bounding box center [222, 164] width 57 height 12
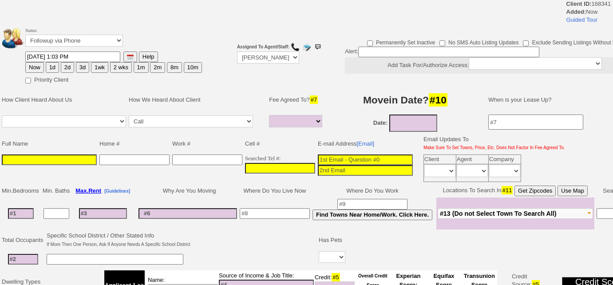
select select
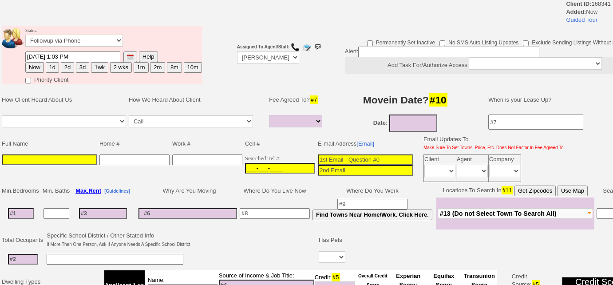
click at [245, 164] on input "___-___-____" at bounding box center [280, 168] width 70 height 11
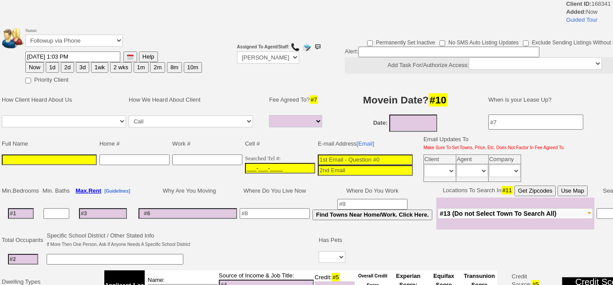
paste input "[PHONE_NUMBER]"
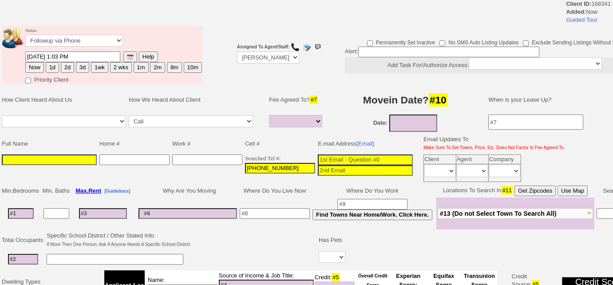
type input "[PHONE_NUMBER]"
click at [82, 133] on td "ApartmentList Auto Prospecting Backpage Barefoot Student Brochure Call In by La…" at bounding box center [63, 123] width 127 height 20
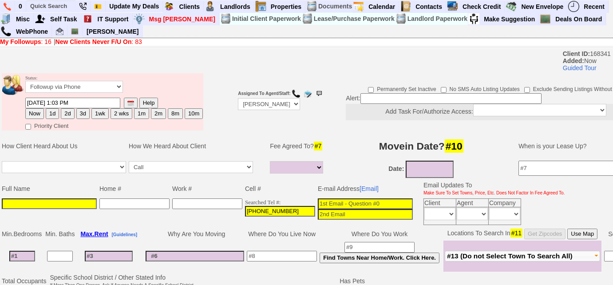
click at [75, 194] on td "Full Name" at bounding box center [49, 188] width 98 height 17
click at [75, 204] on input at bounding box center [49, 203] width 95 height 11
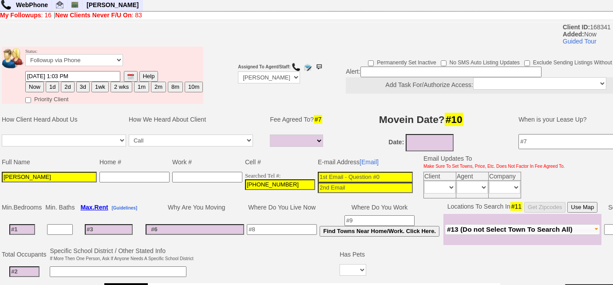
scroll to position [40, 0]
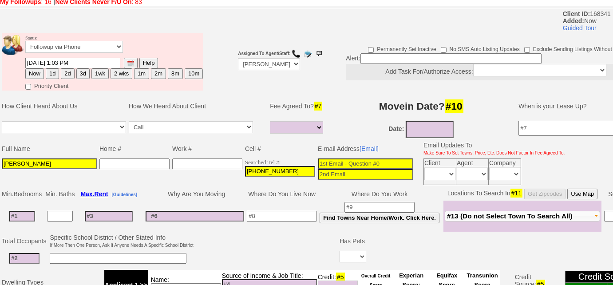
type input "[PERSON_NAME]"
click at [486, 216] on span "#13 (Do not Select Town To Search All)" at bounding box center [510, 216] width 126 height 8
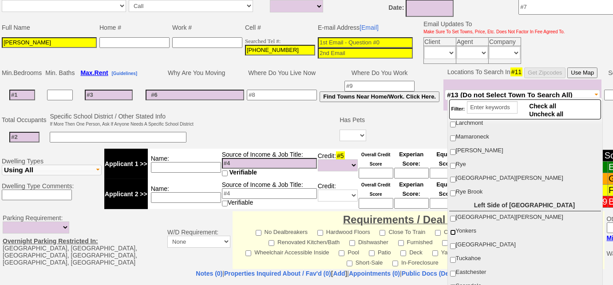
scroll to position [80, 0]
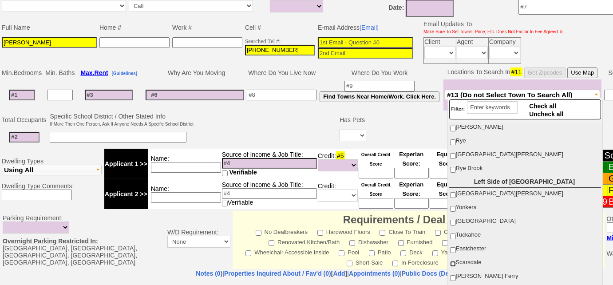
click at [452, 261] on input "Scarsdale" at bounding box center [453, 264] width 6 height 6
checkbox input "true"
click at [230, 128] on td at bounding box center [267, 128] width 144 height 35
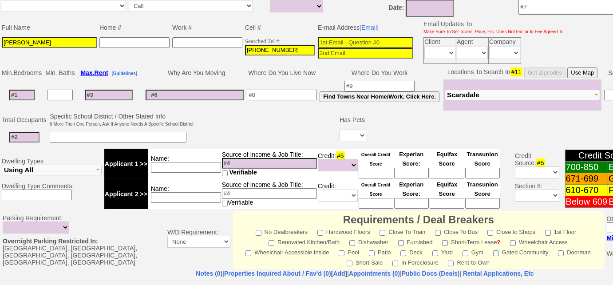
click at [21, 93] on input at bounding box center [22, 95] width 26 height 11
type input "2"
select select
type input "2"
click at [96, 86] on input at bounding box center [109, 91] width 48 height 11
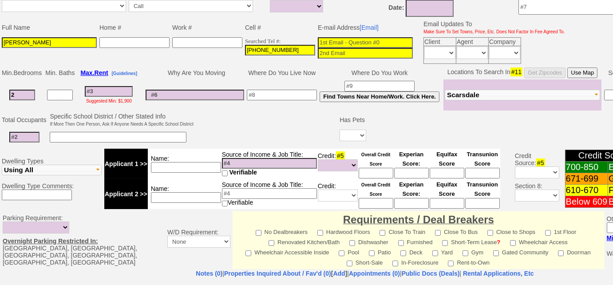
select select
type input "2"
select select
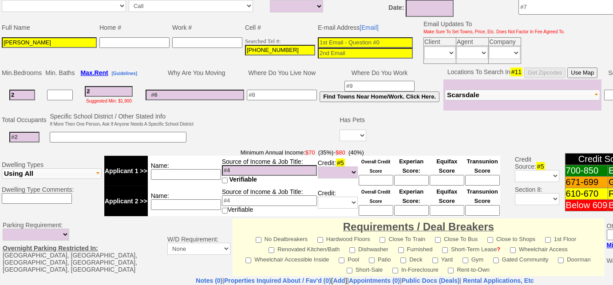
type input "28"
select select
type input "2800"
select select
type input "2800"
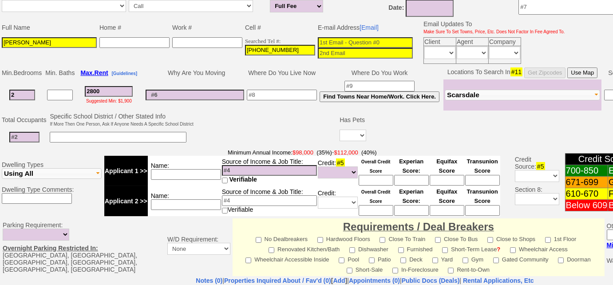
select select
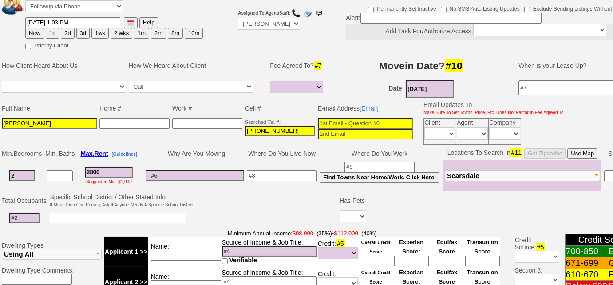
click at [422, 83] on input "10/06/2025" at bounding box center [430, 88] width 48 height 17
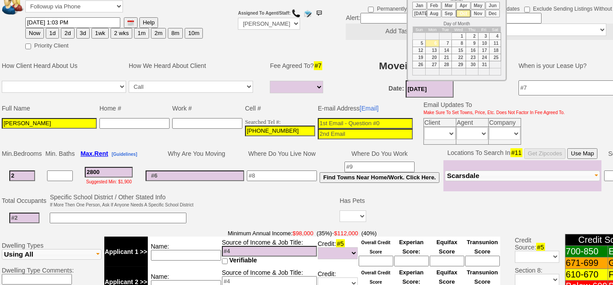
click at [462, 49] on td "15" at bounding box center [459, 50] width 14 height 7
type input "10/15/2025"
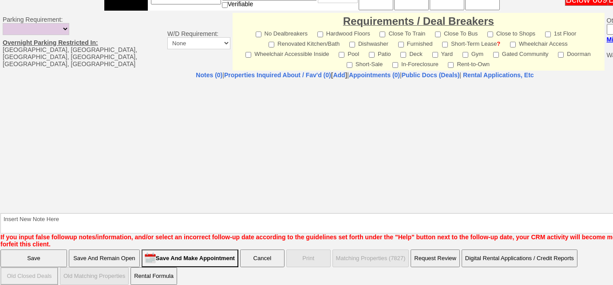
click at [122, 252] on input "Save And Remain Open" at bounding box center [104, 259] width 71 height 18
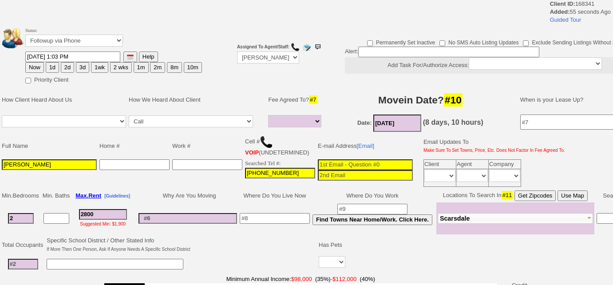
select select
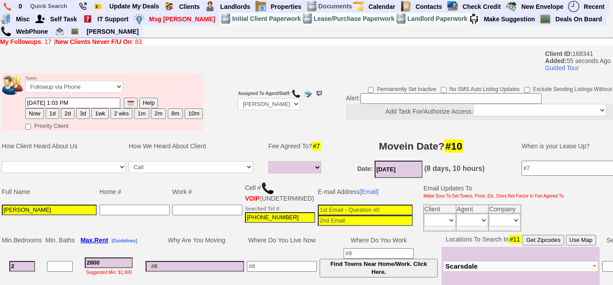
click at [267, 190] on img at bounding box center [267, 188] width 13 height 13
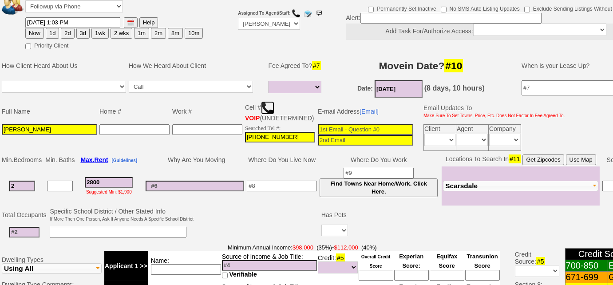
scroll to position [323, 0]
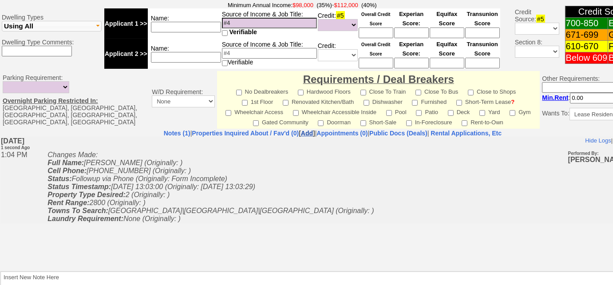
click at [301, 137] on link "Add" at bounding box center [307, 133] width 12 height 7
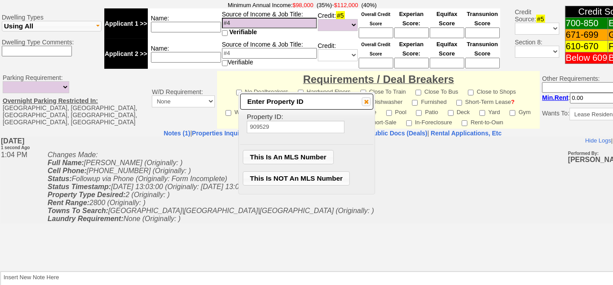
click at [262, 127] on input "909529" at bounding box center [296, 127] width 98 height 12
type input "909529"
click at [274, 162] on span "This Is An MLS Number" at bounding box center [288, 157] width 90 height 13
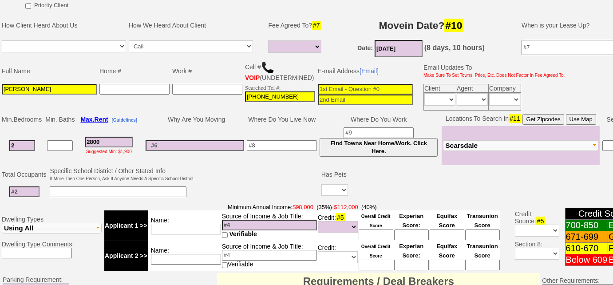
scroll to position [40, 0]
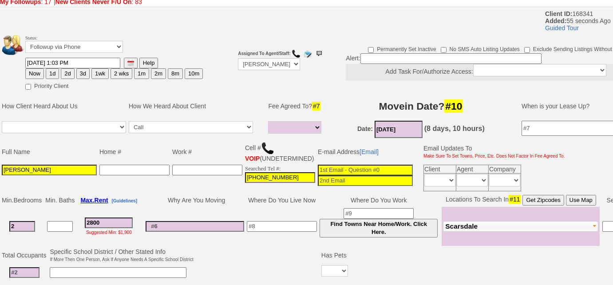
click at [274, 232] on input at bounding box center [282, 226] width 70 height 11
type input "Queens"
click at [32, 274] on td at bounding box center [24, 273] width 48 height 18
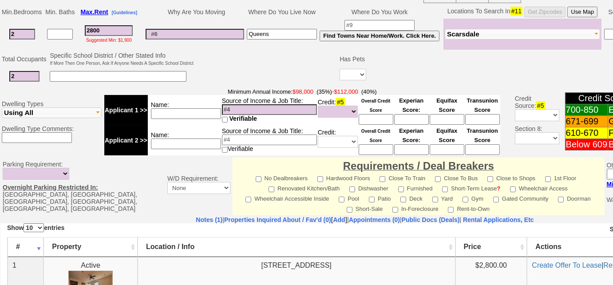
scroll to position [242, 0]
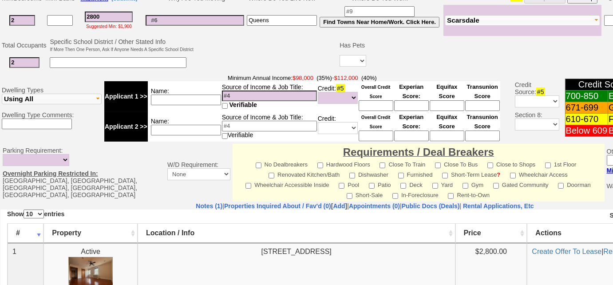
type input "2"
click at [348, 67] on select "Yes No" at bounding box center [353, 61] width 27 height 12
select select "No"
click at [340, 59] on select "Yes No" at bounding box center [353, 61] width 27 height 12
click at [152, 68] on input at bounding box center [118, 62] width 137 height 11
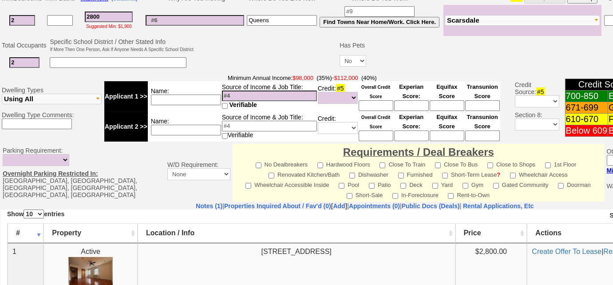
click at [259, 99] on input at bounding box center [269, 96] width 95 height 11
click at [204, 109] on td "Name:" at bounding box center [185, 96] width 74 height 30
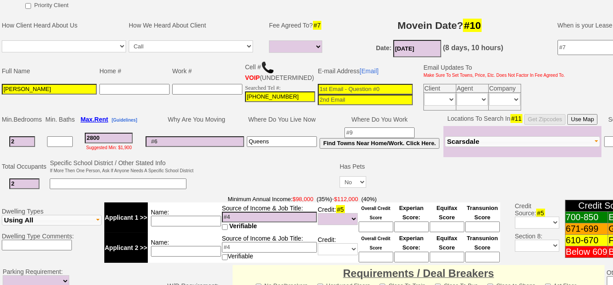
click at [257, 211] on td "Source of Income & Job Title: Verifiable" at bounding box center [270, 217] width 96 height 30
click at [255, 218] on input at bounding box center [269, 217] width 95 height 11
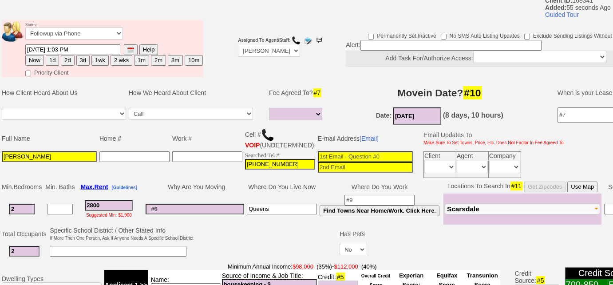
scroll to position [0, 0]
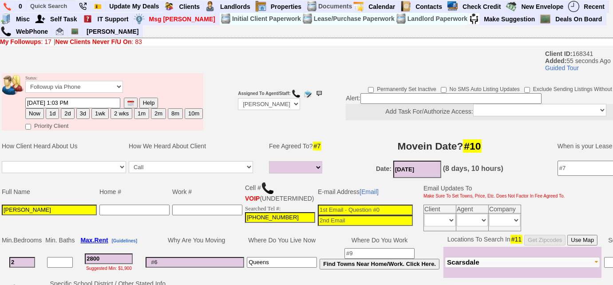
type input "housekeeping - $"
click at [293, 104] on select "Up-For-Grabs ***** STAFF ***** Bob Bruno 914-419-3579 Cristy Liberto 914-486-10…" at bounding box center [269, 104] width 62 height 12
select select "Up-For-Grabs"
click at [238, 98] on select "Up-For-Grabs ***** STAFF ***** Bob Bruno 914-419-3579 Cristy Liberto 914-486-10…" at bounding box center [269, 104] width 62 height 12
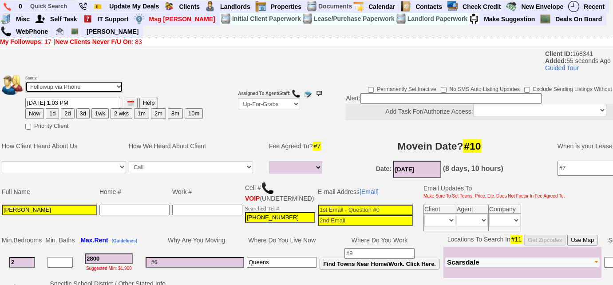
click at [69, 87] on select "Followup via Phone Followup via Email Followup When Section 8 Property Found De…" at bounding box center [74, 87] width 98 height 12
select select "Followup When Section 8 Property Found"
click at [25, 81] on select "Followup via Phone Followup via Email Followup When Section 8 Property Found De…" at bounding box center [74, 87] width 98 height 12
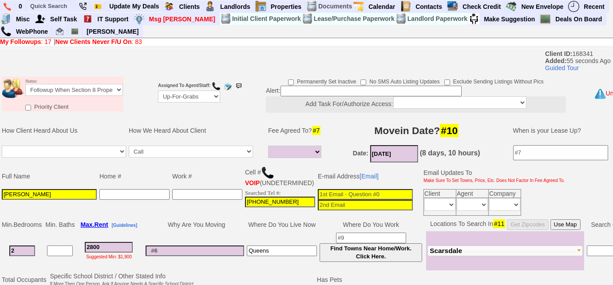
click at [363, 91] on input at bounding box center [371, 91] width 181 height 11
type input "nycha sec 8"
click at [286, 150] on select "Full Fee Fee: $4,032.00 Total Move in Costs: $9,632.00 1 Month Fee: $2,800.00 T…" at bounding box center [294, 152] width 53 height 12
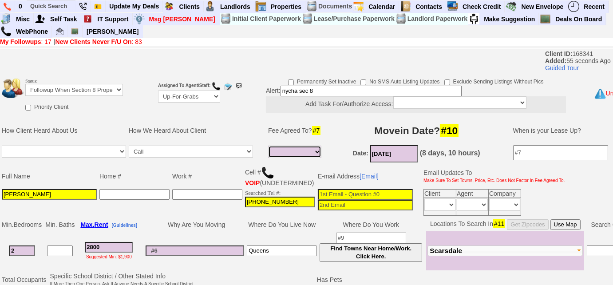
select select "Full Fee"
click at [268, 146] on select "Full Fee Fee: $4,032.00 Total Move in Costs: $9,632.00 1 Month Fee: $2,800.00 T…" at bounding box center [294, 152] width 53 height 12
click at [231, 123] on td "How We Heard About Client" at bounding box center [195, 130] width 136 height 27
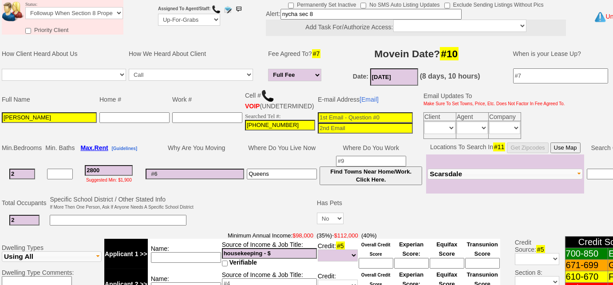
scroll to position [40, 0]
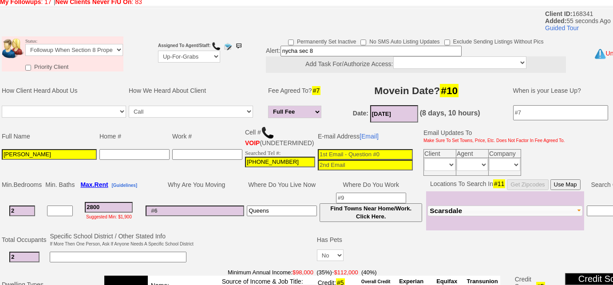
type input "___-___-____"
drag, startPoint x: 176, startPoint y: 160, endPoint x: 160, endPoint y: 139, distance: 26.9
click at [160, 139] on td "Home #" at bounding box center [134, 136] width 73 height 23
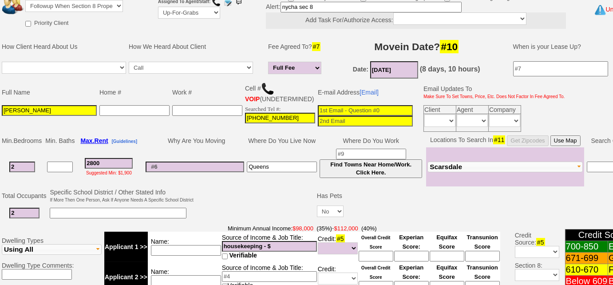
scroll to position [121, 0]
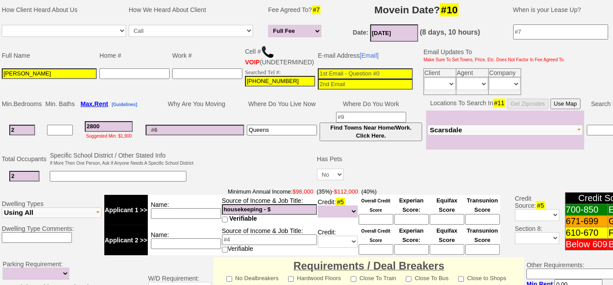
click at [454, 134] on span "Scarsdale" at bounding box center [446, 130] width 32 height 8
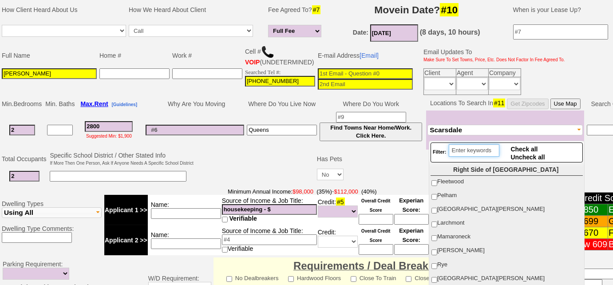
click at [460, 152] on input "search" at bounding box center [474, 150] width 51 height 12
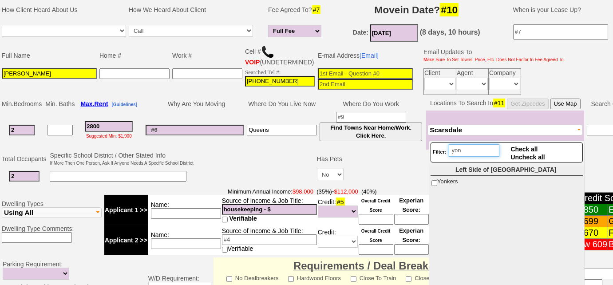
type input "yon"
click at [437, 182] on input "Yonkers" at bounding box center [435, 183] width 6 height 6
checkbox input "true"
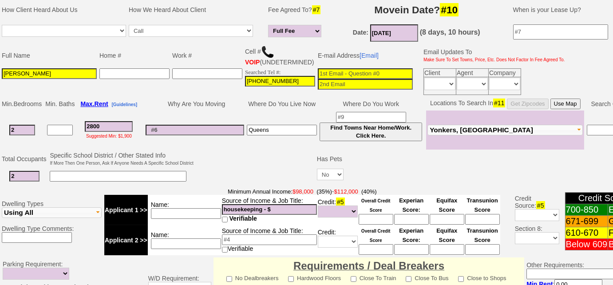
click at [392, 157] on td at bounding box center [496, 159] width 302 height 17
click at [483, 134] on span "Yonkers, Scarsdale" at bounding box center [481, 130] width 103 height 8
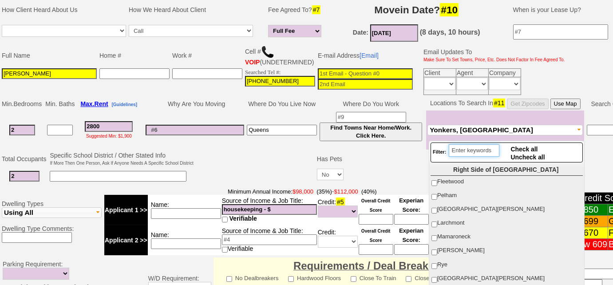
click at [468, 152] on input "search" at bounding box center [474, 150] width 51 height 12
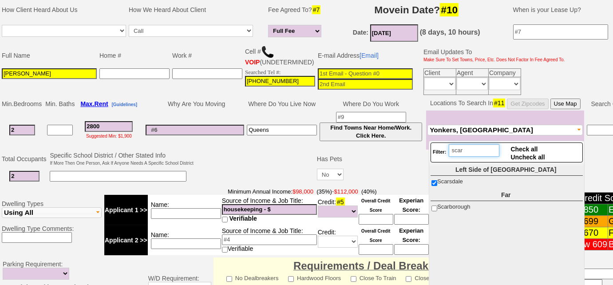
type input "scar"
click at [432, 181] on input "Scarsdale" at bounding box center [435, 183] width 6 height 6
checkbox input "false"
click at [111, 132] on input "2800" at bounding box center [109, 126] width 48 height 11
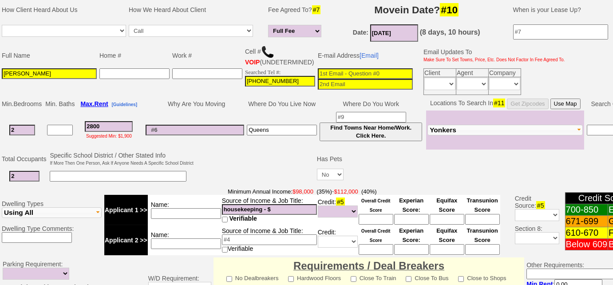
drag, startPoint x: 111, startPoint y: 135, endPoint x: 61, endPoint y: 137, distance: 50.2
click at [61, 137] on tr "2 2800 Suggested Min: $1,900 Queens Find Towns Near Home/Work. Click Here." at bounding box center [324, 130] width 649 height 39
type input "3000"
click at [80, 182] on input at bounding box center [118, 176] width 137 height 11
click at [292, 214] on input "housekeeping - $" at bounding box center [269, 209] width 95 height 11
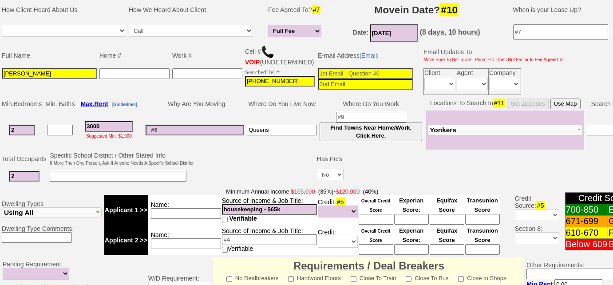
type input "housekeeping - $65k"
click at [327, 218] on select "Unknown Bad (Below 609) Fair (610-670) Good (671-699) Excellent (700-850) None" at bounding box center [338, 212] width 40 height 12
select select "Fair"
click at [318, 210] on select "Unknown Bad (Below 609) Fair (610-670) Good (671-699) Excellent (700-850) None" at bounding box center [338, 212] width 40 height 12
click at [374, 224] on input at bounding box center [376, 219] width 35 height 11
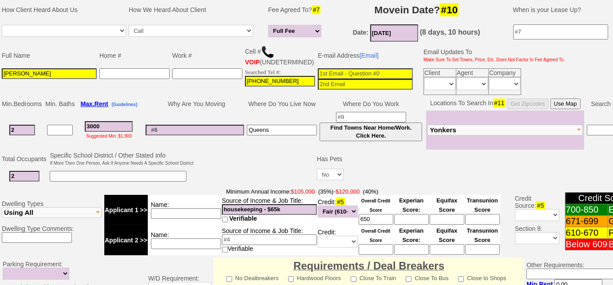
type input "650"
click at [227, 245] on input at bounding box center [269, 239] width 95 height 11
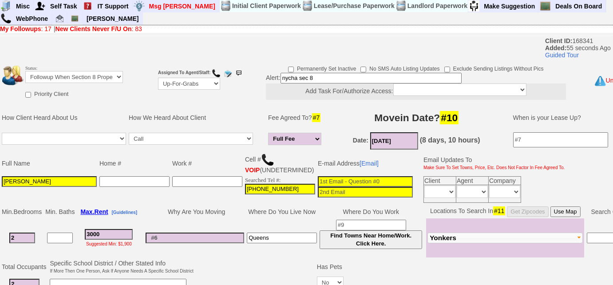
scroll to position [0, 0]
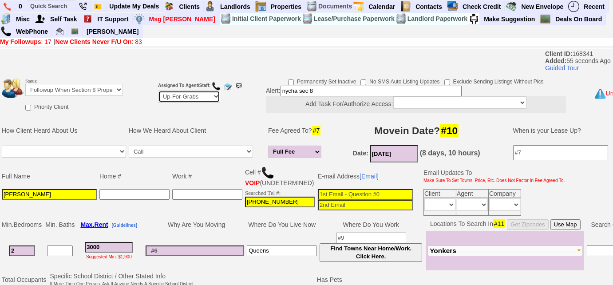
click at [196, 96] on select "Up-For-Grabs ***** STAFF ***** Bob Bruno 914-419-3579 Cristy Liberto 914-486-10…" at bounding box center [189, 97] width 62 height 12
select select "227"
click at [158, 91] on select "Up-For-Grabs ***** STAFF ***** Bob Bruno 914-419-3579 Cristy Liberto 914-486-10…" at bounding box center [189, 97] width 62 height 12
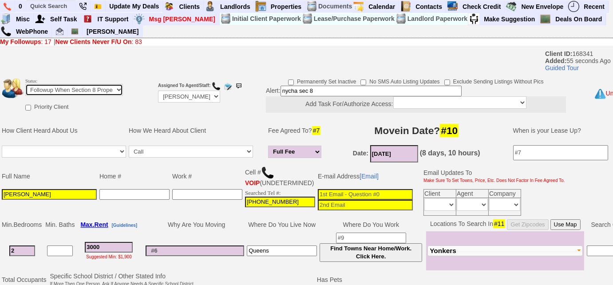
click at [107, 88] on select "Followup via Phone Followup via Email Followup When Section 8 Property Found De…" at bounding box center [74, 90] width 98 height 12
select select "Followup via Phone"
click at [25, 84] on select "Followup via Phone Followup via Email Followup When Section 8 Property Found De…" at bounding box center [74, 90] width 98 height 12
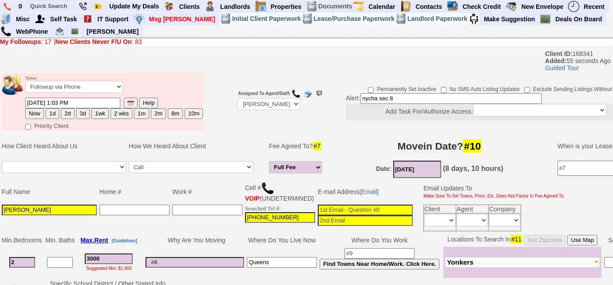
click at [84, 115] on button "3d" at bounding box center [82, 113] width 13 height 11
type input "10/09/2025 01:04 PM"
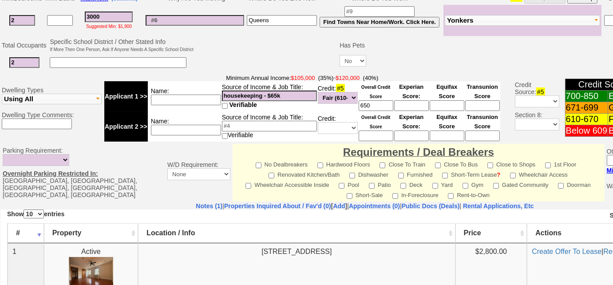
scroll to position [380, 0]
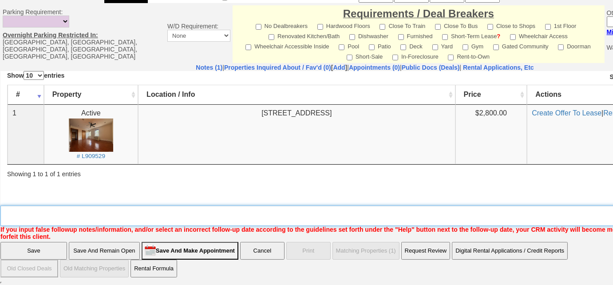
click at [33, 208] on textarea "Insert New Note Here" at bounding box center [367, 216] width 735 height 20
type textarea "will call me back with partners income"
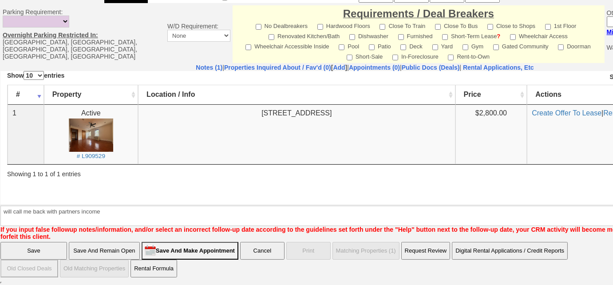
click at [39, 250] on input "Save" at bounding box center [33, 251] width 67 height 18
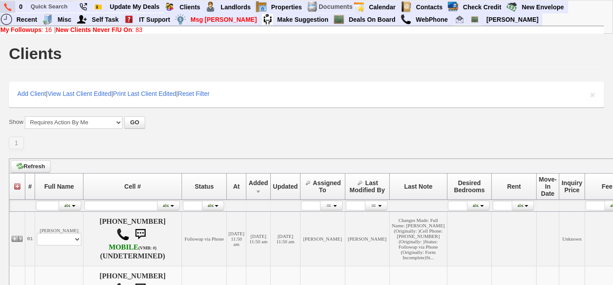
click at [2, 2] on link at bounding box center [7, 7] width 15 height 12
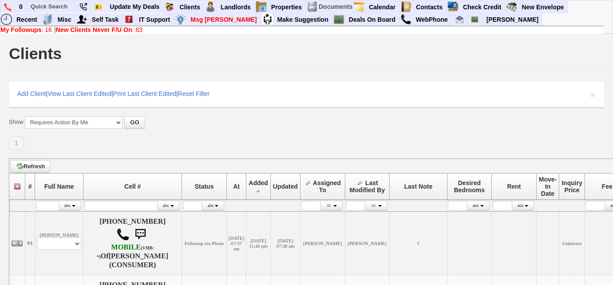
click at [143, 31] on link "New Clients Never F/U On : 83" at bounding box center [99, 29] width 87 height 7
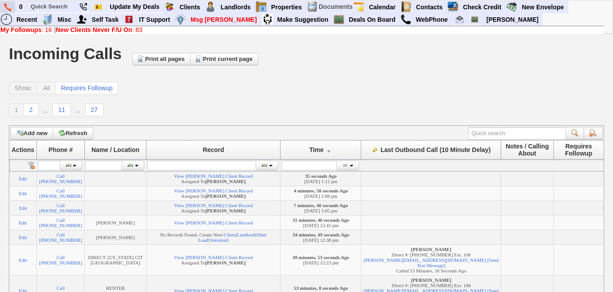
click at [1, 5] on link at bounding box center [7, 7] width 15 height 12
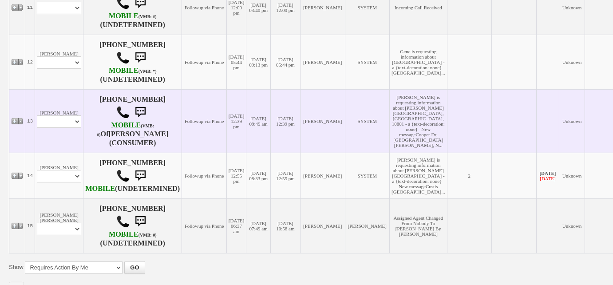
scroll to position [646, 0]
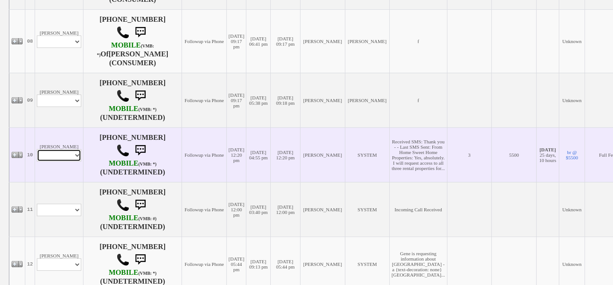
click at [77, 149] on select "Profile Edit Print Email Externally (Will Not Be Tracked In CRM) Closed Deals" at bounding box center [59, 155] width 44 height 12
select select "ChangeURL,/crm/custom/edit_client_form.php?redirect=%2Fcrm%2Fclients.php&id=168…"
click at [37, 149] on select "Profile Edit Print Email Externally (Will Not Be Tracked In CRM) Closed Deals" at bounding box center [59, 155] width 44 height 12
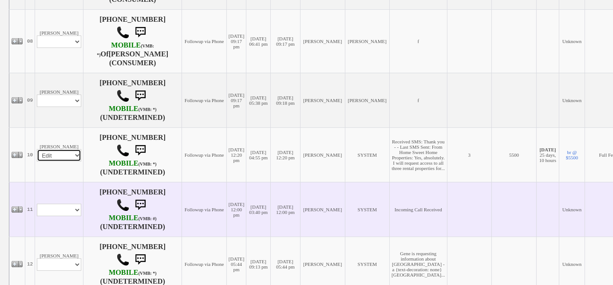
select select
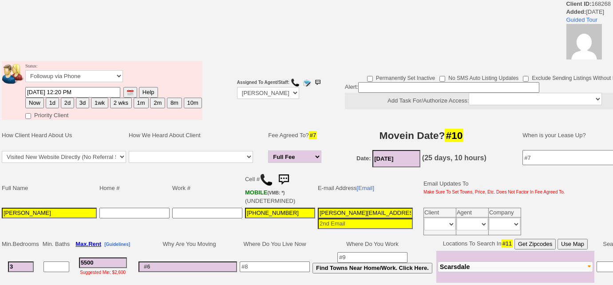
click at [52, 105] on button "1d" at bounding box center [52, 103] width 13 height 11
type input "10/07/2025 01:14 PM"
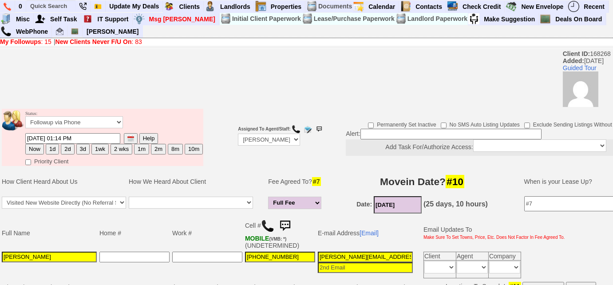
click at [288, 225] on img at bounding box center [285, 226] width 18 height 18
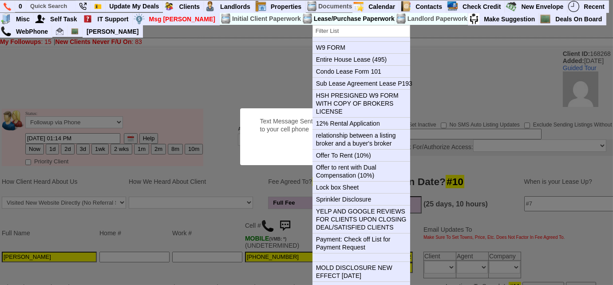
click at [361, 142] on button "OK" at bounding box center [371, 149] width 20 height 14
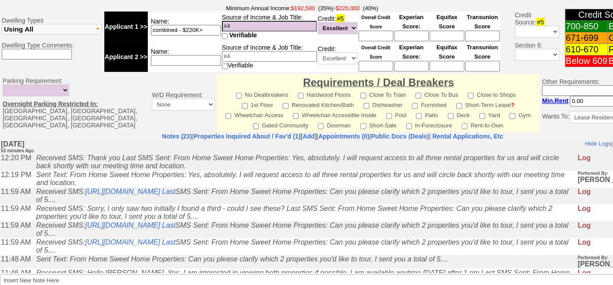
scroll to position [404, 0]
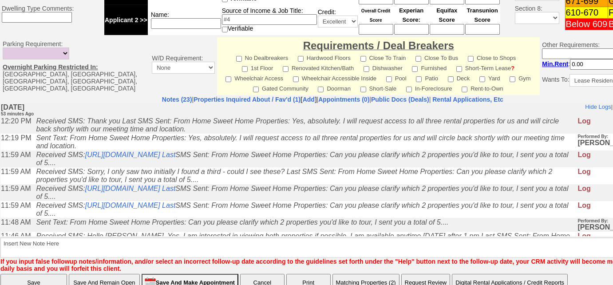
click at [190, 279] on input "Save And Make Appointment" at bounding box center [190, 283] width 97 height 18
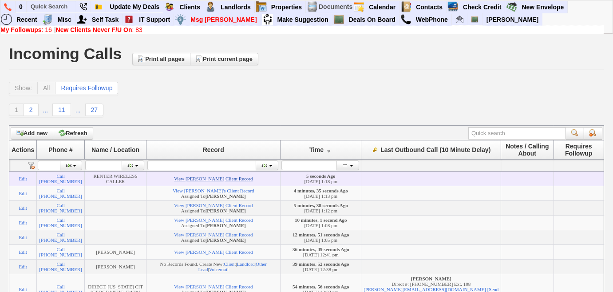
click at [193, 181] on link "View [PERSON_NAME] Client Record" at bounding box center [213, 178] width 79 height 5
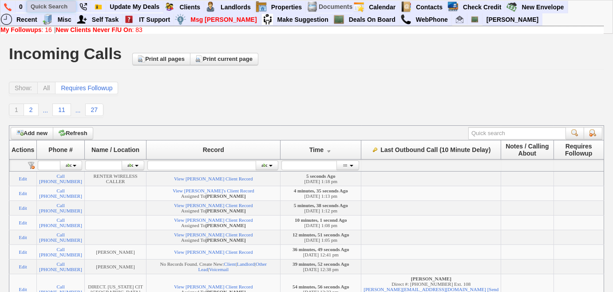
click at [57, 10] on input "text" at bounding box center [51, 6] width 49 height 11
paste input "[PHONE_NUMBER]"
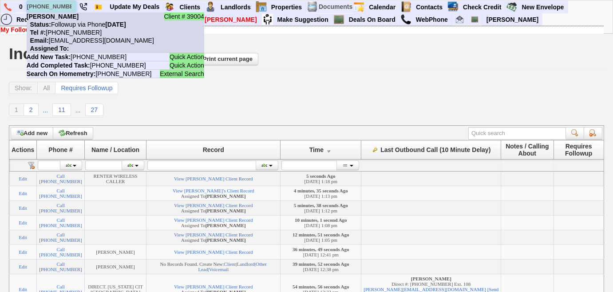
type input "[PHONE_NUMBER]"
click at [75, 25] on nobr "Status: Followup via Phone [DATE]" at bounding box center [76, 24] width 99 height 7
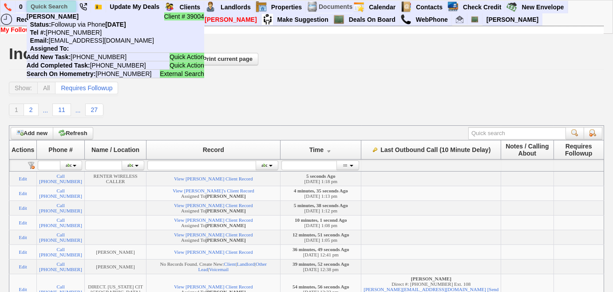
click at [63, 4] on input "text" at bounding box center [51, 6] width 49 height 11
paste input "[PHONE_NUMBER]"
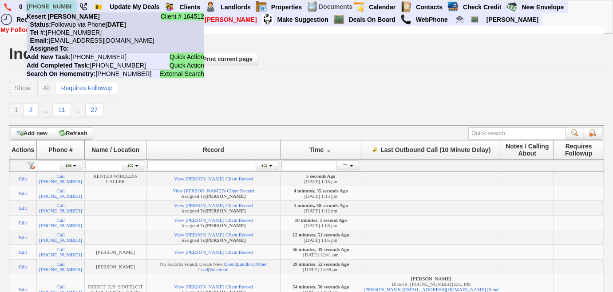
type input "[PHONE_NUMBER]"
click at [70, 24] on nobr "Status: Followup via Phone [DATE]" at bounding box center [76, 24] width 99 height 7
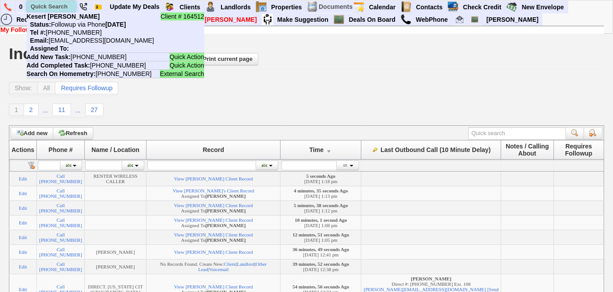
click at [50, 5] on input "text" at bounding box center [51, 6] width 49 height 11
paste input "[PHONE_NUMBER]"
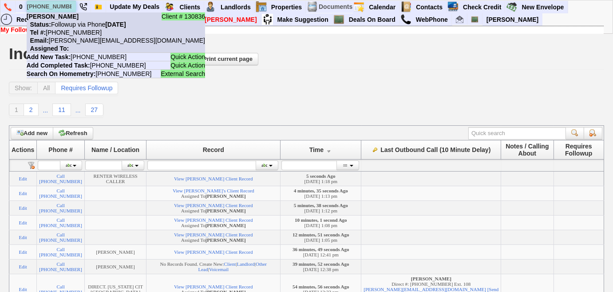
type input "[PHONE_NUMBER]"
click at [78, 37] on nobr "Email: [PERSON_NAME][EMAIL_ADDRESS][DOMAIN_NAME]" at bounding box center [116, 40] width 178 height 7
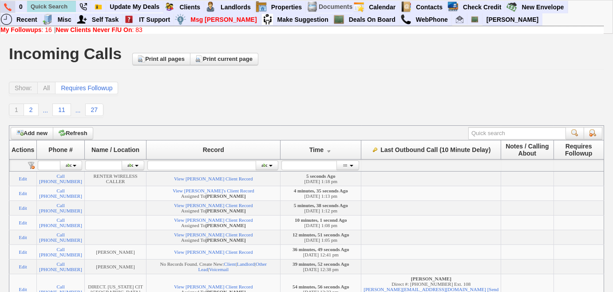
click at [12, 5] on link at bounding box center [7, 7] width 15 height 12
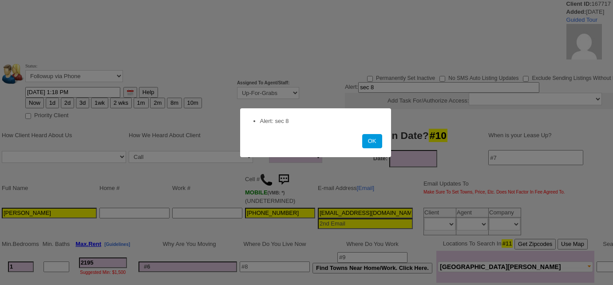
select select
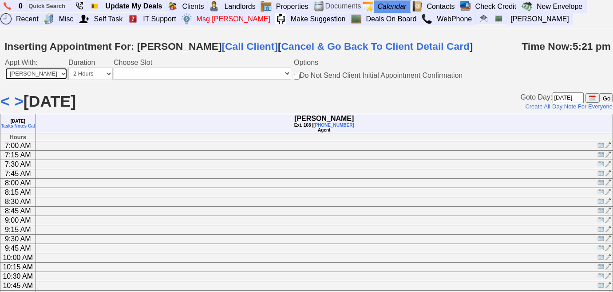
click at [20, 74] on select "Anyone [PERSON_NAME] [PERSON_NAME] [PERSON_NAME] [PERSON_NAME] [PERSON_NAME] Te…" at bounding box center [36, 73] width 63 height 12
click at [273, 204] on td at bounding box center [324, 201] width 577 height 9
click at [15, 102] on link ">" at bounding box center [18, 101] width 9 height 18
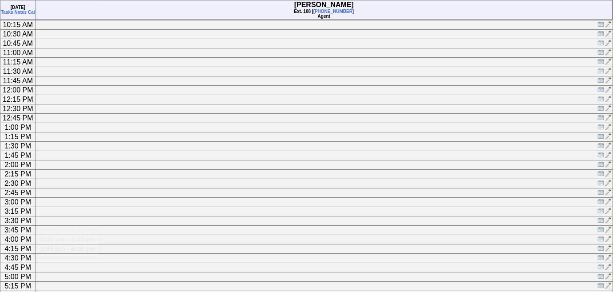
scroll to position [282, 0]
click at [601, 160] on img at bounding box center [601, 161] width 7 height 7
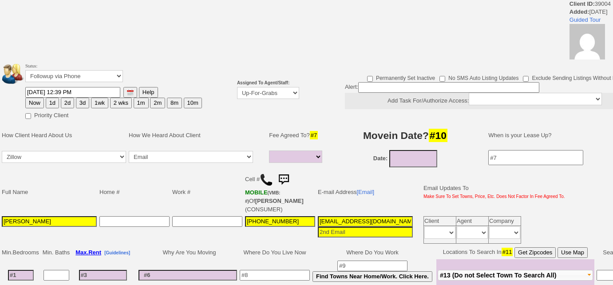
select select
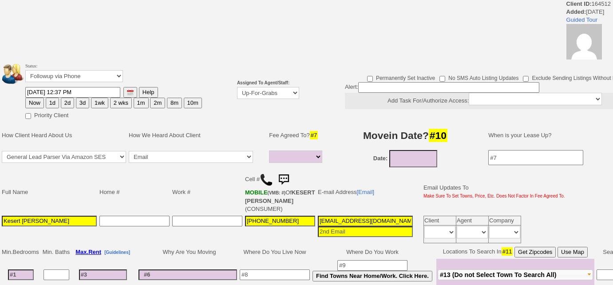
select select
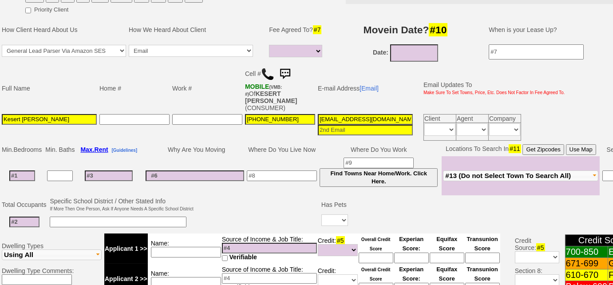
scroll to position [71, 0]
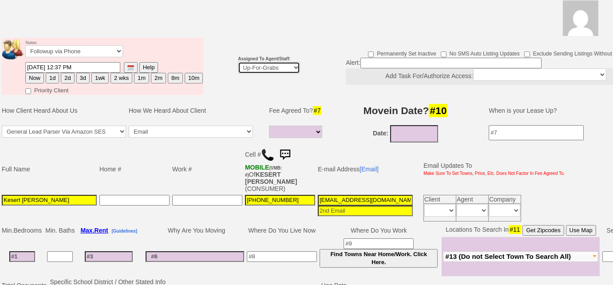
click at [257, 66] on select "Up-For-Grabs ***** STAFF ***** Bob Bruno 914-419-3579 Cristy Liberto 914-486-10…" at bounding box center [269, 68] width 62 height 12
select select "227"
click at [238, 62] on select "Up-For-Grabs ***** STAFF ***** Bob Bruno 914-419-3579 Cristy Liberto 914-486-10…" at bounding box center [269, 68] width 62 height 12
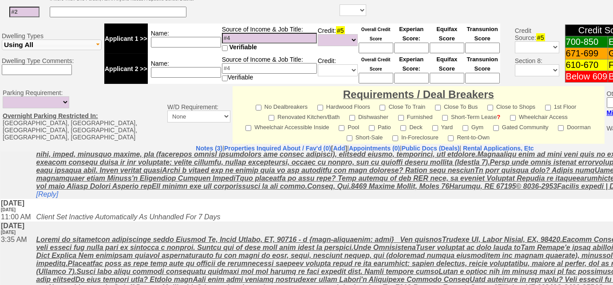
scroll to position [88, 0]
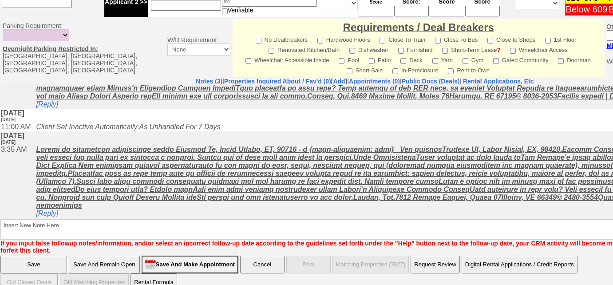
click at [27, 256] on input "Save" at bounding box center [33, 265] width 67 height 18
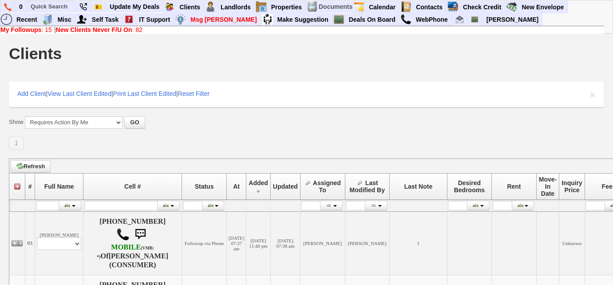
click at [118, 29] on b "New Clients Never F/U On" at bounding box center [94, 29] width 76 height 7
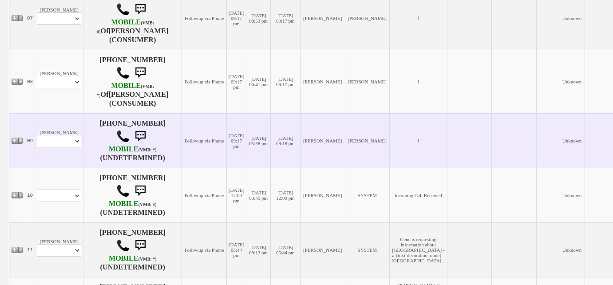
scroll to position [888, 0]
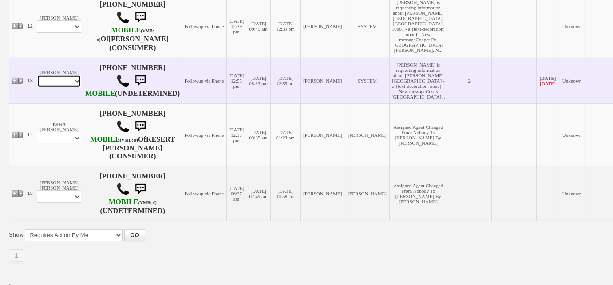
click at [69, 87] on select "Profile Edit Print Email Externally (Will Not Be Tracked In CRM) Closed Deals" at bounding box center [59, 81] width 44 height 12
select select "ChangeURL,/crm/custom/edit_client_form.php?redirect=%2Fcrm%2Fclients.php&id=166…"
click at [37, 87] on select "Profile Edit Print Email Externally (Will Not Be Tracked In CRM) Closed Deals" at bounding box center [59, 81] width 44 height 12
select select
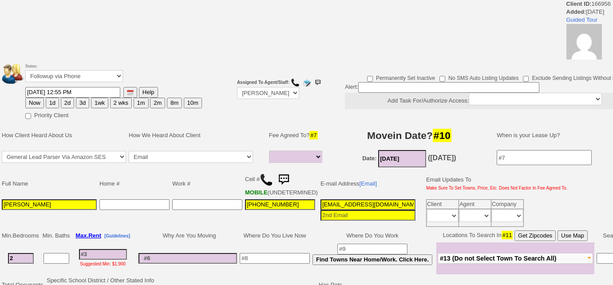
select select
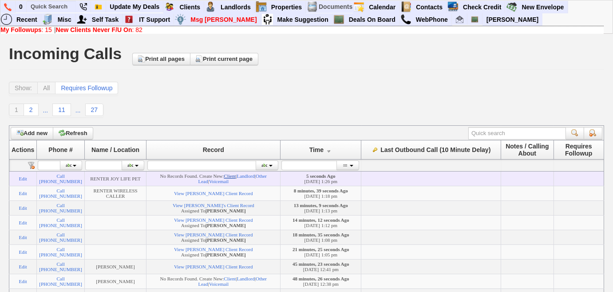
click at [236, 177] on link "Client" at bounding box center [230, 175] width 12 height 5
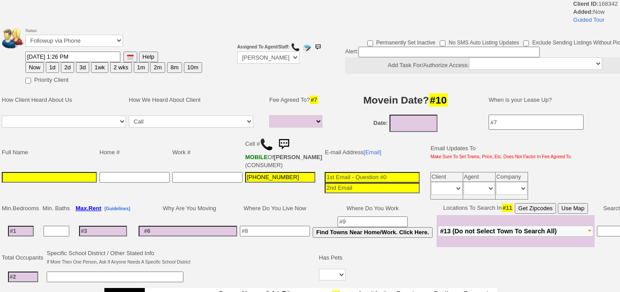
select select
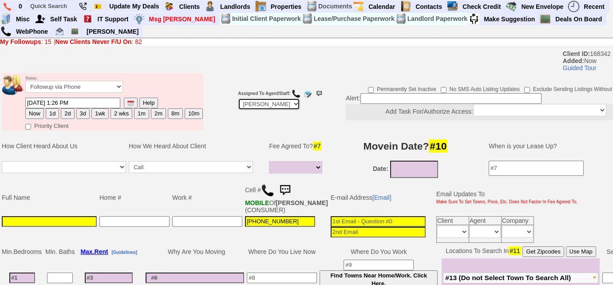
click at [285, 102] on select "Up-For-Grabs ***** STAFF ***** [PERSON_NAME] [PHONE_NUMBER] [PERSON_NAME] [PHON…" at bounding box center [269, 104] width 62 height 12
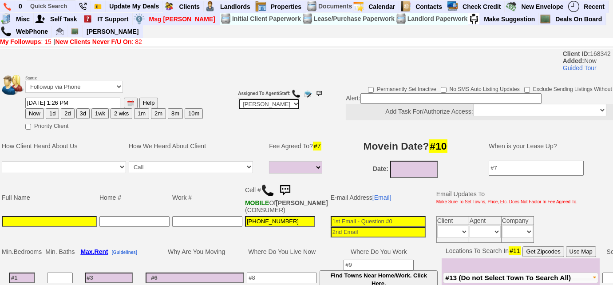
select select "Up-For-Grabs"
click at [238, 98] on select "Up-For-Grabs ***** STAFF ***** [PERSON_NAME] [PHONE_NUMBER] [PERSON_NAME] [PHON…" at bounding box center [269, 104] width 62 height 12
